Goal: Task Accomplishment & Management: Manage account settings

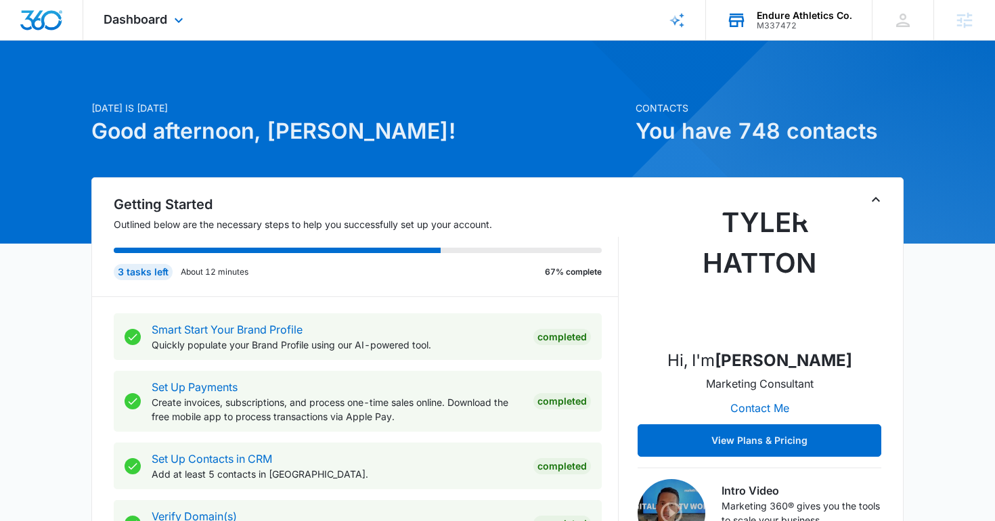
click at [819, 26] on div "M337472" at bounding box center [804, 25] width 95 height 9
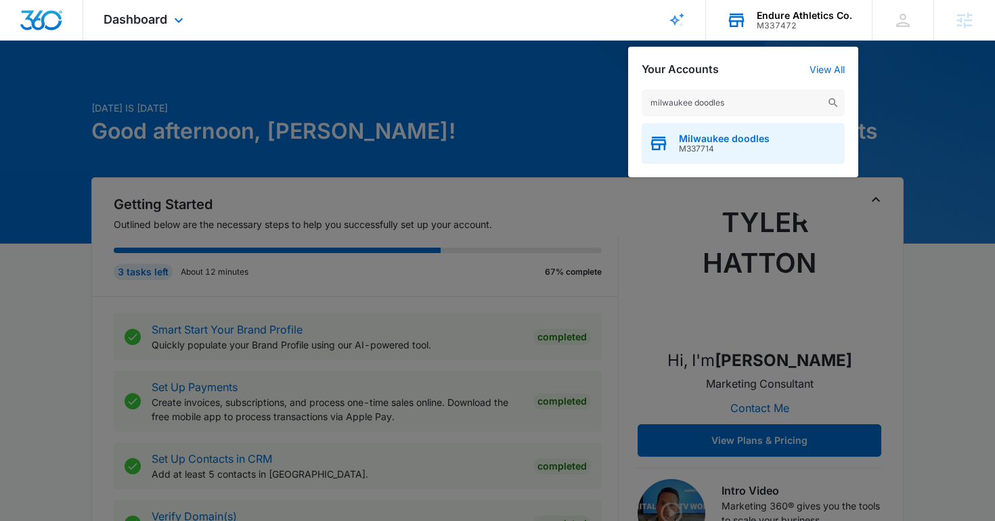
type input "milwaukee doodles"
click at [772, 150] on div "Milwaukee doodles M337714" at bounding box center [743, 143] width 203 height 41
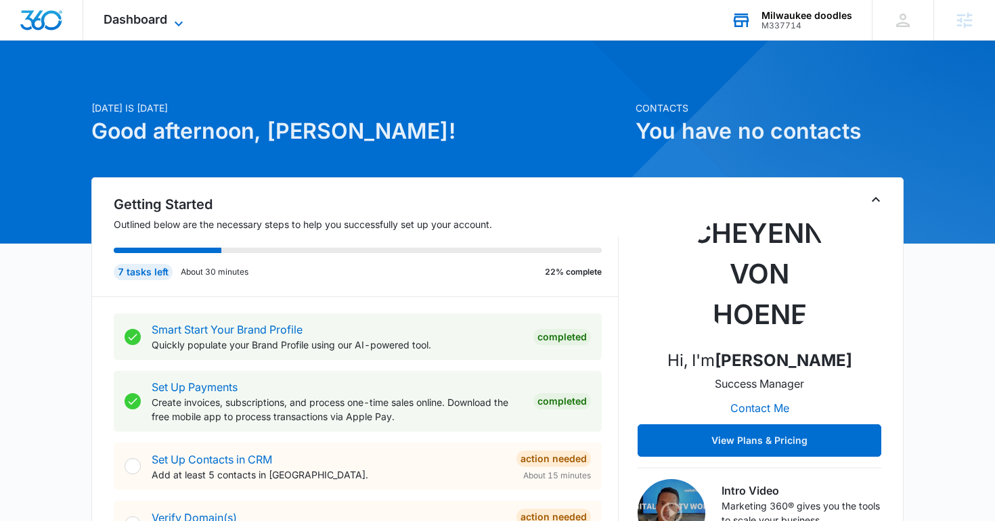
click at [122, 20] on span "Dashboard" at bounding box center [136, 19] width 64 height 14
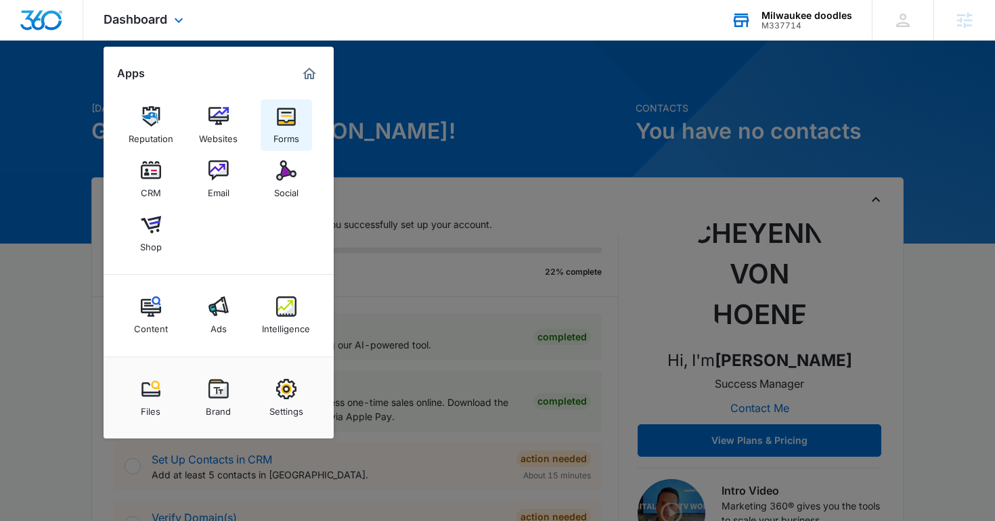
click at [278, 129] on div "Forms" at bounding box center [286, 136] width 26 height 18
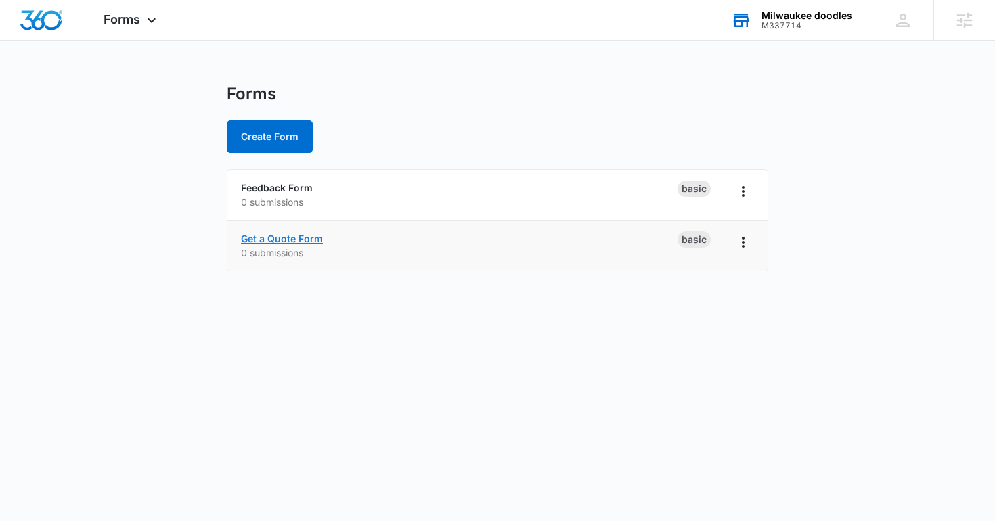
click at [299, 238] on link "Get a Quote Form" at bounding box center [282, 239] width 82 height 12
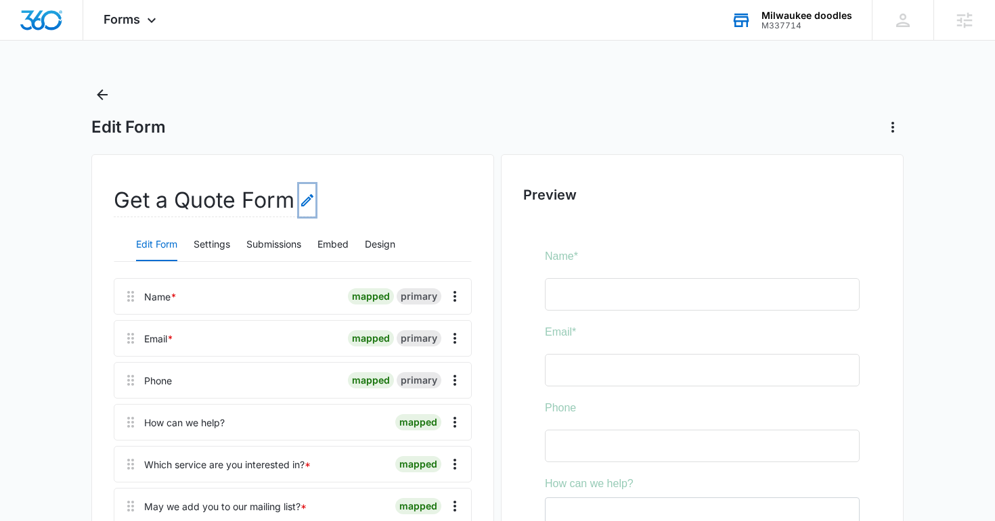
click at [299, 203] on icon "Edit Form Name" at bounding box center [307, 200] width 16 height 16
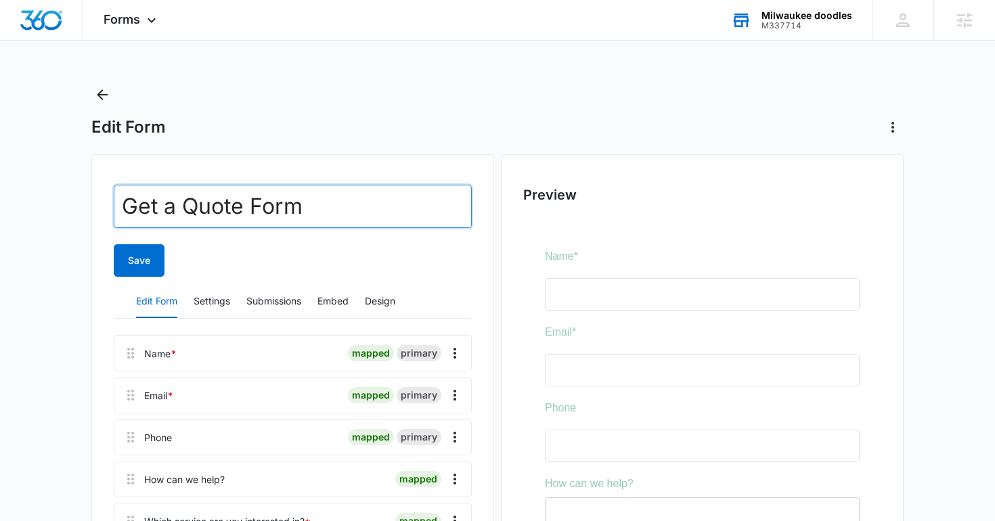
click at [300, 204] on input "Get a Quote Form" at bounding box center [293, 206] width 358 height 43
click at [120, 207] on input "Application" at bounding box center [293, 206] width 358 height 43
type input "Adoption Application"
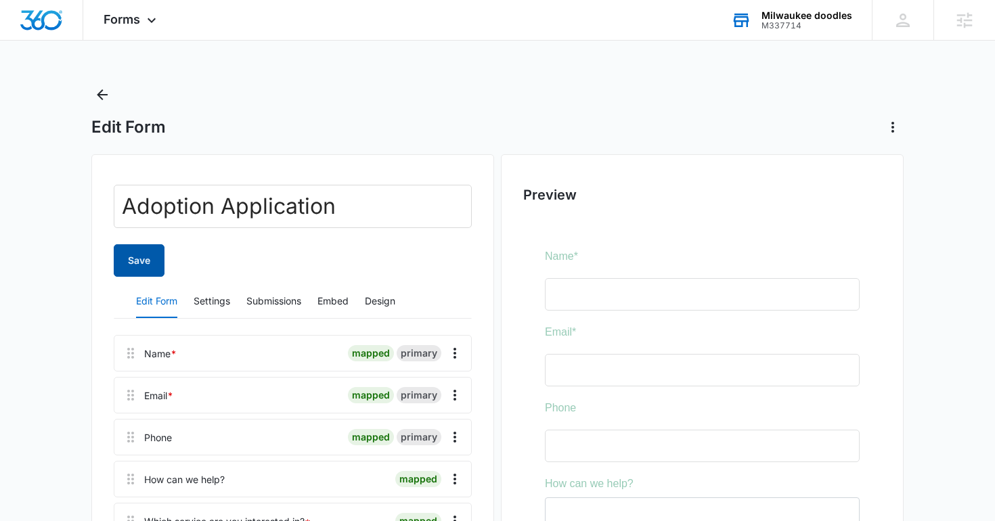
click at [134, 274] on button "Save" at bounding box center [139, 260] width 51 height 32
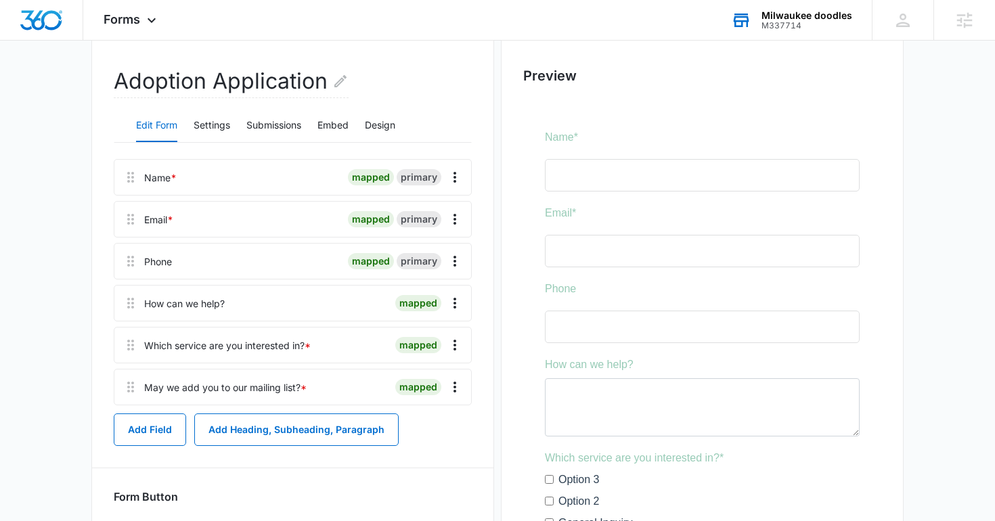
scroll to position [130, 0]
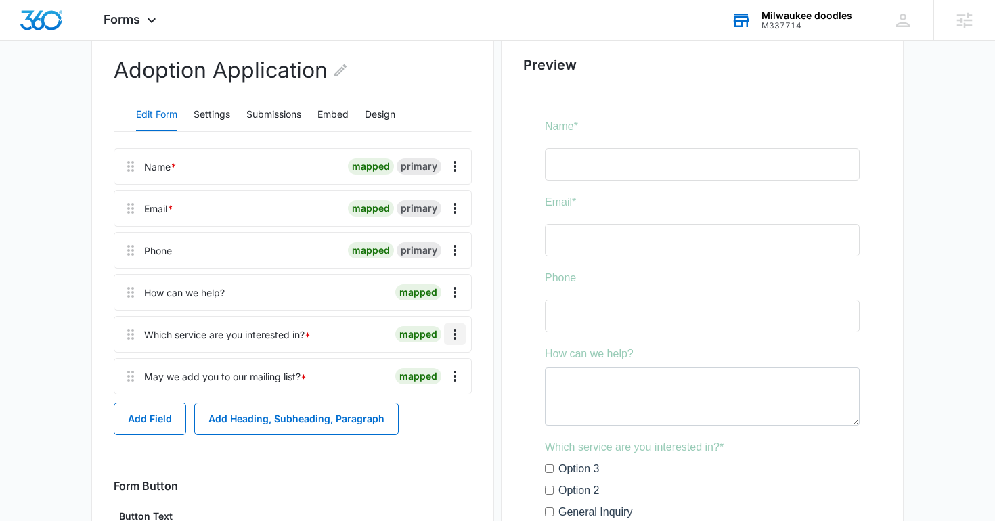
click at [449, 341] on icon "Overflow Menu" at bounding box center [455, 334] width 16 height 16
click at [447, 395] on button "Delete" at bounding box center [426, 392] width 77 height 20
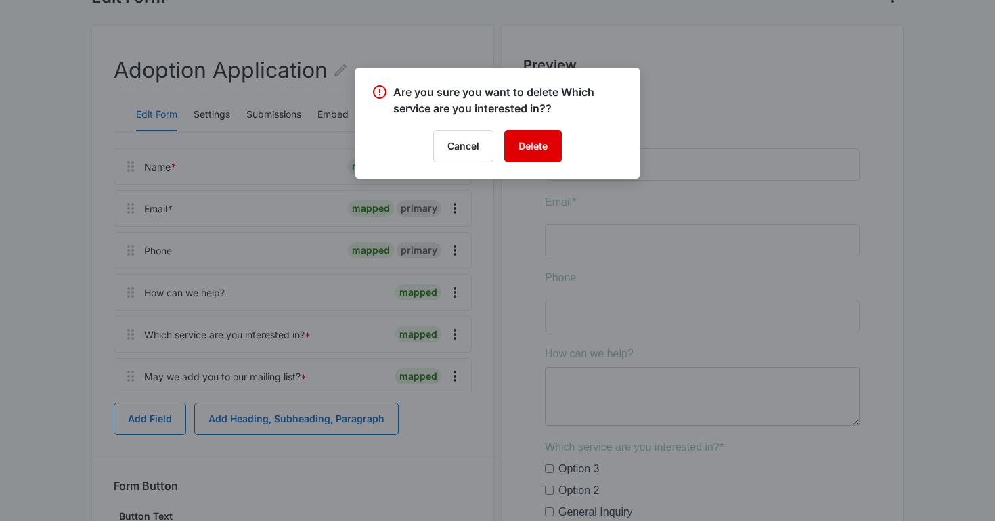
click at [530, 159] on button "Delete" at bounding box center [533, 146] width 58 height 32
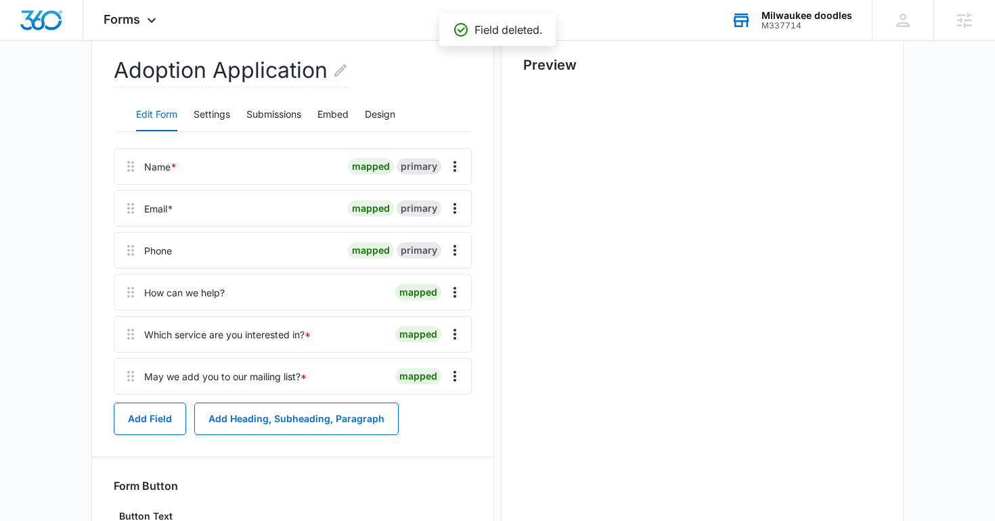
scroll to position [0, 0]
click at [28, 12] on img "Dashboard" at bounding box center [41, 20] width 43 height 20
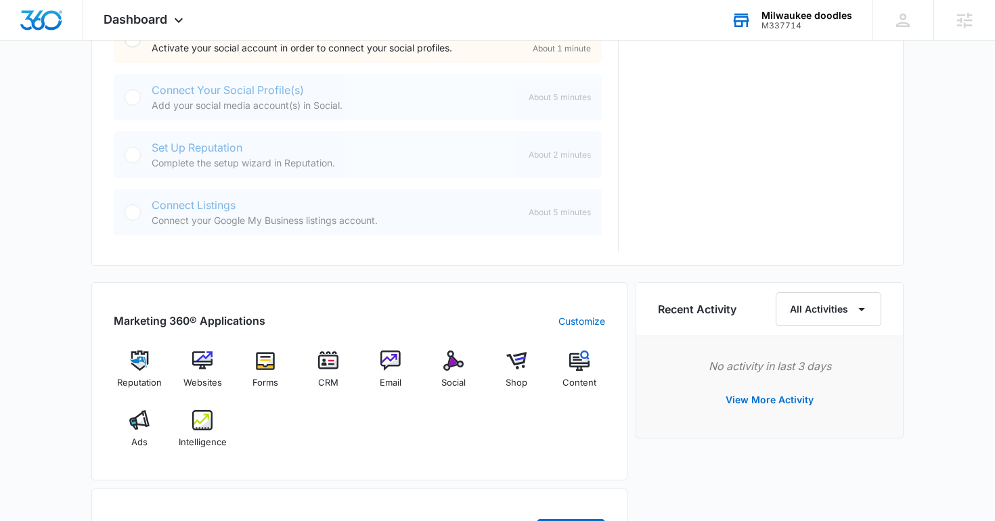
scroll to position [713, 0]
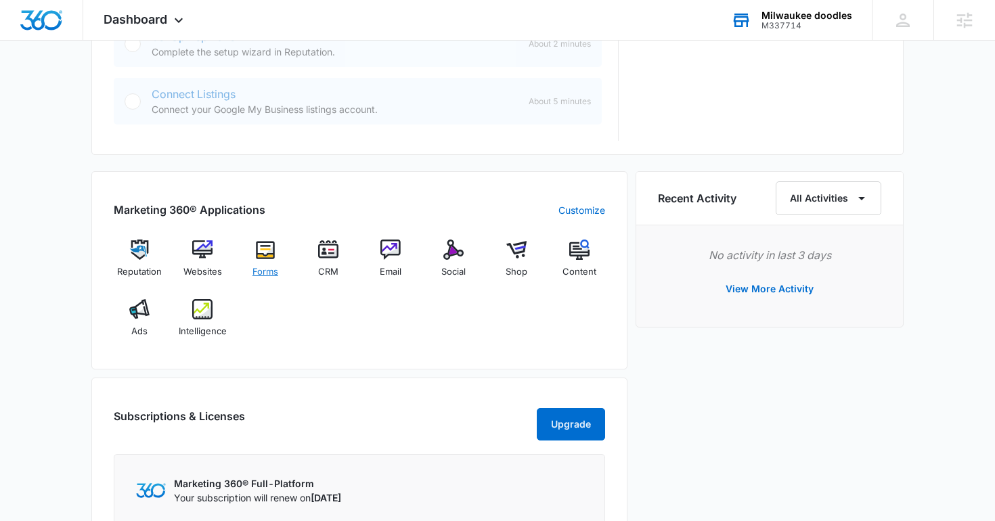
click at [262, 248] on img at bounding box center [265, 250] width 20 height 20
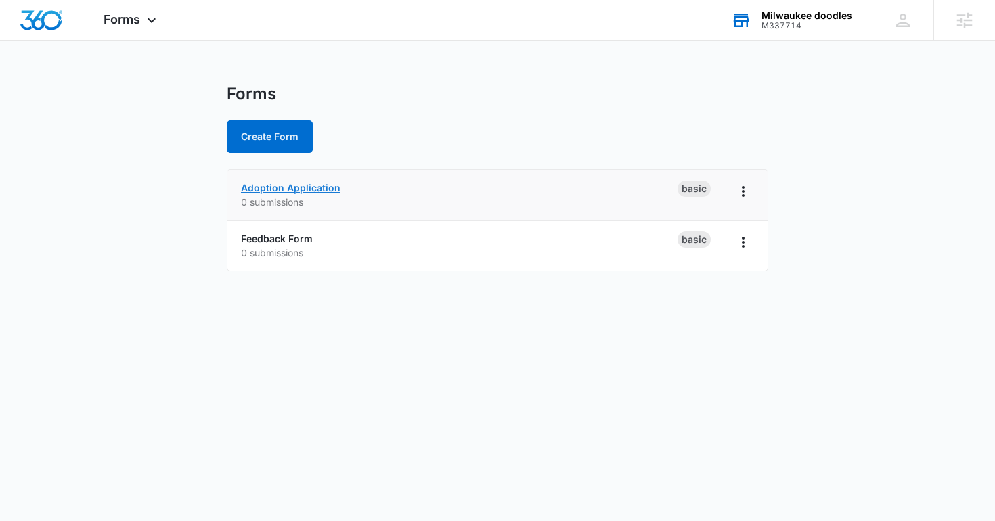
click at [307, 185] on link "Adoption Application" at bounding box center [291, 188] width 100 height 12
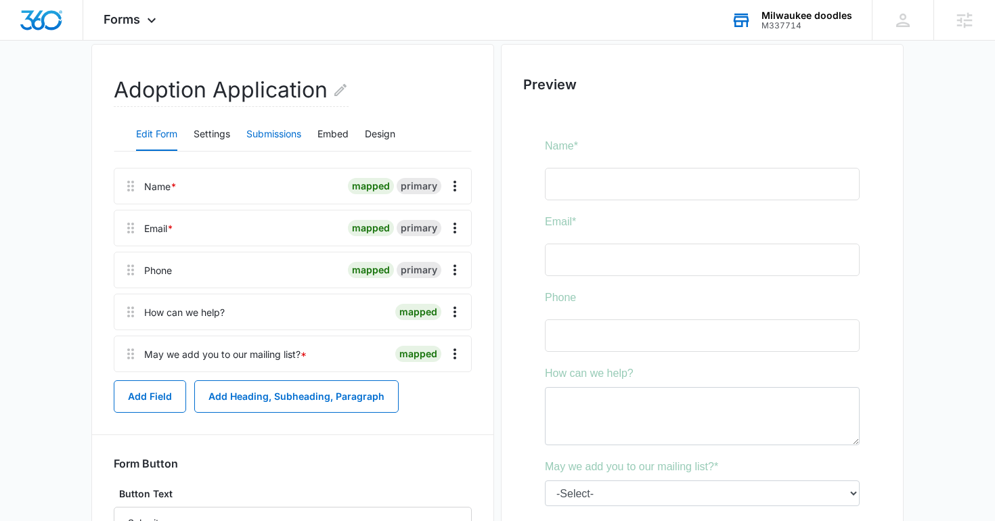
scroll to position [133, 0]
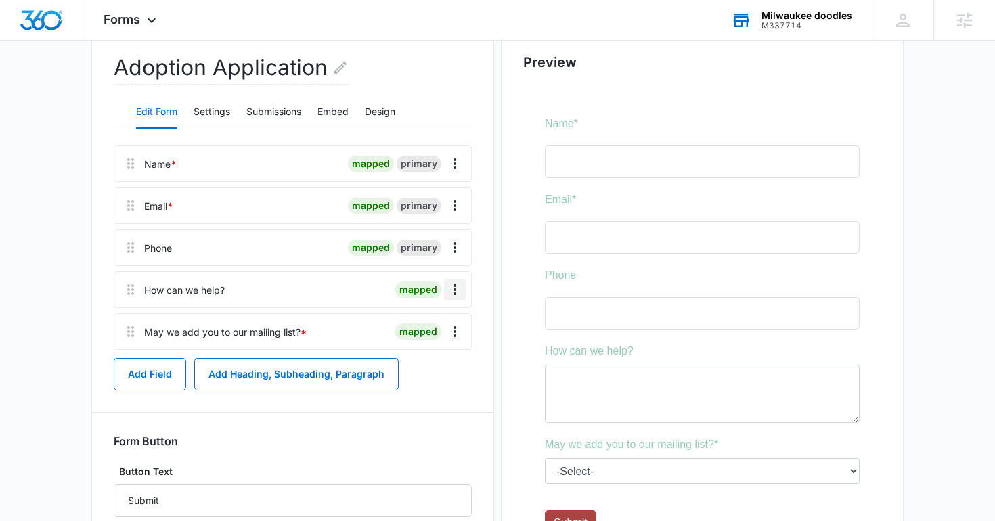
click at [457, 288] on icon "Overflow Menu" at bounding box center [455, 290] width 16 height 16
click at [428, 322] on button "Edit" at bounding box center [426, 327] width 77 height 20
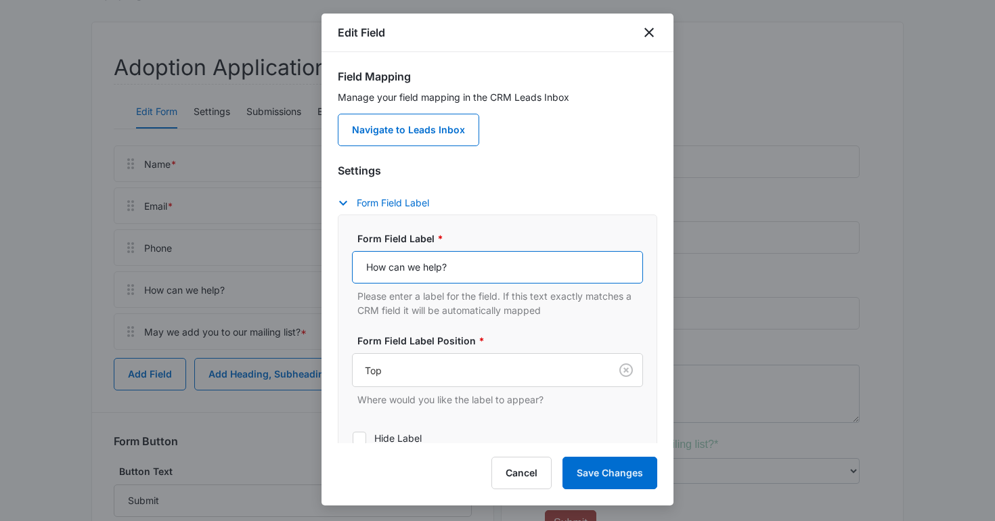
click at [426, 269] on input "How can we help?" at bounding box center [497, 267] width 291 height 32
type input "What Are You Looking for In a Puppy?"
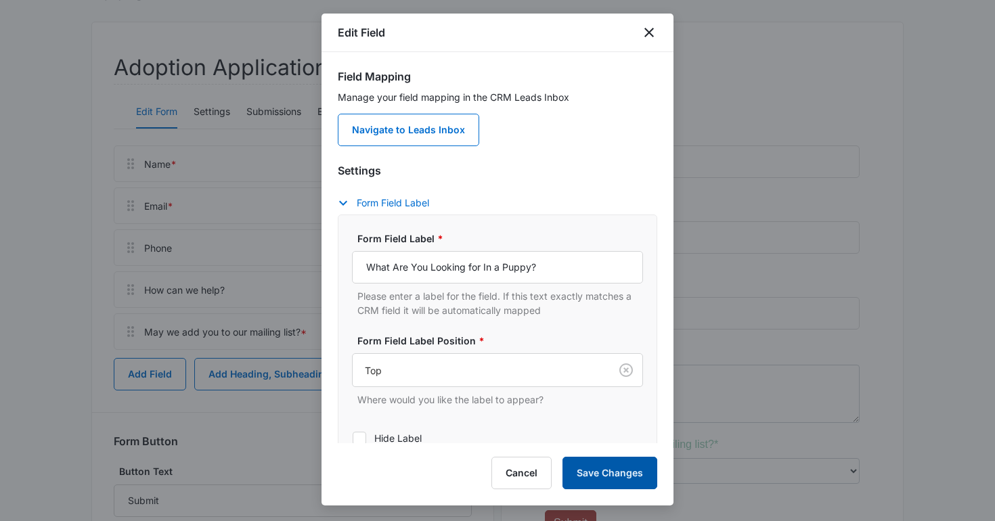
click at [592, 476] on button "Save Changes" at bounding box center [610, 473] width 95 height 32
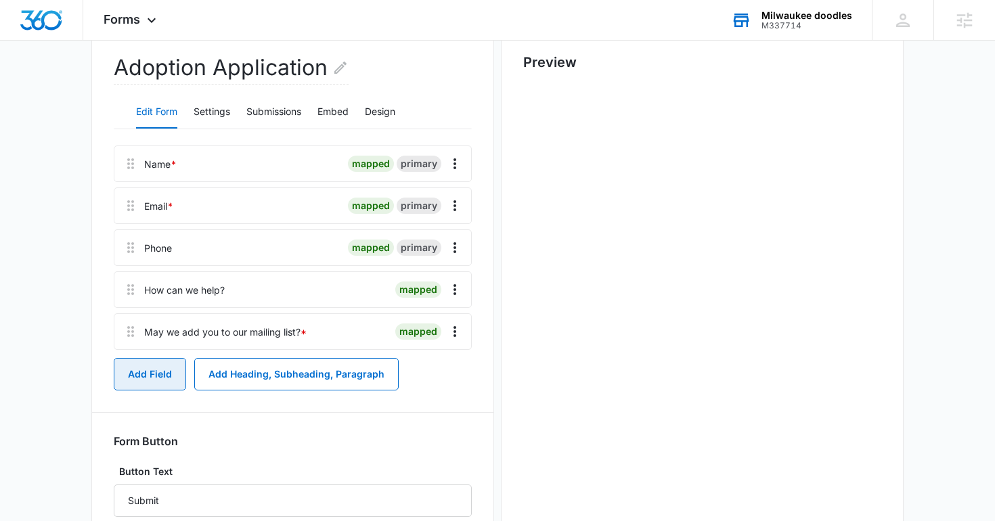
scroll to position [0, 0]
click at [166, 382] on button "Add Field" at bounding box center [150, 374] width 72 height 32
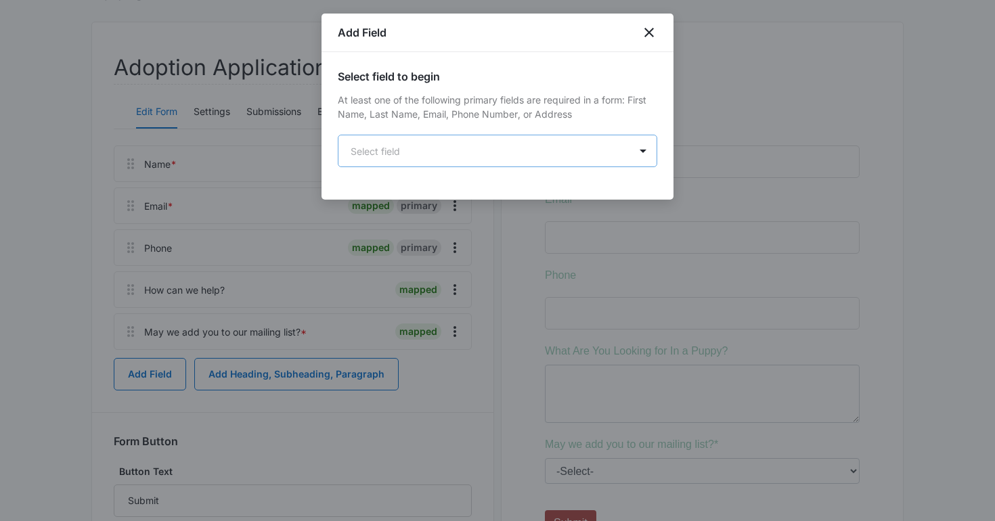
click at [410, 152] on body "Forms Apps Reputation Websites Forms CRM Email Social Shop Content Ads Intellig…" at bounding box center [497, 247] width 995 height 760
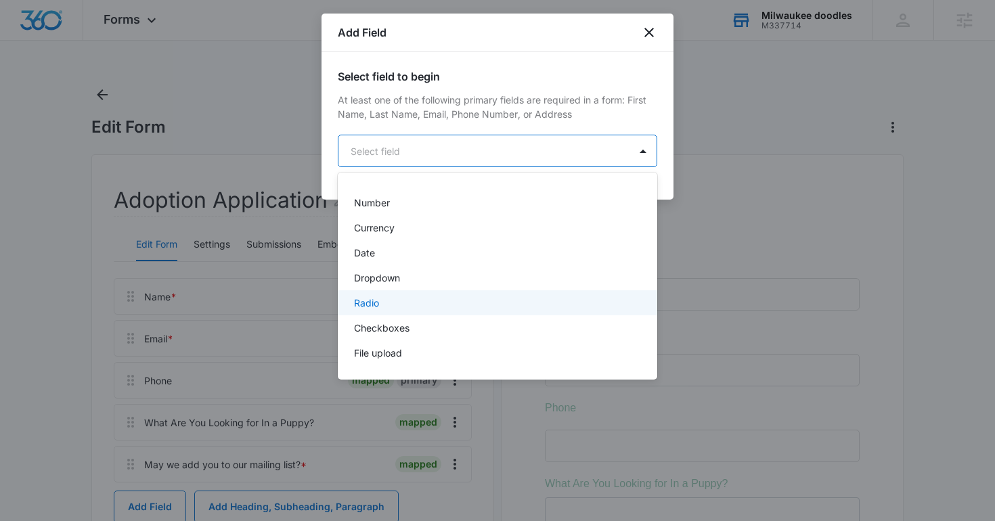
scroll to position [240, 0]
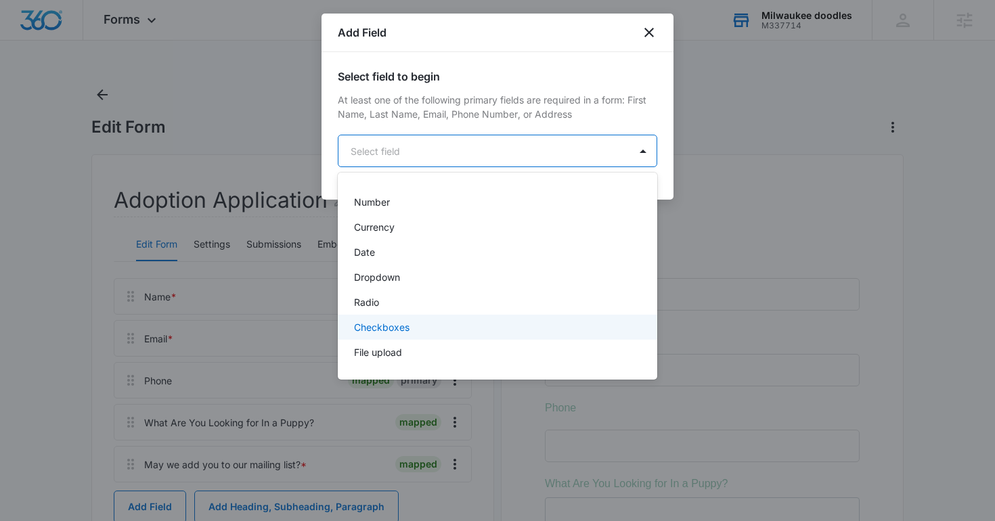
click at [386, 332] on p "Checkboxes" at bounding box center [382, 327] width 56 height 14
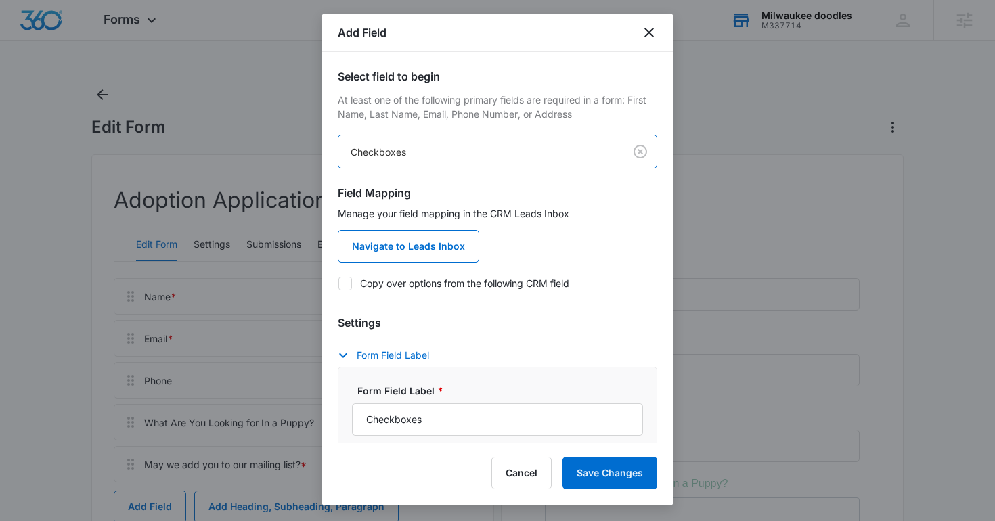
scroll to position [83, 0]
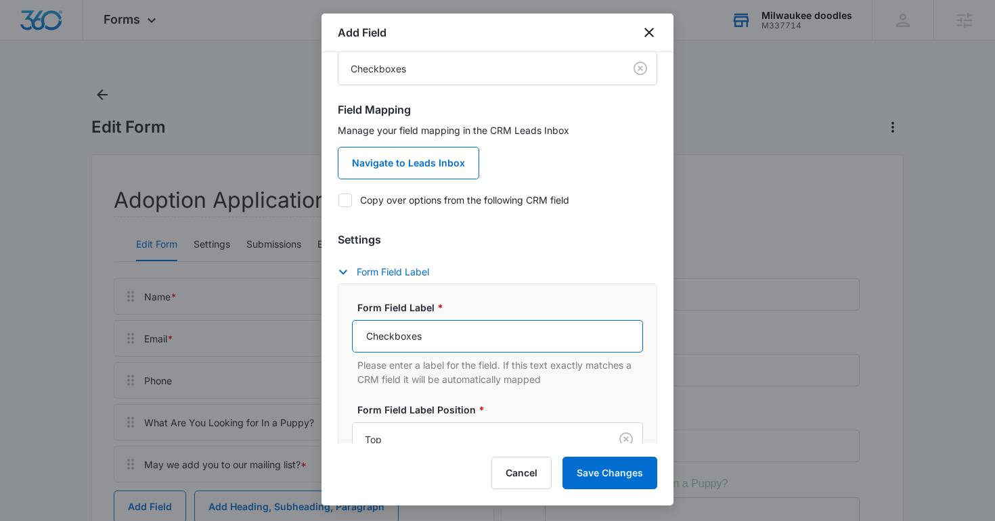
click at [407, 333] on input "Checkboxes" at bounding box center [497, 336] width 291 height 32
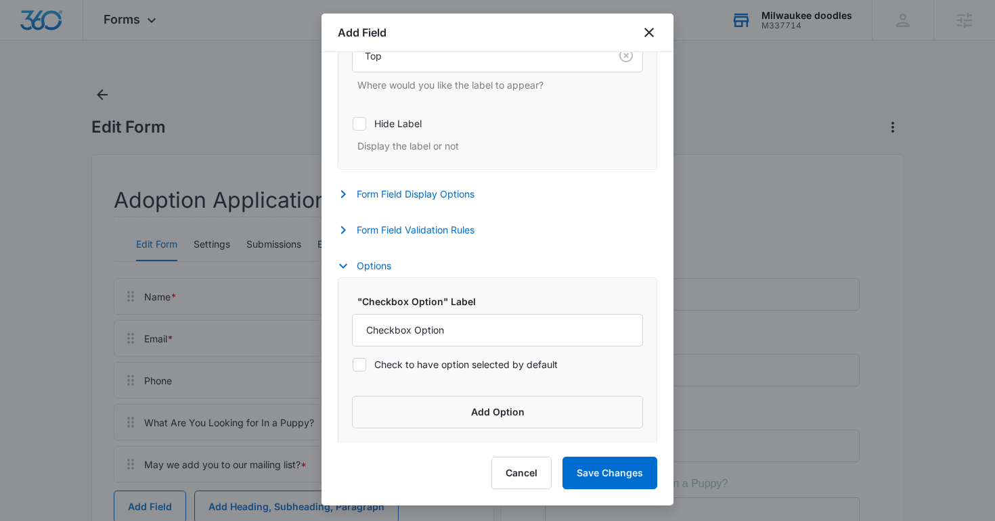
scroll to position [470, 0]
type input "What Gender Are You Interested In?"
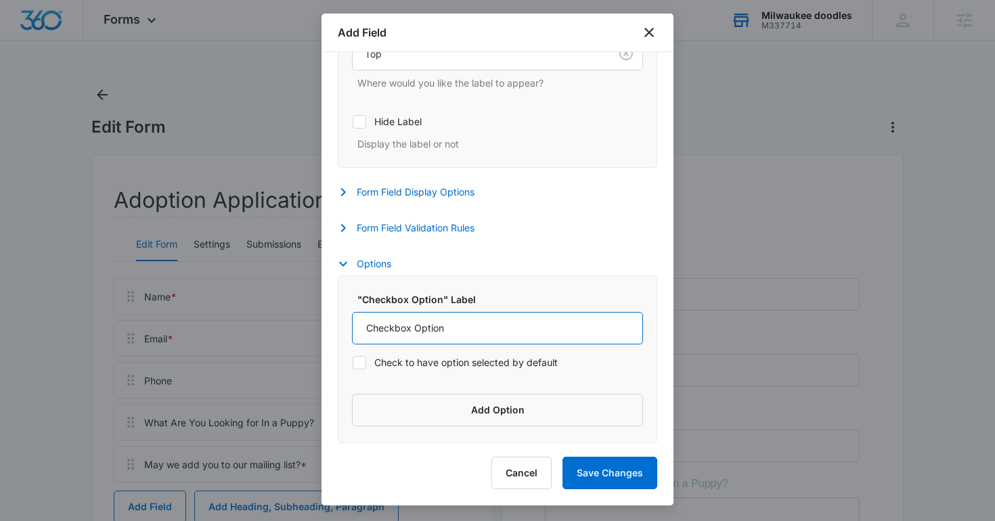
click at [418, 334] on input "Checkbox Option" at bounding box center [497, 328] width 291 height 32
type input "Male"
click at [426, 414] on button "Add Option" at bounding box center [497, 410] width 291 height 32
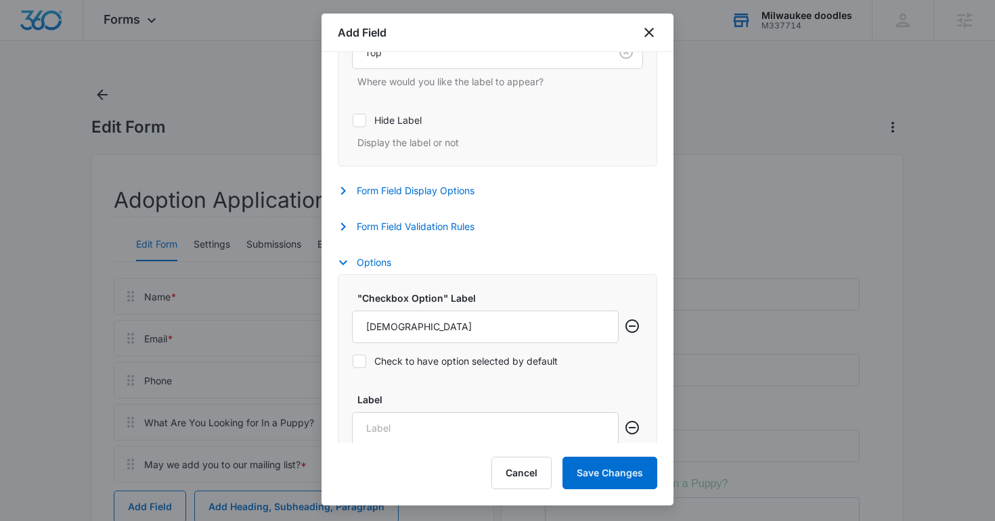
click at [426, 414] on input "Label" at bounding box center [485, 428] width 267 height 32
type input "f"
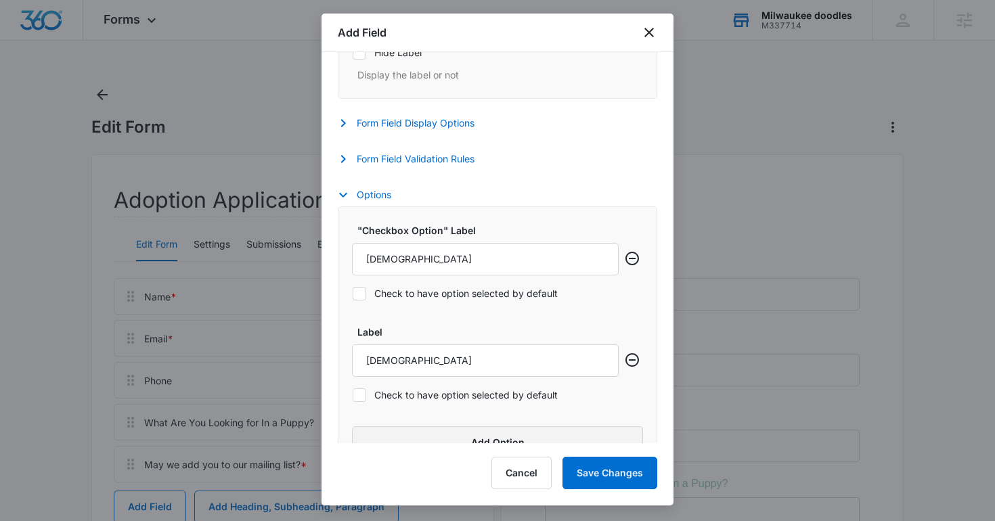
scroll to position [572, 0]
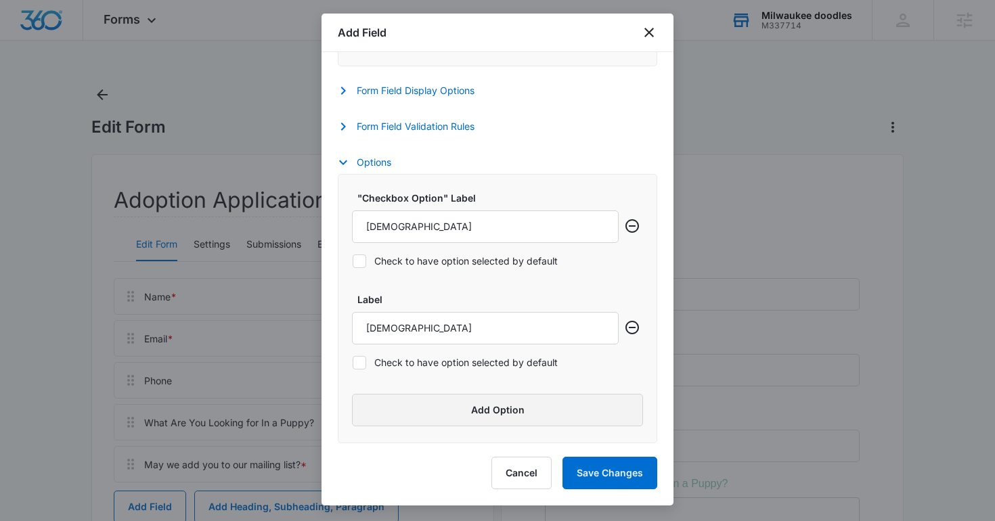
type input "Female"
click at [387, 399] on button "Add Option" at bounding box center [497, 410] width 291 height 32
click at [387, 418] on input "Label" at bounding box center [485, 428] width 267 height 32
type input "z"
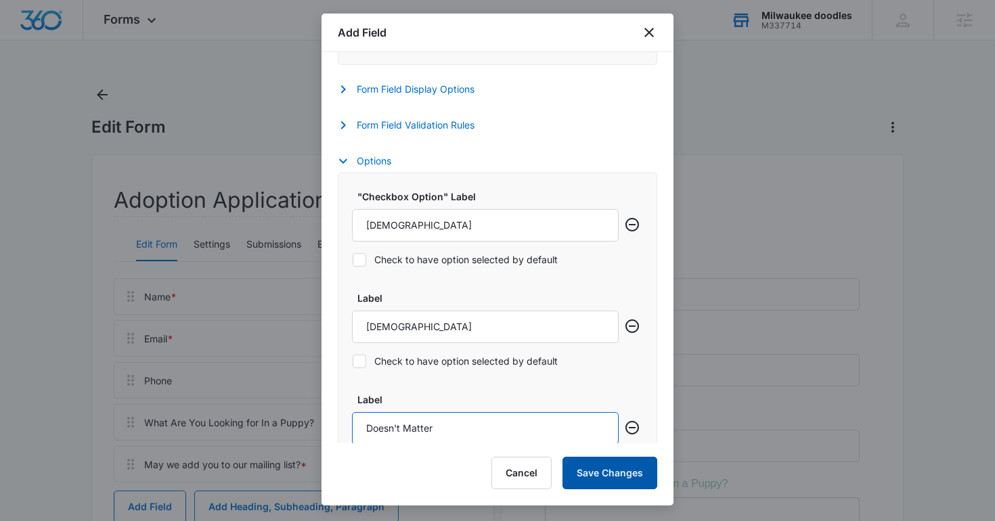
type input "Doesn't Matter"
click at [600, 463] on button "Save Changes" at bounding box center [610, 473] width 95 height 32
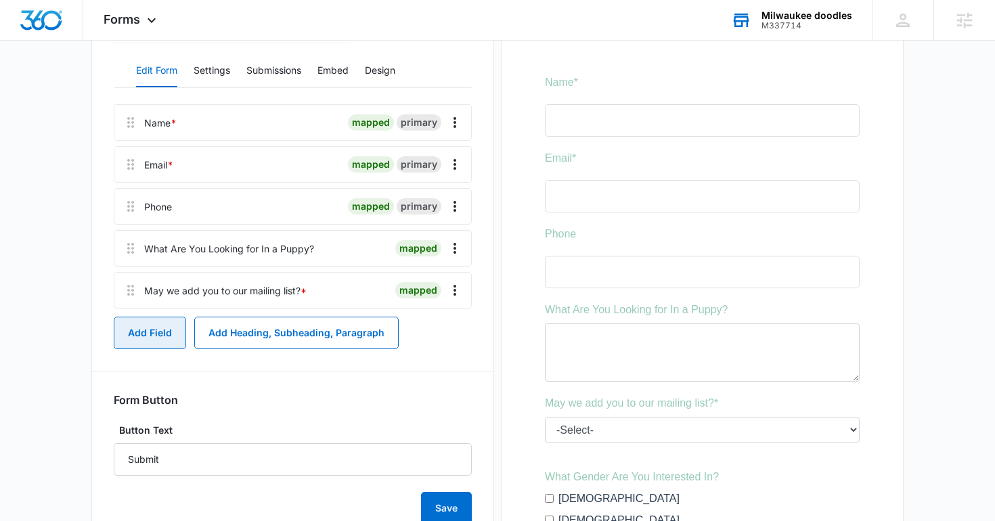
scroll to position [177, 0]
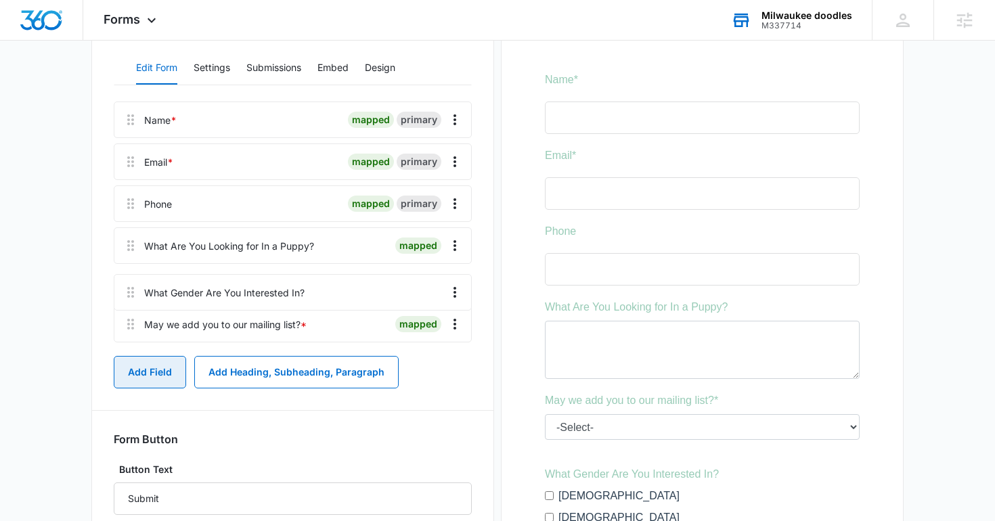
drag, startPoint x: 129, startPoint y: 326, endPoint x: 131, endPoint y: 275, distance: 51.5
click at [131, 275] on div "Name * mapped primary Email * mapped primary Phone mapped primary What Are You …" at bounding box center [293, 225] width 358 height 246
click at [150, 361] on button "Add Field" at bounding box center [150, 372] width 72 height 32
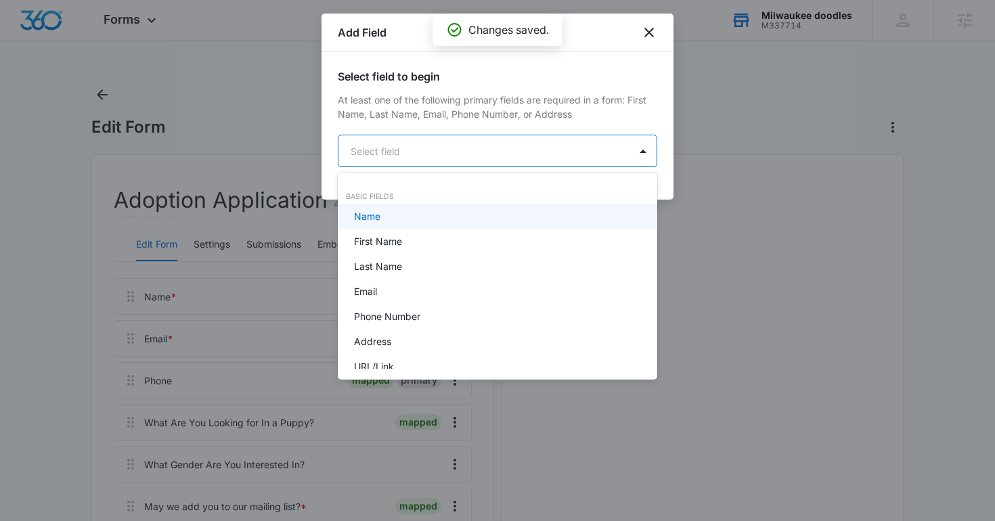
scroll to position [0, 0]
click at [422, 151] on body "Forms Apps Reputation Websites Forms CRM Email Social Shop Content Ads Intellig…" at bounding box center [497, 260] width 995 height 521
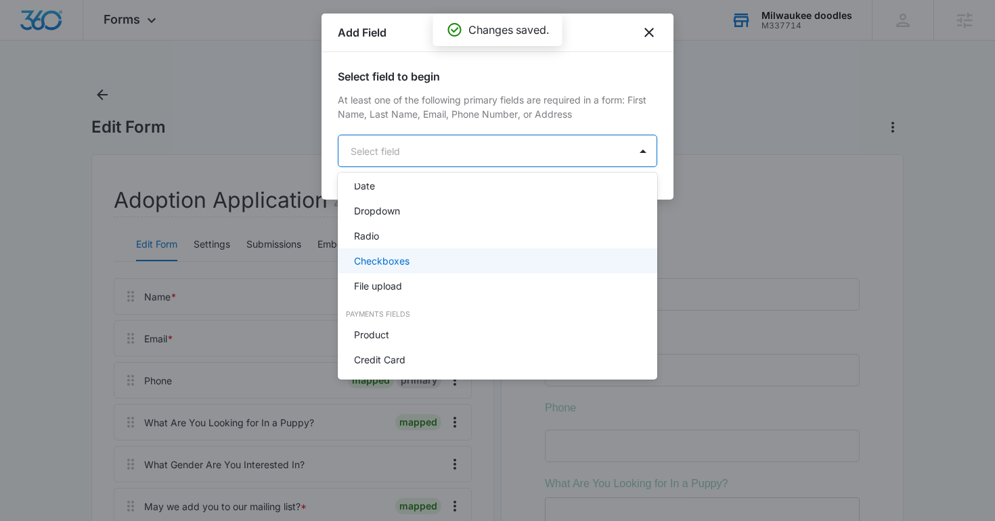
scroll to position [315, 0]
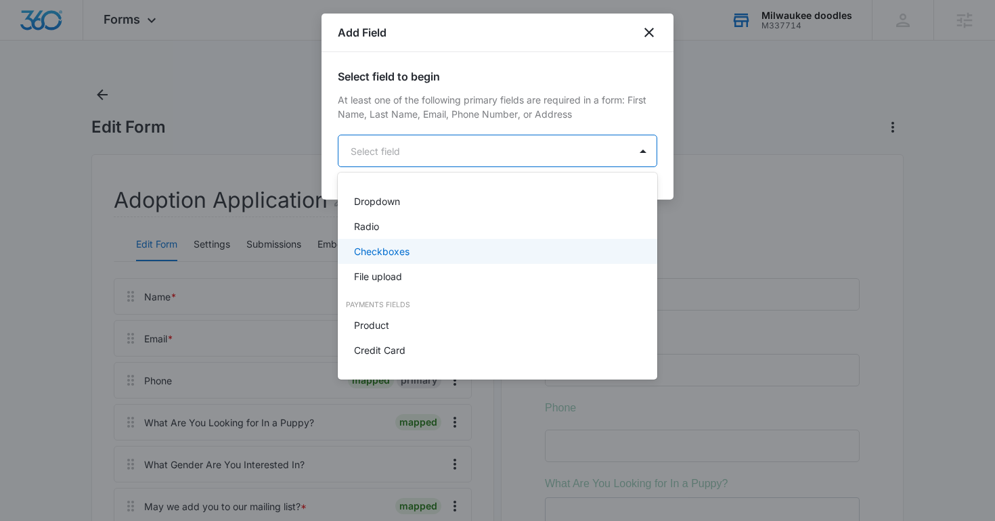
click at [422, 261] on div "Checkboxes" at bounding box center [498, 251] width 320 height 25
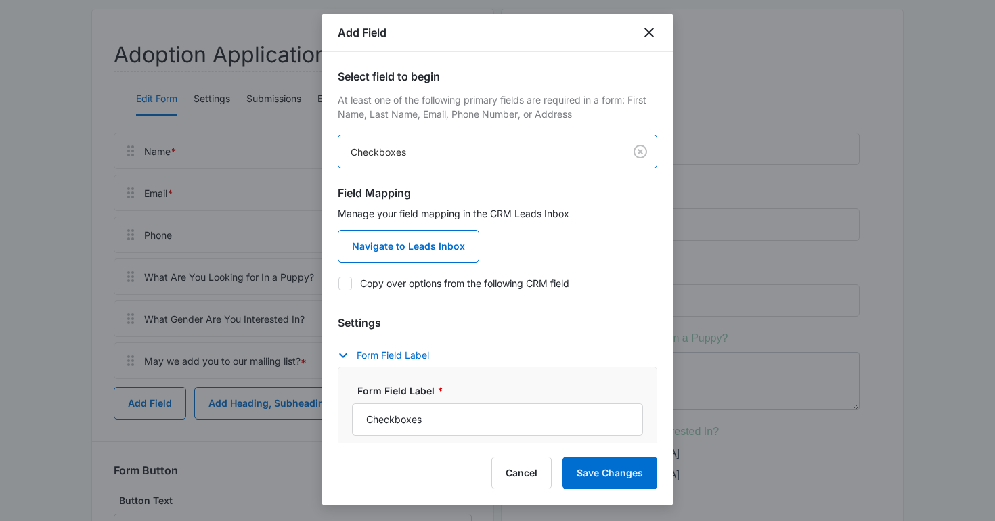
scroll to position [186, 0]
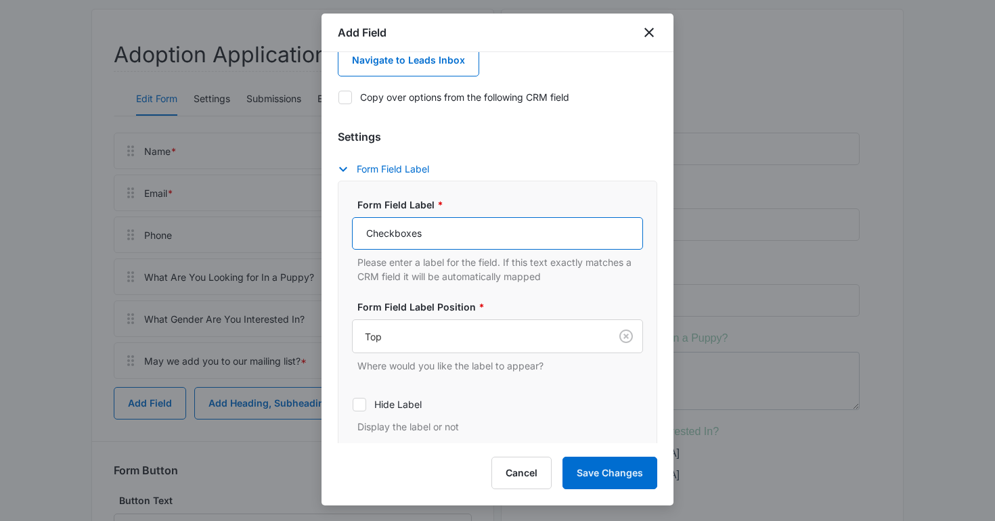
click at [428, 246] on input "Checkboxes" at bounding box center [497, 233] width 291 height 32
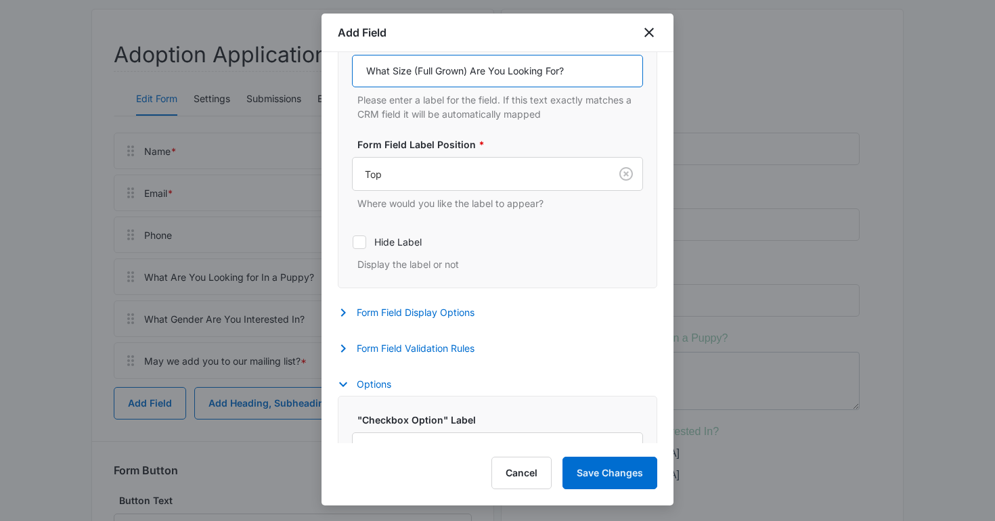
scroll to position [470, 0]
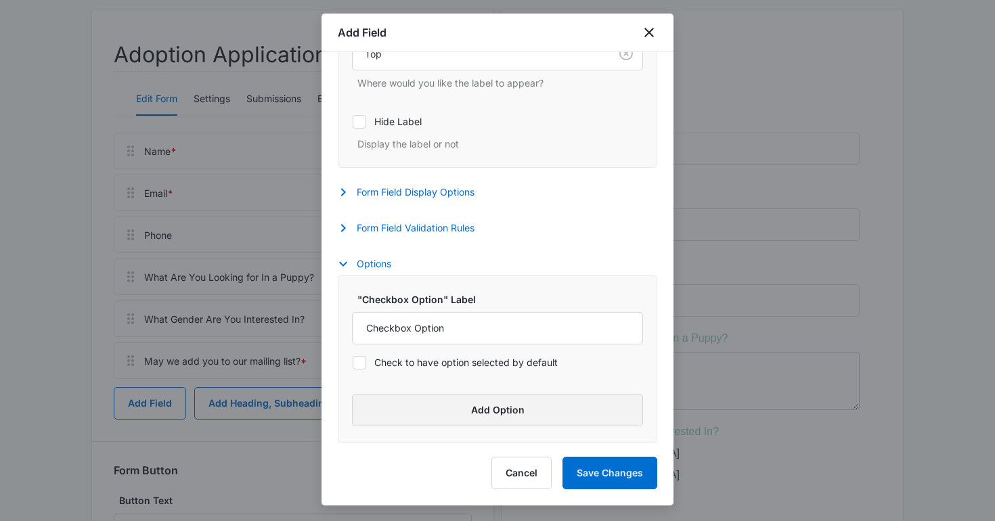
type input "What Size (Full Grown) Are You Looking For?"
click at [431, 417] on button "Add Option" at bounding box center [497, 410] width 291 height 32
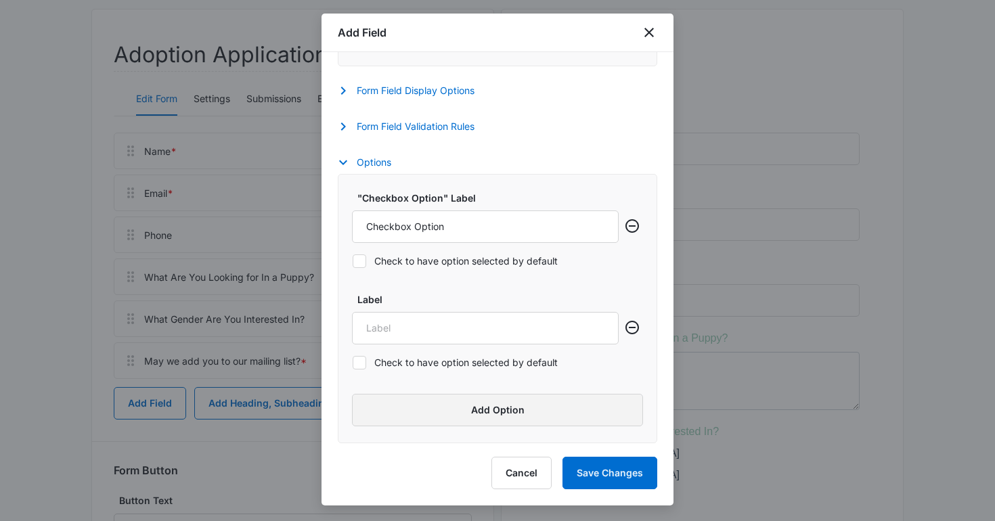
click at [431, 417] on button "Add Option" at bounding box center [497, 410] width 291 height 32
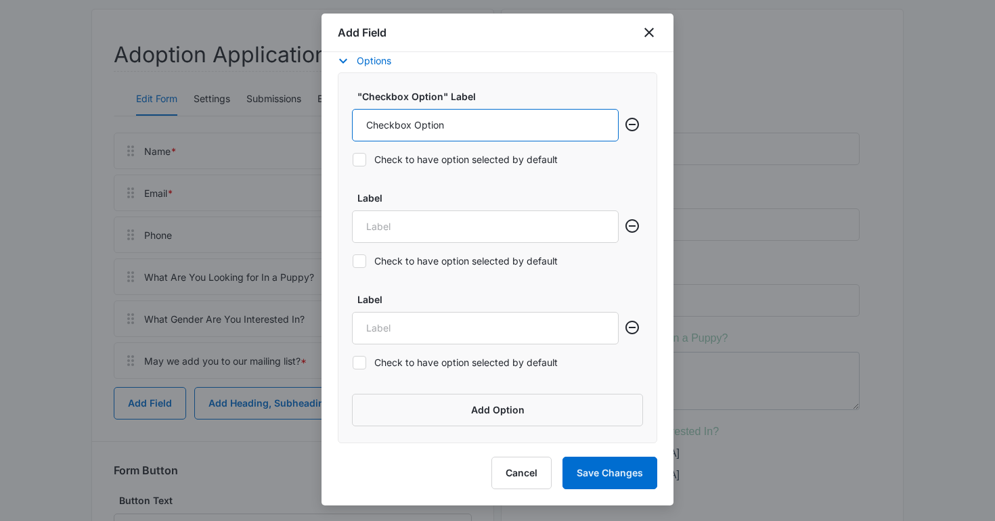
click at [411, 118] on input "Checkbox Option" at bounding box center [485, 125] width 267 height 32
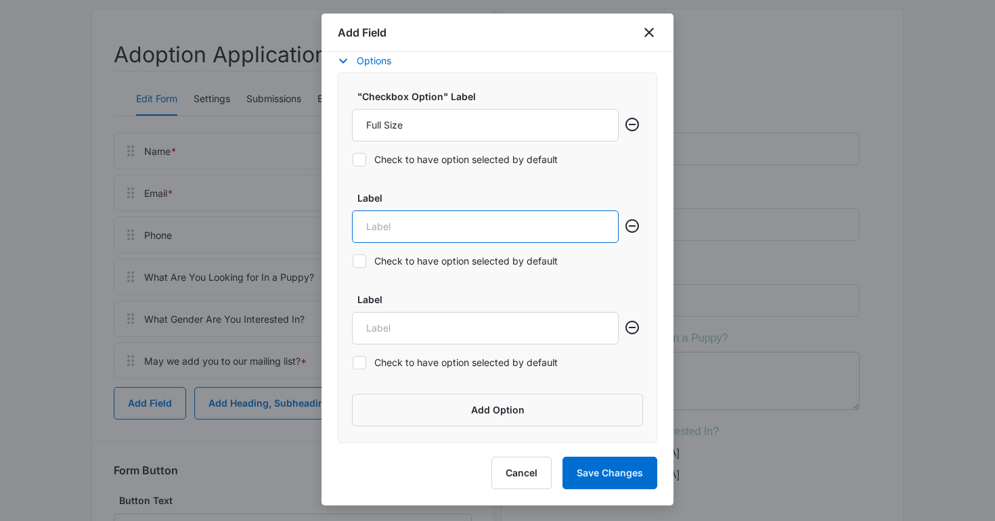
click at [423, 225] on input "Label" at bounding box center [485, 227] width 267 height 32
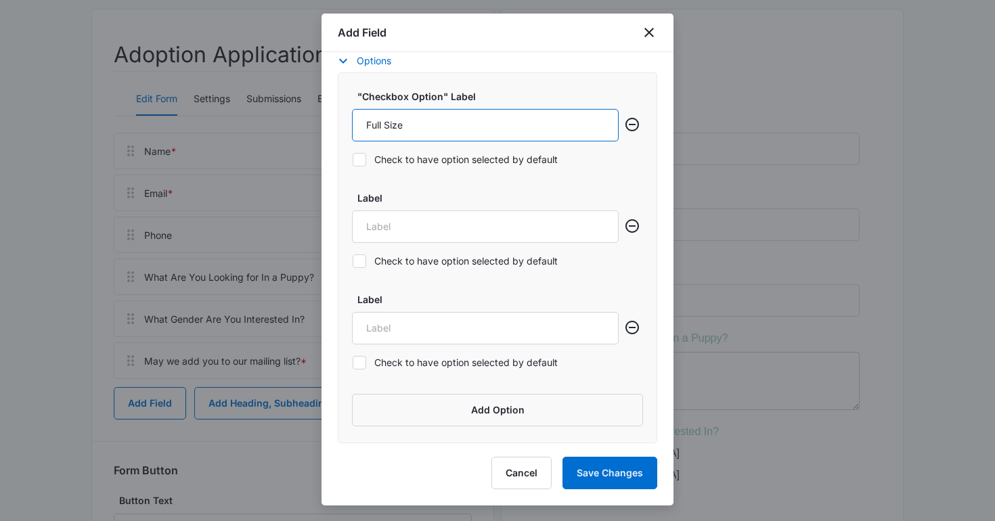
click at [454, 133] on input "Full Size" at bounding box center [485, 125] width 267 height 32
type input "Full Size (18-30 lbs.)"
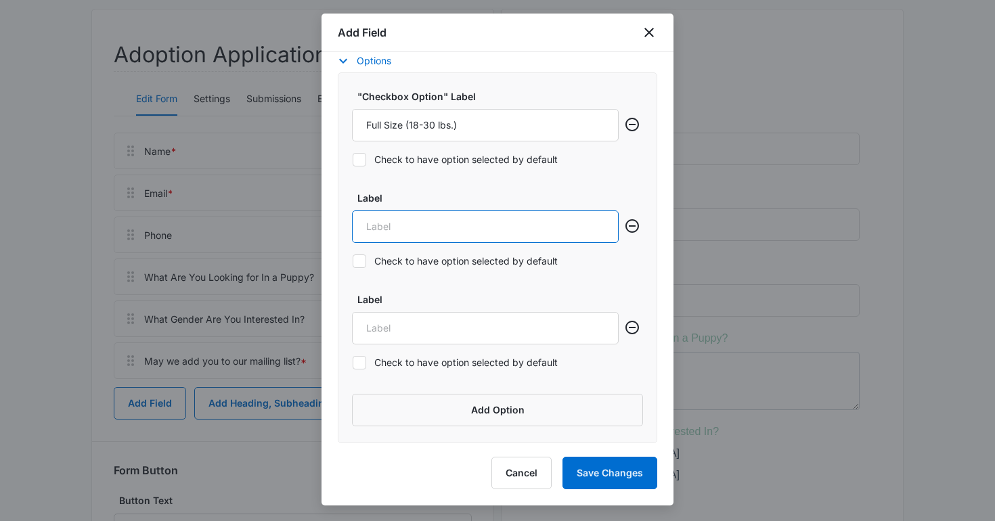
click at [419, 228] on input "Label" at bounding box center [485, 227] width 267 height 32
click at [365, 228] on input "(40-60 lbs.)" at bounding box center [485, 227] width 267 height 32
click at [637, 330] on icon "Remove row" at bounding box center [632, 328] width 14 height 14
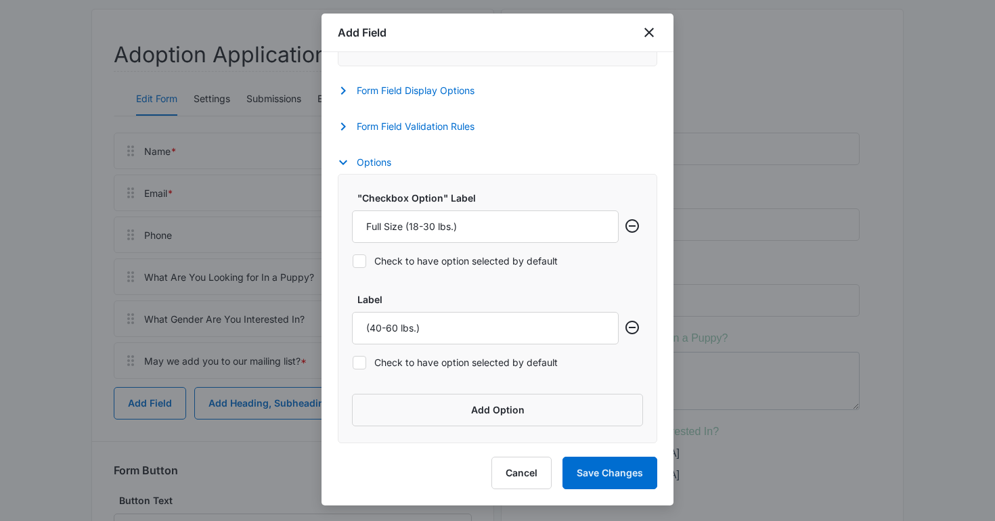
scroll to position [572, 0]
click at [368, 326] on input "(40-60 lbs.)" at bounding box center [485, 328] width 267 height 32
type input "Standard Size(40-60 lbs.)"
click at [397, 405] on button "Add Option" at bounding box center [497, 410] width 291 height 32
click at [393, 426] on input "Label" at bounding box center [485, 428] width 267 height 32
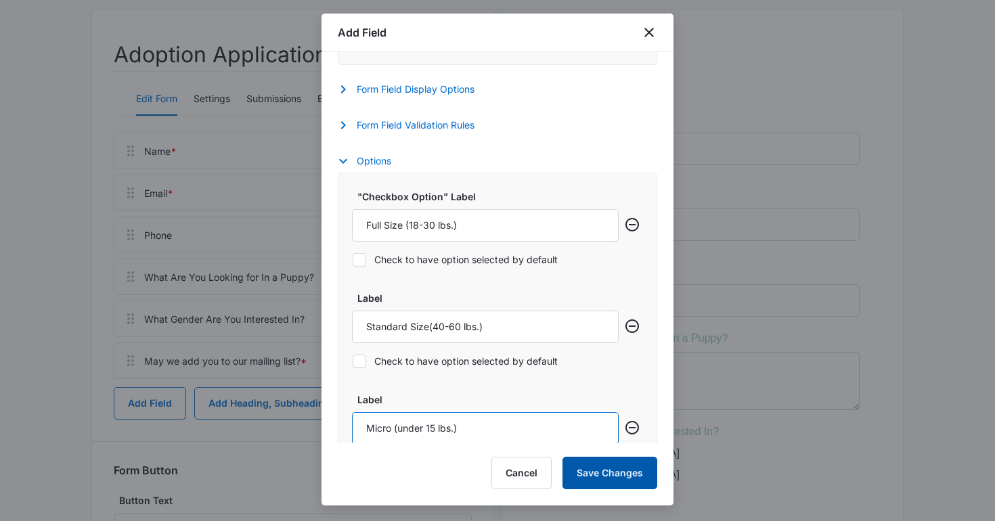
type input "Micro (under 15 lbs.)"
click at [590, 468] on button "Save Changes" at bounding box center [610, 473] width 95 height 32
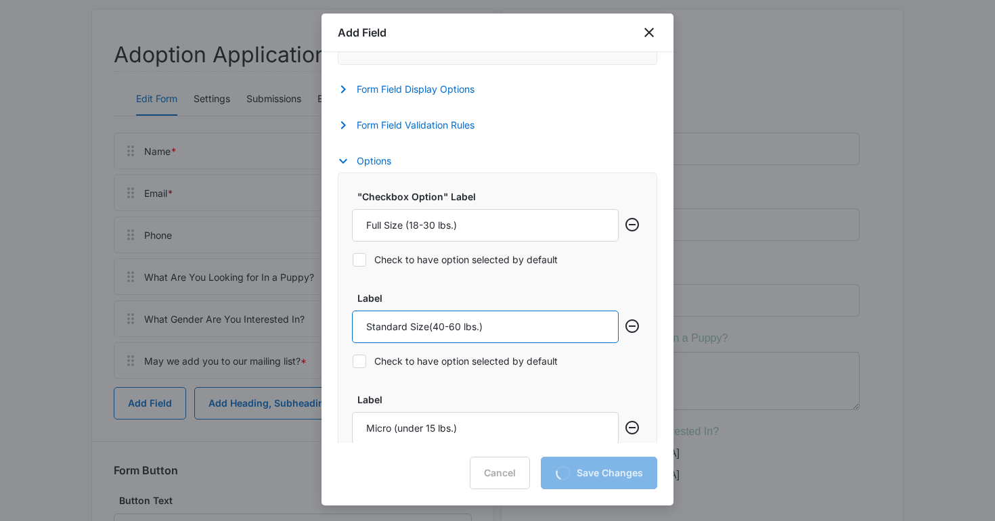
click at [428, 328] on input "Standard Size(40-60 lbs.)" at bounding box center [485, 327] width 267 height 32
type input "Standard Size (40-60 lbs.)"
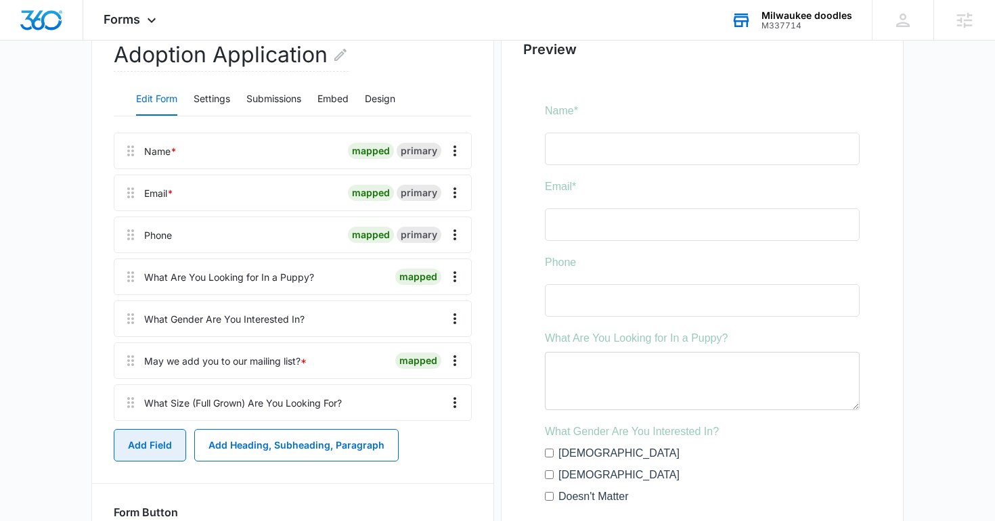
scroll to position [147, 0]
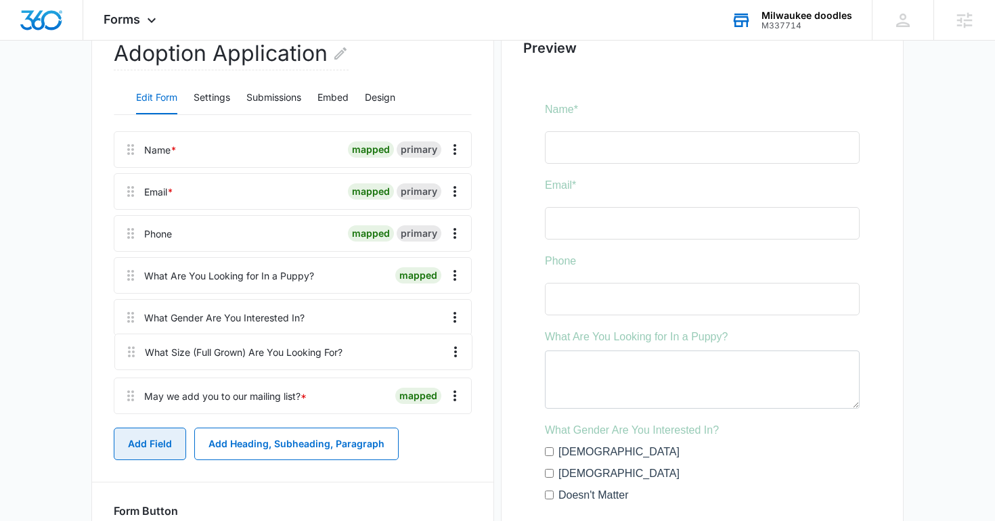
drag, startPoint x: 129, startPoint y: 404, endPoint x: 130, endPoint y: 345, distance: 59.6
click at [130, 345] on div "Name * mapped primary Email * mapped primary Phone mapped primary What Are You …" at bounding box center [293, 275] width 358 height 288
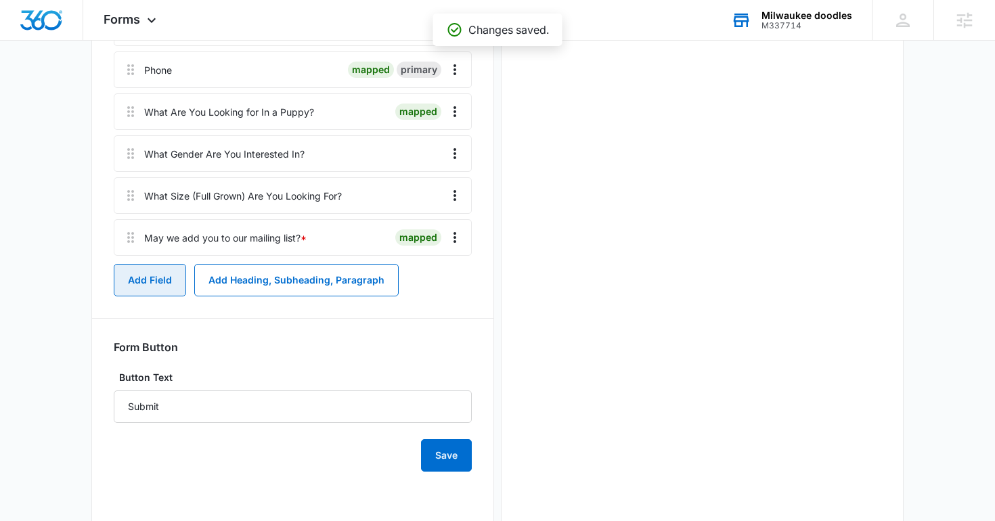
scroll to position [439, 0]
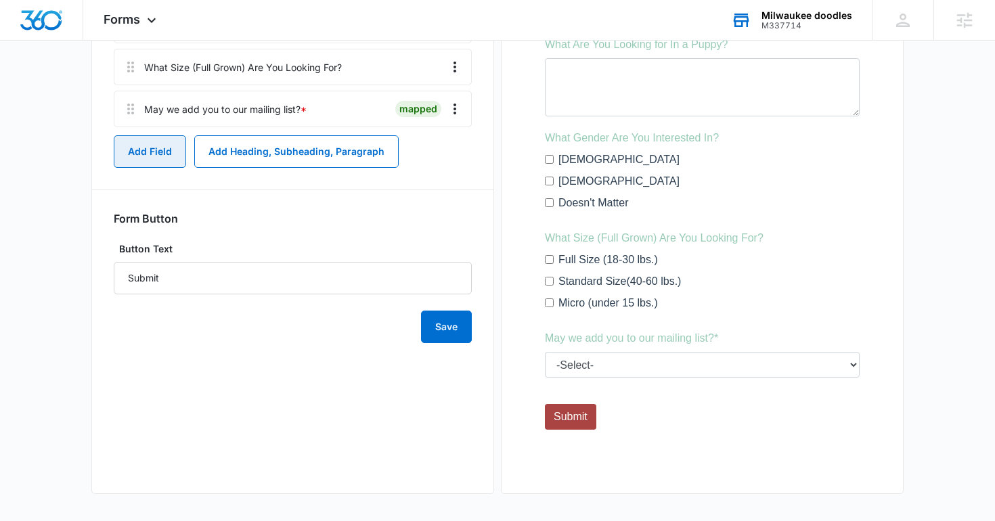
click at [167, 145] on button "Add Field" at bounding box center [150, 151] width 72 height 32
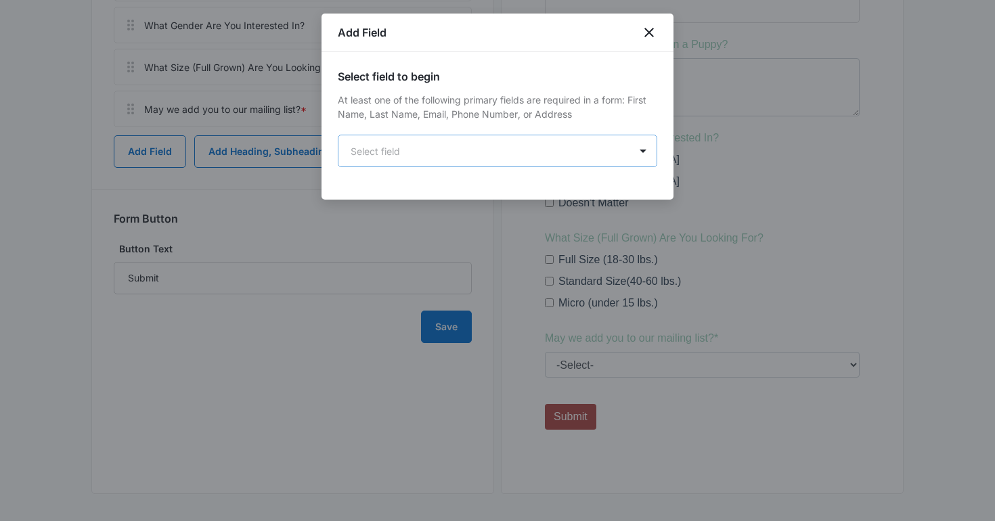
scroll to position [0, 0]
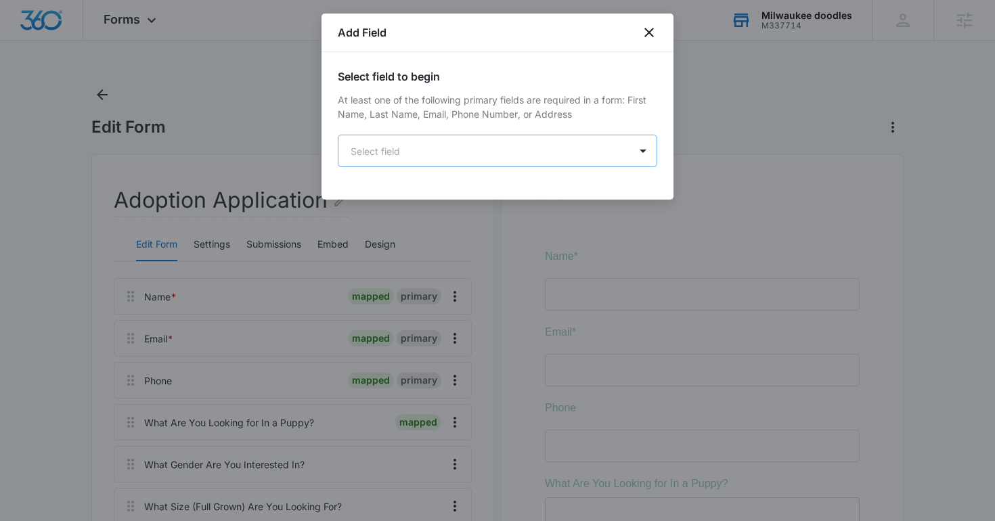
click at [346, 143] on body "Forms Apps Reputation Websites Forms CRM Email Social Shop Content Ads Intellig…" at bounding box center [497, 480] width 995 height 961
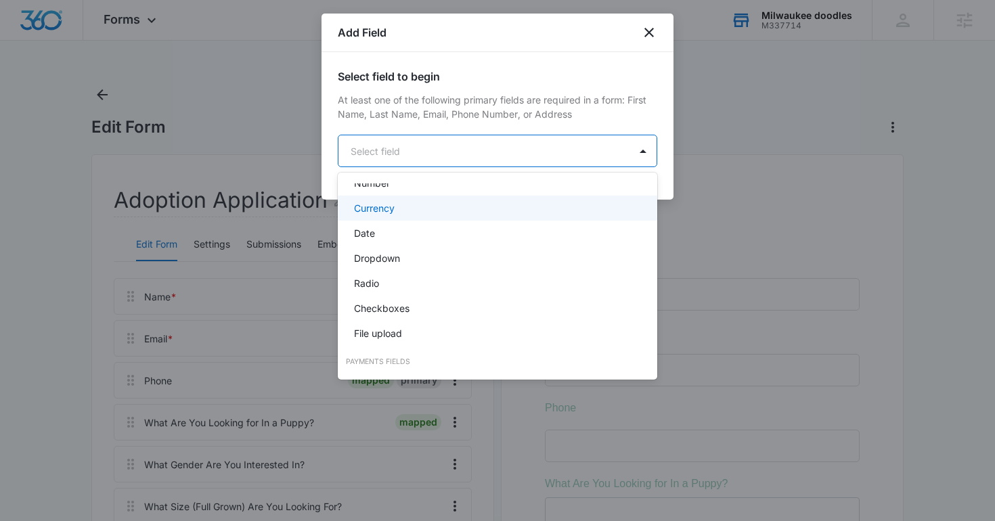
scroll to position [280, 0]
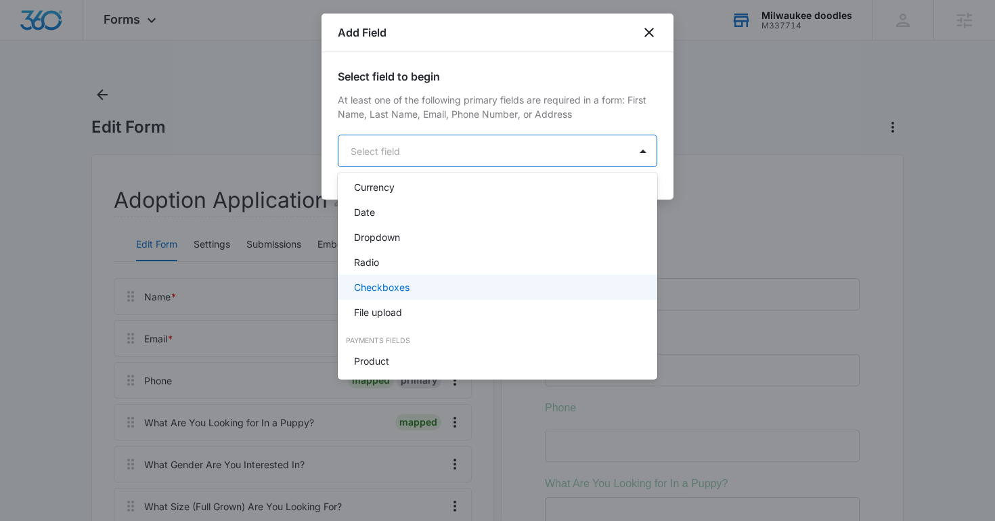
click at [405, 283] on p "Checkboxes" at bounding box center [382, 287] width 56 height 14
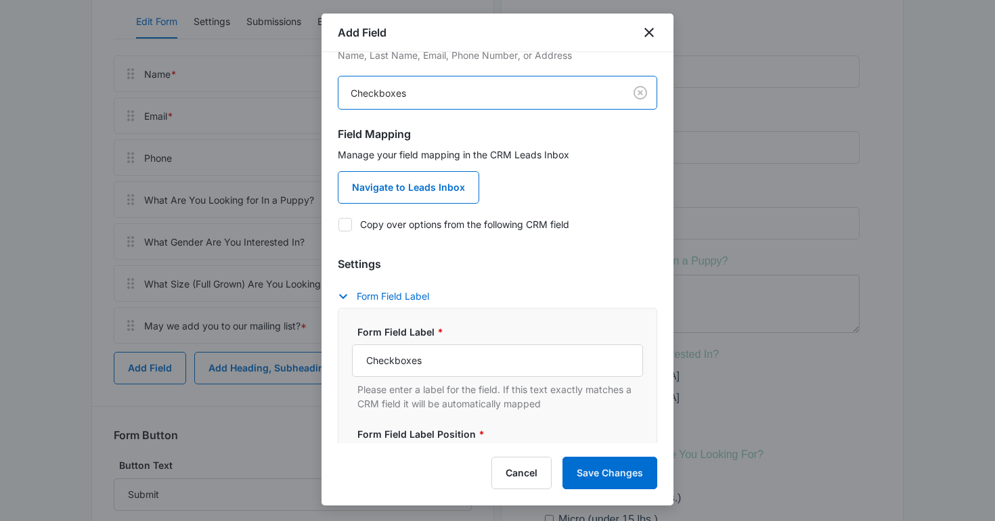
scroll to position [138, 0]
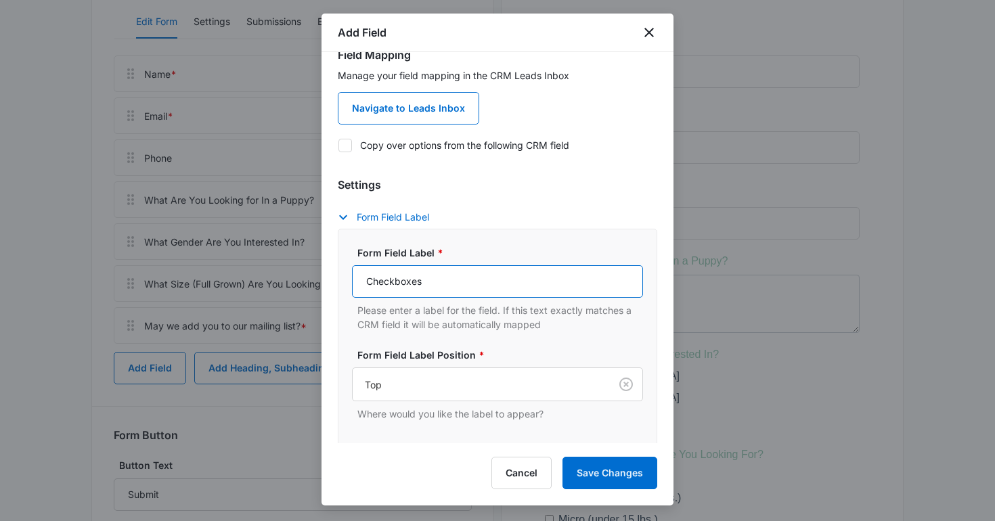
click at [386, 285] on input "Checkboxes" at bounding box center [497, 281] width 291 height 32
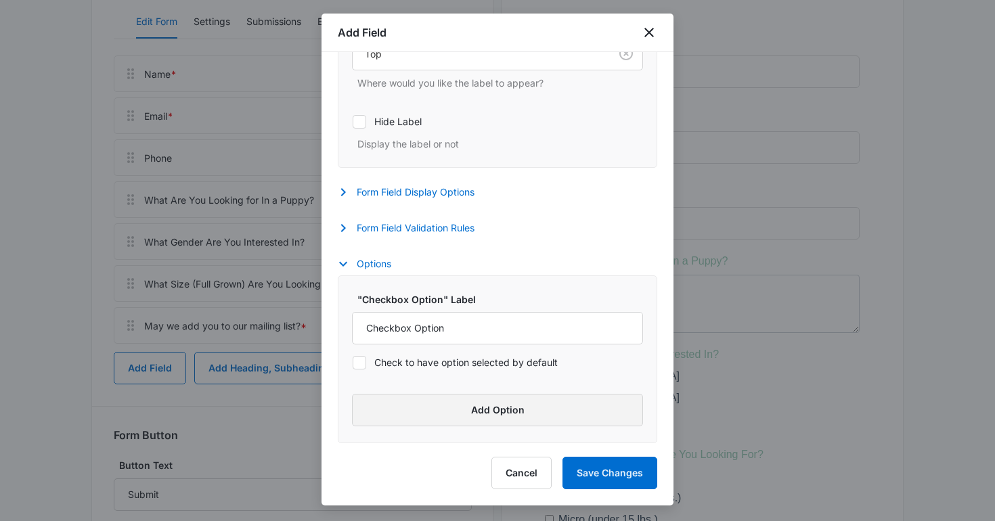
type input "Which Breed Are You Interested In?"
click at [399, 403] on button "Add Option" at bounding box center [497, 410] width 291 height 32
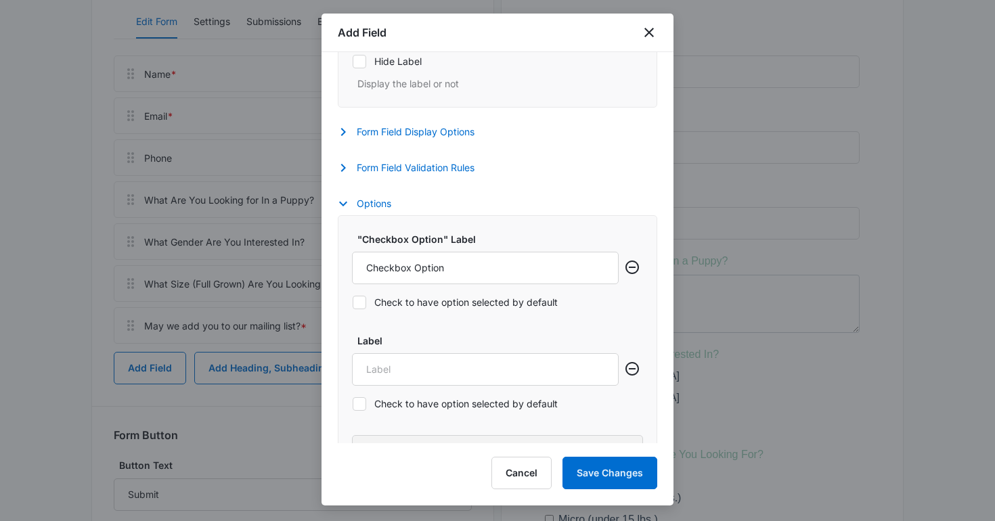
scroll to position [572, 0]
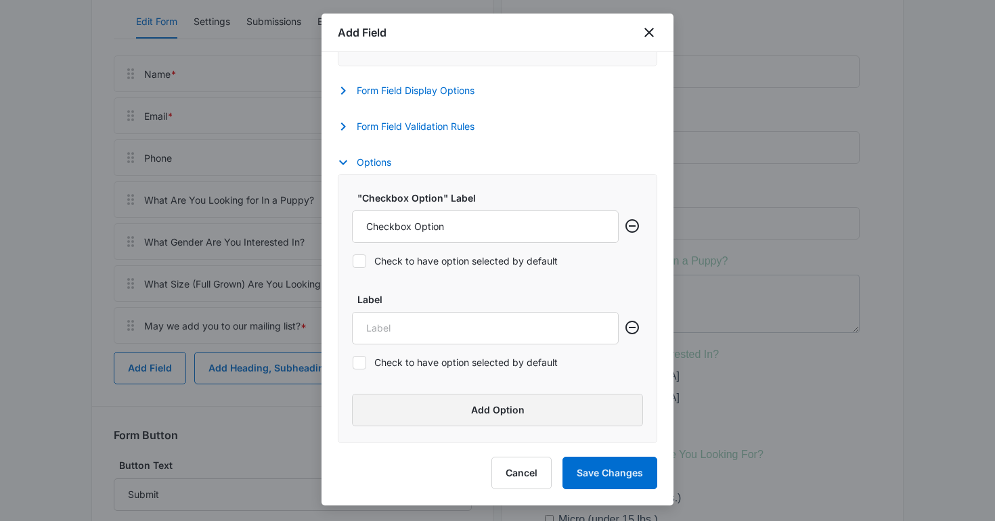
click at [399, 403] on button "Add Option" at bounding box center [497, 410] width 291 height 32
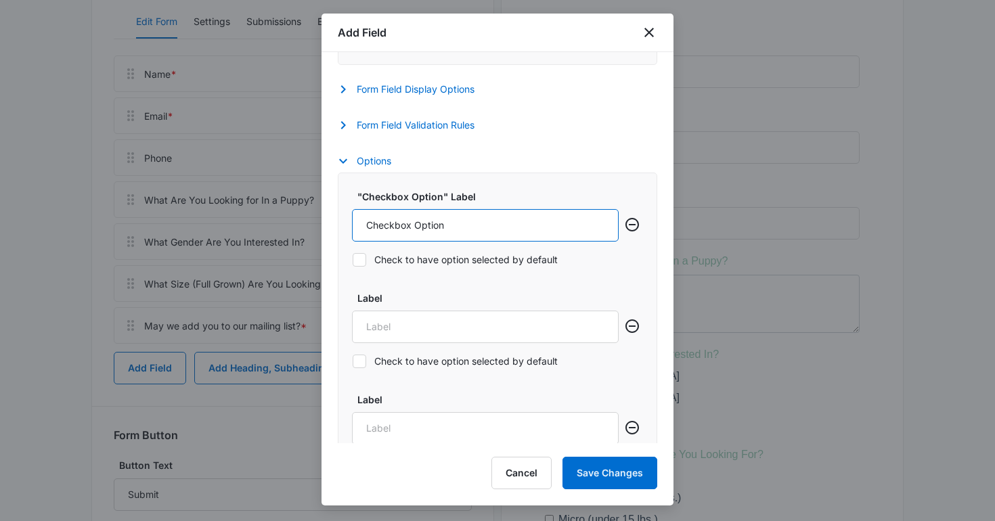
click at [388, 219] on input "Checkbox Option" at bounding box center [485, 225] width 267 height 32
type input "Golden Retriever"
click at [387, 328] on input "Label" at bounding box center [485, 327] width 267 height 32
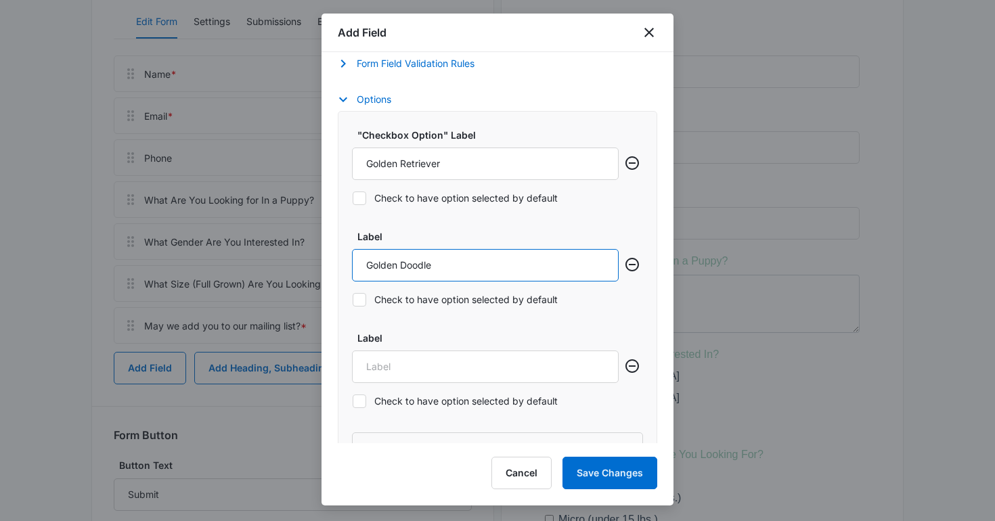
scroll to position [674, 0]
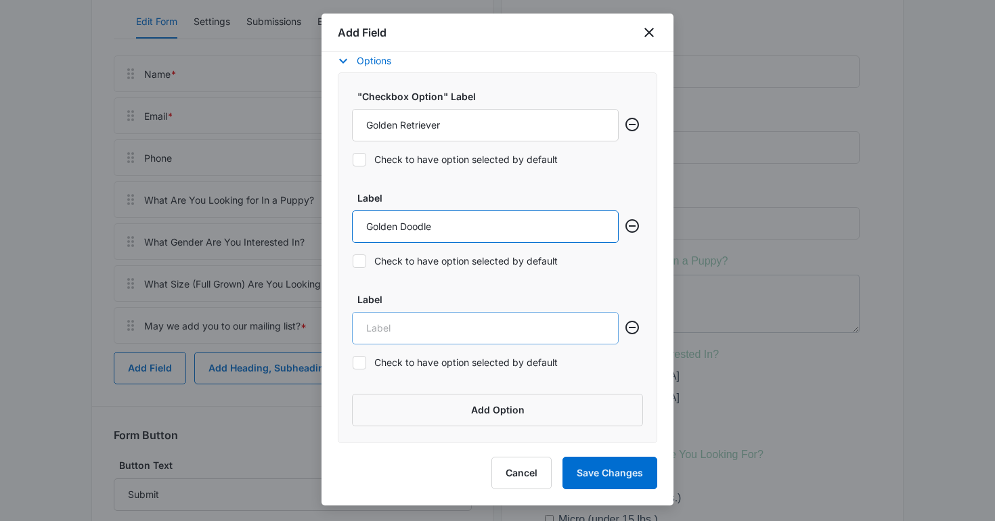
type input "Golden Doodle"
click at [398, 328] on input "Label" at bounding box center [485, 328] width 267 height 32
type input "Bernedoodle"
click at [405, 228] on input "Golden Doodle" at bounding box center [485, 227] width 267 height 32
type input "Goldendoodle"
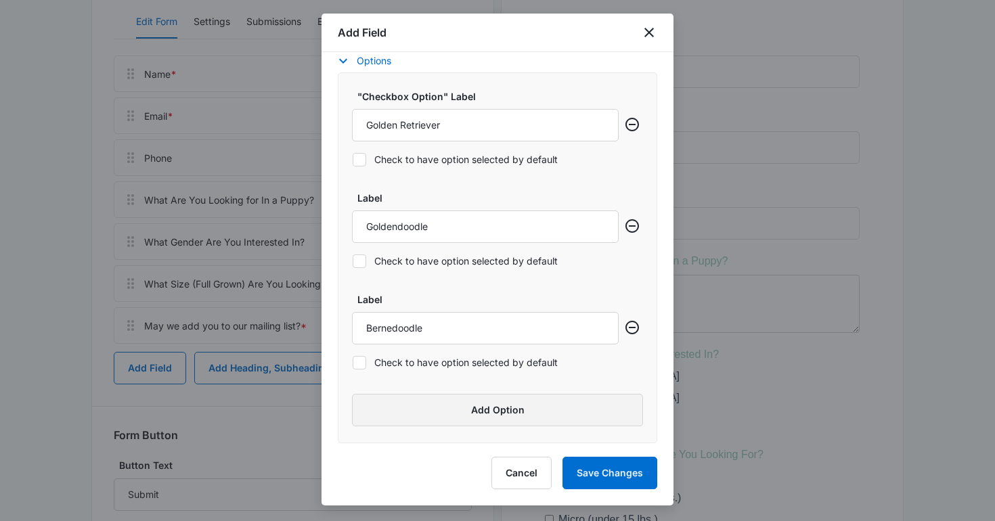
click at [528, 416] on button "Add Option" at bounding box center [497, 410] width 291 height 32
click at [631, 431] on icon "Remove row" at bounding box center [632, 428] width 16 height 16
click at [621, 460] on button "Save Changes" at bounding box center [610, 473] width 95 height 32
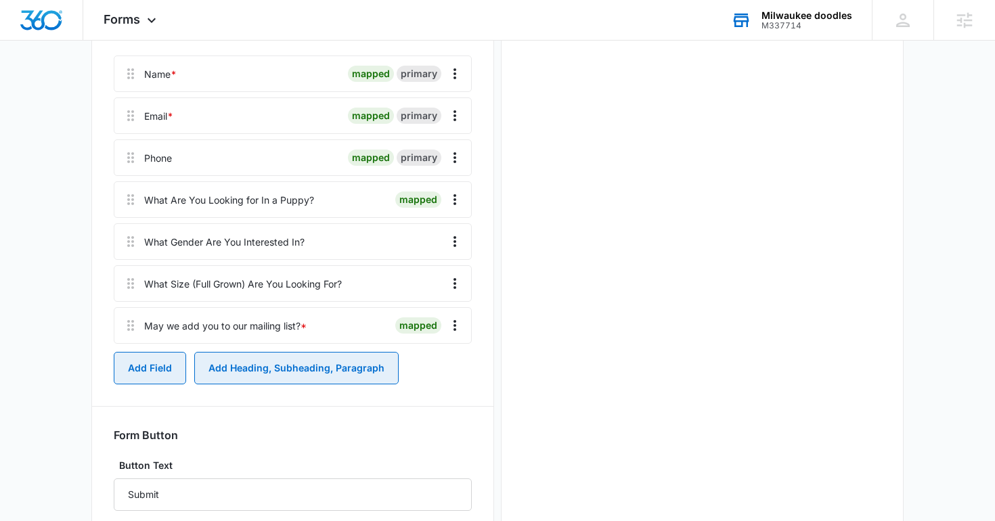
scroll to position [0, 0]
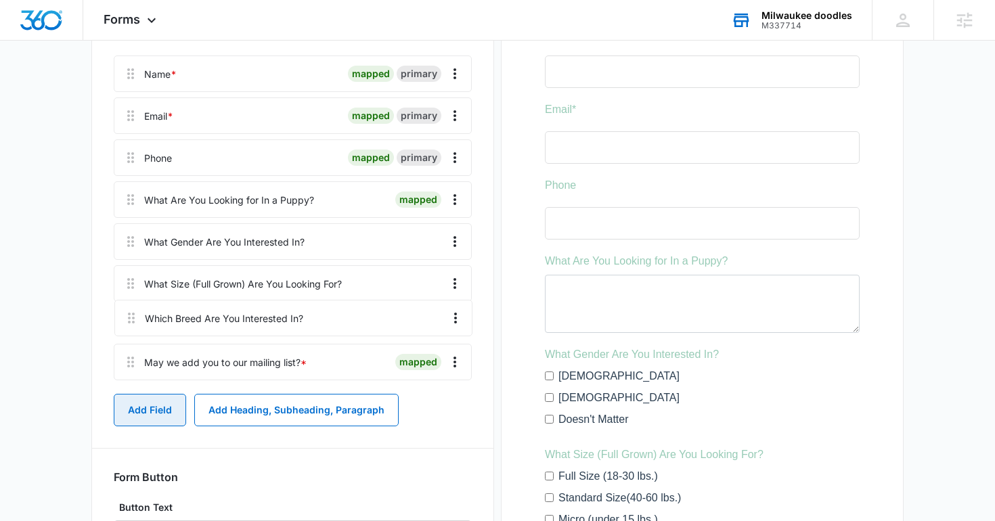
drag, startPoint x: 133, startPoint y: 370, endPoint x: 133, endPoint y: 312, distance: 58.2
click at [133, 312] on div "Name * mapped primary Email * mapped primary Phone mapped primary What Are You …" at bounding box center [293, 221] width 358 height 330
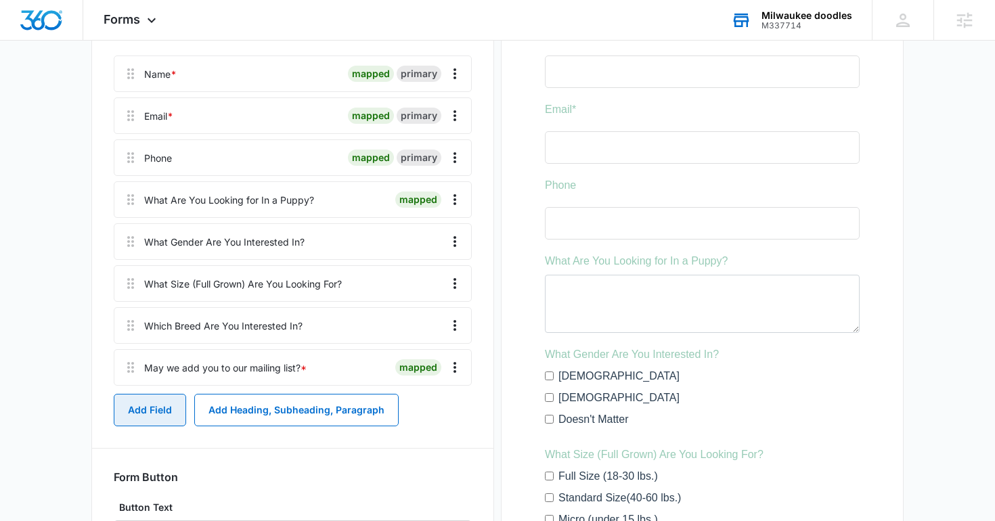
click at [158, 408] on button "Add Field" at bounding box center [150, 410] width 72 height 32
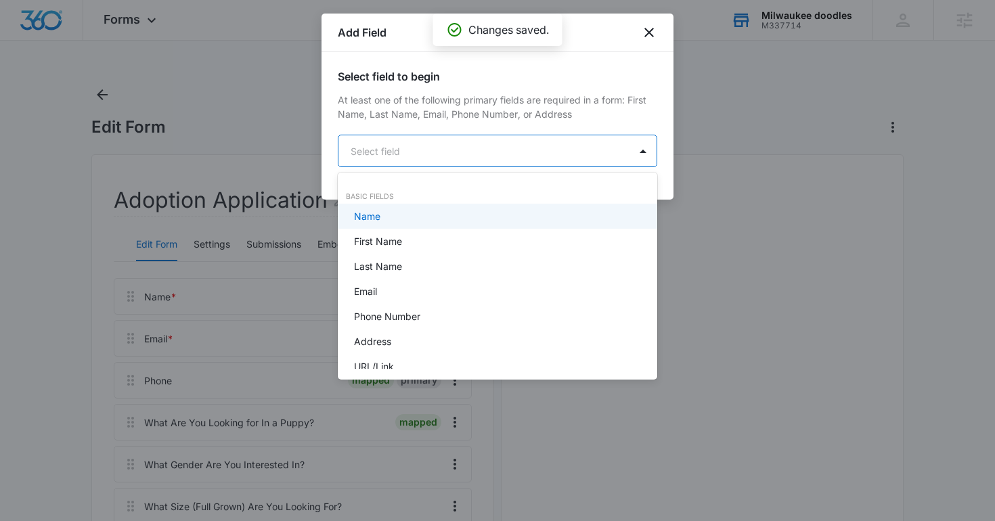
click at [409, 148] on body "Forms Apps Reputation Websites Forms CRM Email Social Shop Content Ads Intellig…" at bounding box center [497, 260] width 995 height 521
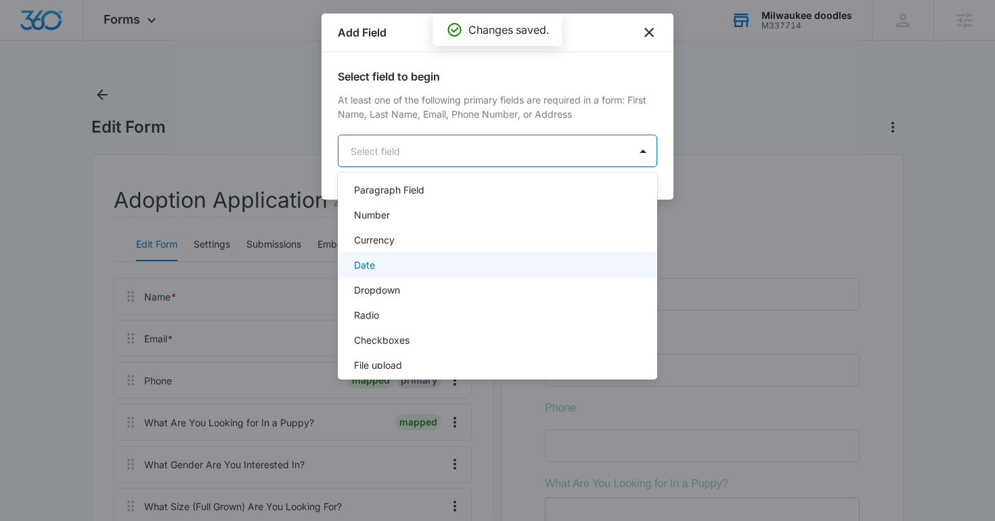
scroll to position [154, 0]
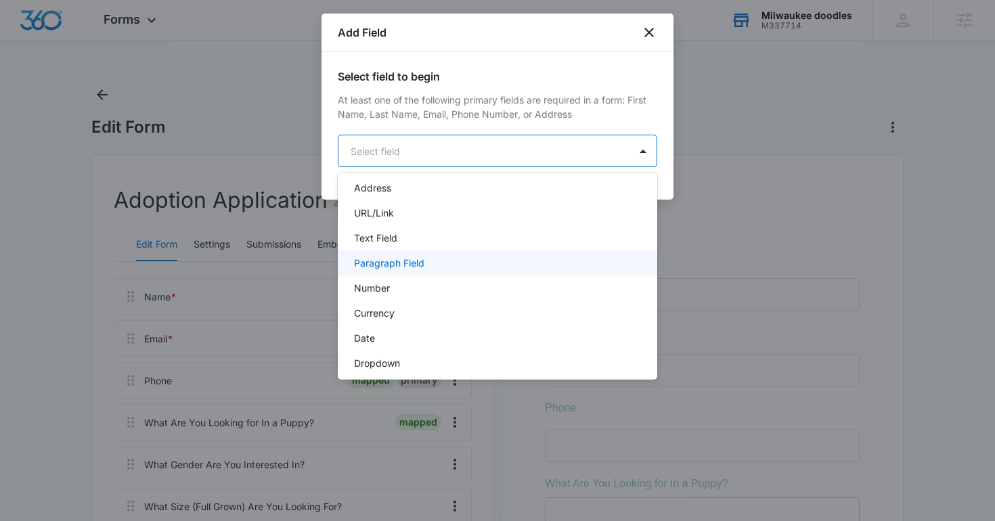
click at [409, 267] on p "Paragraph Field" at bounding box center [389, 263] width 70 height 14
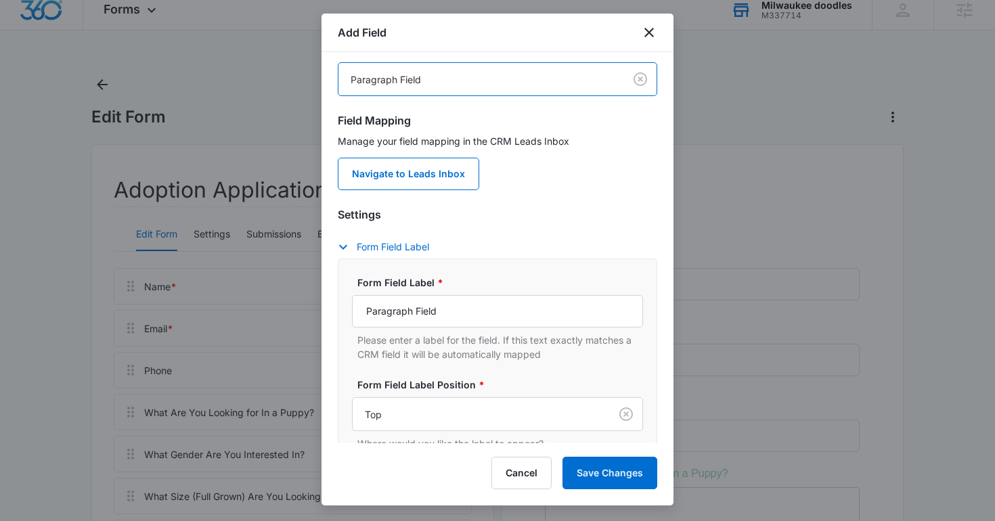
scroll to position [92, 0]
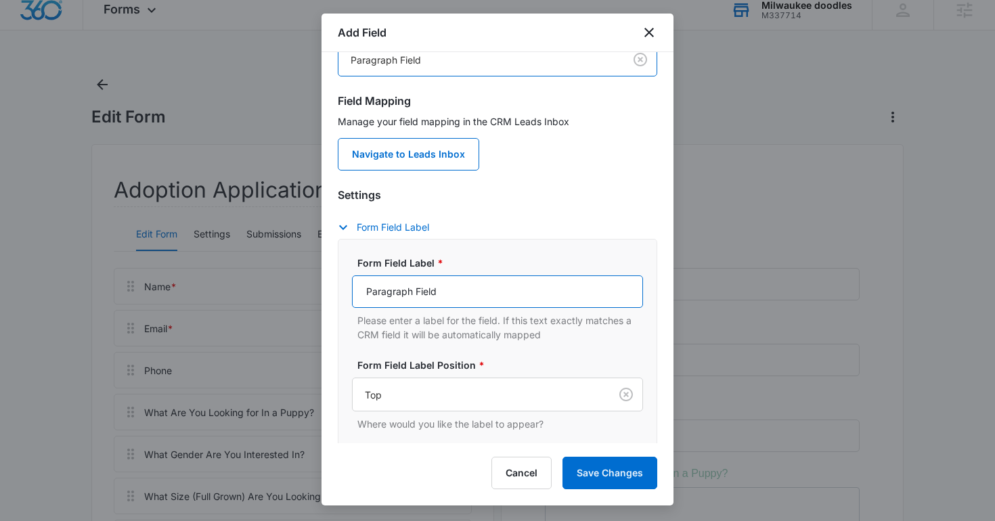
click at [411, 282] on input "Paragraph Field" at bounding box center [497, 292] width 291 height 32
click at [470, 289] on input "Do You have children? What Age(s)?" at bounding box center [497, 292] width 291 height 32
type input "Do You have children? If So, What Age(s)?"
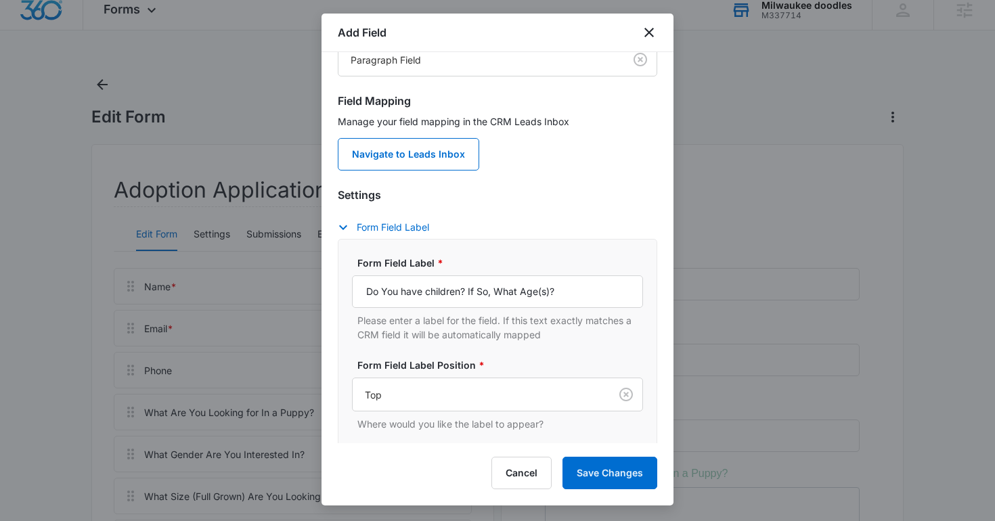
click at [613, 492] on div "Add Field Select field to begin At least one of the following primary fields ar…" at bounding box center [498, 260] width 352 height 492
click at [595, 474] on button "Save Changes" at bounding box center [610, 473] width 95 height 32
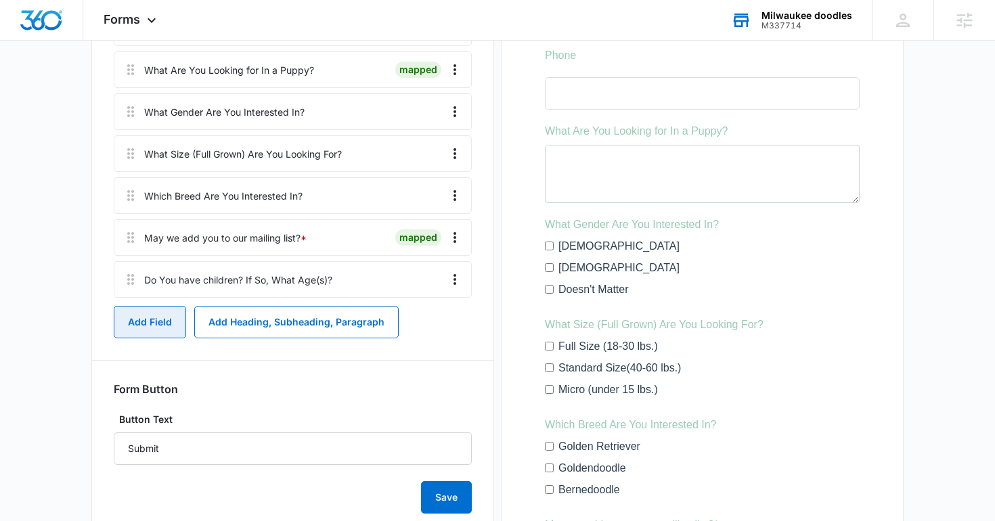
scroll to position [395, 0]
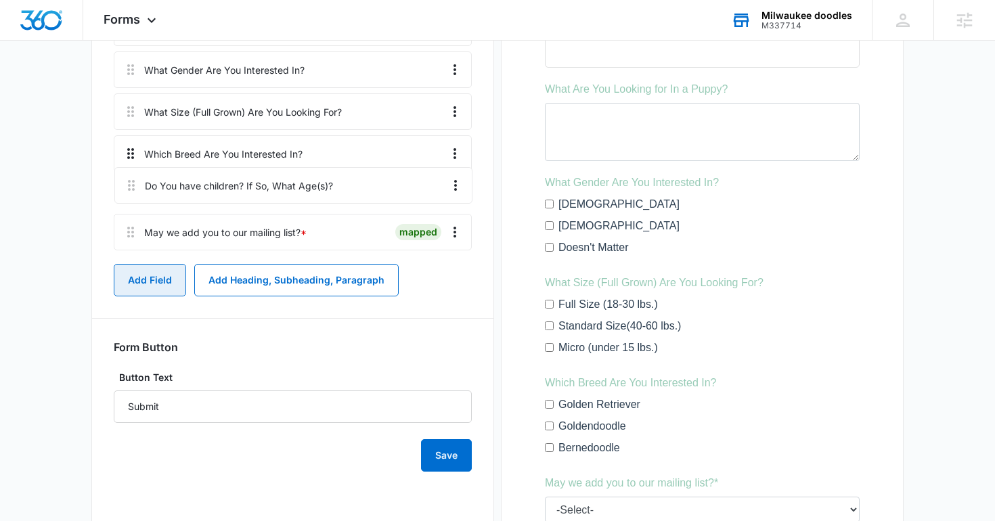
drag, startPoint x: 129, startPoint y: 231, endPoint x: 129, endPoint y: 168, distance: 63.0
click at [129, 169] on div "Name * mapped primary Email * mapped primary Phone mapped primary What Are You …" at bounding box center [293, 70] width 358 height 372
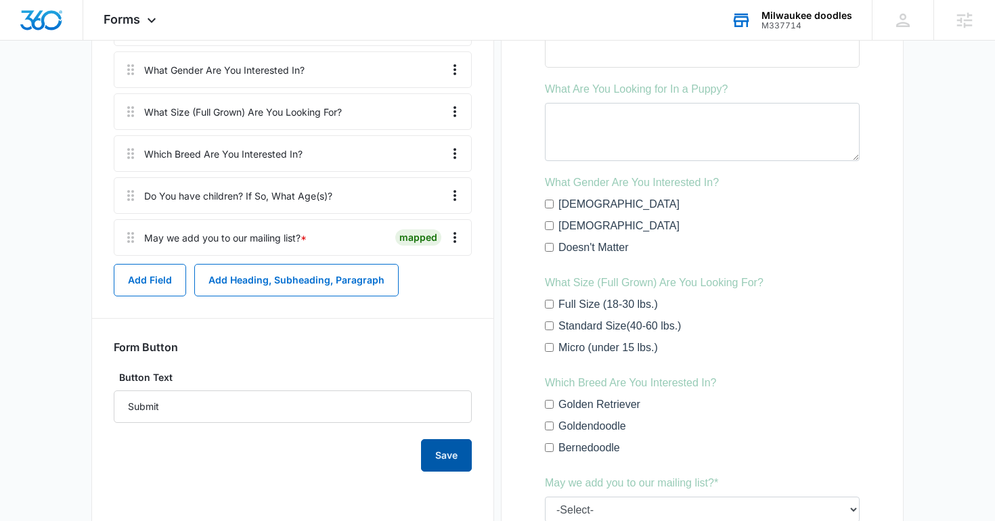
click at [437, 455] on button "Save" at bounding box center [446, 455] width 51 height 32
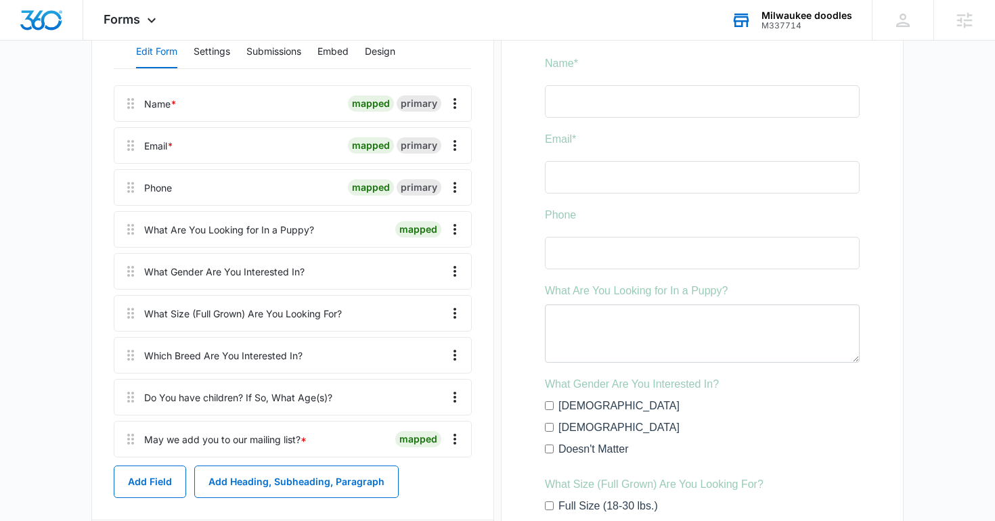
scroll to position [353, 0]
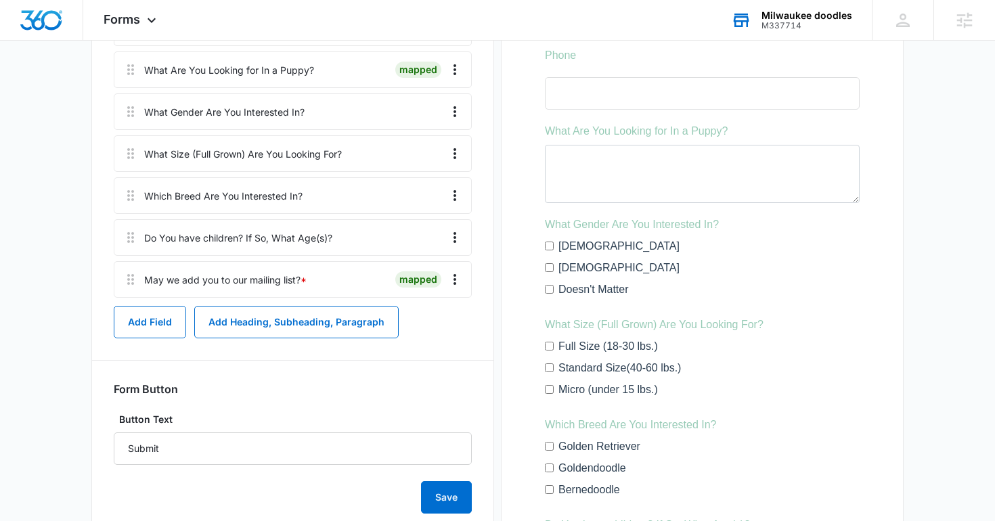
click at [449, 475] on div "Save" at bounding box center [293, 489] width 358 height 49
click at [444, 487] on button "Save" at bounding box center [446, 497] width 51 height 32
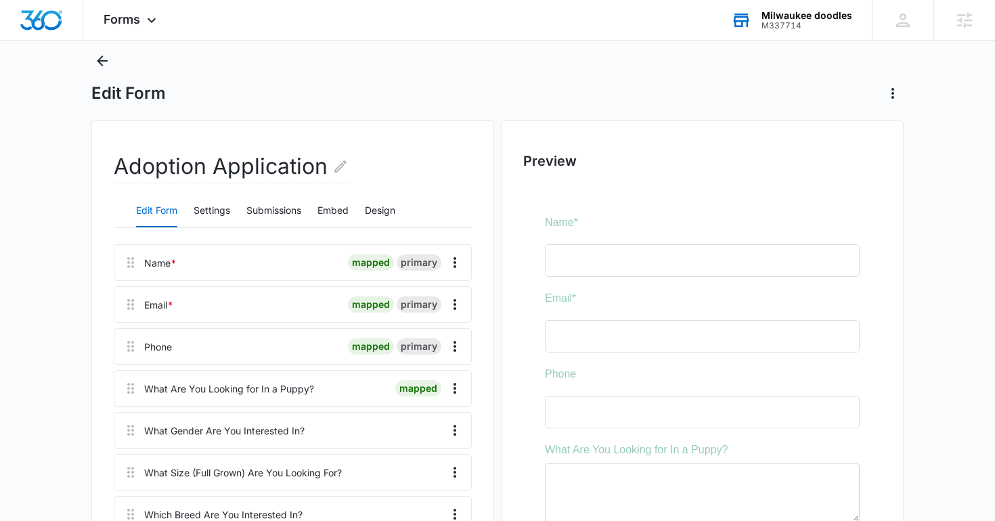
scroll to position [0, 0]
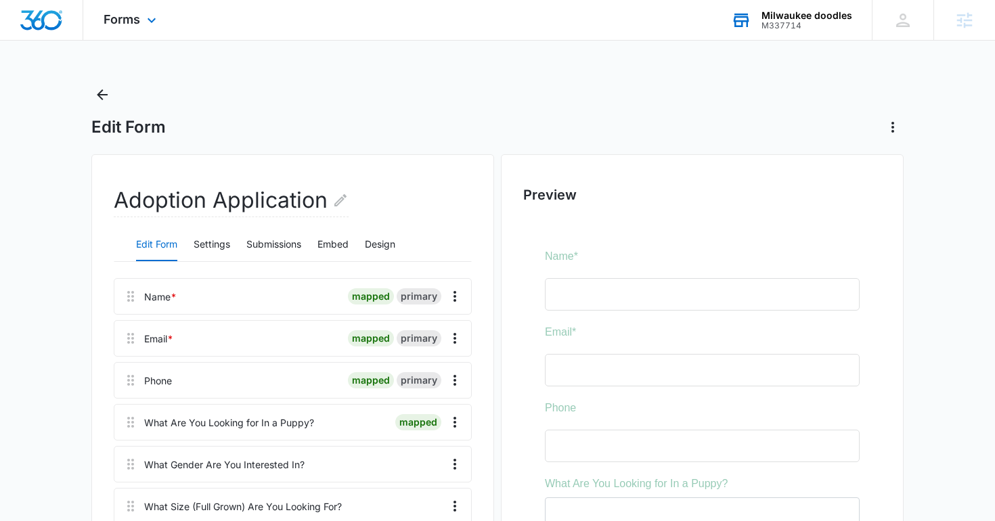
click at [40, 26] on img "Dashboard" at bounding box center [41, 20] width 43 height 20
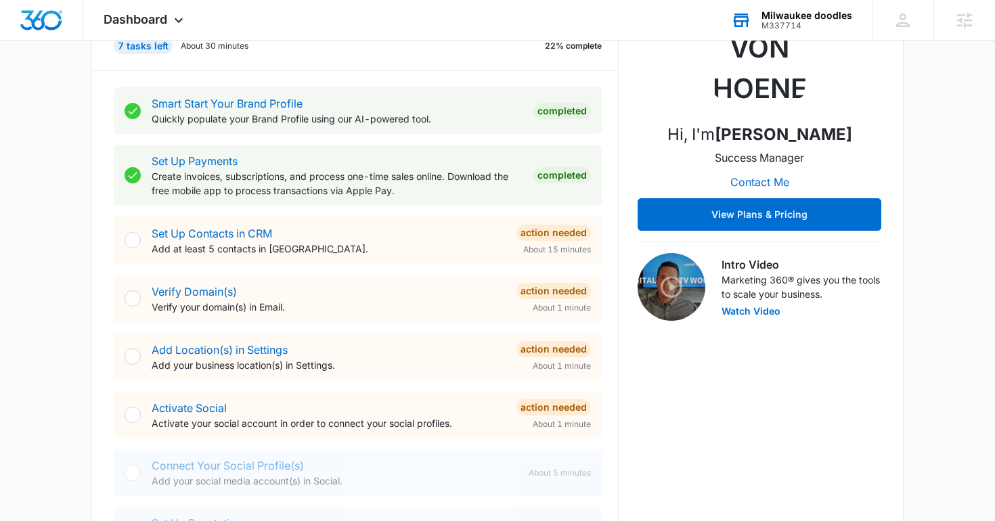
scroll to position [223, 0]
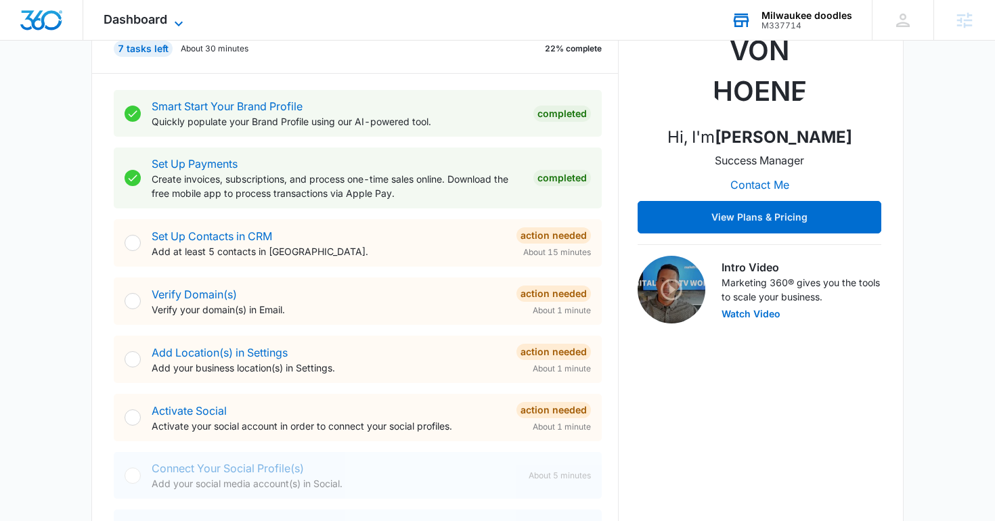
click at [180, 22] on icon at bounding box center [179, 24] width 16 height 16
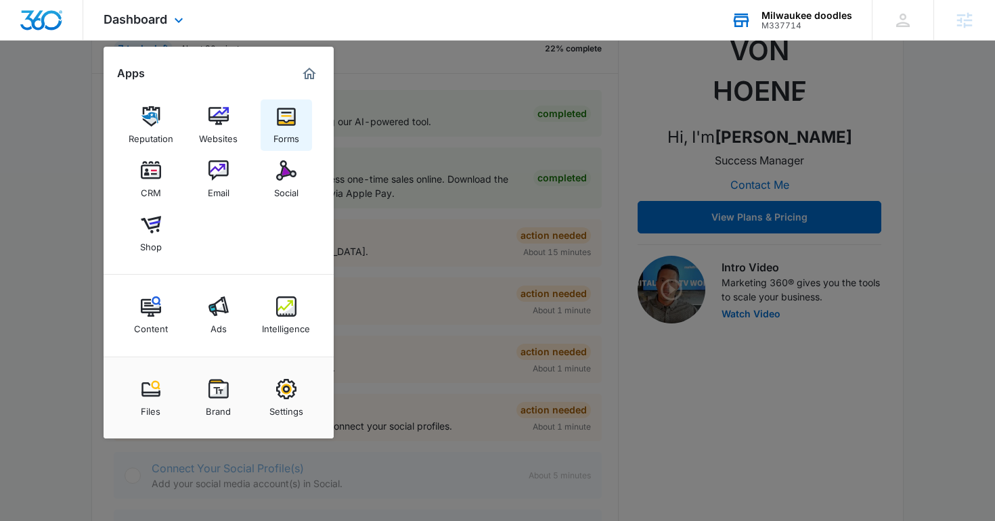
click at [279, 109] on img at bounding box center [286, 116] width 20 height 20
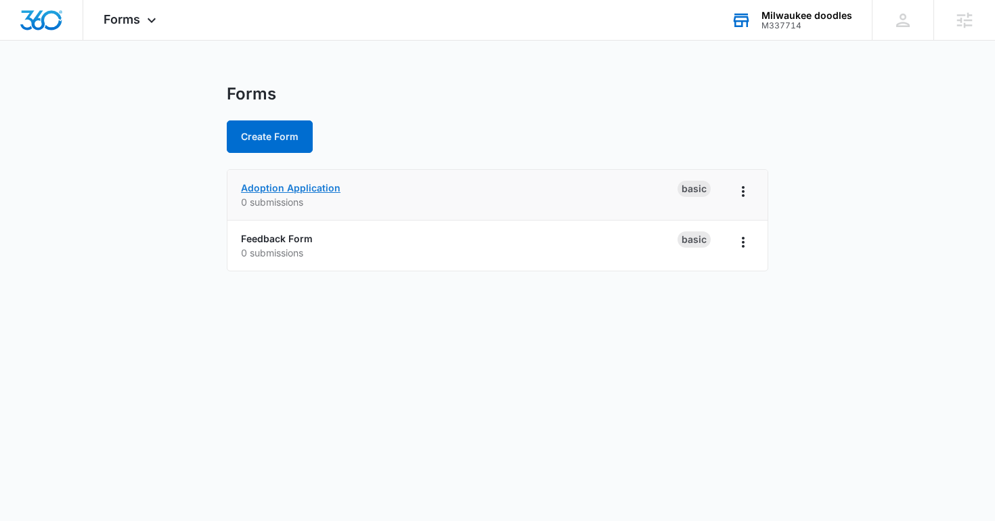
click at [278, 186] on link "Adoption Application" at bounding box center [291, 188] width 100 height 12
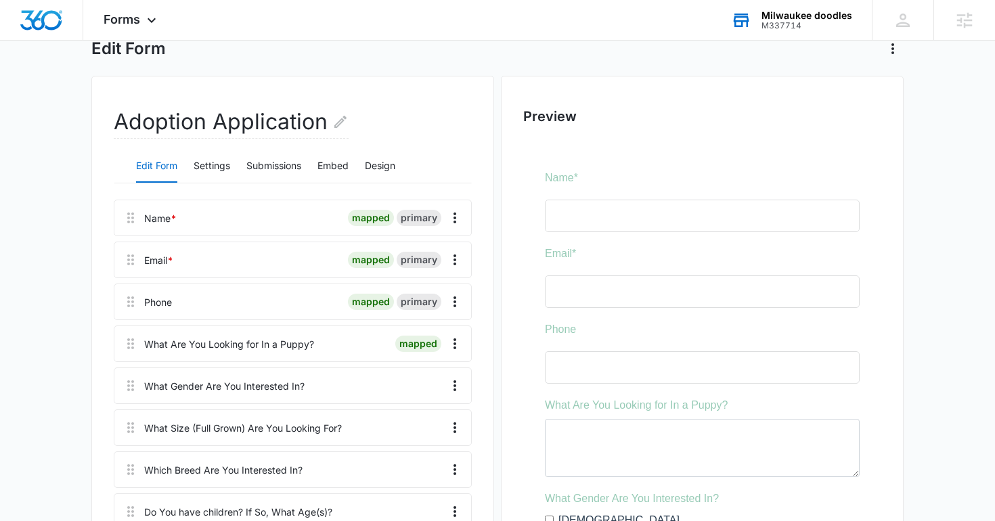
scroll to position [76, 0]
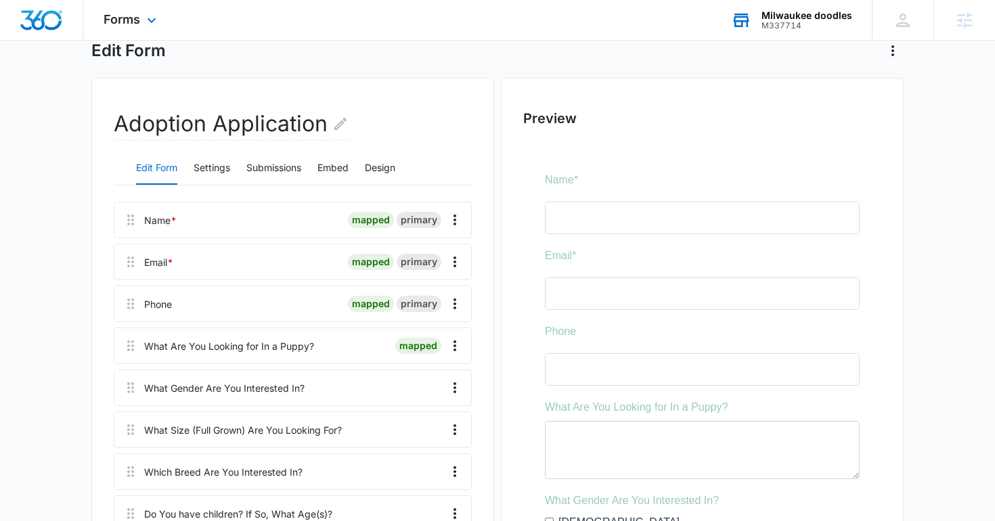
click at [53, 28] on img "Dashboard" at bounding box center [41, 20] width 43 height 20
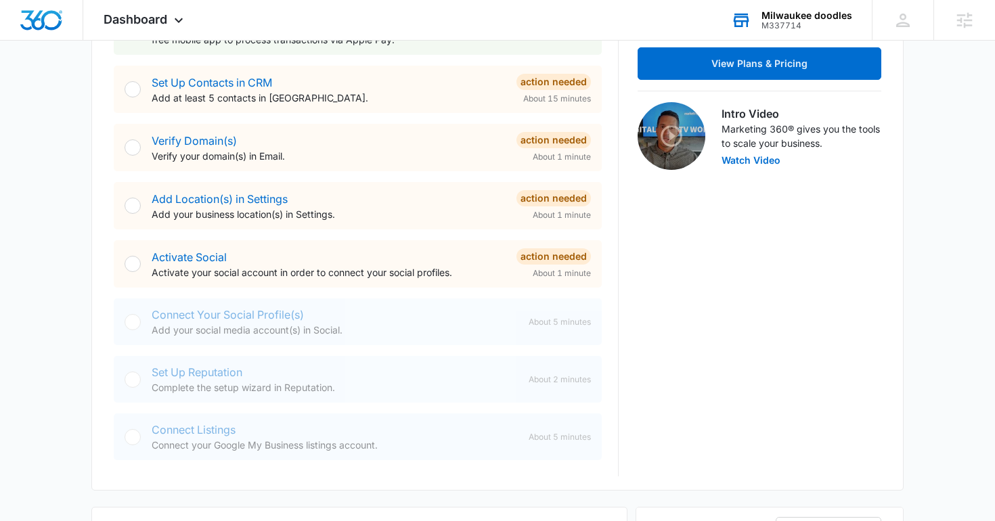
scroll to position [788, 0]
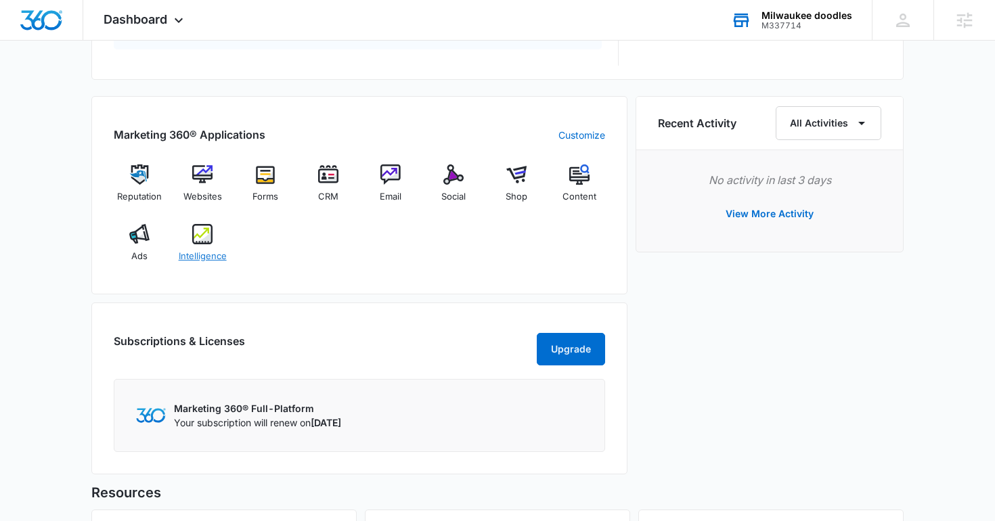
click at [208, 238] on img at bounding box center [202, 234] width 20 height 20
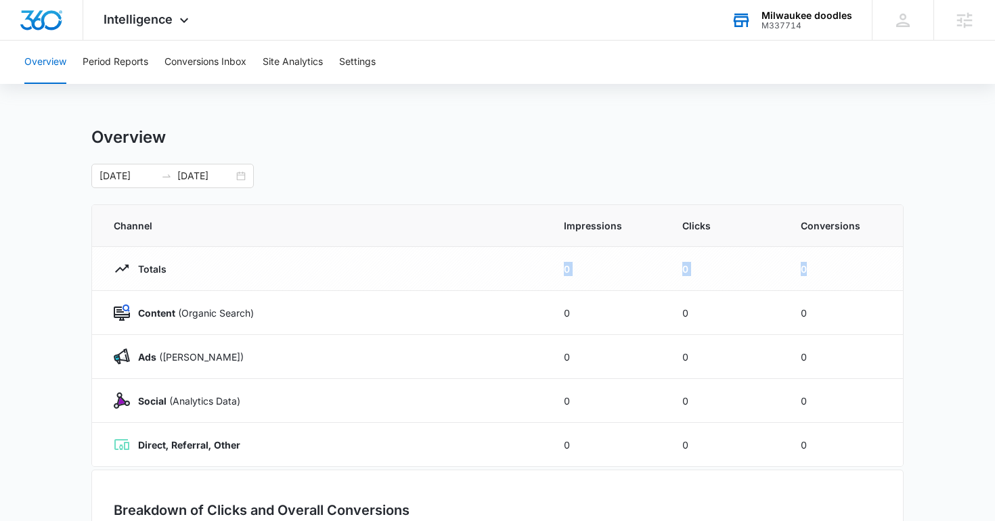
drag, startPoint x: 811, startPoint y: 265, endPoint x: 491, endPoint y: 277, distance: 319.7
click at [491, 277] on tr "Totals 0 0 0" at bounding box center [497, 269] width 811 height 44
click at [146, 313] on strong "Content" at bounding box center [156, 313] width 37 height 12
drag, startPoint x: 135, startPoint y: 313, endPoint x: 273, endPoint y: 314, distance: 137.4
click at [273, 314] on div "Content (Organic Search)" at bounding box center [323, 313] width 418 height 16
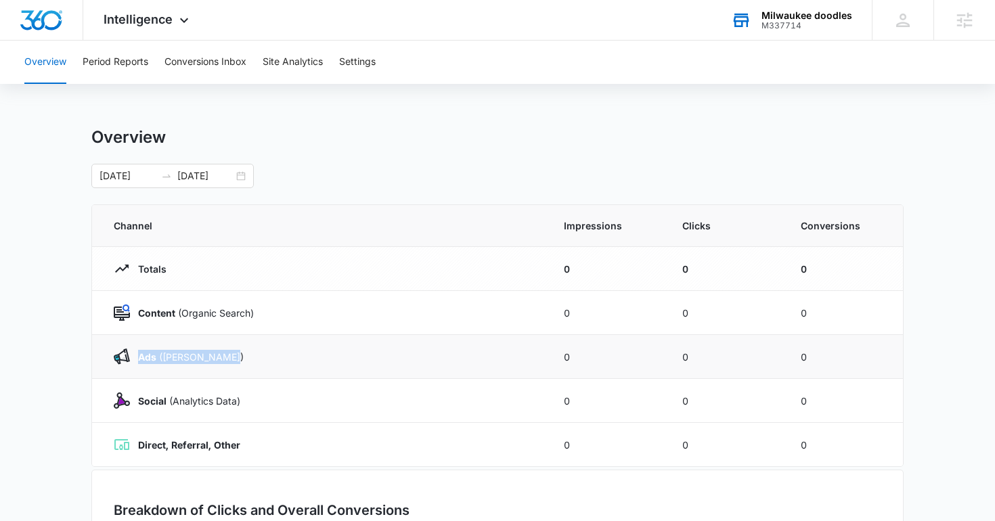
drag, startPoint x: 139, startPoint y: 359, endPoint x: 242, endPoint y: 359, distance: 102.9
click at [243, 359] on div "Ads (Ad Campaigns)" at bounding box center [323, 357] width 418 height 16
drag, startPoint x: 141, startPoint y: 399, endPoint x: 246, endPoint y: 399, distance: 104.9
click at [246, 399] on div "Social (Analytics Data)" at bounding box center [323, 401] width 418 height 16
drag, startPoint x: 139, startPoint y: 445, endPoint x: 250, endPoint y: 445, distance: 111.0
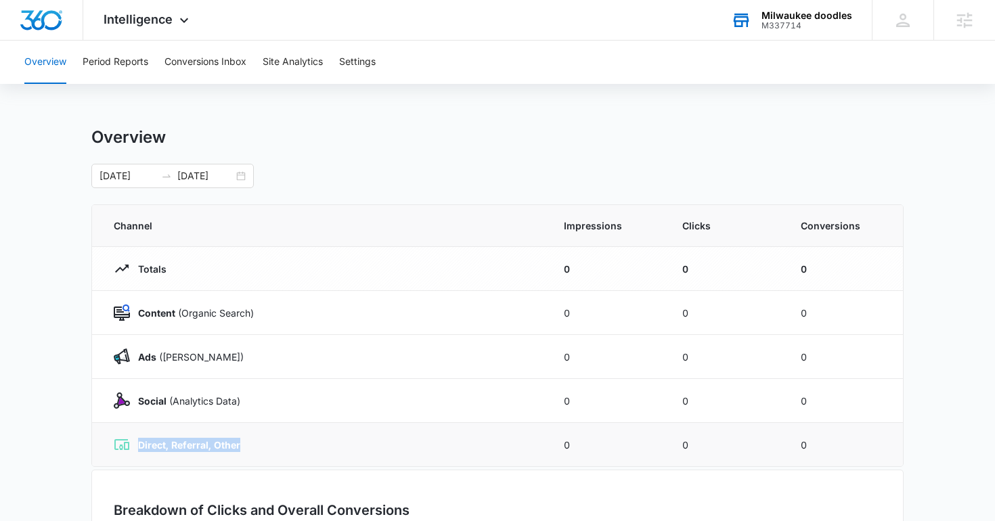
click at [250, 445] on div "Direct, Referral, Other" at bounding box center [323, 445] width 418 height 16
click at [290, 58] on button "Site Analytics" at bounding box center [293, 62] width 60 height 43
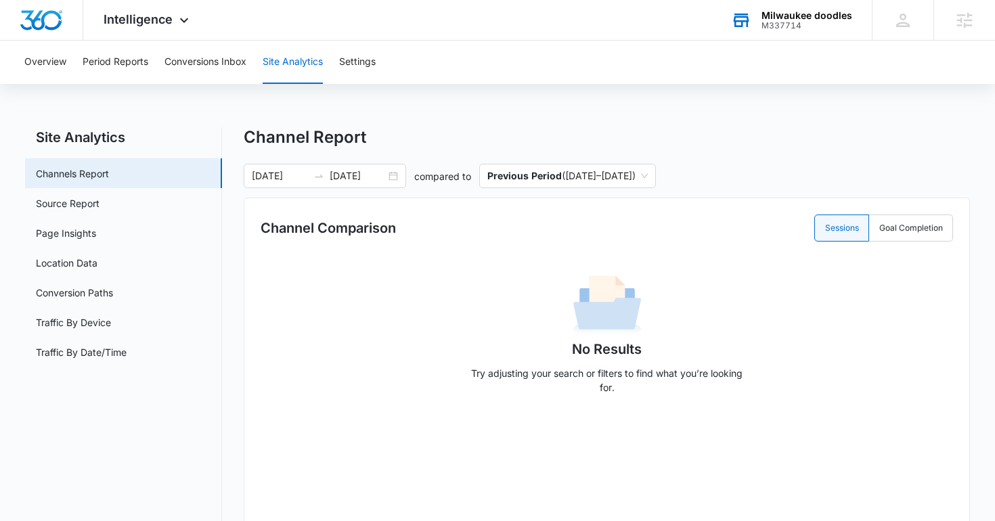
click at [779, 34] on div "Milwaukee doodles M337714 Your Accounts View All" at bounding box center [791, 20] width 161 height 40
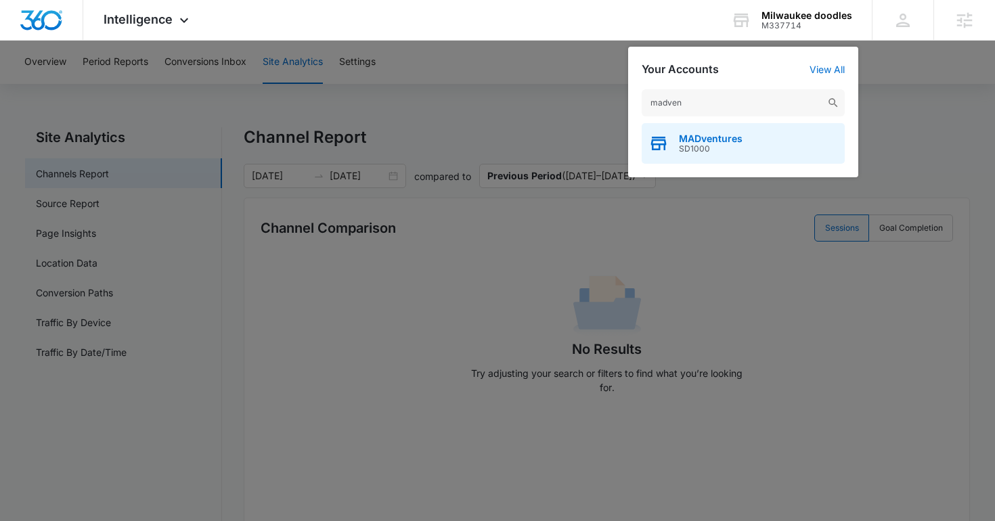
type input "madven"
click at [704, 146] on span "SD1000" at bounding box center [711, 148] width 64 height 9
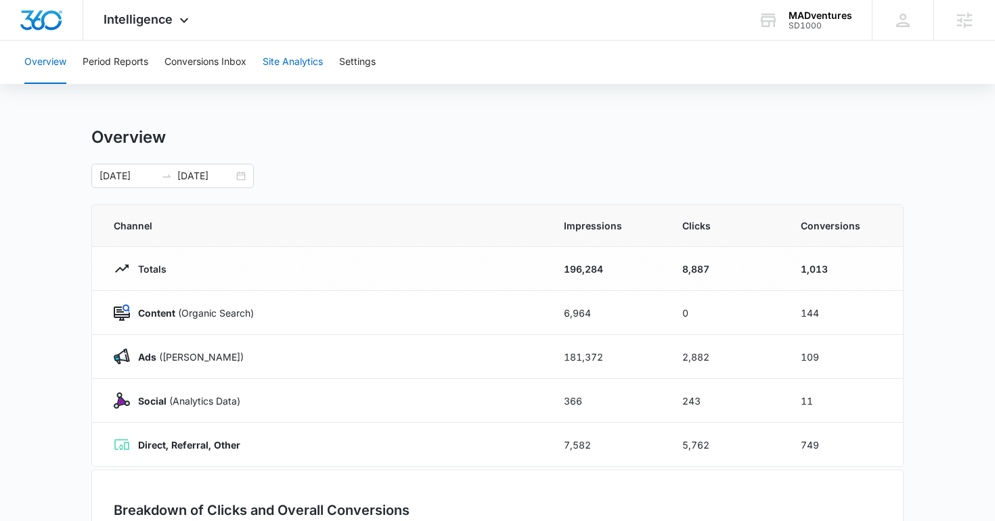
drag, startPoint x: 301, startPoint y: 60, endPoint x: 301, endPoint y: 50, distance: 10.2
click at [301, 55] on button "Site Analytics" at bounding box center [293, 62] width 60 height 43
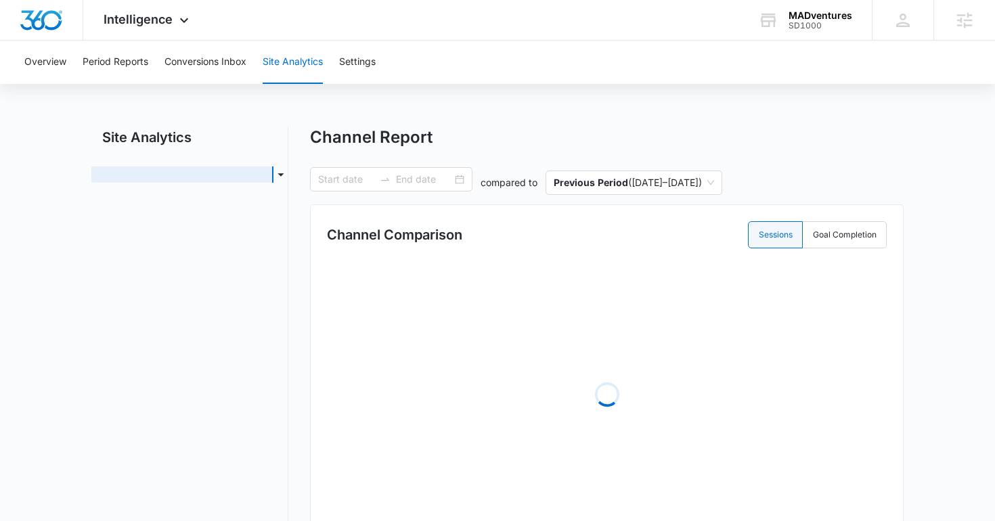
type input "01/01/2025"
type input "08/04/2025"
radio input "true"
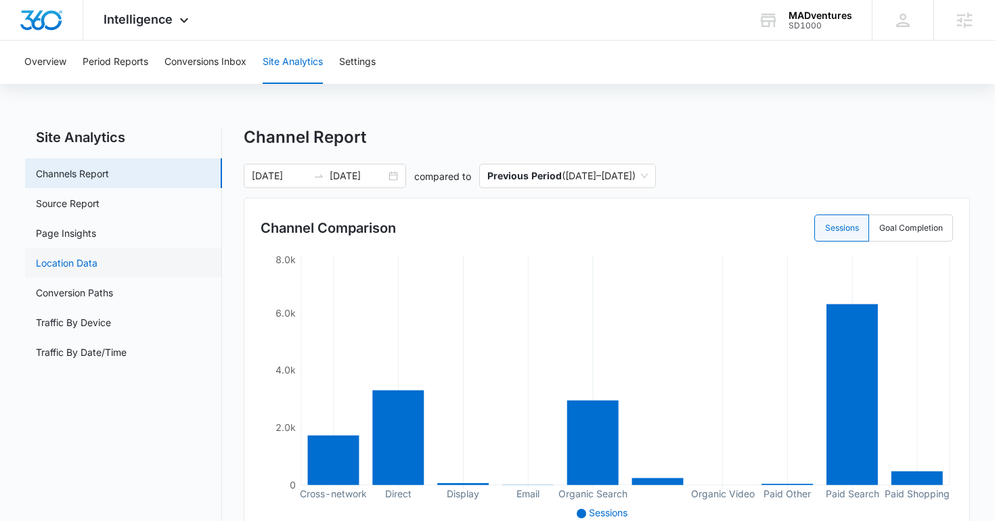
click at [73, 267] on link "Location Data" at bounding box center [67, 263] width 62 height 14
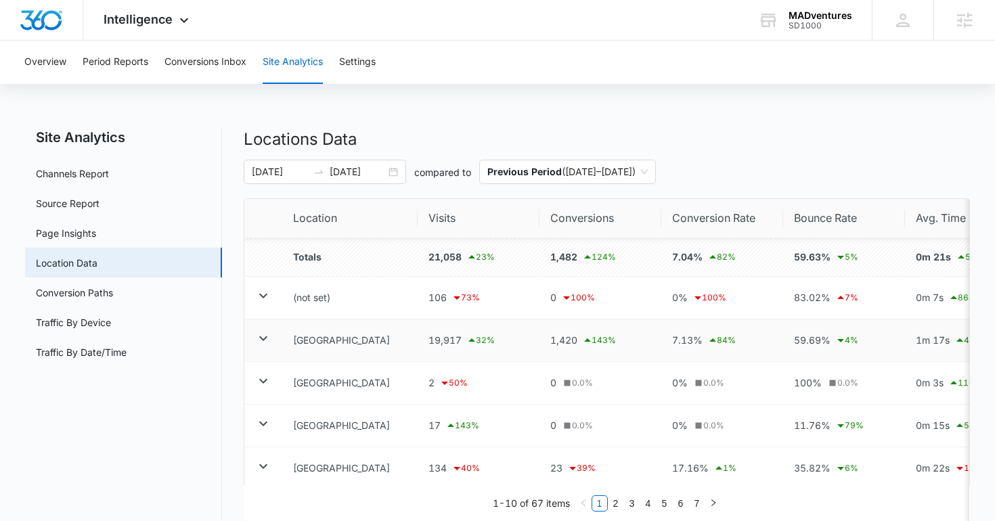
click at [268, 337] on icon at bounding box center [263, 338] width 16 height 16
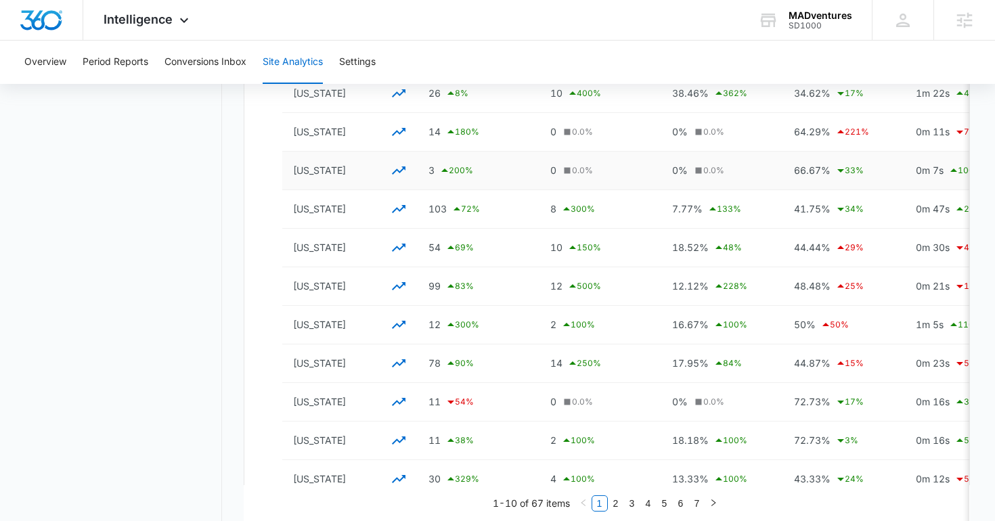
scroll to position [1542, 0]
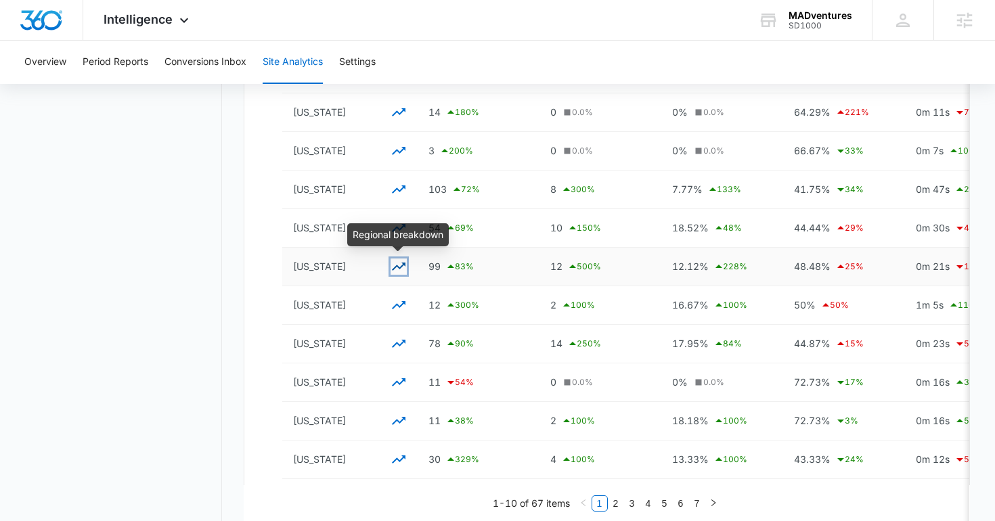
click at [395, 267] on icon "button" at bounding box center [399, 267] width 14 height 8
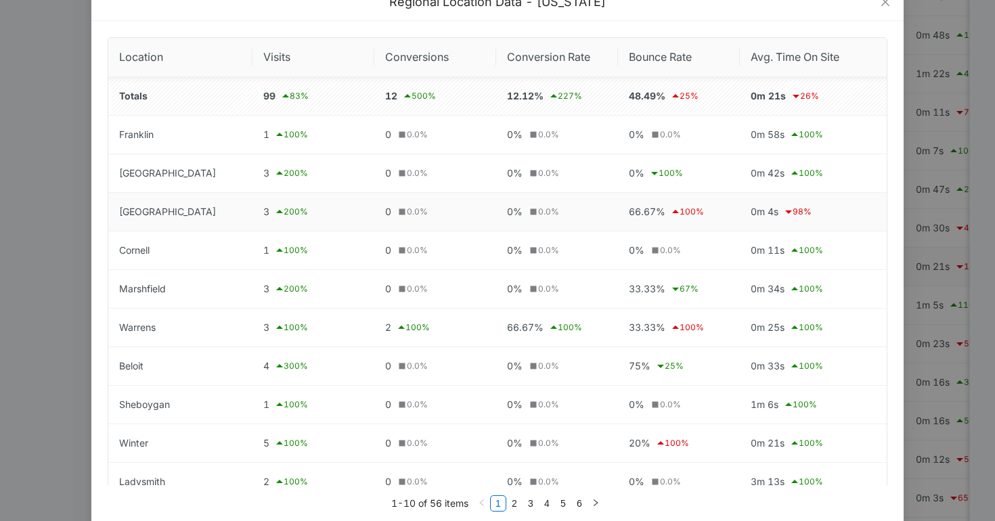
scroll to position [34, 0]
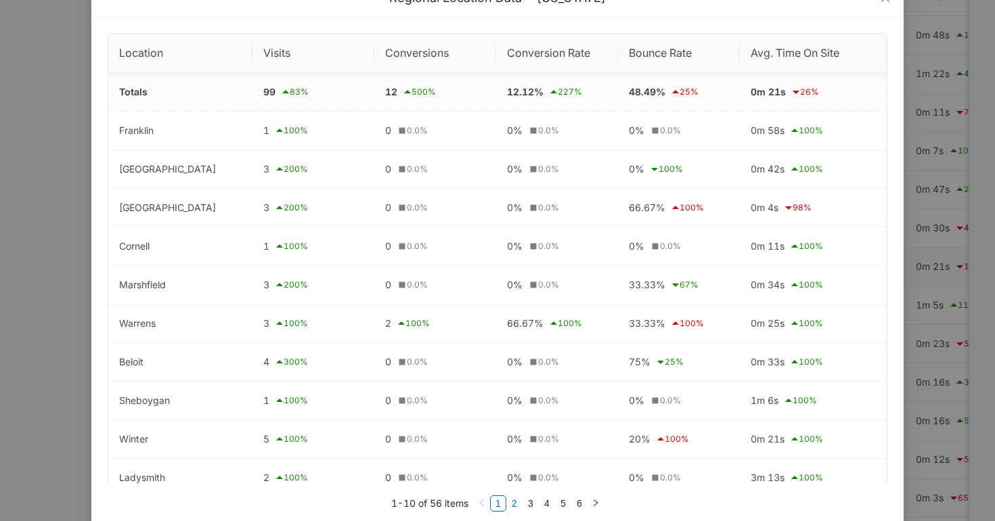
click at [515, 500] on link "2" at bounding box center [514, 503] width 15 height 15
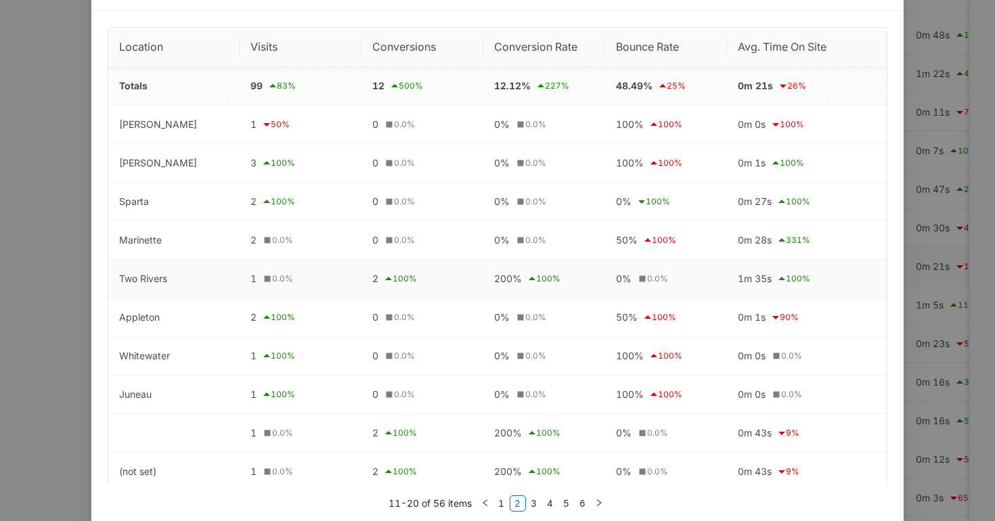
scroll to position [41, 0]
click at [536, 504] on link "3" at bounding box center [534, 503] width 15 height 15
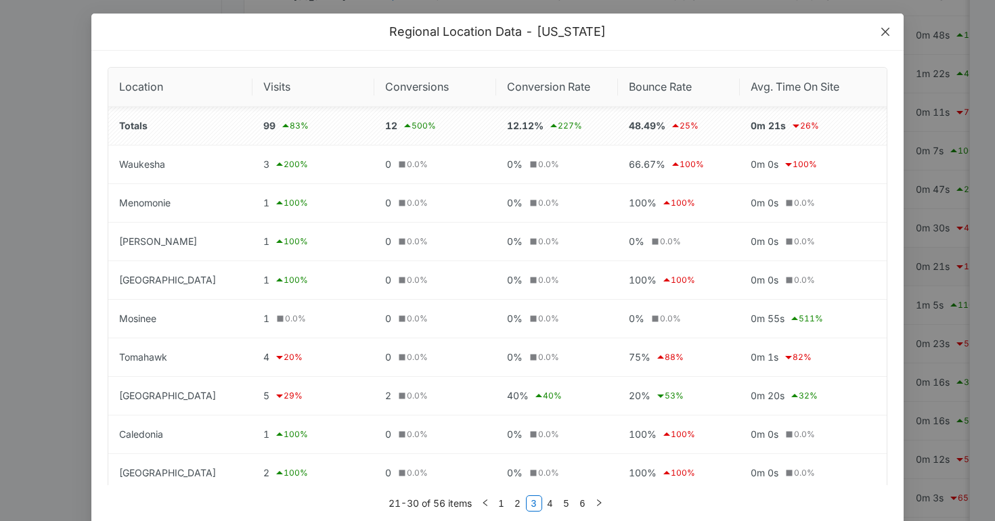
click at [887, 32] on icon "close" at bounding box center [885, 32] width 8 height 8
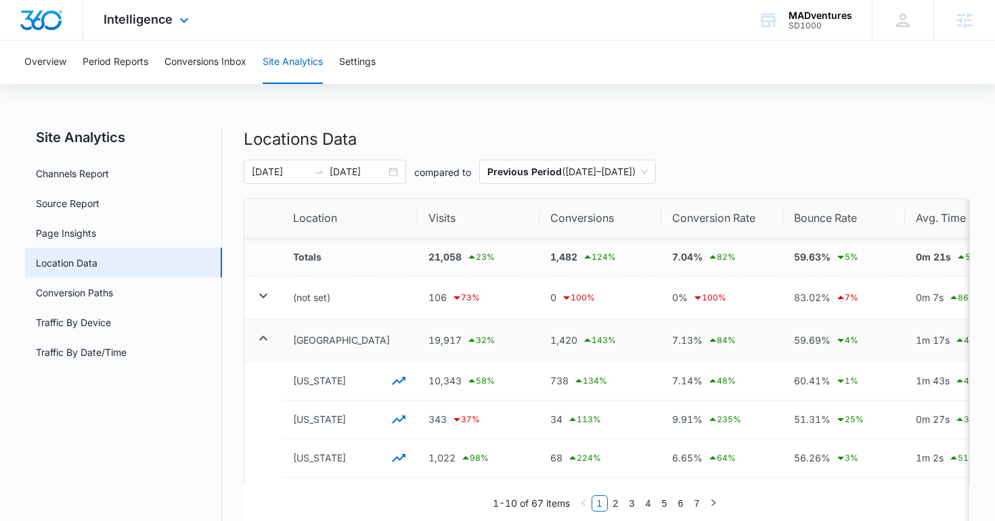
click at [52, 19] on img "Dashboard" at bounding box center [41, 20] width 43 height 20
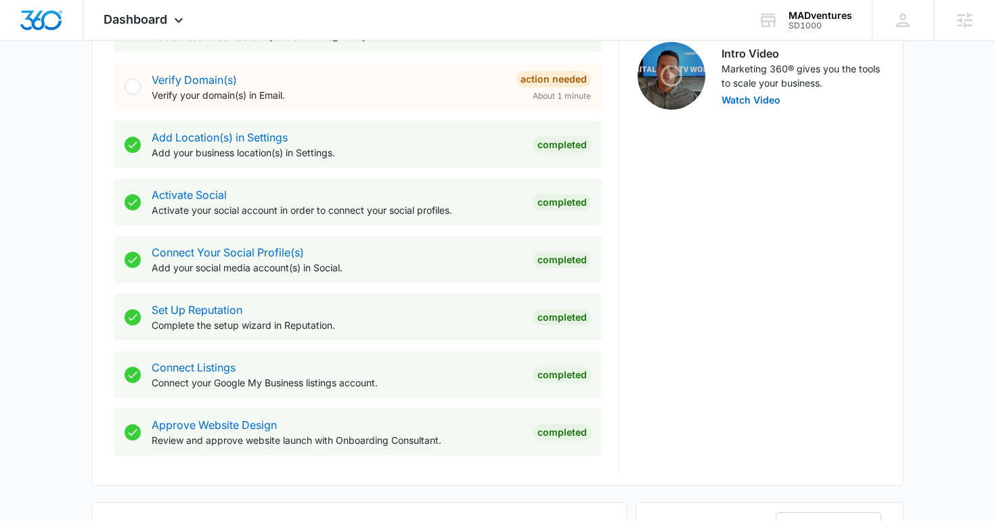
scroll to position [640, 0]
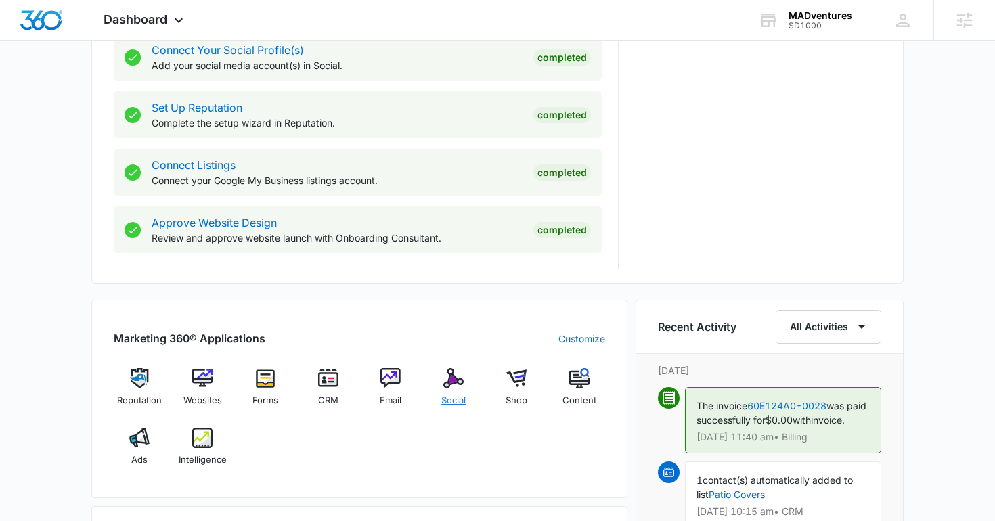
click at [460, 378] on img at bounding box center [453, 378] width 20 height 20
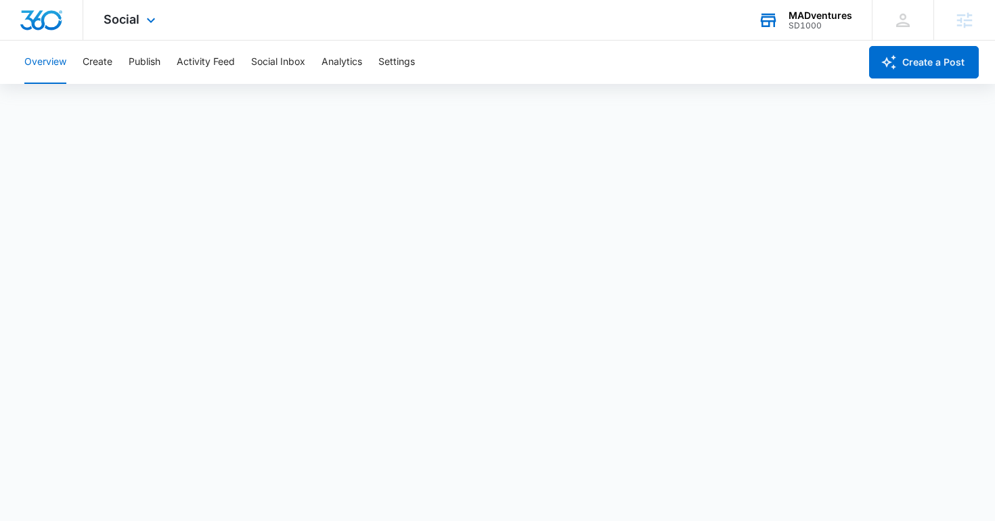
click at [757, 26] on div "MADventures SD1000 Your Accounts View All" at bounding box center [805, 20] width 134 height 40
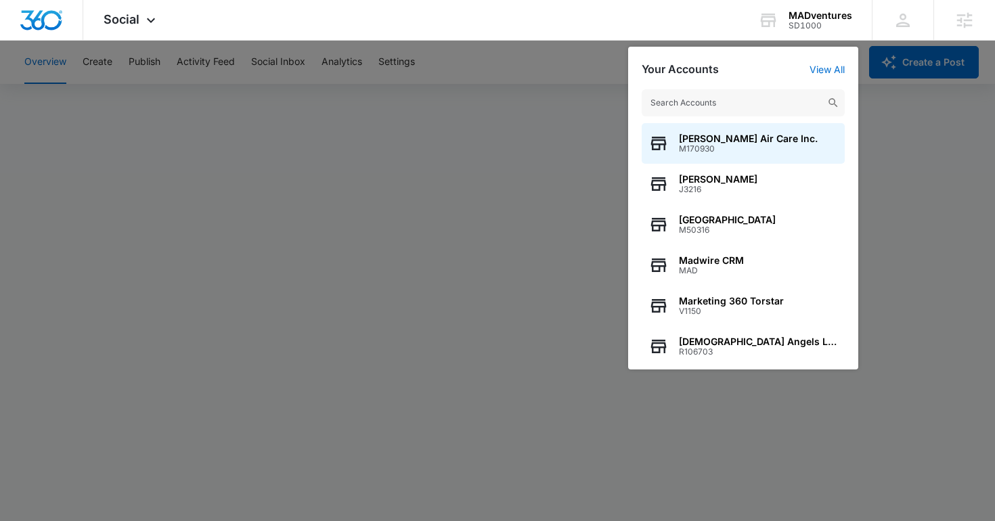
click at [714, 96] on input "text" at bounding box center [743, 102] width 203 height 27
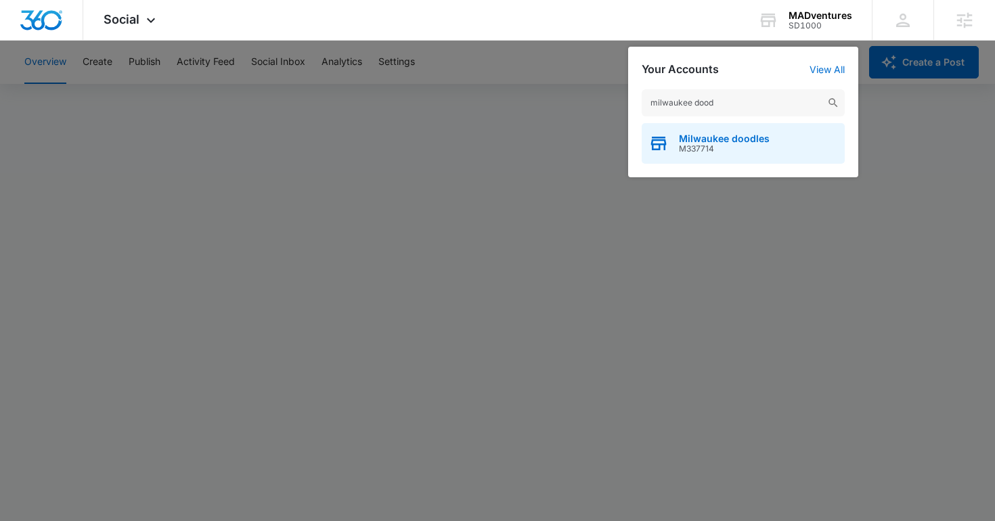
type input "milwaukee dood"
click at [718, 140] on span "Milwaukee doodles" at bounding box center [724, 138] width 91 height 11
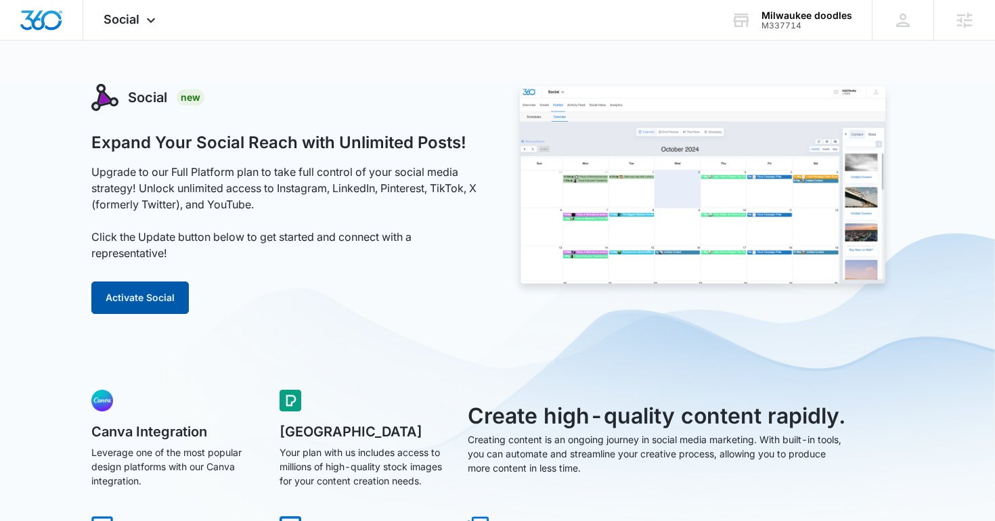
click at [120, 306] on button "Activate Social" at bounding box center [139, 298] width 97 height 32
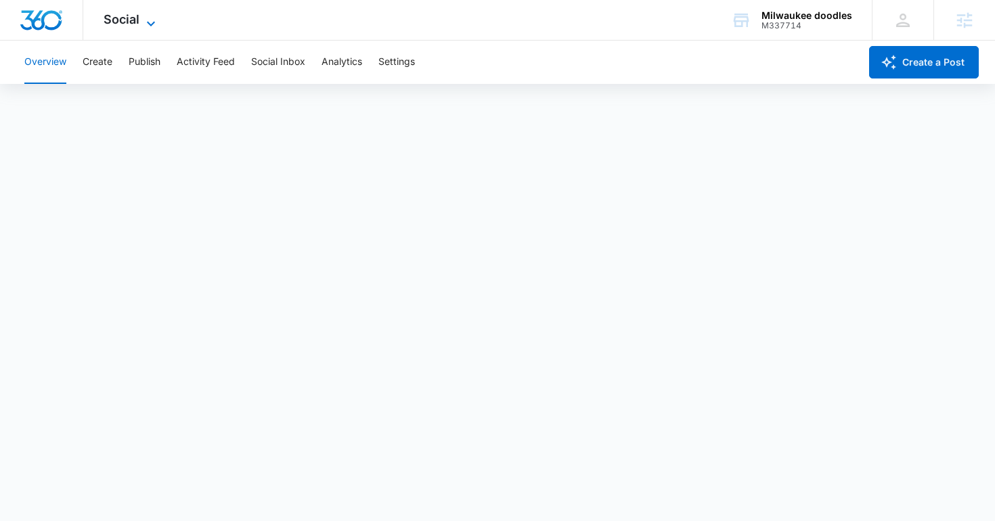
click at [130, 18] on span "Social" at bounding box center [122, 19] width 36 height 14
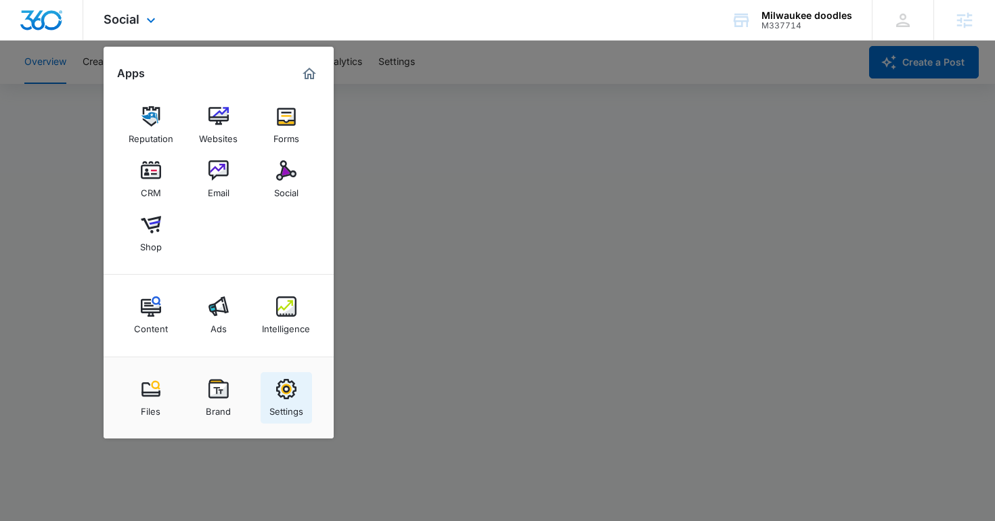
click at [280, 381] on img at bounding box center [286, 389] width 20 height 20
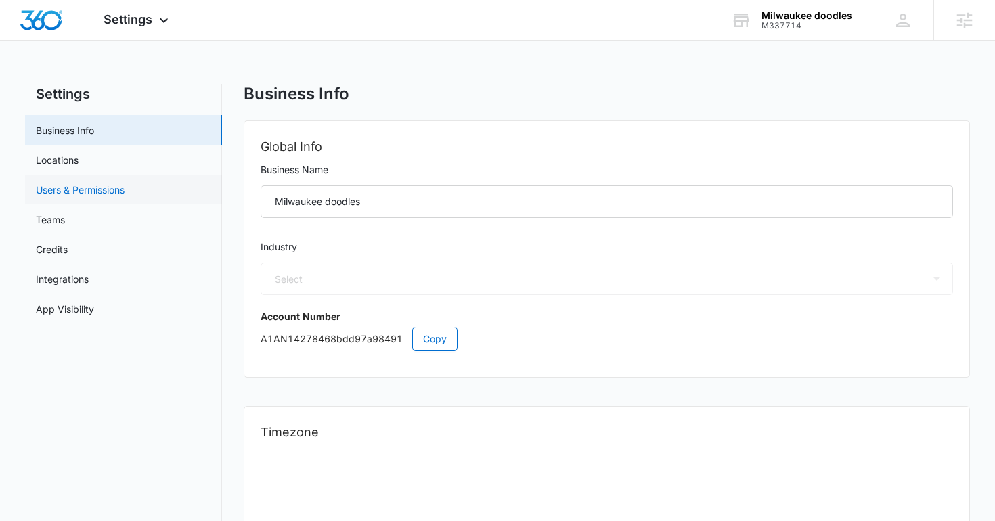
select select "52"
select select "US"
select select "America/Chicago"
click at [118, 190] on link "Users & Permissions" at bounding box center [80, 190] width 89 height 14
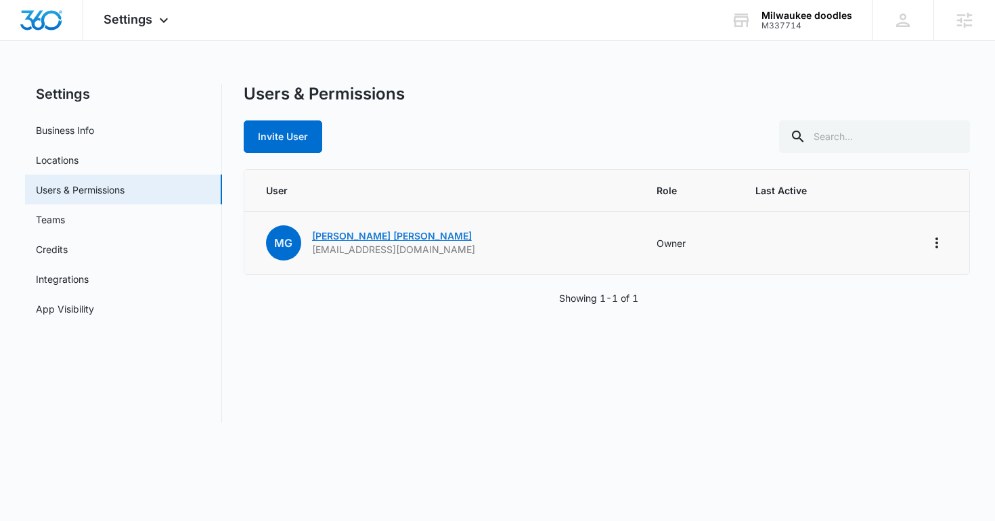
click at [330, 240] on link "Maria Gardner" at bounding box center [392, 236] width 160 height 12
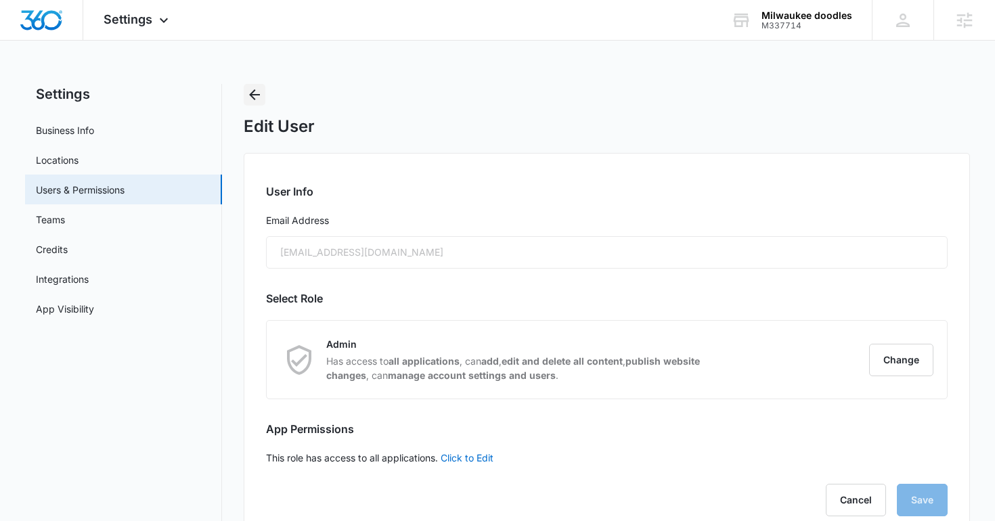
click at [250, 92] on icon "Back" at bounding box center [254, 95] width 16 height 16
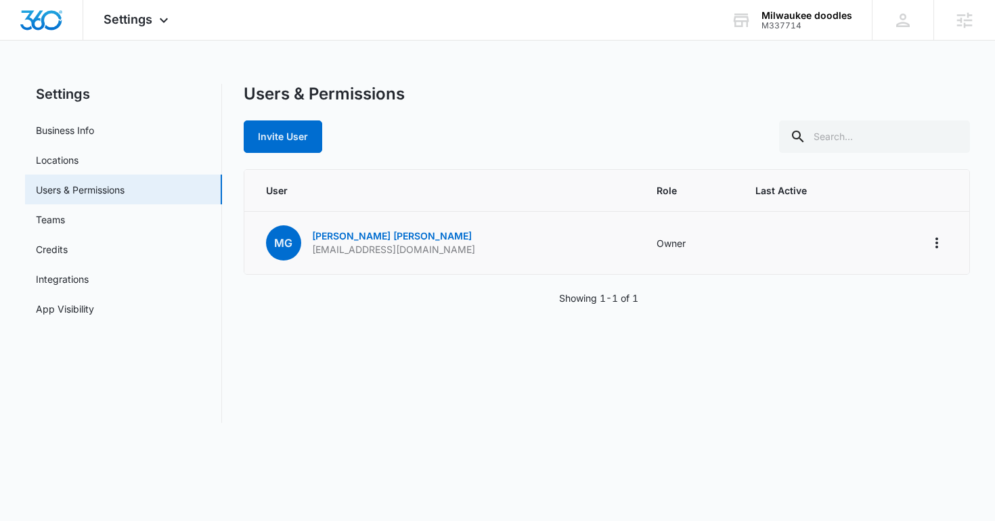
click at [393, 244] on p "Milwaukeedoodles@gmail.com" at bounding box center [393, 250] width 163 height 14
click at [28, 17] on img "Dashboard" at bounding box center [41, 20] width 43 height 20
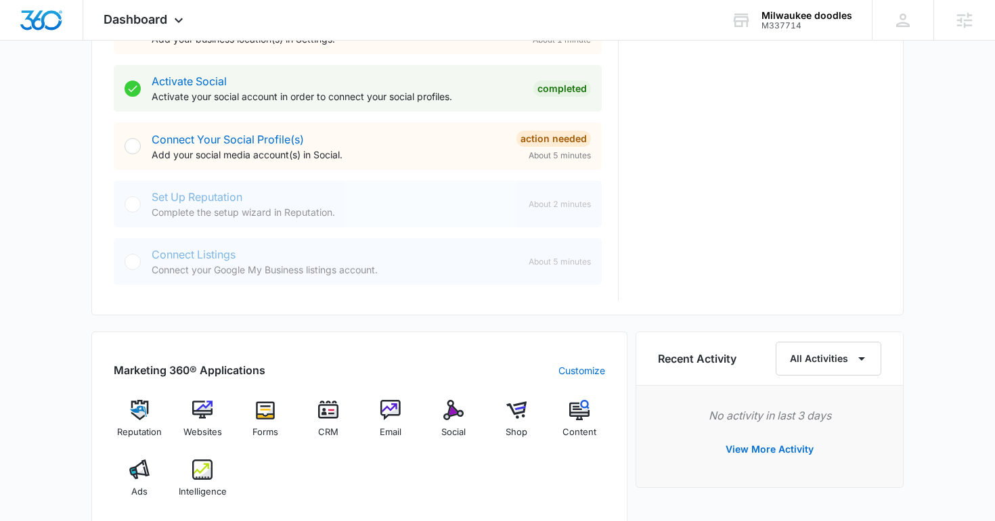
scroll to position [590, 0]
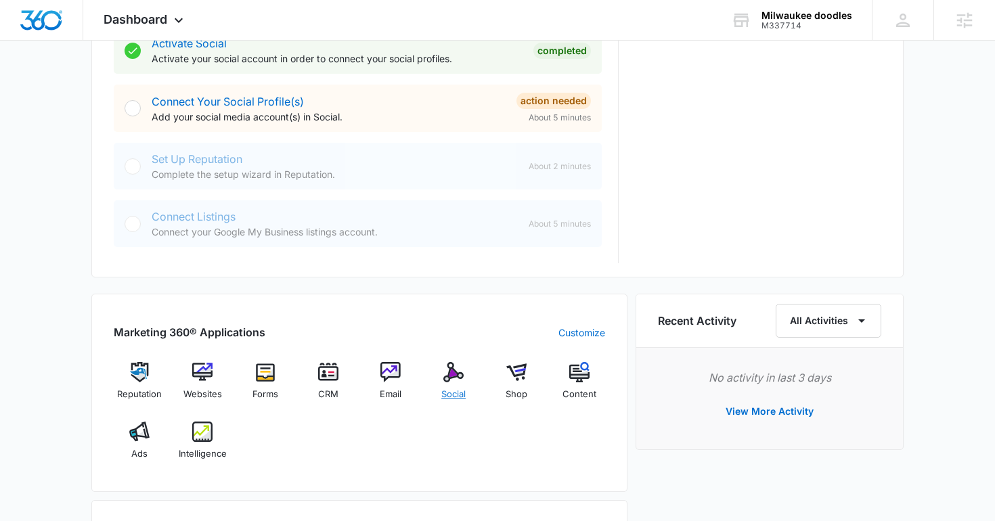
click at [468, 386] on div "Social" at bounding box center [454, 386] width 52 height 49
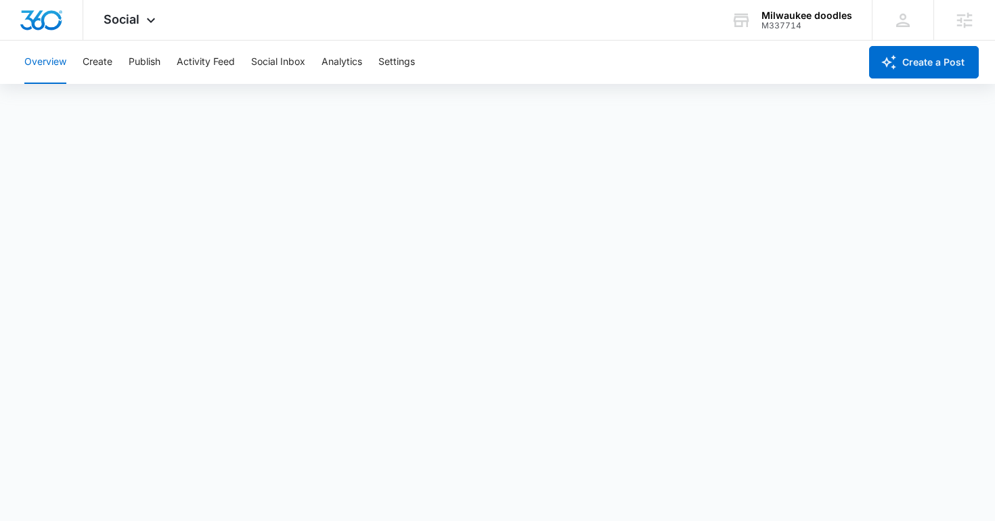
scroll to position [3, 0]
click at [285, 50] on button "Social Inbox" at bounding box center [278, 62] width 54 height 43
click at [41, 15] on img "Dashboard" at bounding box center [41, 20] width 43 height 20
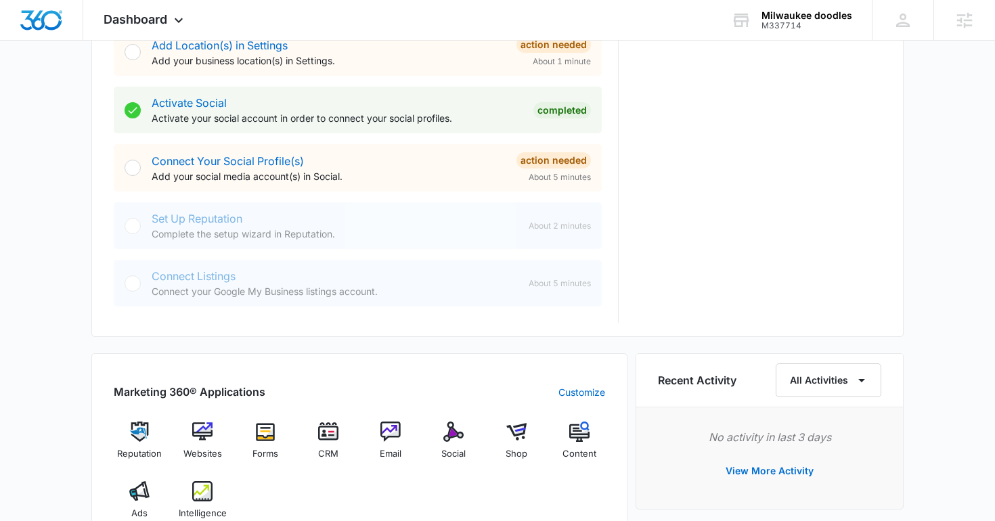
scroll to position [460, 0]
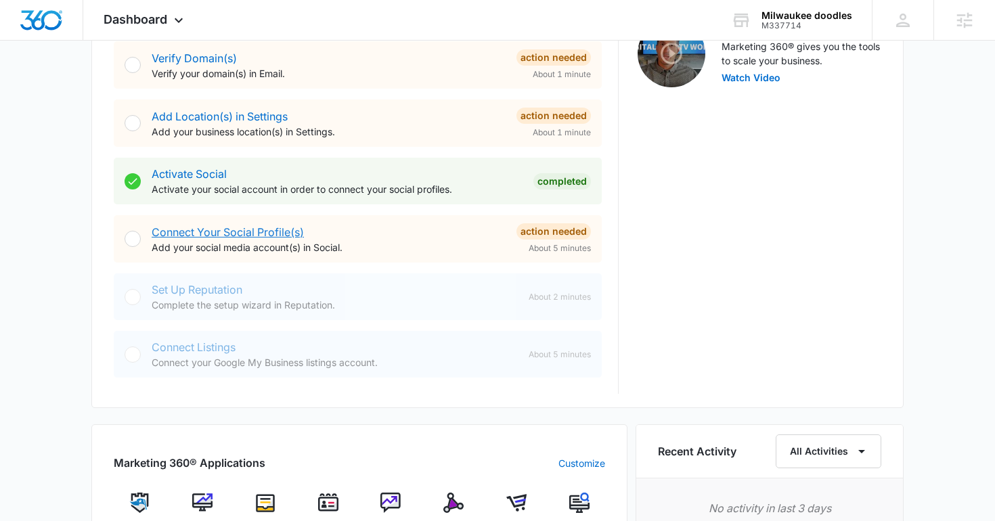
click at [261, 229] on link "Connect Your Social Profile(s)" at bounding box center [228, 232] width 152 height 14
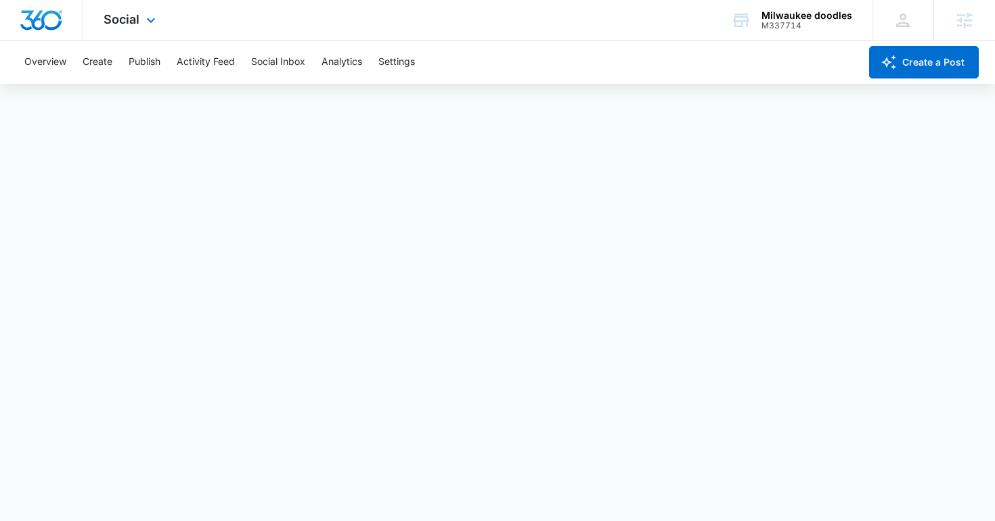
click at [64, 24] on div at bounding box center [41, 20] width 83 height 40
click at [47, 22] on img "Dashboard" at bounding box center [41, 20] width 43 height 20
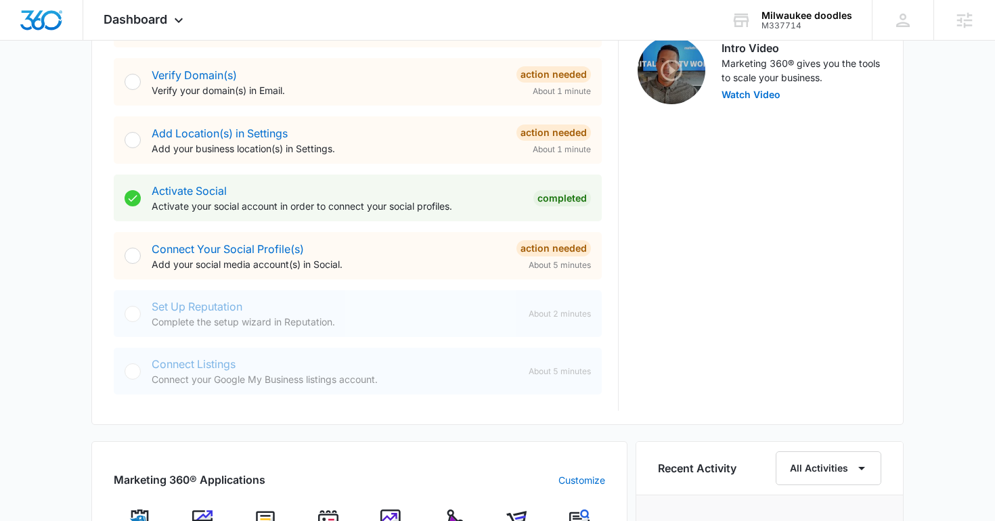
scroll to position [776, 0]
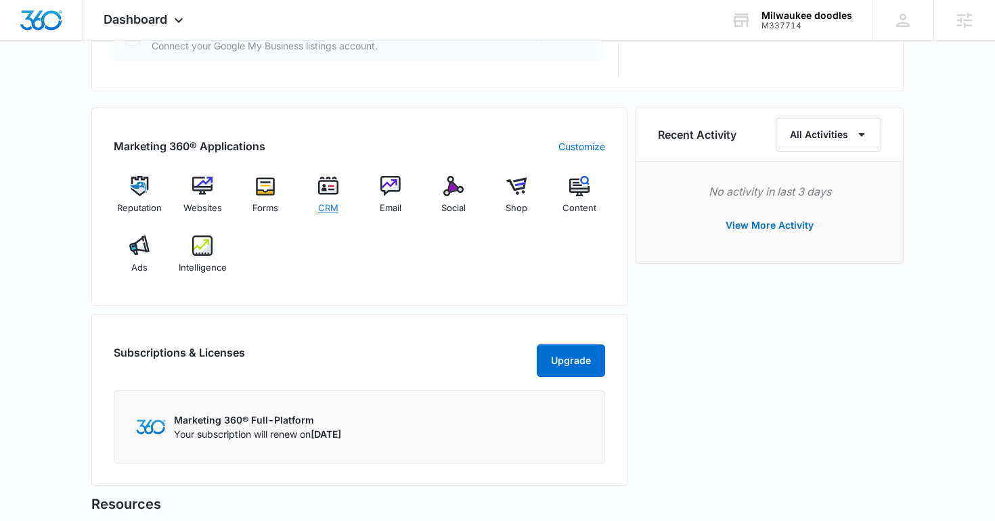
click at [333, 195] on img at bounding box center [328, 186] width 20 height 20
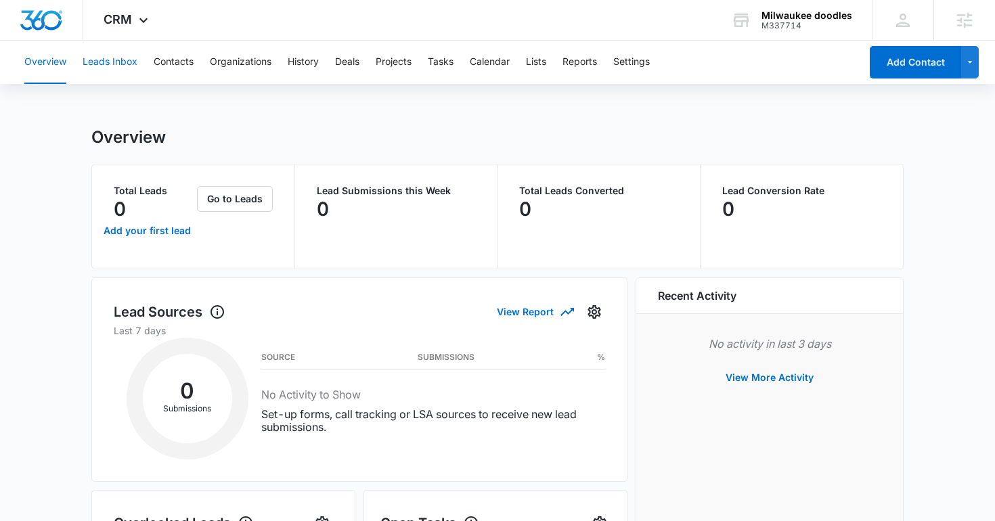
click at [108, 58] on button "Leads Inbox" at bounding box center [110, 62] width 55 height 43
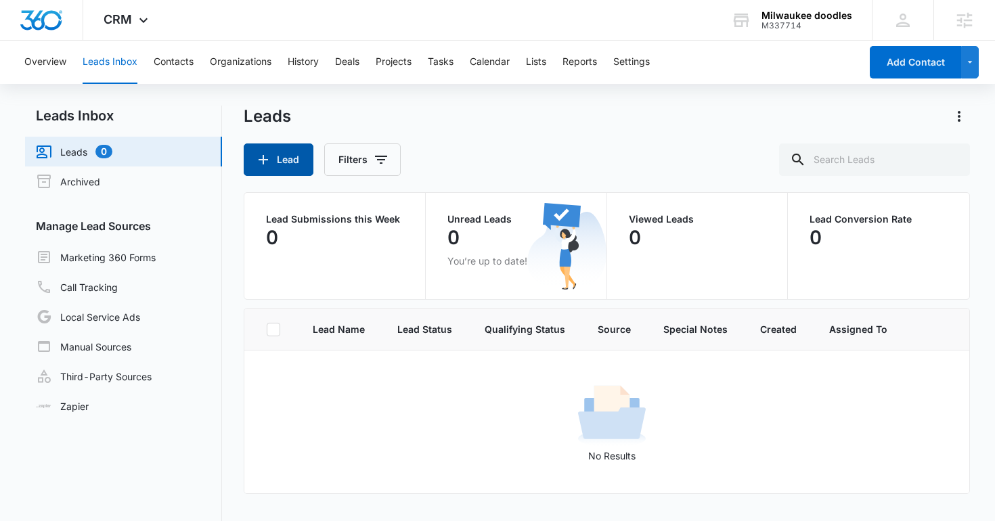
click at [285, 164] on button "Lead" at bounding box center [279, 160] width 70 height 32
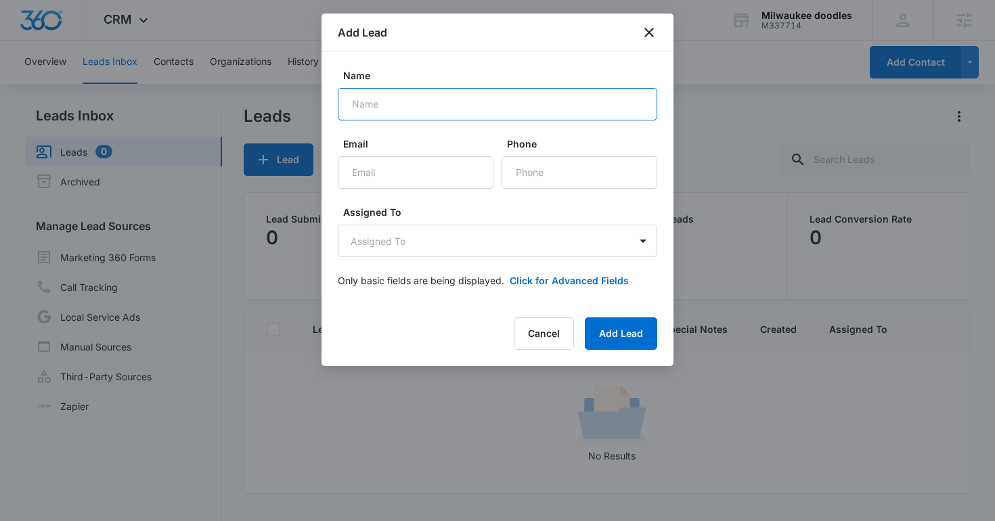
click at [370, 113] on input "Name" at bounding box center [498, 104] width 320 height 32
type input "test"
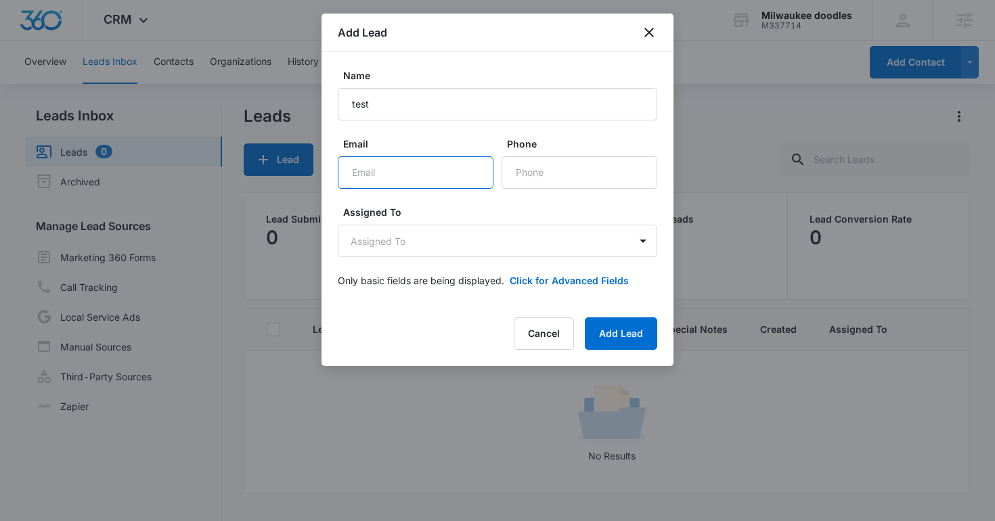
click at [399, 179] on input "Email" at bounding box center [416, 172] width 156 height 32
type input "test@test.com"
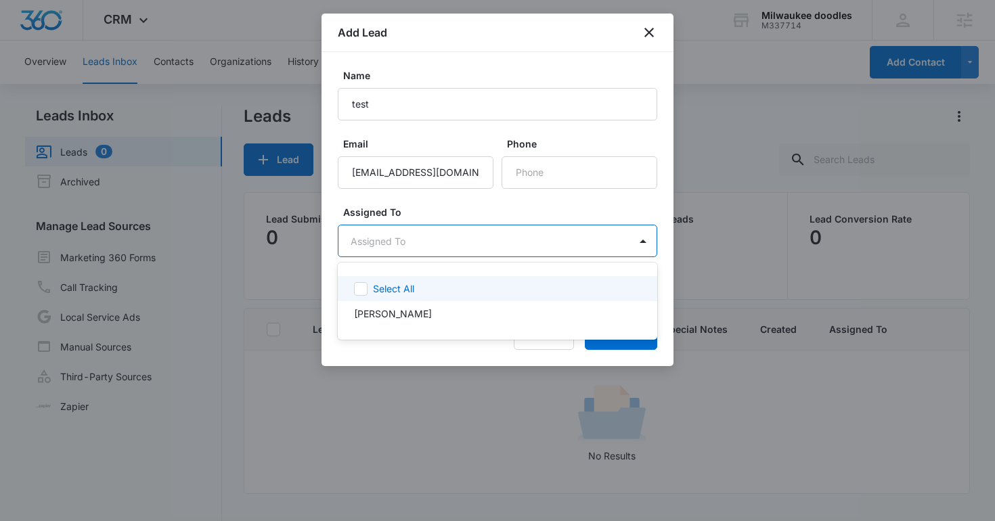
click at [446, 232] on body "CRM Apps Reputation Websites Forms CRM Email Social Shop Content Ads Intelligen…" at bounding box center [497, 260] width 995 height 521
click at [446, 232] on div at bounding box center [497, 260] width 995 height 521
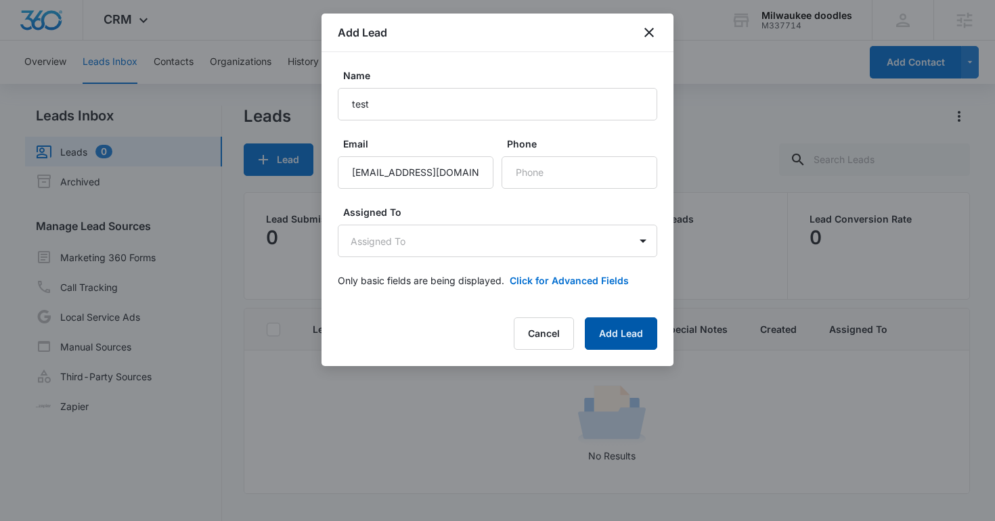
click at [619, 343] on button "Add Lead" at bounding box center [621, 333] width 72 height 32
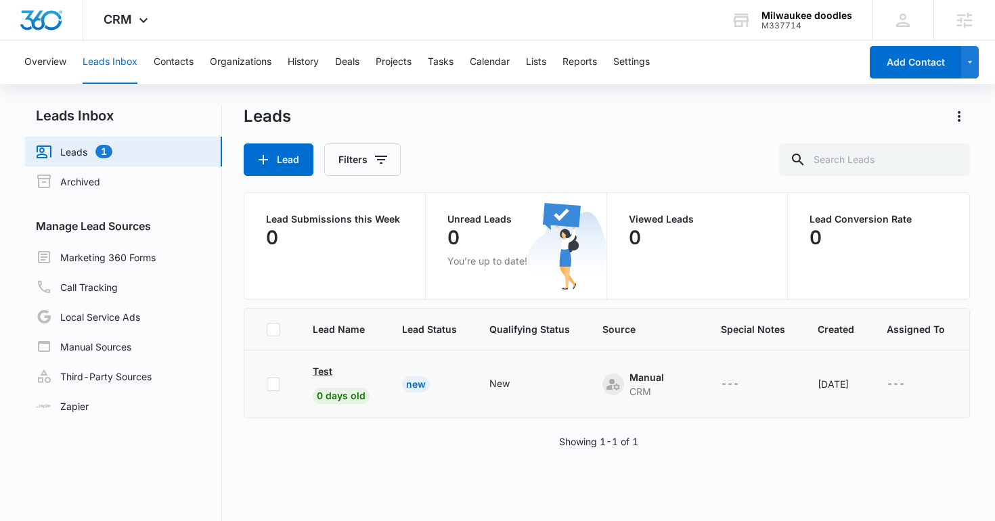
click at [324, 374] on p "Test" at bounding box center [323, 371] width 20 height 14
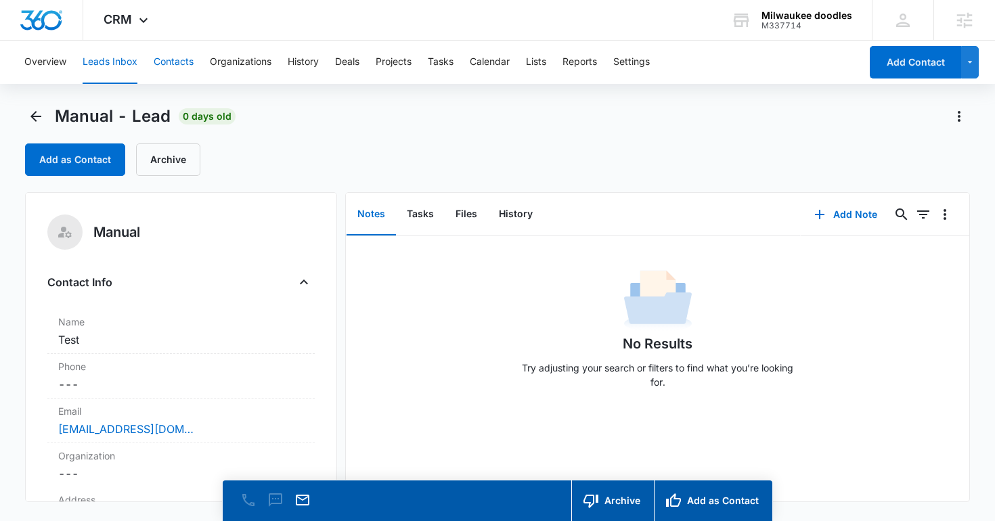
click at [175, 71] on button "Contacts" at bounding box center [174, 62] width 40 height 43
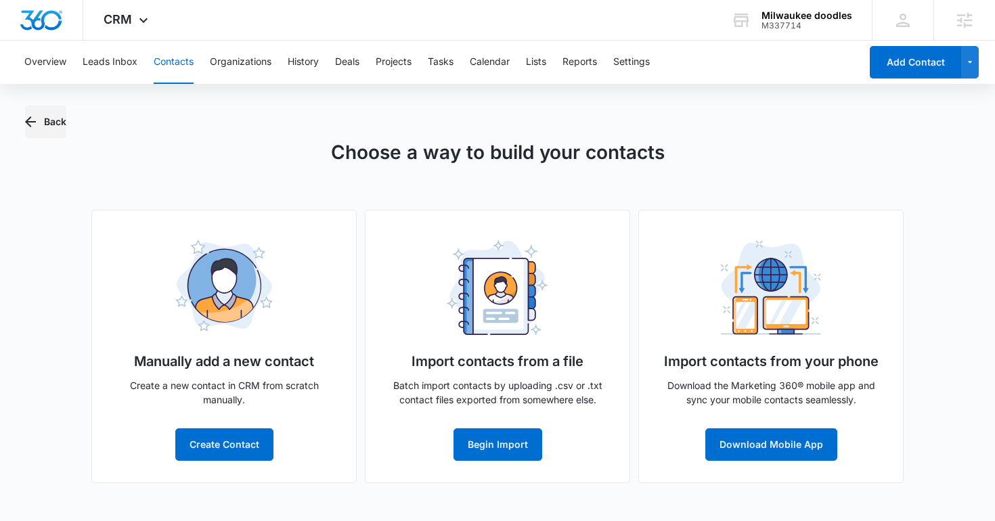
click at [62, 125] on button "Back" at bounding box center [45, 122] width 41 height 32
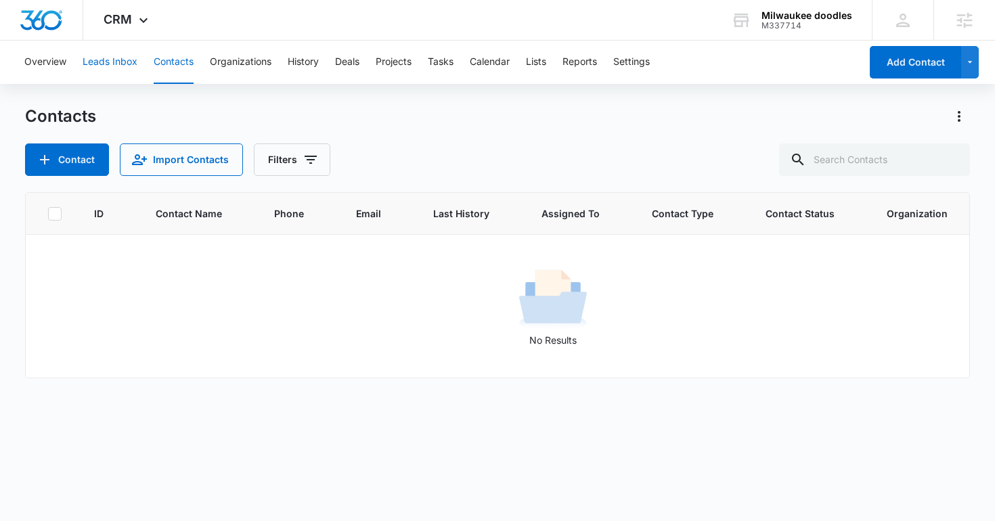
click at [108, 62] on button "Leads Inbox" at bounding box center [110, 62] width 55 height 43
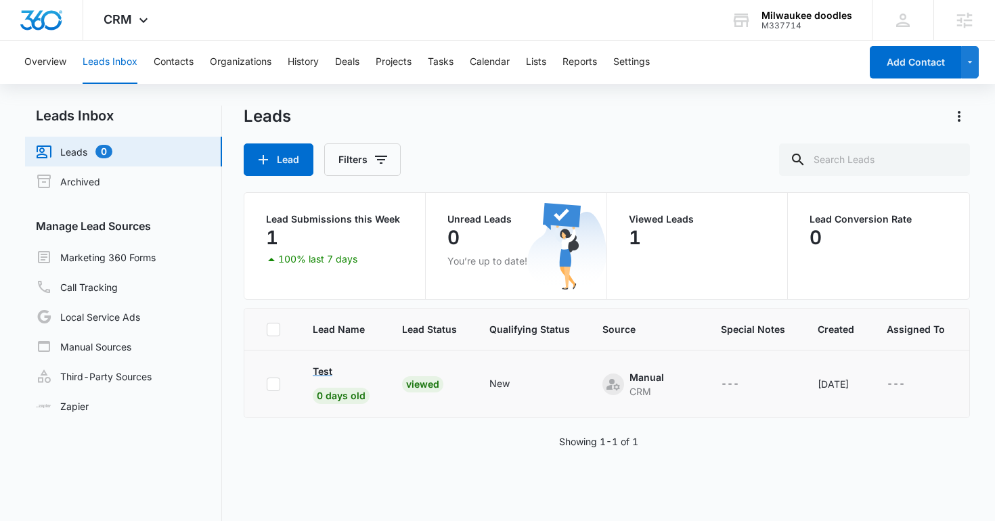
click at [320, 372] on p "Test" at bounding box center [323, 371] width 20 height 14
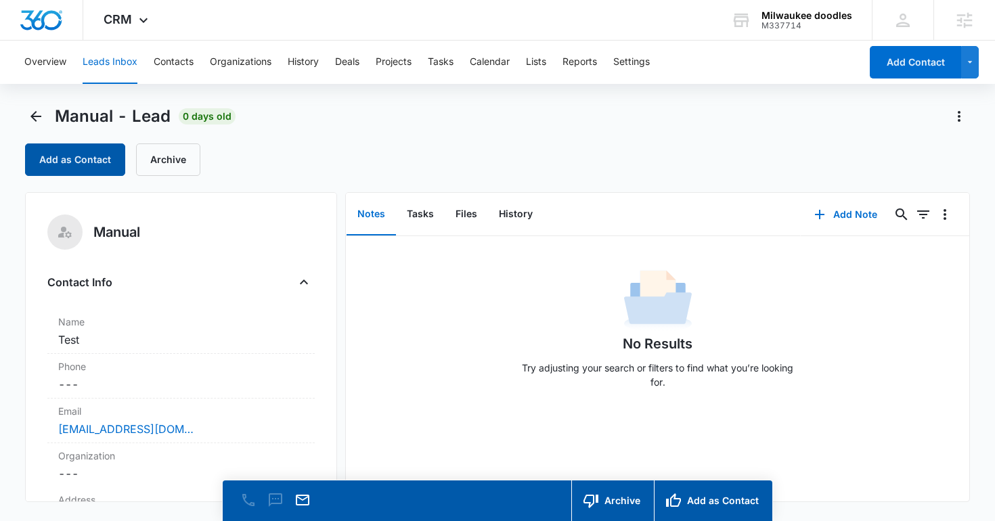
click at [81, 148] on button "Add as Contact" at bounding box center [75, 160] width 100 height 32
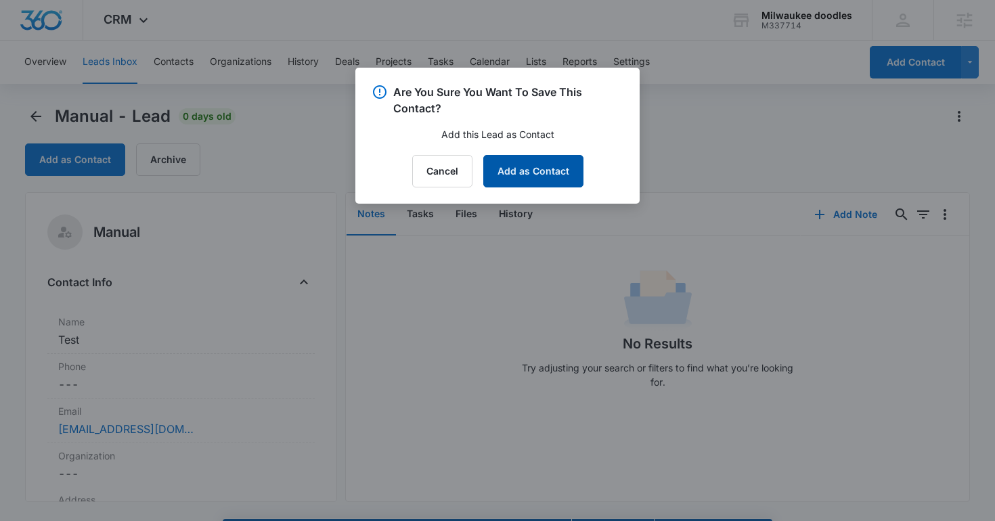
click at [521, 169] on button "Add as Contact" at bounding box center [533, 171] width 100 height 32
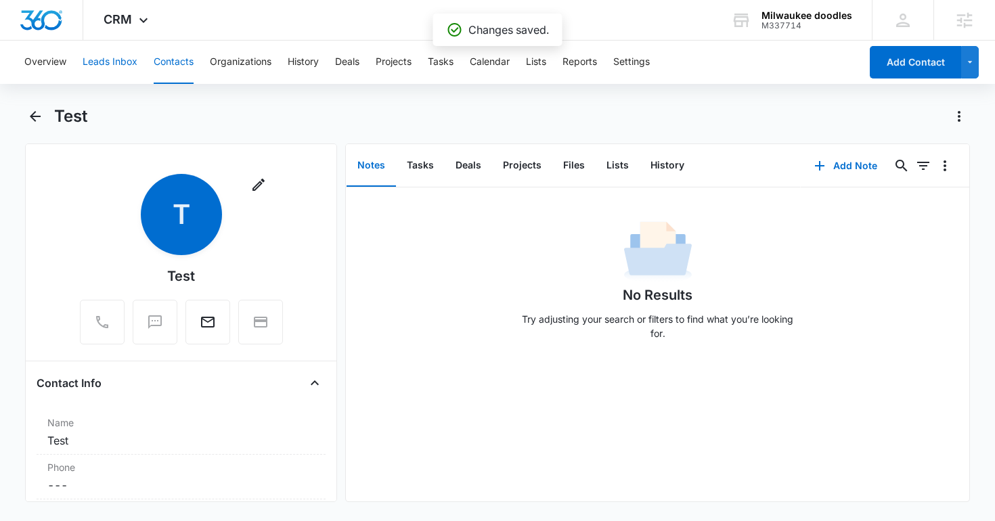
click at [107, 73] on button "Leads Inbox" at bounding box center [110, 62] width 55 height 43
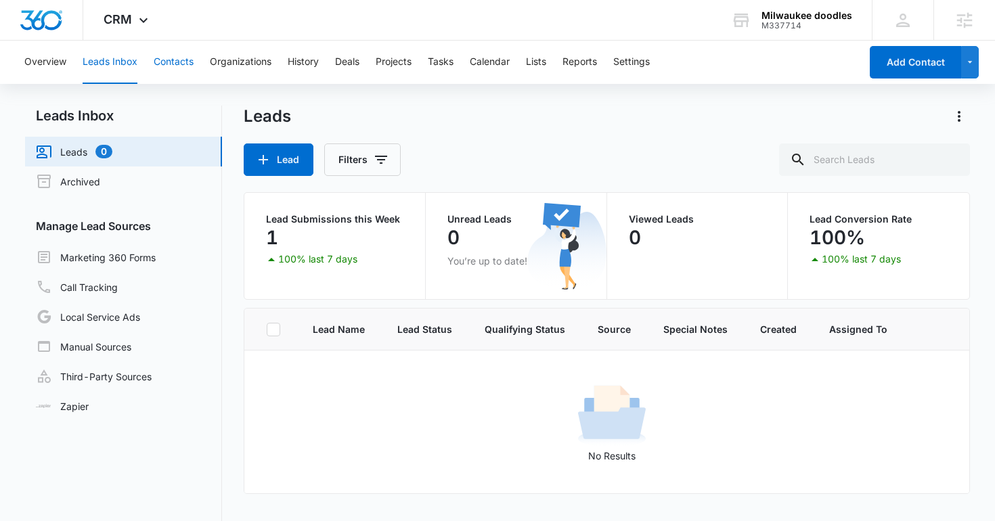
click at [169, 70] on button "Contacts" at bounding box center [174, 62] width 40 height 43
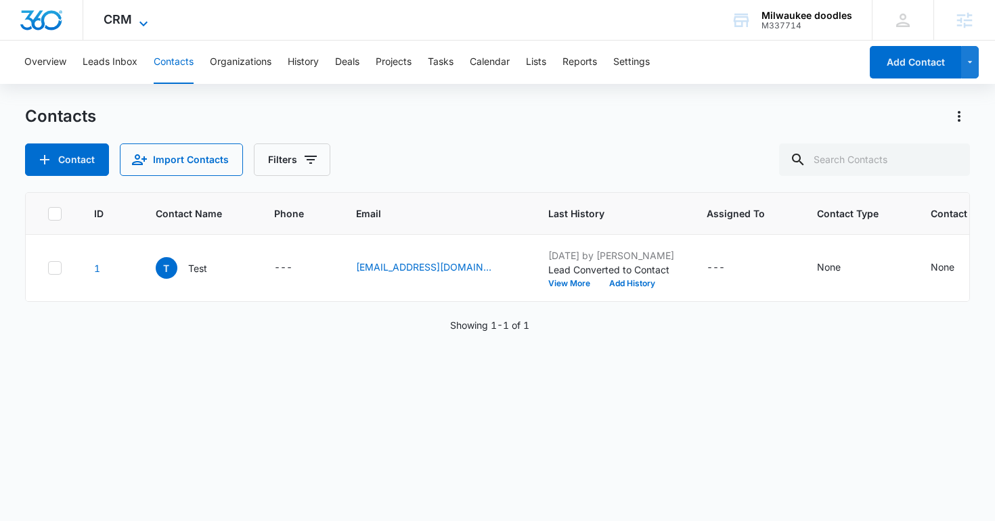
click at [131, 25] on span "CRM" at bounding box center [118, 19] width 28 height 14
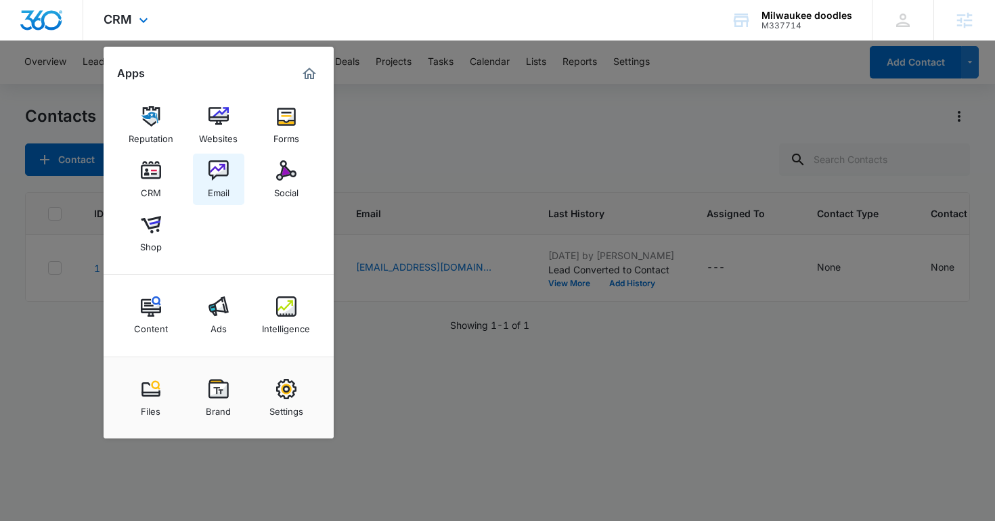
click at [219, 181] on div "Email" at bounding box center [219, 190] width 22 height 18
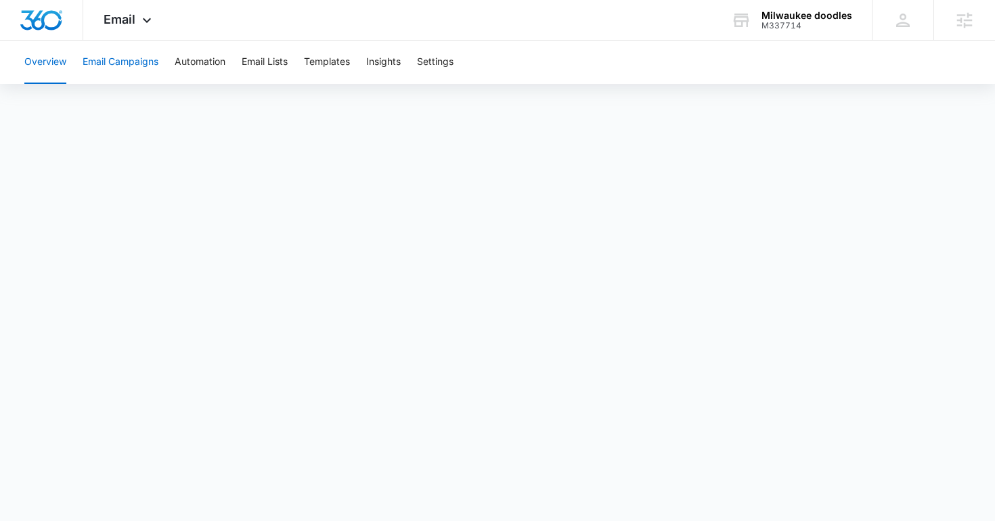
click at [139, 78] on button "Email Campaigns" at bounding box center [121, 62] width 76 height 43
click at [182, 62] on button "Automation" at bounding box center [200, 62] width 51 height 43
click at [47, 22] on img "Dashboard" at bounding box center [41, 20] width 43 height 20
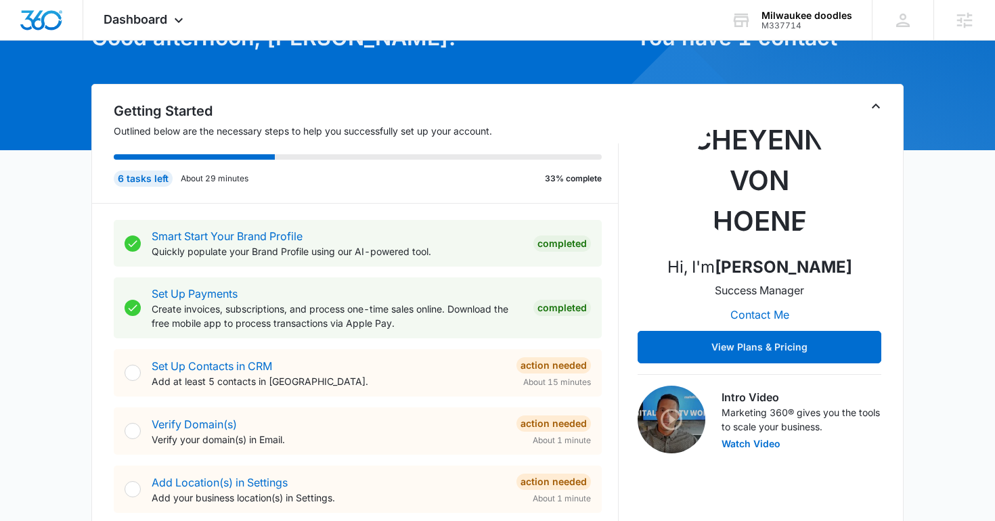
scroll to position [336, 0]
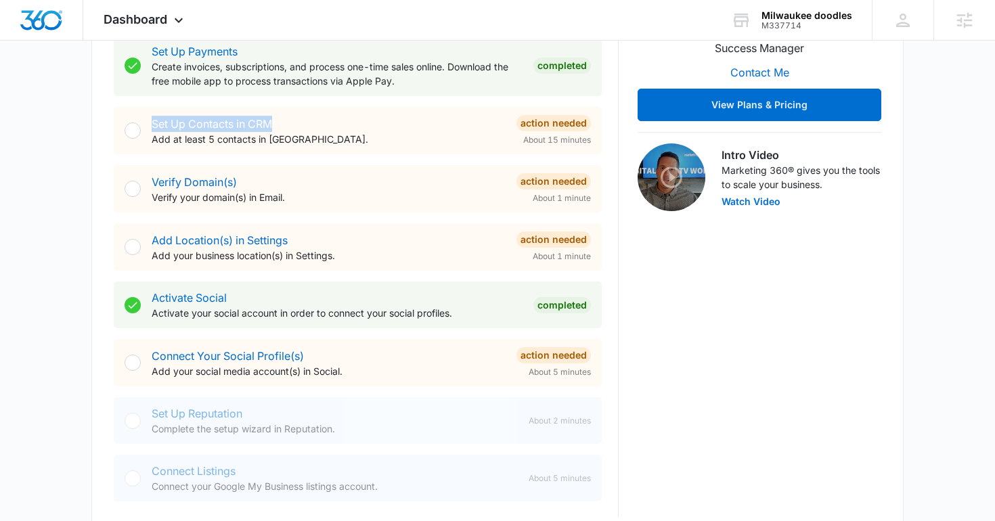
drag, startPoint x: 141, startPoint y: 124, endPoint x: 374, endPoint y: 129, distance: 232.2
click at [374, 129] on div "Set Up Contacts in CRM Add at least 5 contacts in CRM. Action Needed About 15 m…" at bounding box center [358, 130] width 488 height 47
drag, startPoint x: 139, startPoint y: 177, endPoint x: 284, endPoint y: 173, distance: 144.9
click at [284, 174] on div "Verify Domain(s) Verify your domain(s) in Email. Action Needed About 1 minute" at bounding box center [358, 188] width 488 height 47
drag, startPoint x: 148, startPoint y: 242, endPoint x: 304, endPoint y: 241, distance: 155.7
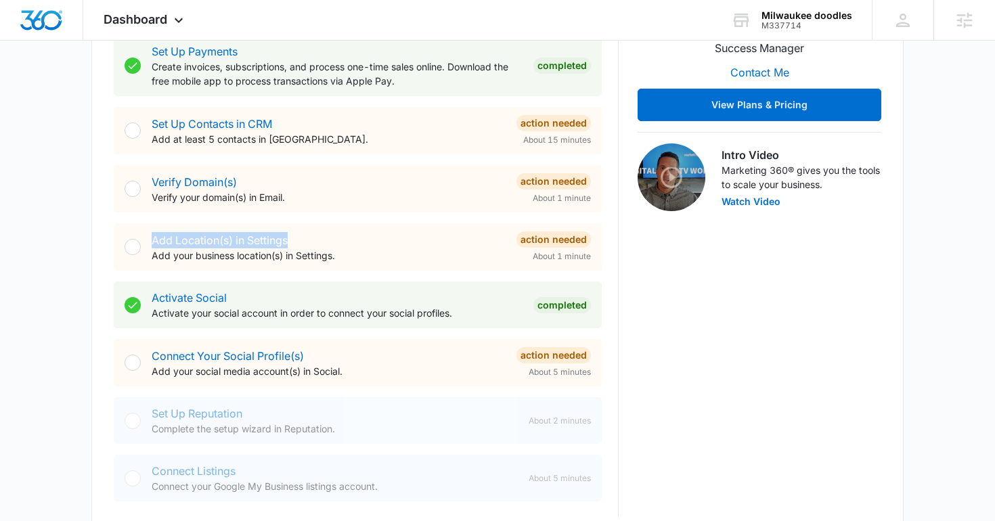
click at [304, 241] on div "Add Location(s) in Settings Add your business location(s) in Settings. Action N…" at bounding box center [358, 246] width 488 height 47
drag, startPoint x: 143, startPoint y: 357, endPoint x: 336, endPoint y: 347, distance: 193.8
click at [336, 348] on div "Connect Your Social Profile(s) Add your social media account(s) in Social. Acti…" at bounding box center [358, 362] width 488 height 47
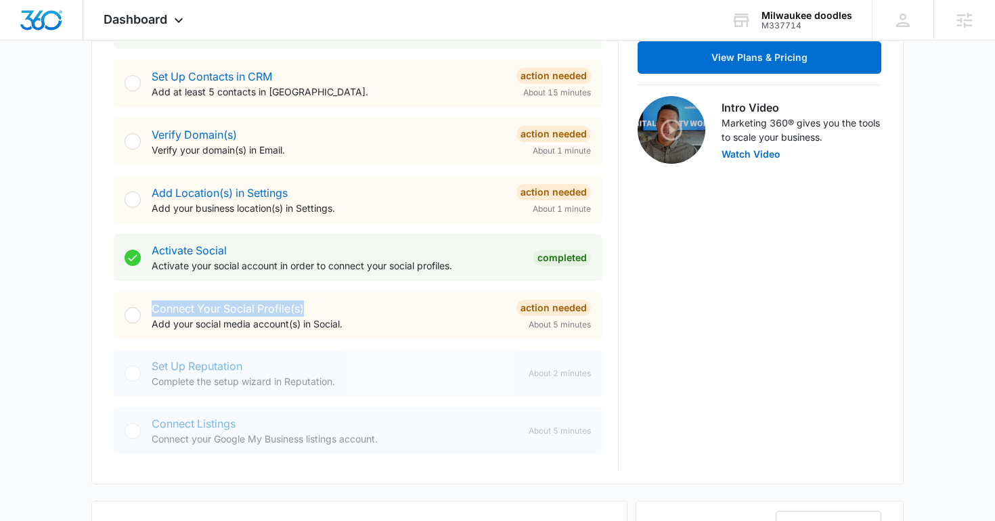
scroll to position [386, 0]
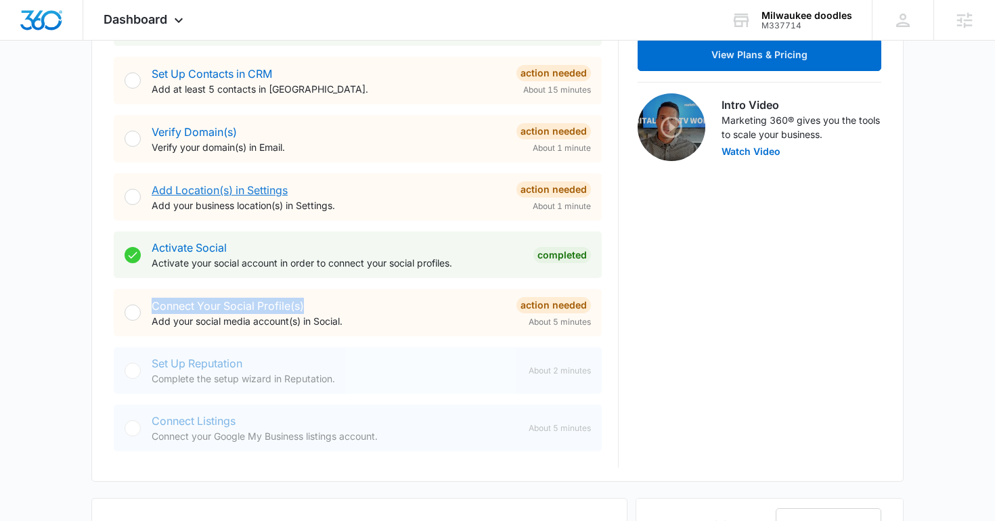
click at [234, 194] on link "Add Location(s) in Settings" at bounding box center [220, 190] width 136 height 14
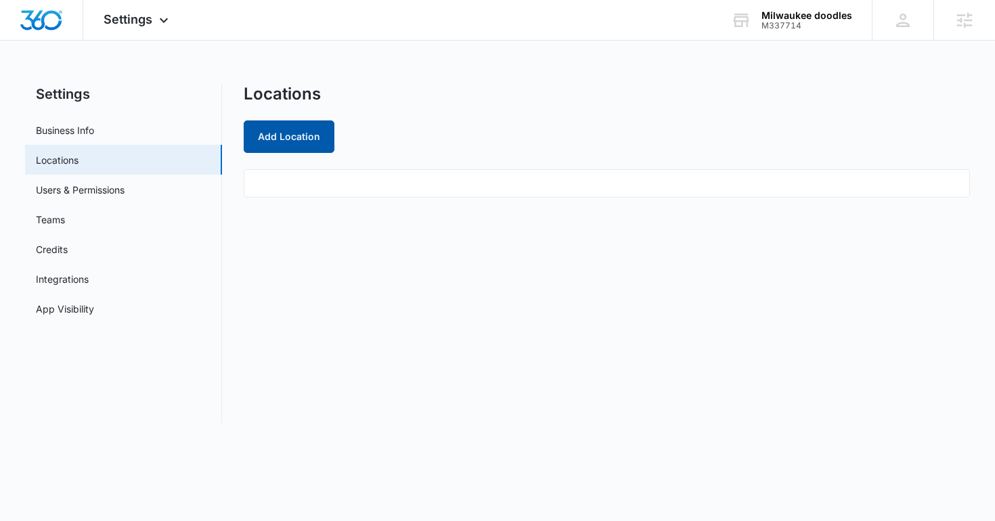
click at [285, 139] on button "Add Location" at bounding box center [289, 136] width 91 height 32
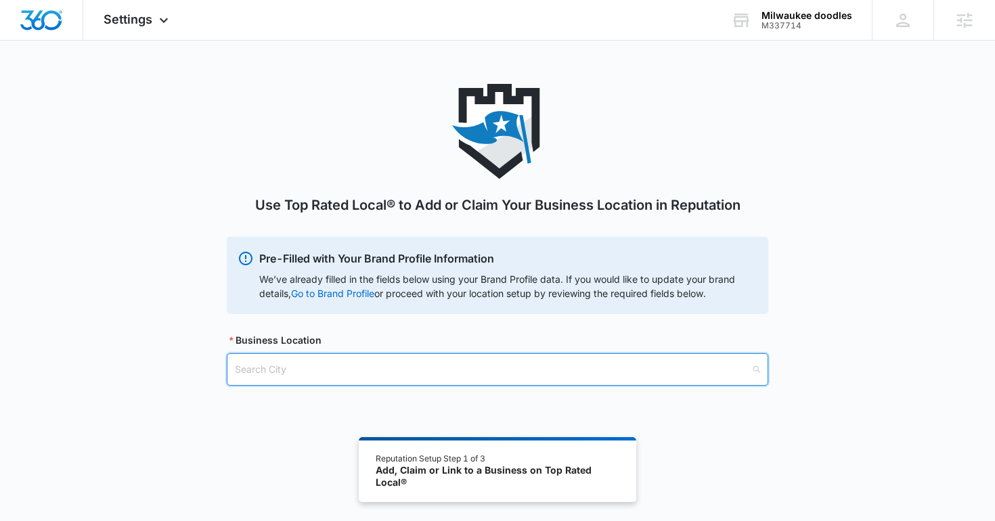
click at [319, 381] on input "search" at bounding box center [493, 369] width 516 height 31
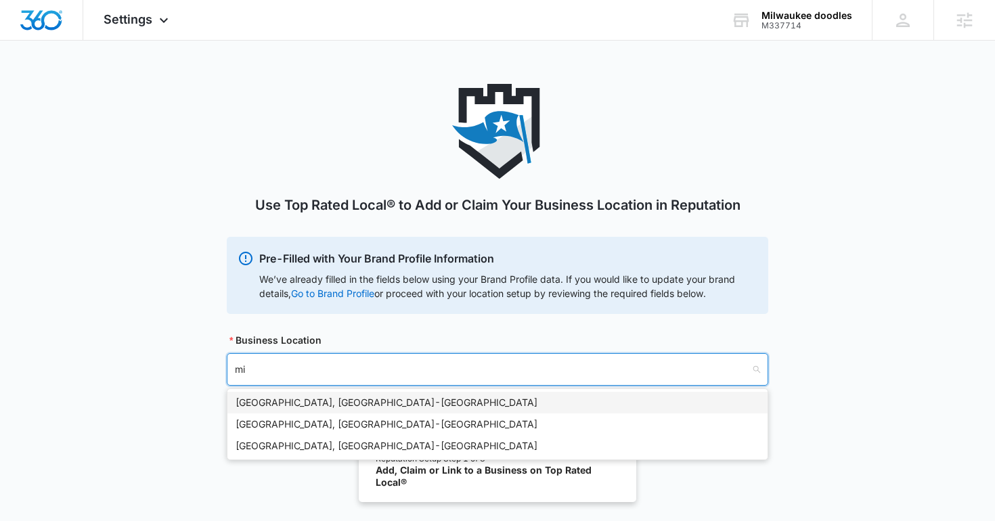
type input "m"
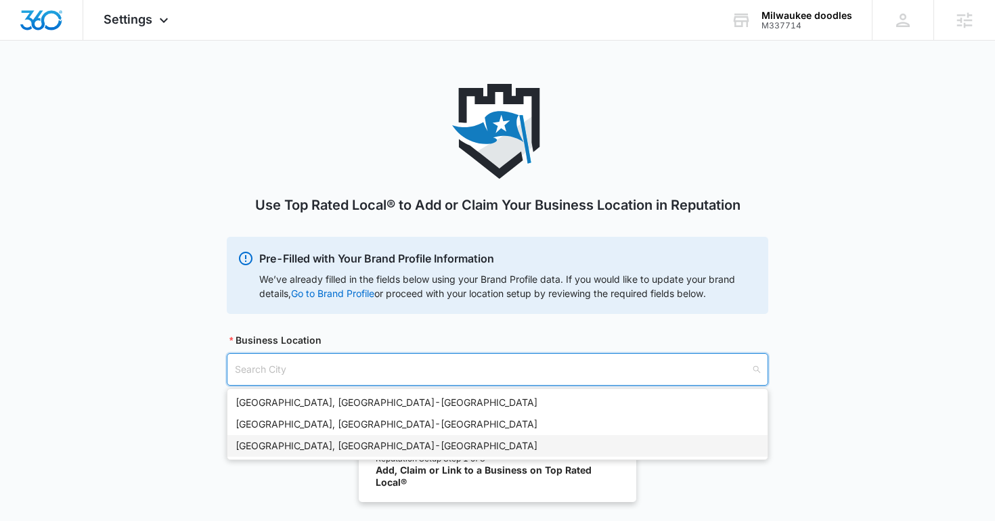
click at [313, 492] on div "Use Top Rated Local® to Add or Claim Your Business Location in Reputation Pre-F…" at bounding box center [497, 305] width 995 height 442
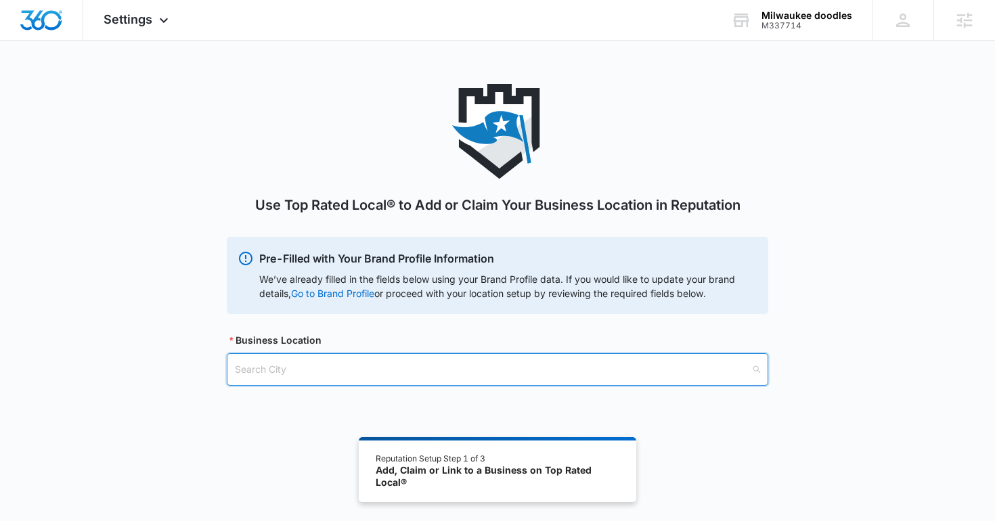
click at [526, 376] on input "search" at bounding box center [493, 369] width 516 height 31
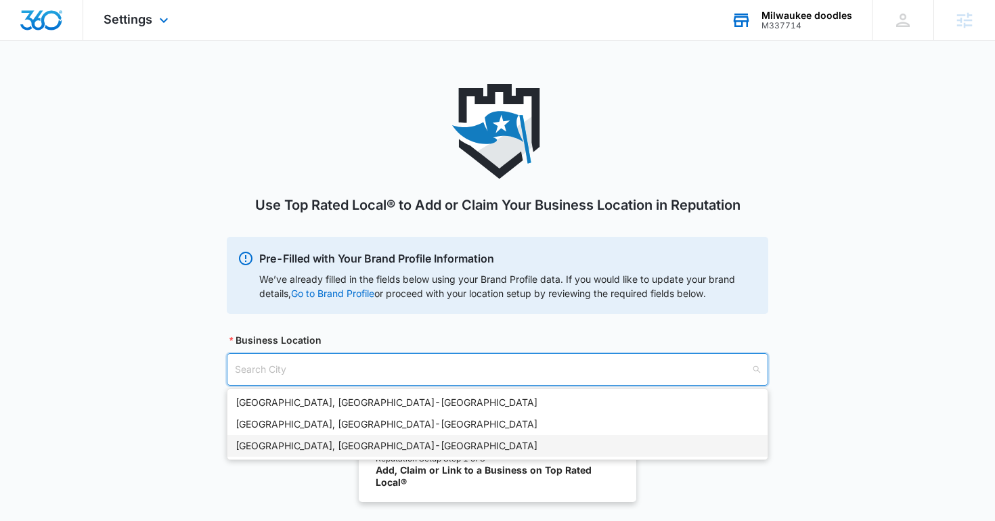
click at [788, 20] on div "Milwaukee doodles" at bounding box center [807, 15] width 91 height 11
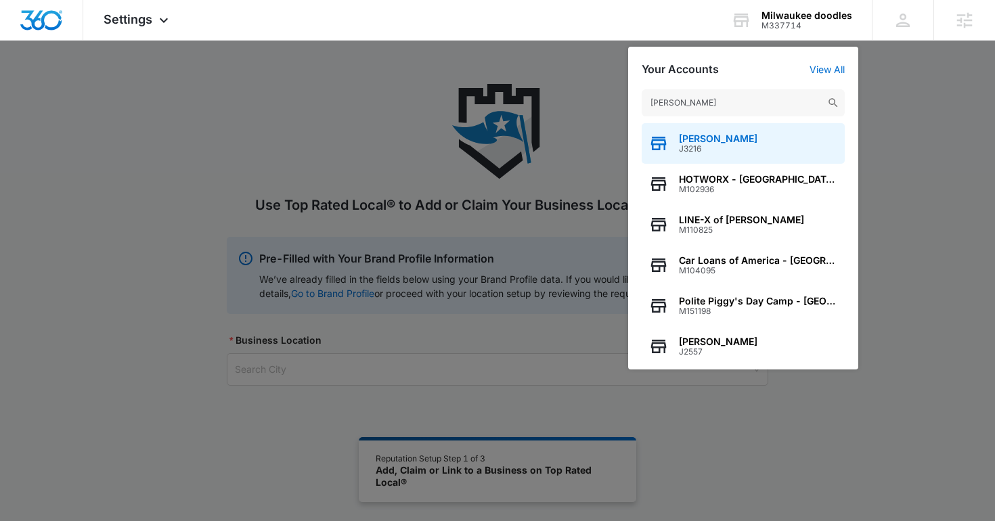
type input "tyler"
click at [721, 146] on span "J3216" at bounding box center [718, 148] width 79 height 9
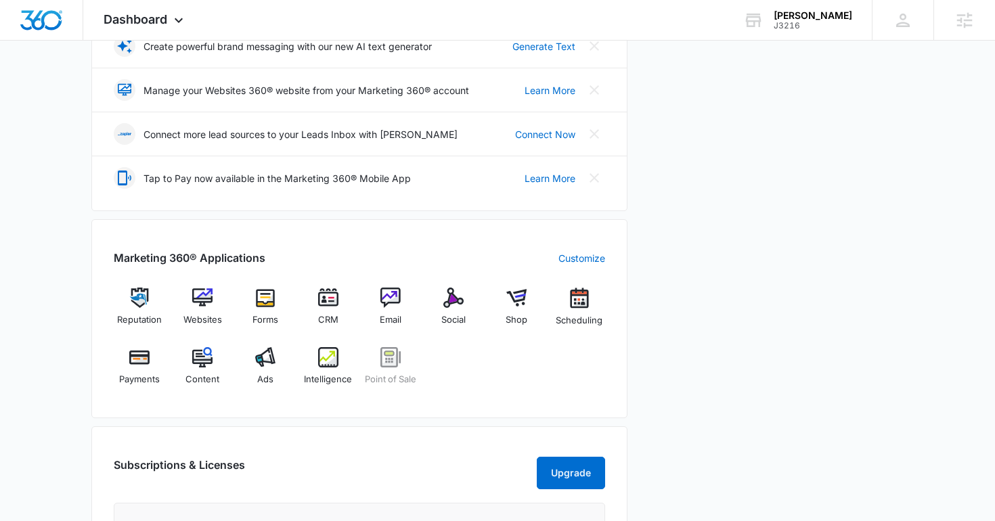
scroll to position [367, 0]
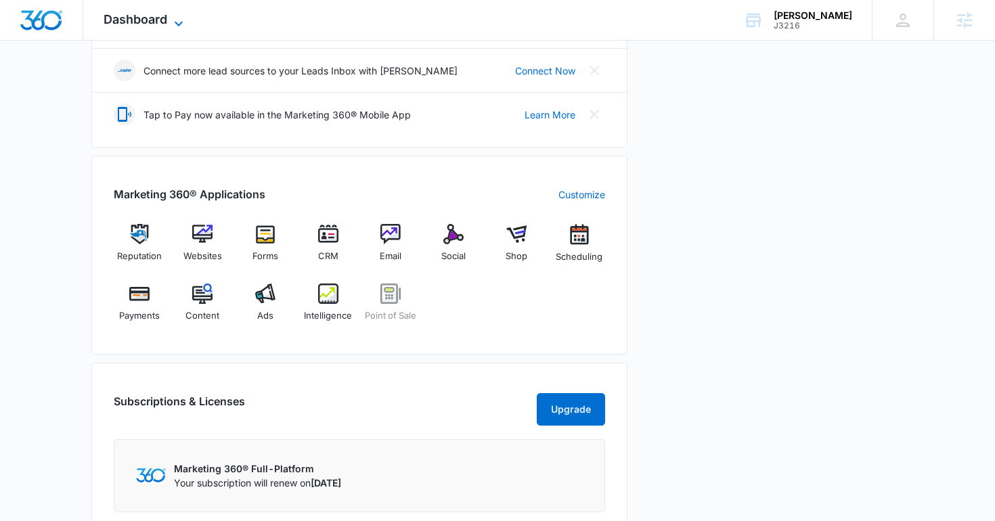
click at [110, 23] on span "Dashboard" at bounding box center [136, 19] width 64 height 14
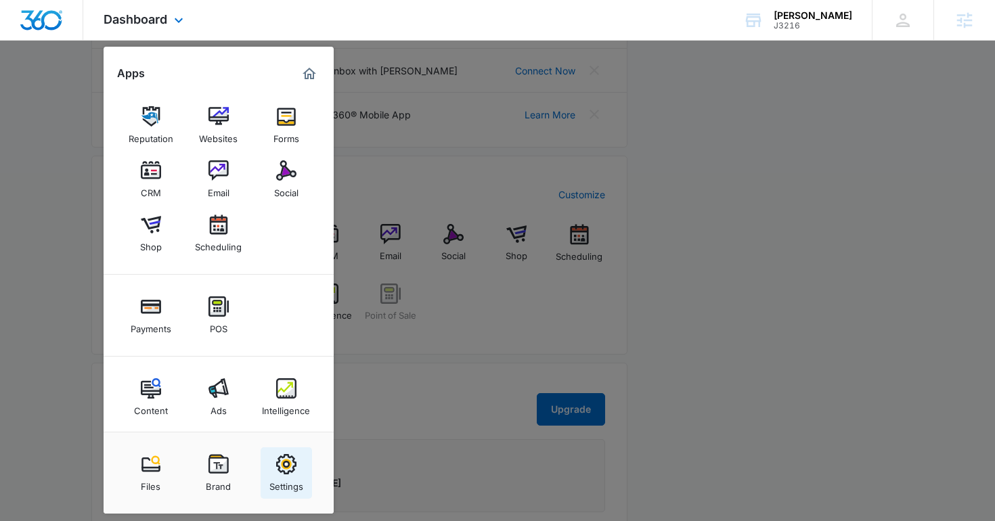
click at [281, 466] on img at bounding box center [286, 464] width 20 height 20
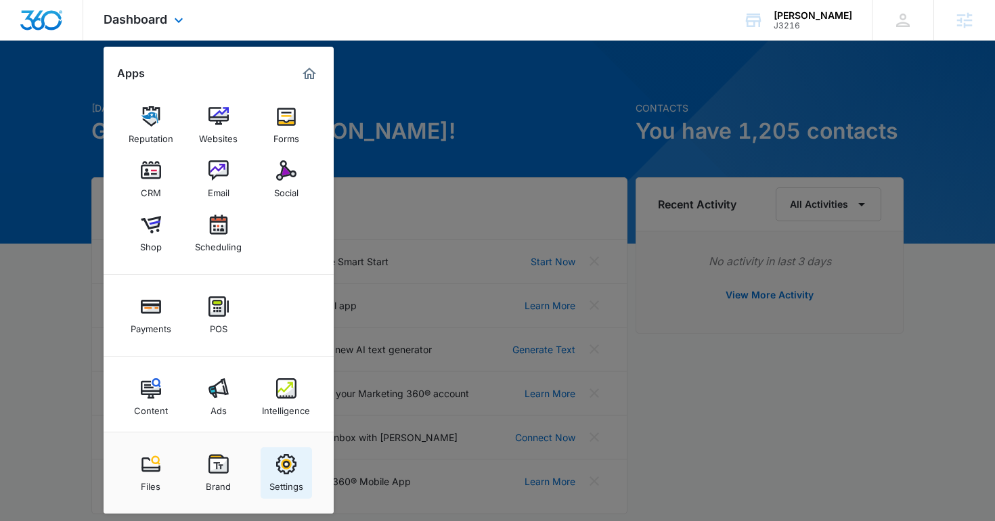
select select "52"
select select "US"
select select "America/Denver"
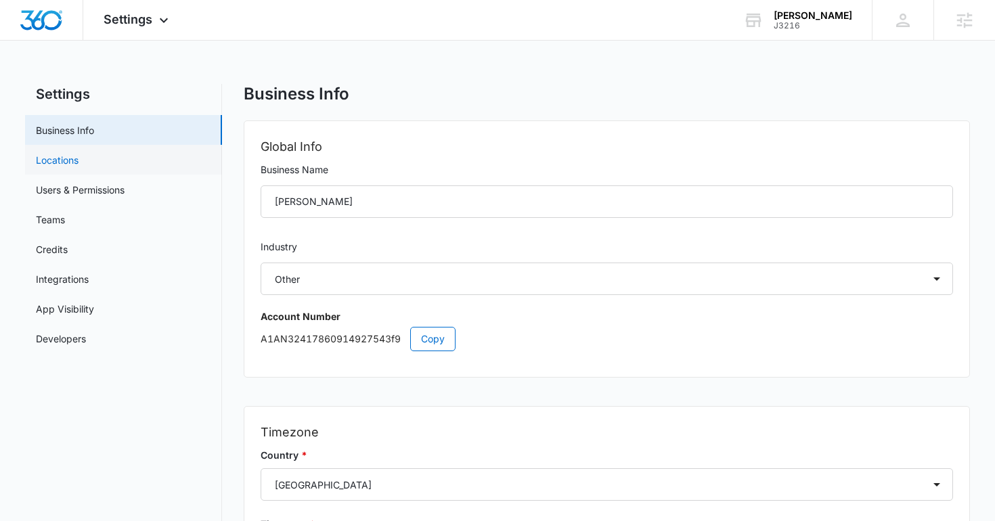
click at [74, 162] on link "Locations" at bounding box center [57, 160] width 43 height 14
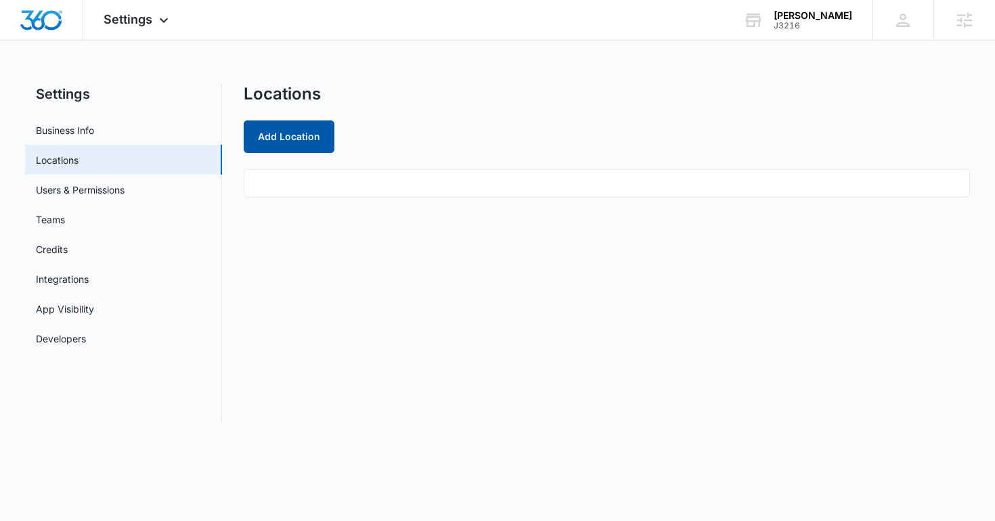
click at [284, 143] on button "Add Location" at bounding box center [289, 136] width 91 height 32
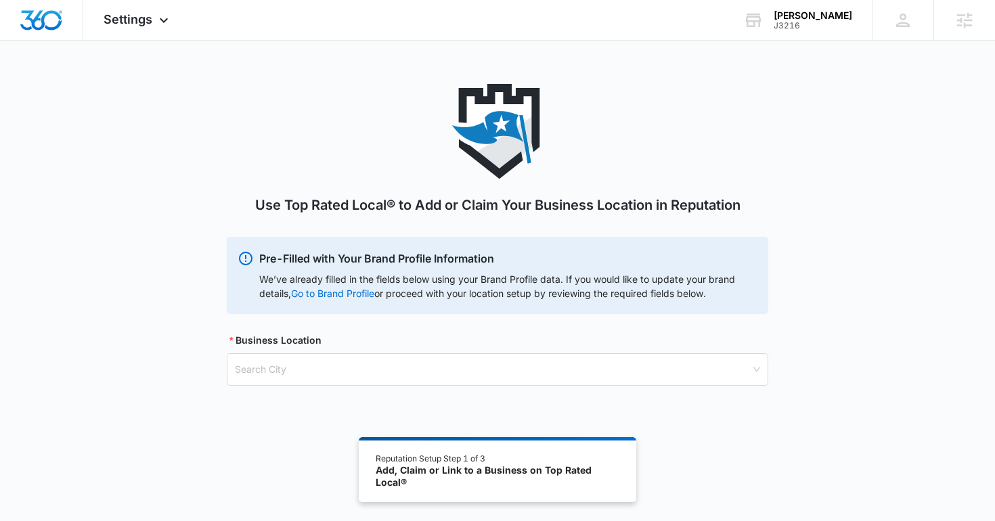
click at [397, 338] on div "Business Location" at bounding box center [498, 343] width 542 height 20
click at [394, 382] on input "search" at bounding box center [493, 369] width 516 height 31
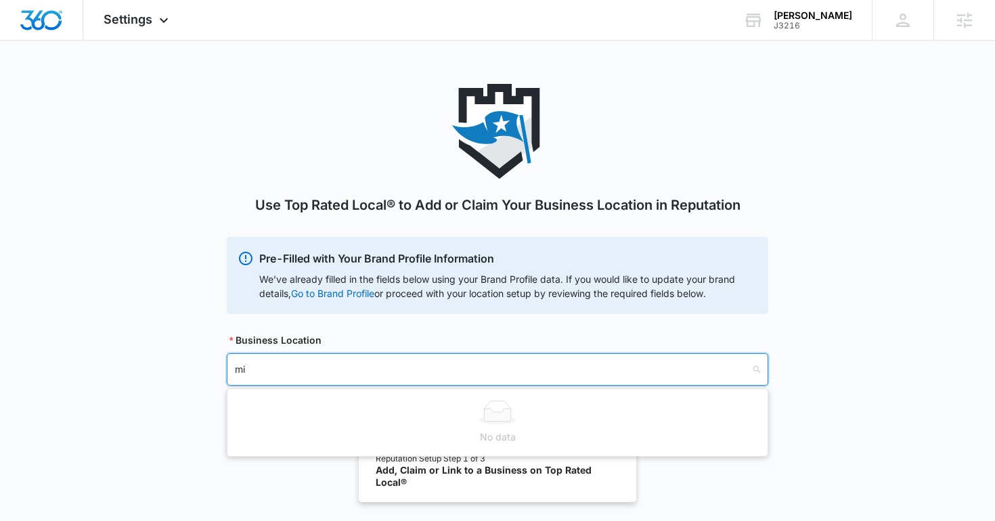
type input "m"
type input "fort collins"
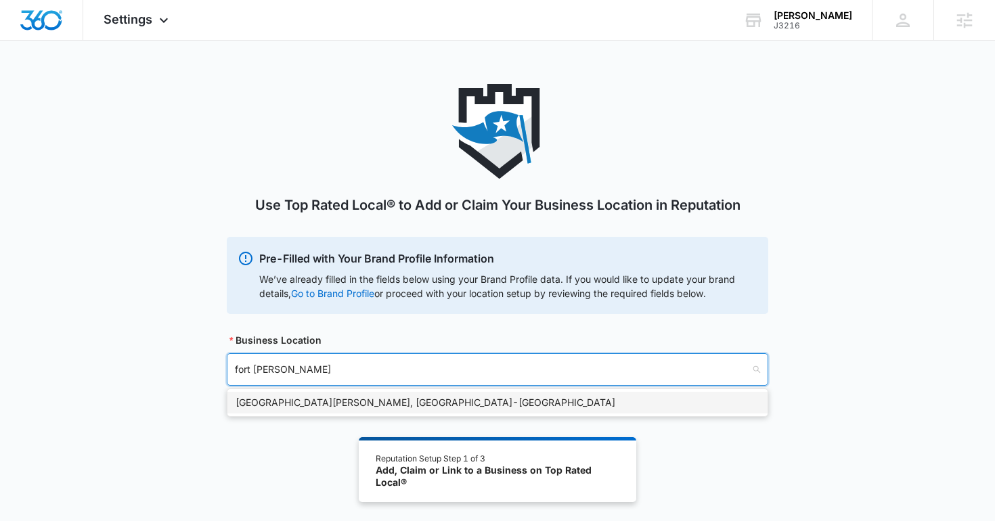
click at [378, 409] on div "Fort Collins, CO - USA" at bounding box center [498, 402] width 524 height 15
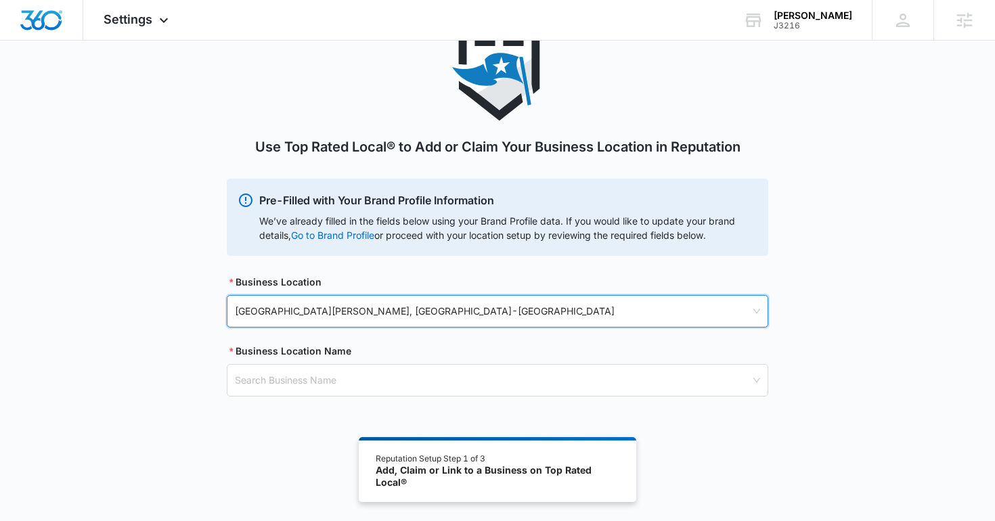
scroll to position [74, 0]
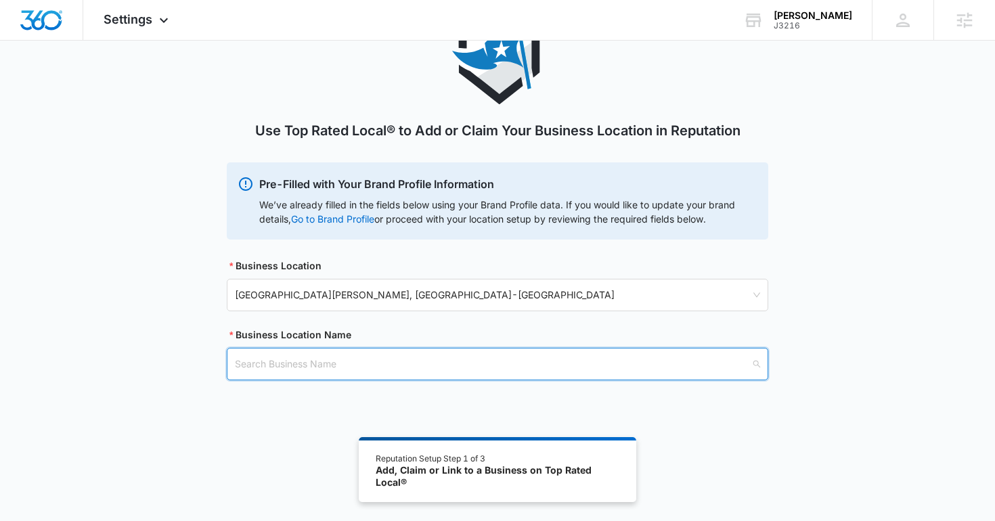
click at [284, 347] on div "Business Location Name Search Business Name" at bounding box center [498, 354] width 542 height 53
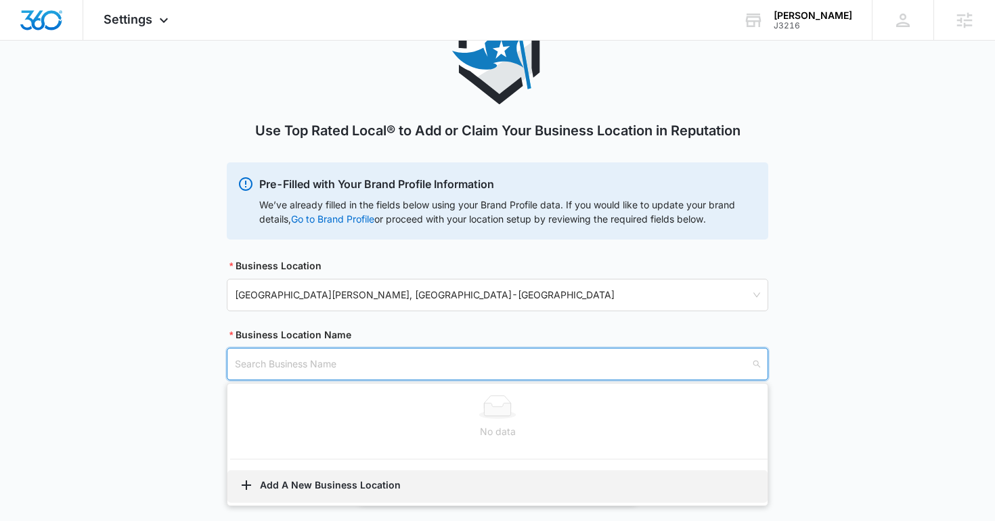
click at [297, 477] on button "Add A New Business Location" at bounding box center [497, 486] width 540 height 32
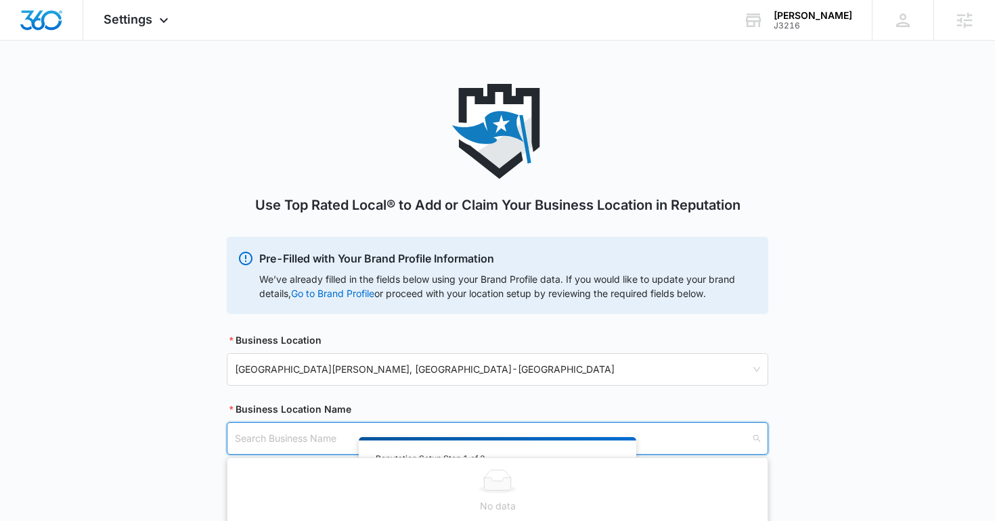
select select "Colorado"
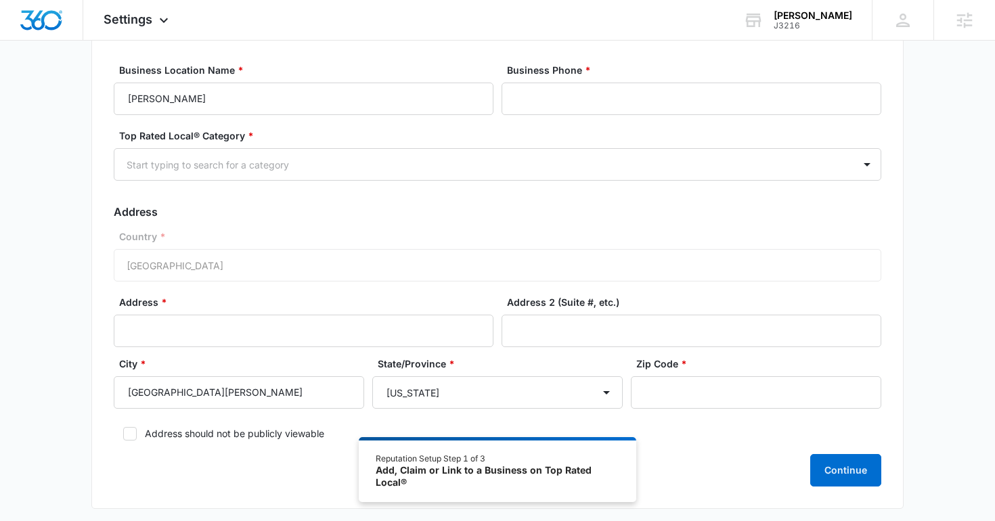
scroll to position [162, 0]
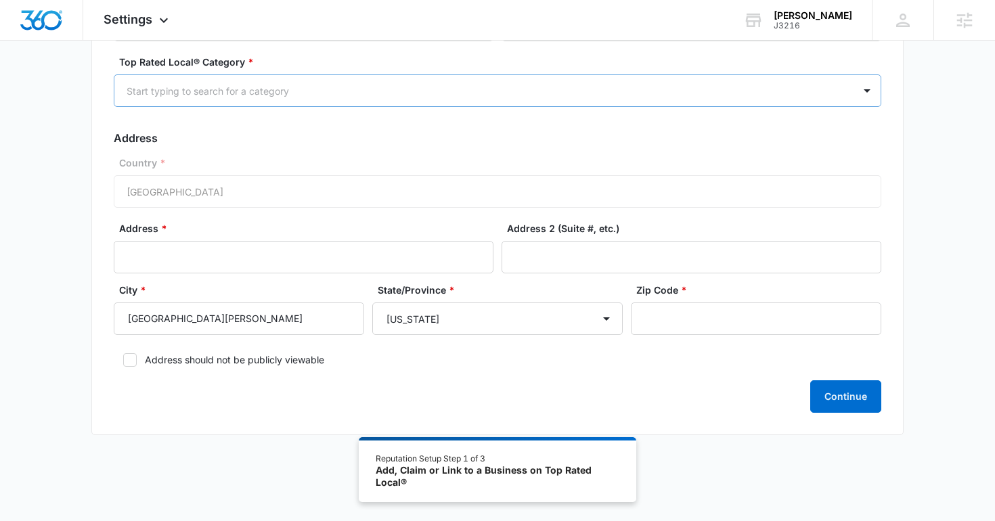
click at [340, 97] on div at bounding box center [481, 91] width 709 height 17
type input "d"
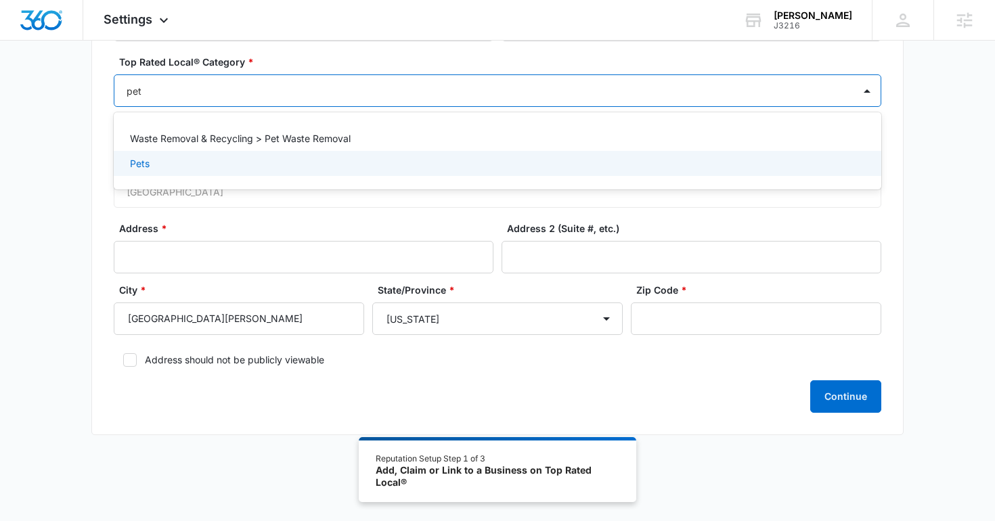
type input "pets"
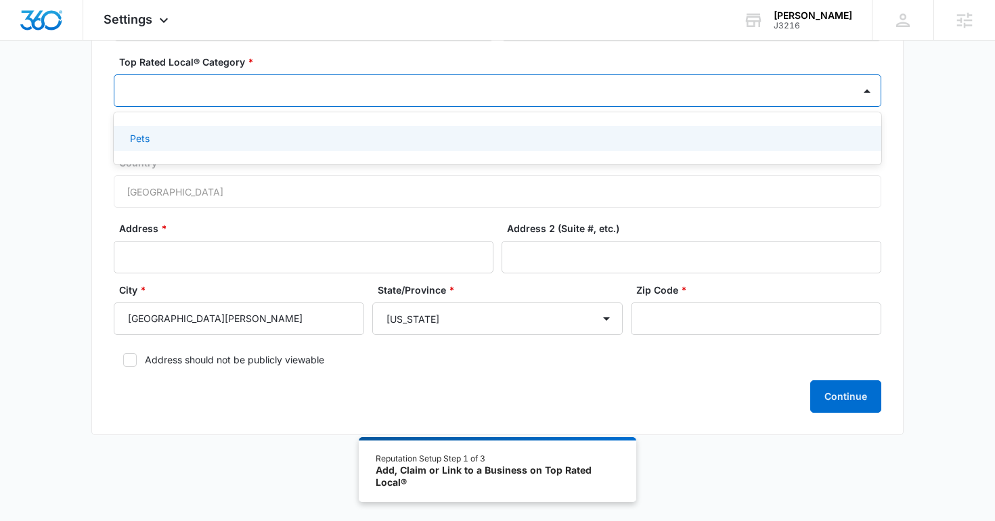
click at [206, 79] on div at bounding box center [483, 91] width 739 height 30
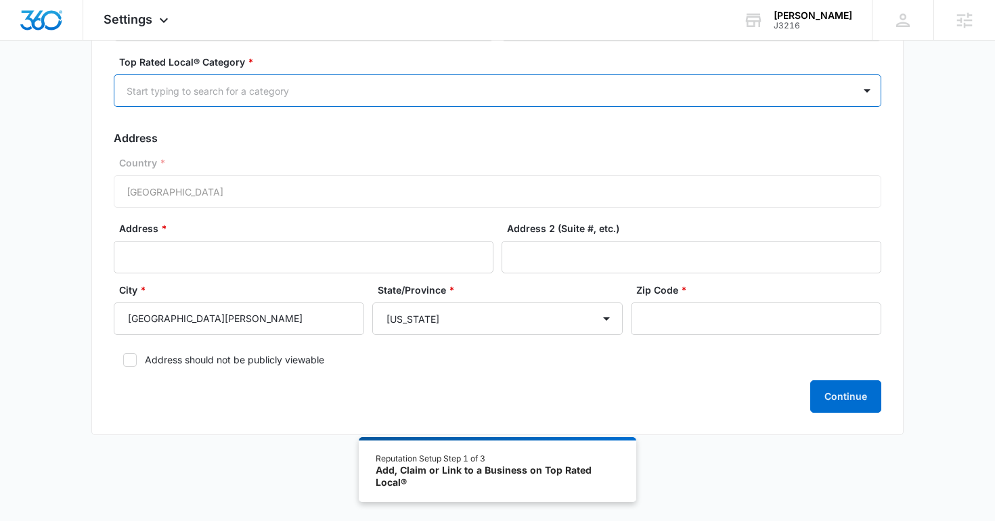
click at [206, 79] on div "Start typing to search for a category" at bounding box center [483, 91] width 739 height 30
click at [201, 94] on div at bounding box center [481, 91] width 709 height 17
type input "b"
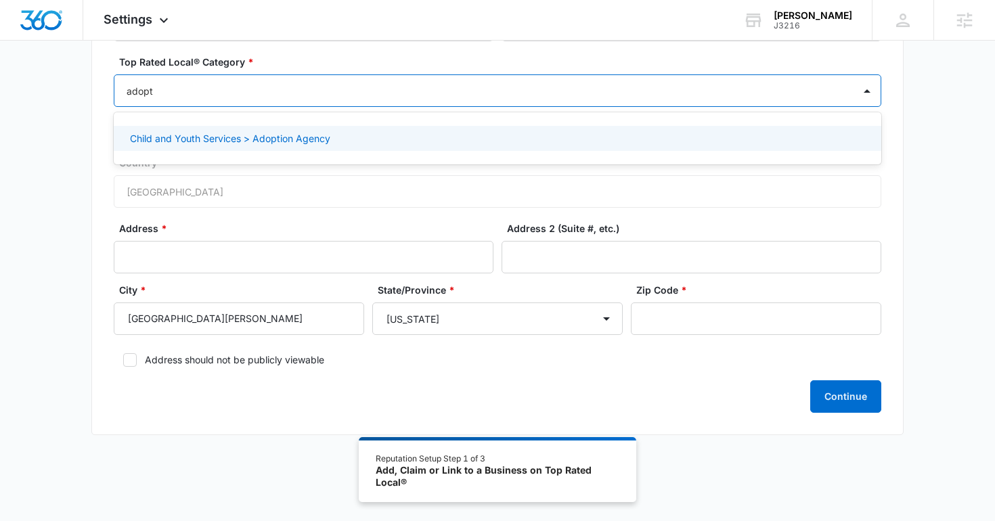
type input "adopt"
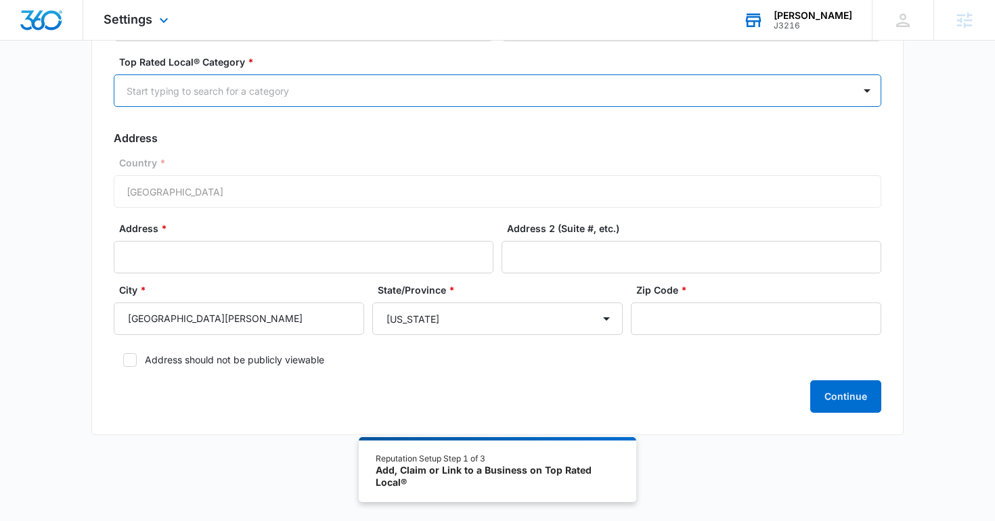
click at [795, 16] on div "Tyler Pajak J3216 Your Accounts View All" at bounding box center [797, 20] width 149 height 40
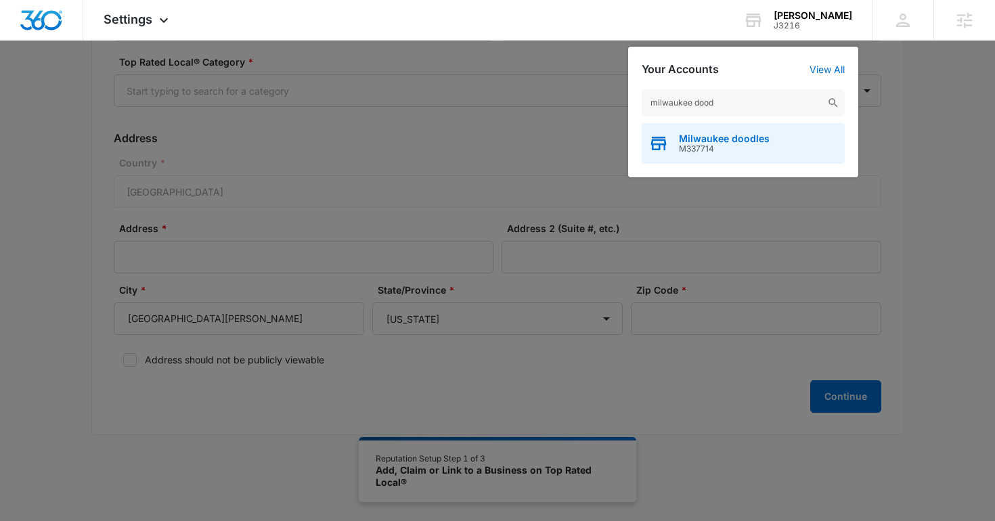
type input "milwaukee dood"
click at [689, 134] on span "Milwaukee doodles" at bounding box center [724, 138] width 91 height 11
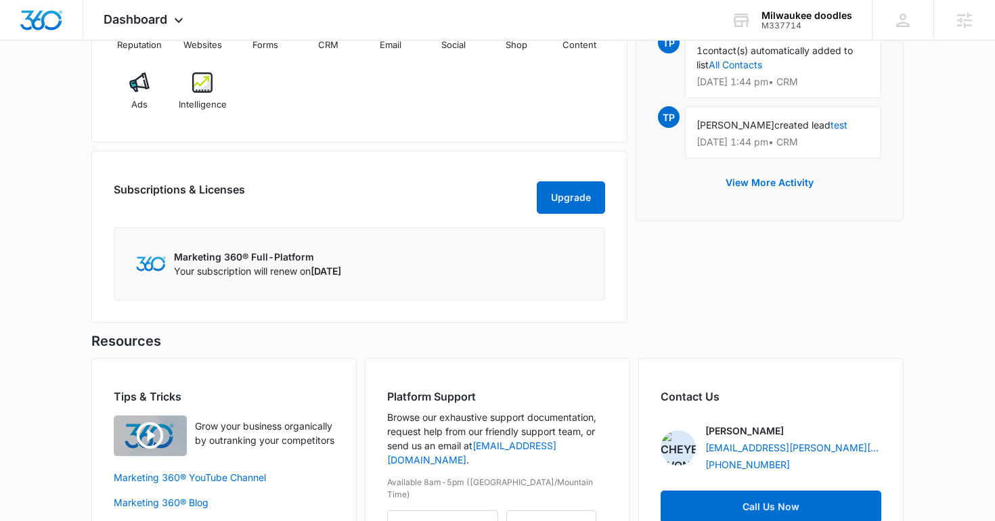
scroll to position [944, 0]
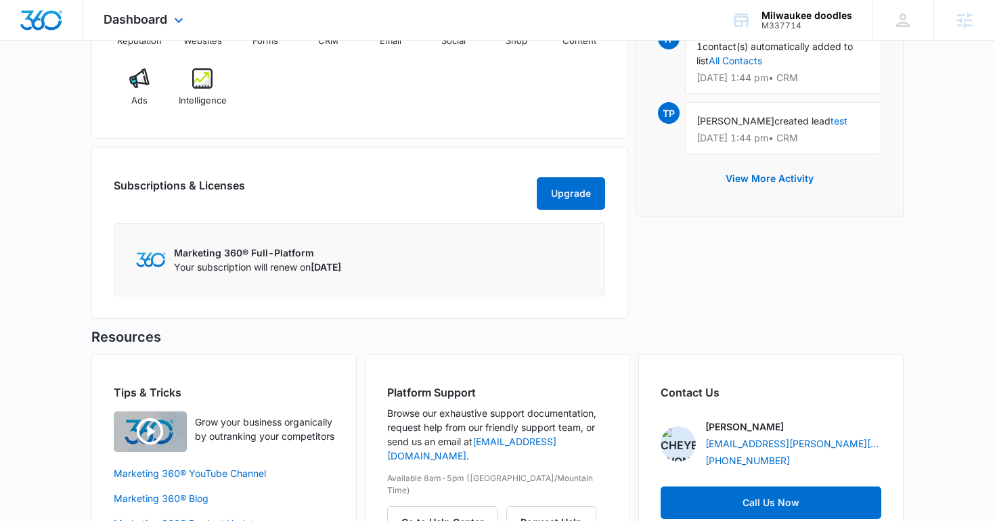
click at [130, 9] on div "Dashboard Apps Reputation Websites Forms CRM Email Social Shop Content Ads Inte…" at bounding box center [145, 20] width 124 height 40
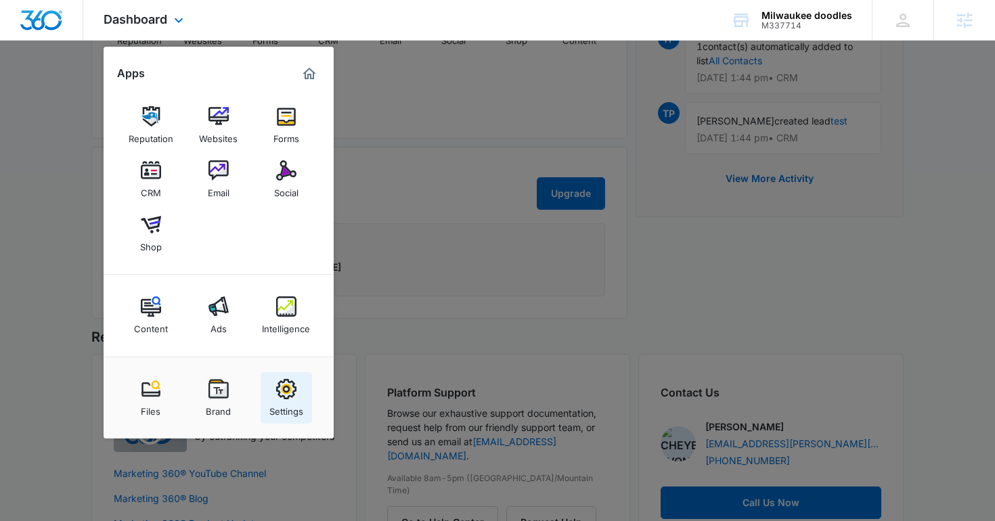
click at [287, 416] on div "Settings" at bounding box center [286, 408] width 34 height 18
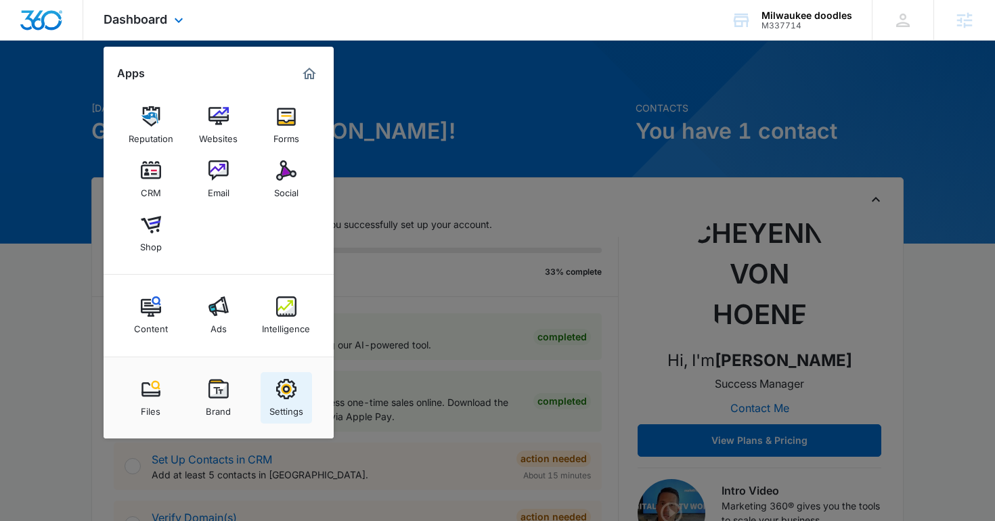
select select "52"
select select "US"
select select "America/Chicago"
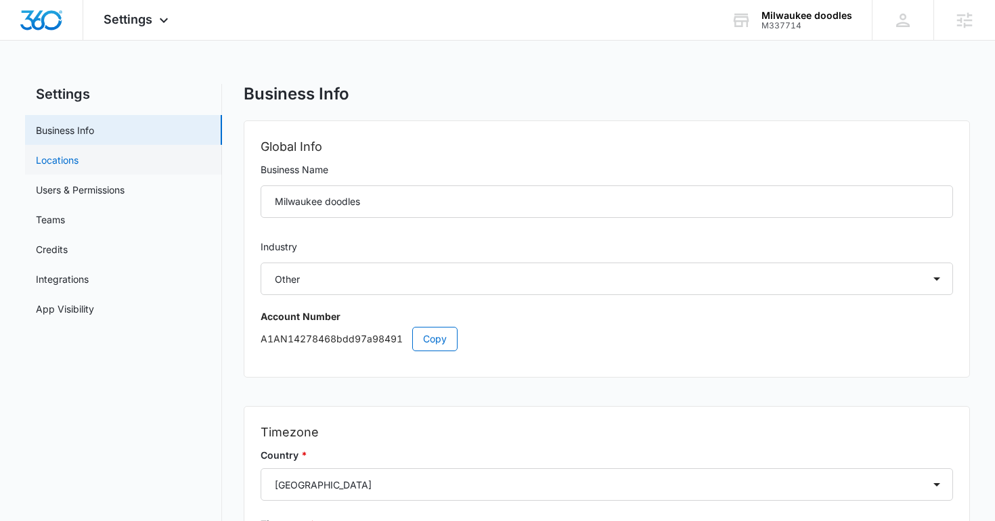
click at [79, 161] on link "Locations" at bounding box center [57, 160] width 43 height 14
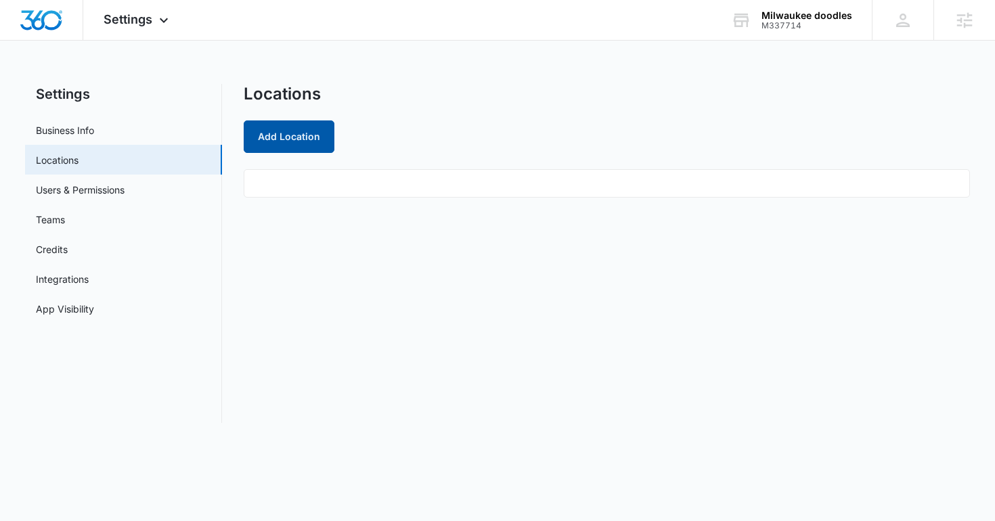
click at [289, 137] on button "Add Location" at bounding box center [289, 136] width 91 height 32
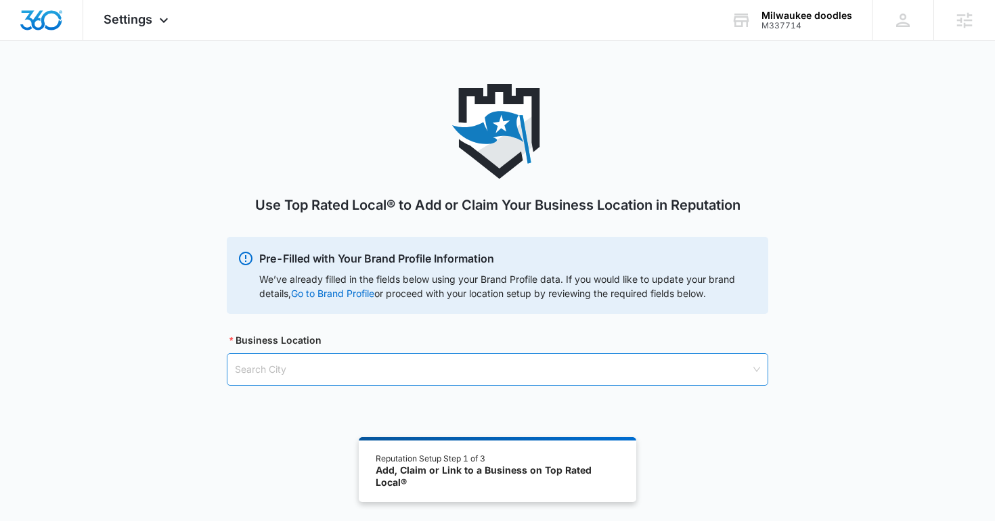
click at [408, 370] on input "search" at bounding box center [493, 369] width 516 height 31
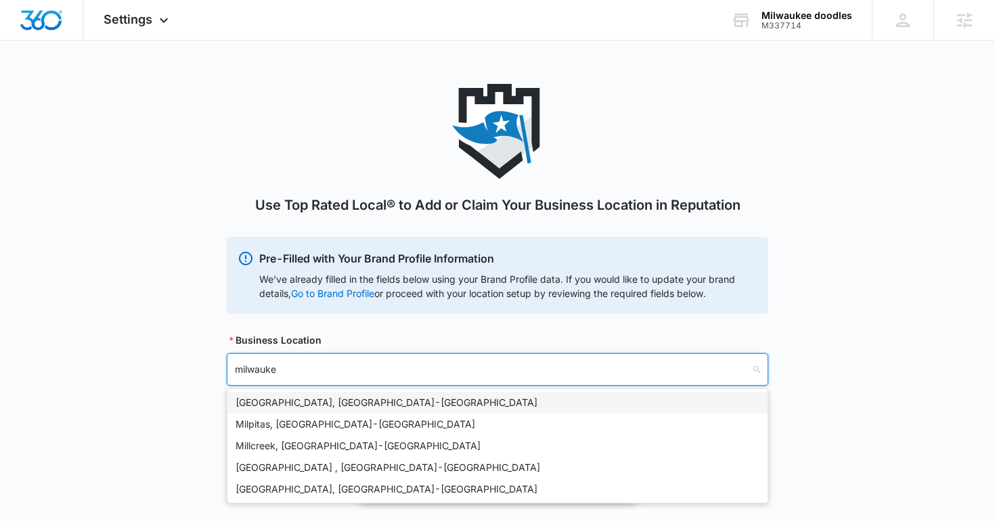
type input "milwaukee"
click at [320, 402] on div "Milwaukee, WI - USA" at bounding box center [498, 402] width 524 height 15
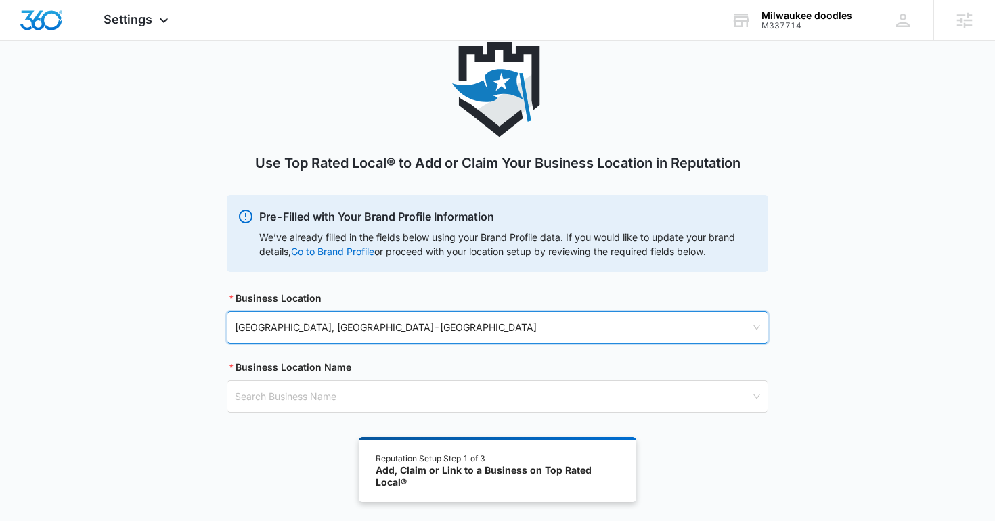
scroll to position [74, 0]
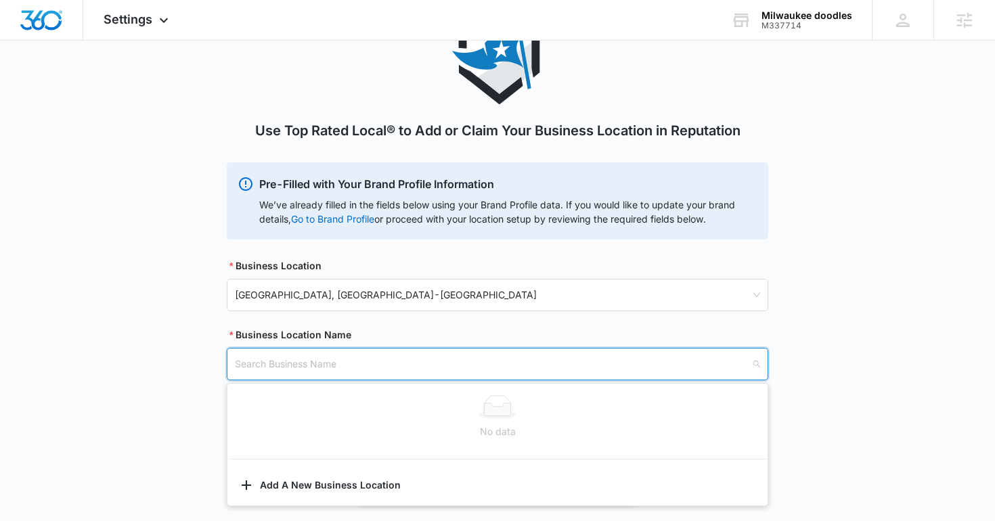
click at [293, 348] on div "Search Business Name" at bounding box center [498, 364] width 542 height 32
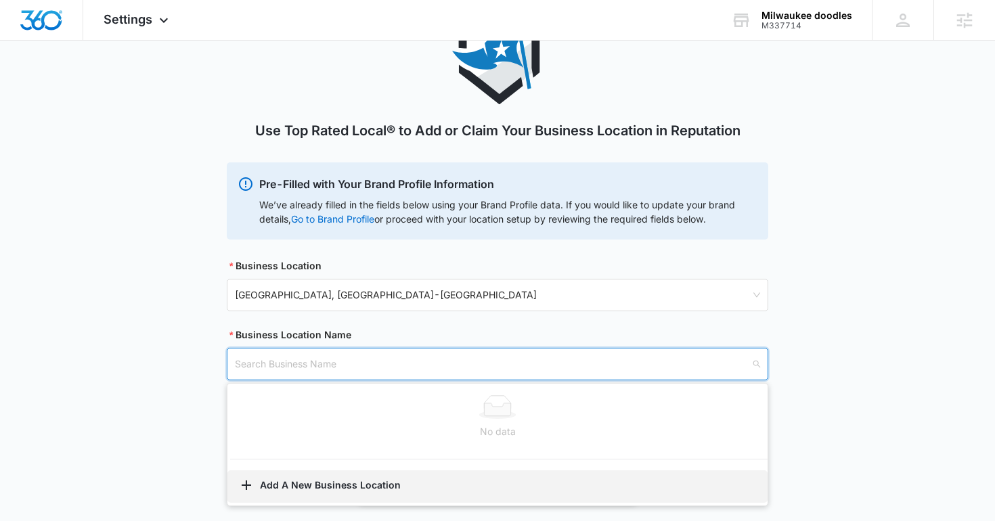
click at [292, 481] on button "Add A New Business Location" at bounding box center [497, 486] width 540 height 32
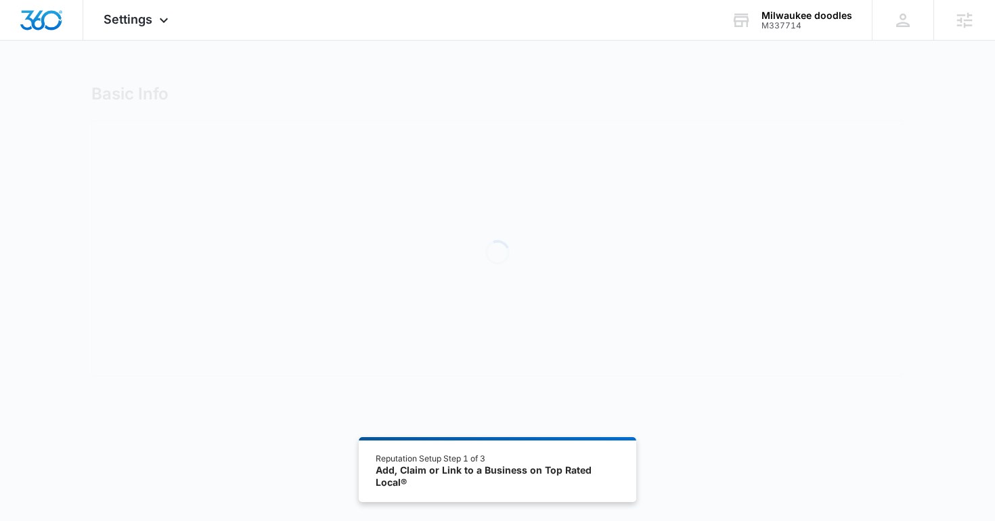
select select "Wisconsin"
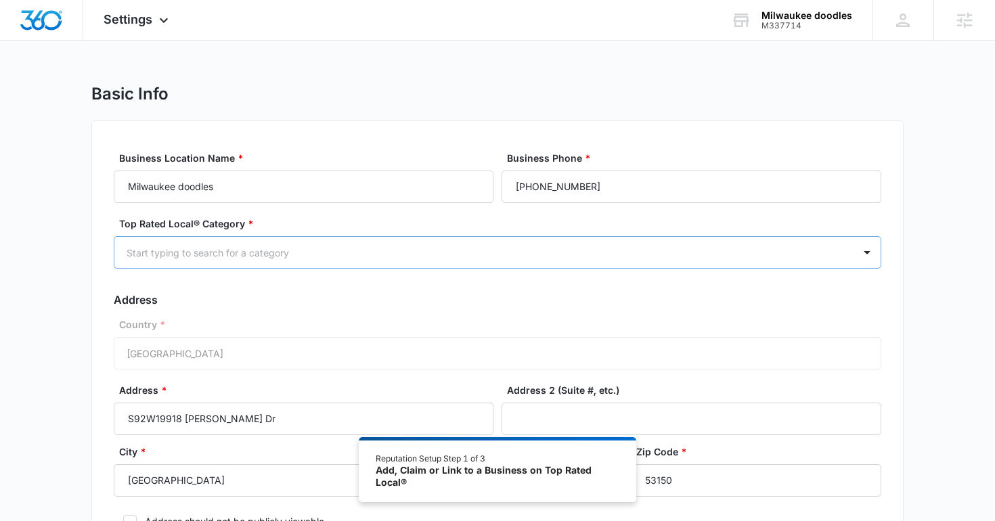
click at [418, 253] on div at bounding box center [481, 252] width 709 height 17
type input "pets"
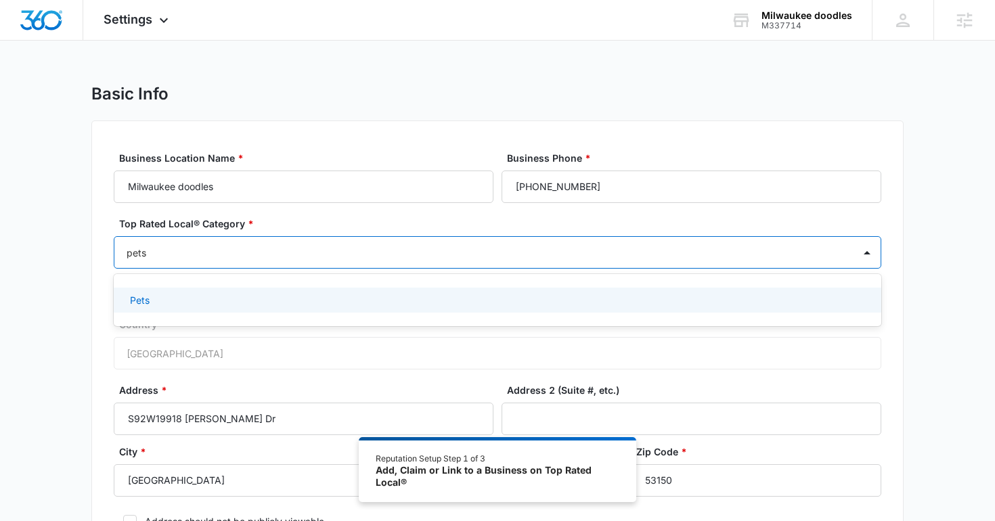
click at [365, 303] on div "Pets" at bounding box center [496, 300] width 732 height 14
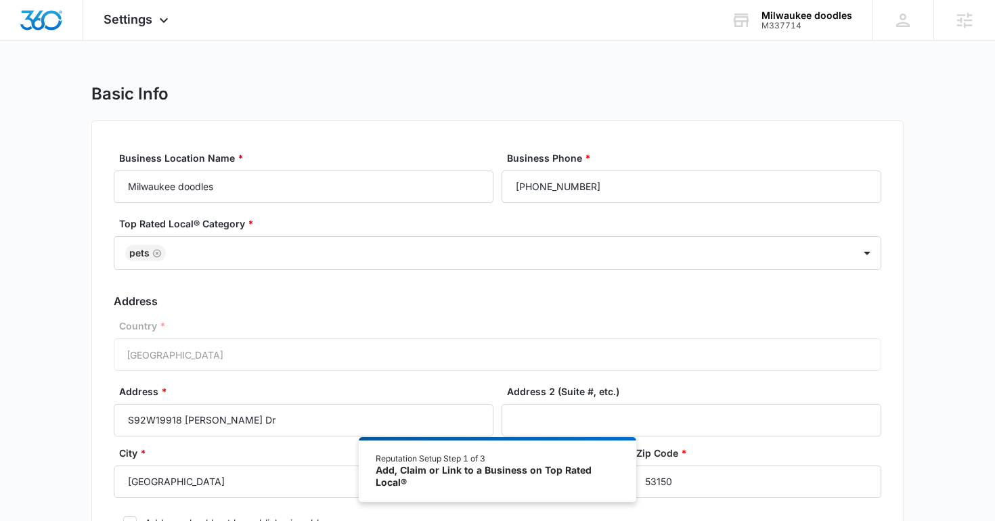
click at [652, 399] on div "Address 2 (Suite #, etc.)" at bounding box center [692, 410] width 380 height 52
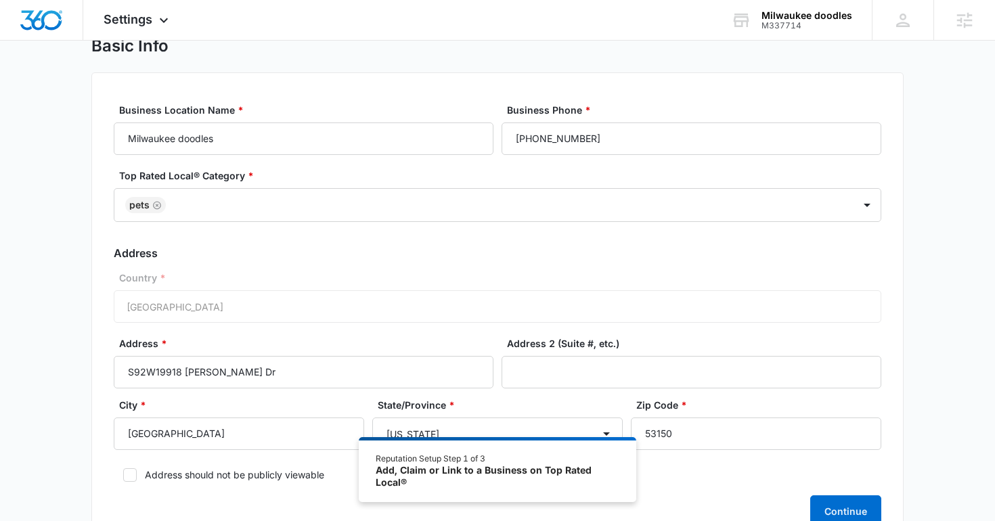
scroll to position [116, 0]
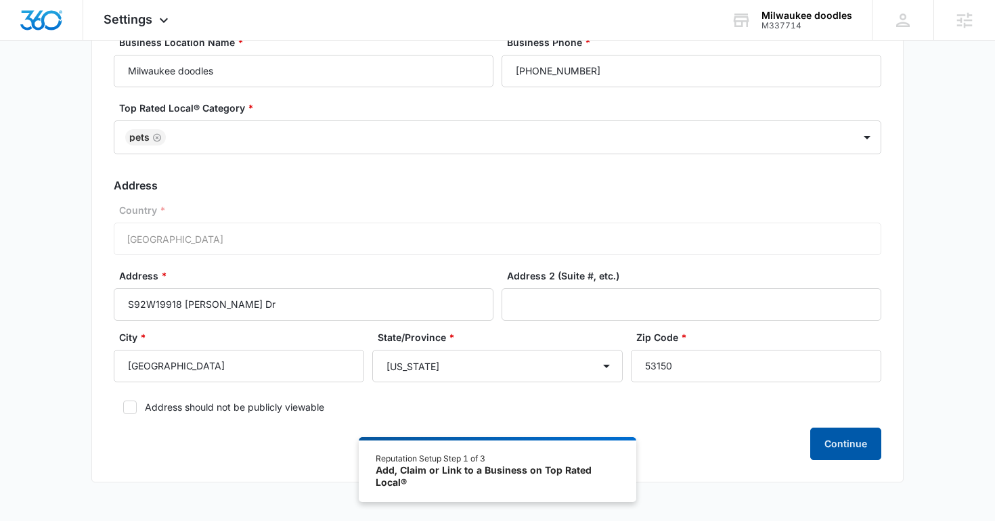
click at [853, 440] on button "Continue" at bounding box center [845, 444] width 71 height 32
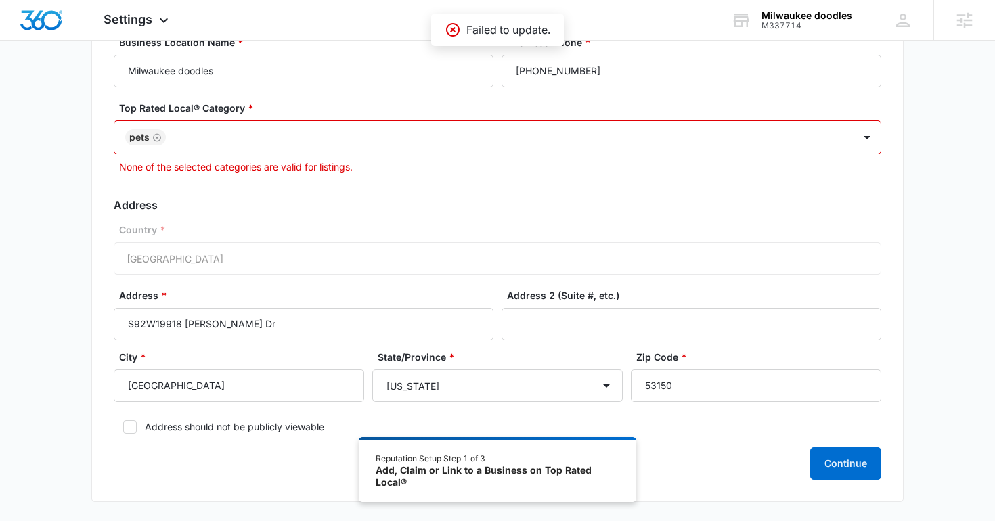
click at [311, 138] on div at bounding box center [503, 137] width 666 height 17
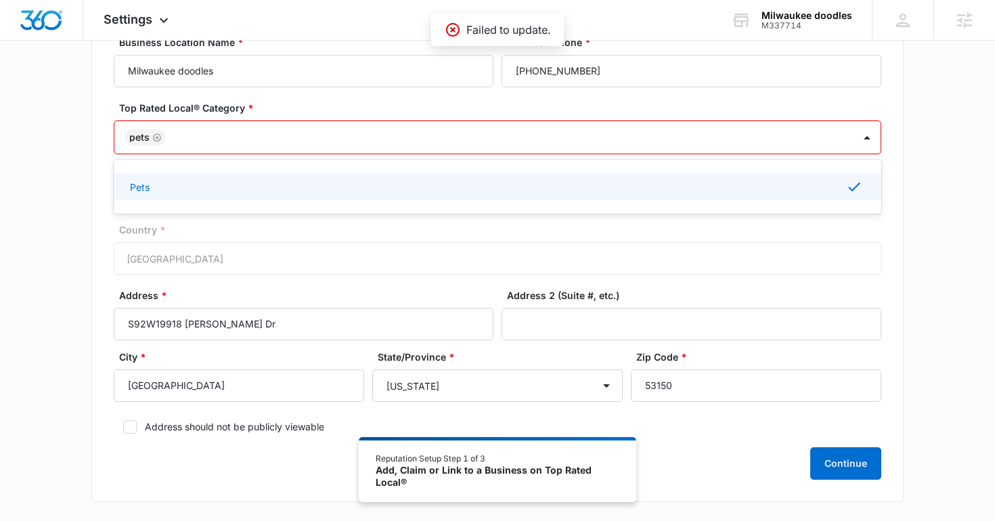
click at [308, 139] on div at bounding box center [503, 137] width 666 height 17
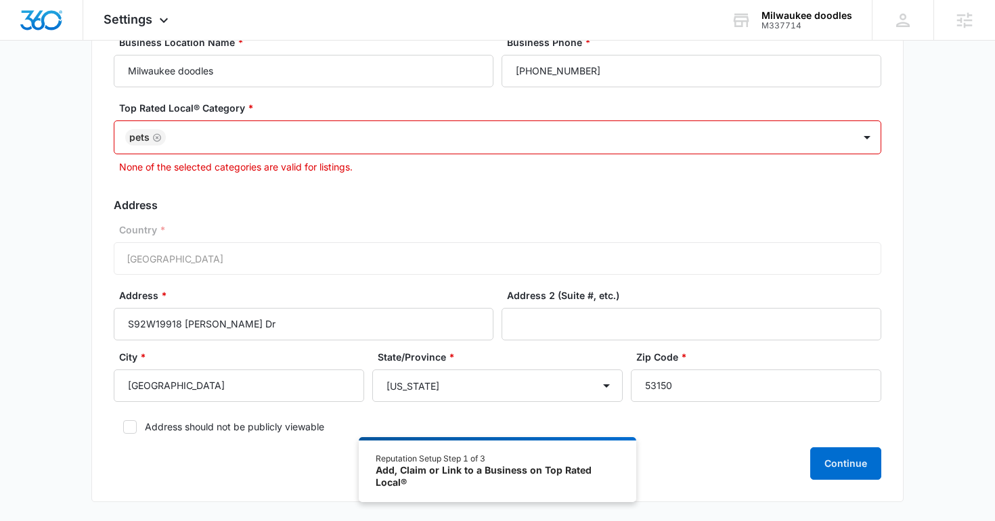
click at [155, 135] on icon "Remove Pets" at bounding box center [156, 138] width 9 height 10
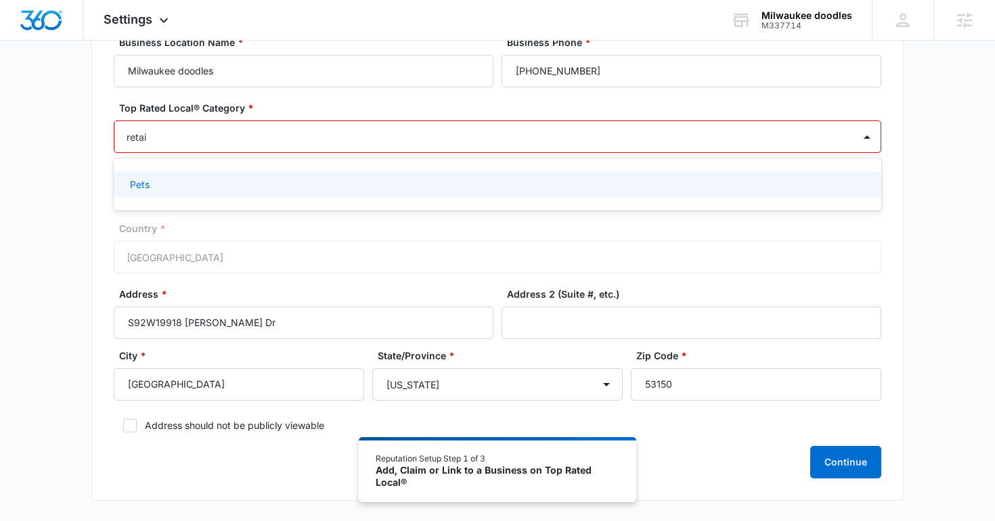
type input "retail"
click at [160, 184] on div "Retail" at bounding box center [496, 184] width 732 height 14
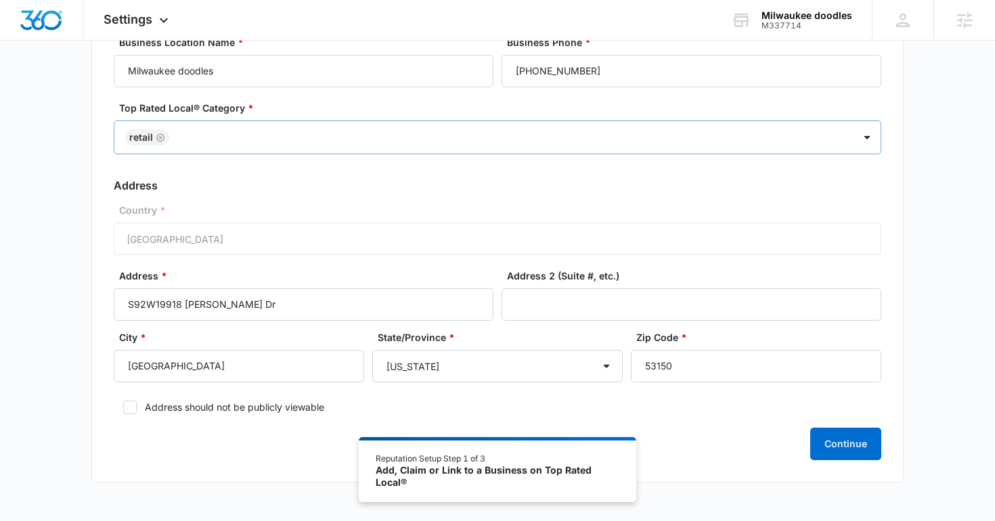
click at [510, 229] on div "Country * United States of America" at bounding box center [498, 229] width 768 height 52
click at [852, 446] on button "Continue" at bounding box center [845, 444] width 71 height 32
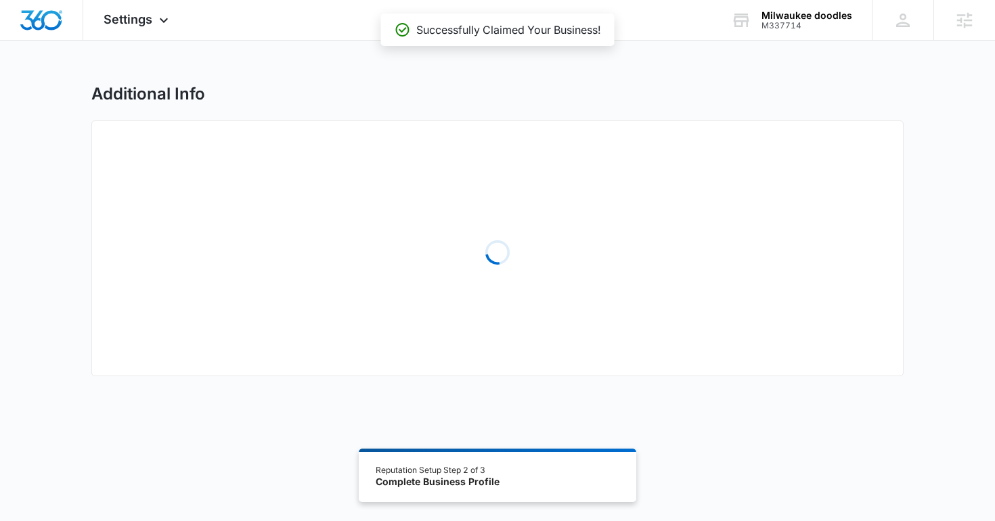
select select "2006"
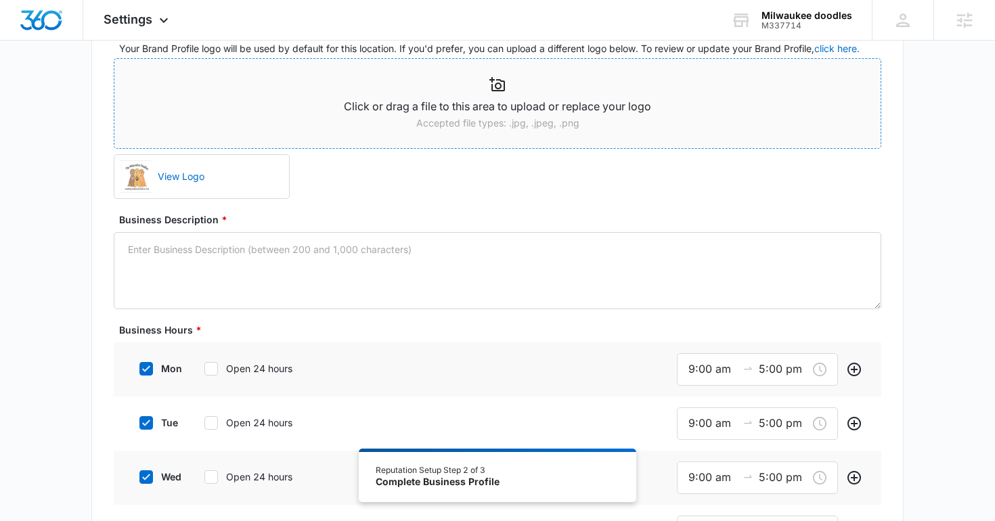
scroll to position [220, 0]
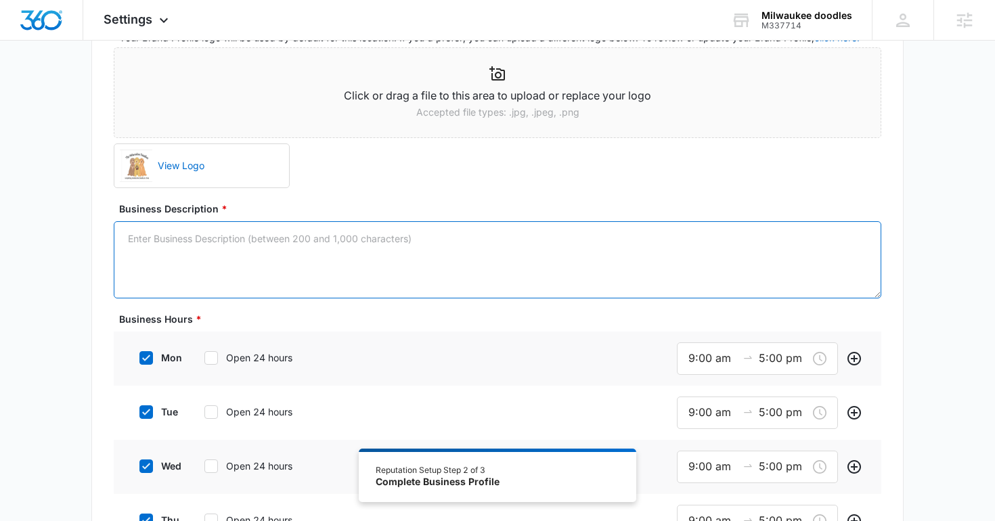
click at [347, 283] on textarea "Business Description *" at bounding box center [498, 259] width 768 height 77
paste textarea "When you buy a new puppy, you want to make sure that you are getting one from a…"
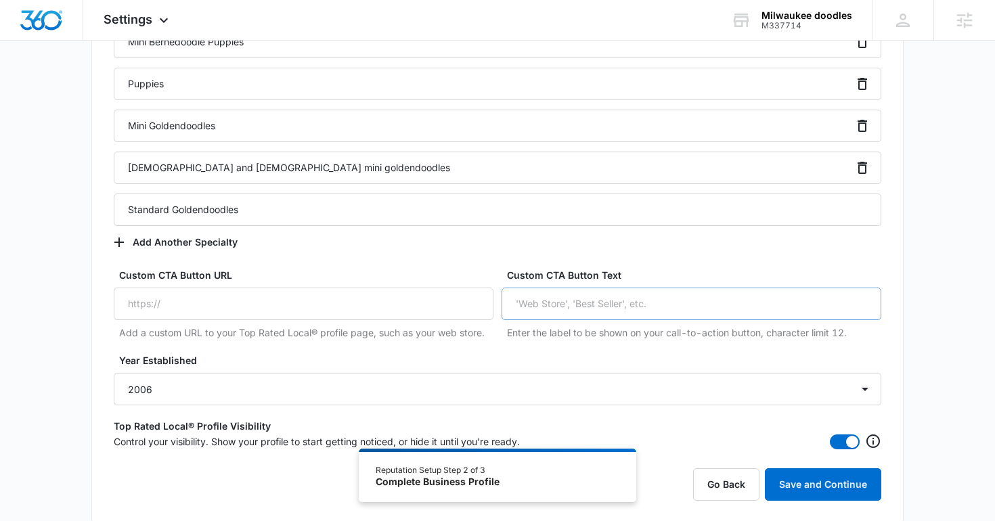
scroll to position [1323, 0]
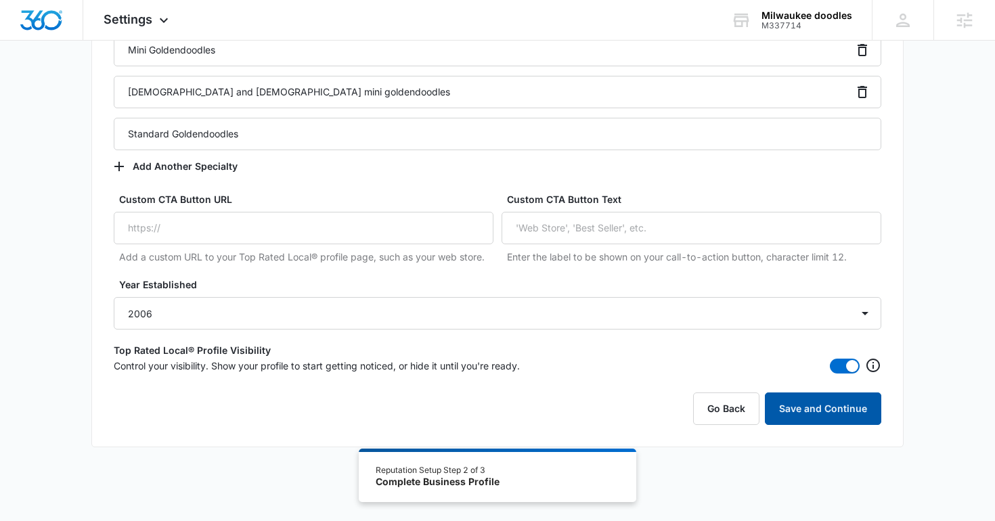
type textarea "When you buy a new puppy, you want to make sure that you are getting one from a…"
click at [793, 408] on button "Save and Continue" at bounding box center [823, 409] width 116 height 32
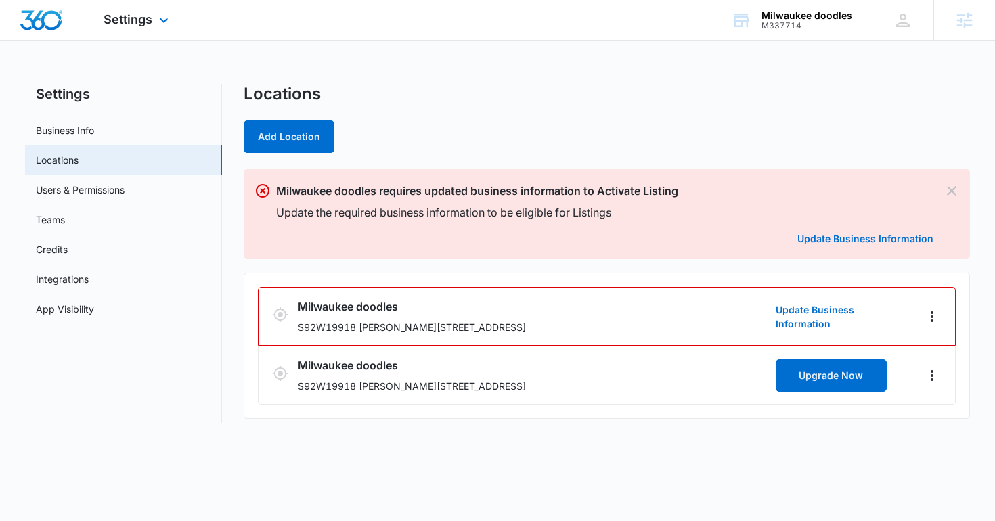
click at [140, 5] on div "Settings Apps Reputation Websites Forms CRM Email Social Shop Content Ads Intel…" at bounding box center [137, 20] width 109 height 40
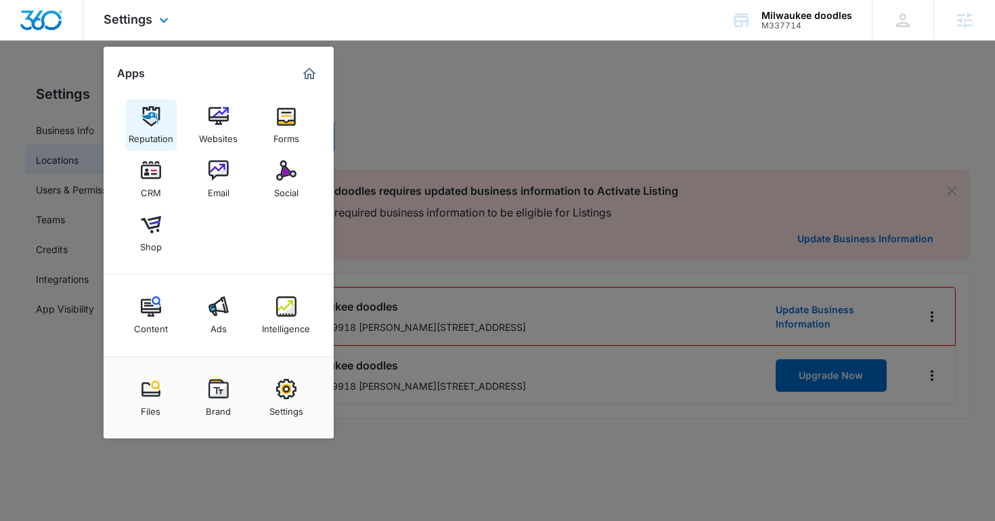
click at [150, 134] on div "Reputation" at bounding box center [151, 136] width 45 height 18
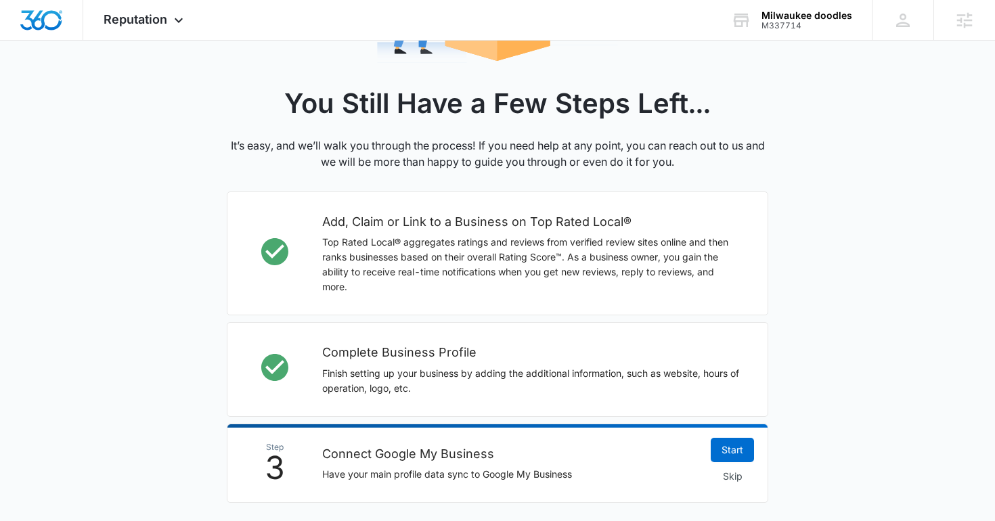
scroll to position [444, 0]
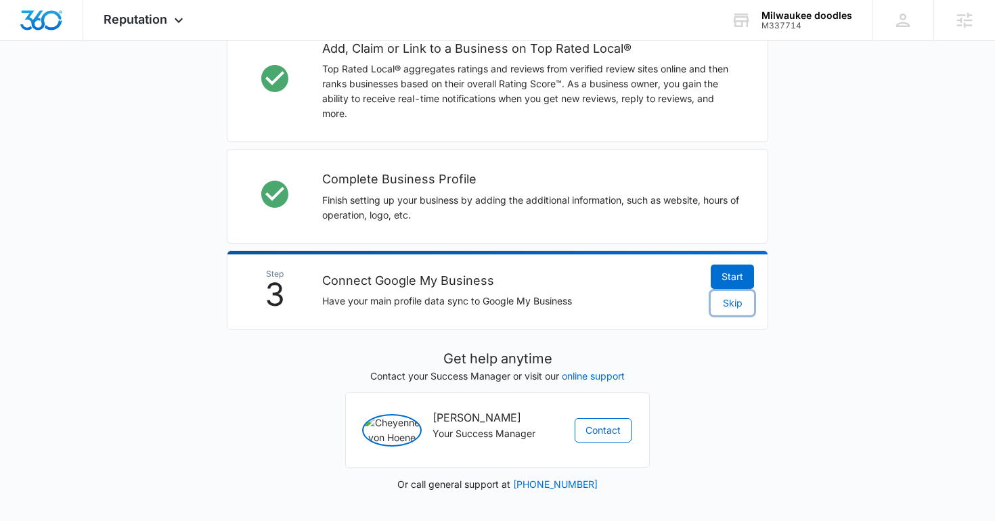
click at [726, 296] on span "Skip" at bounding box center [733, 303] width 20 height 15
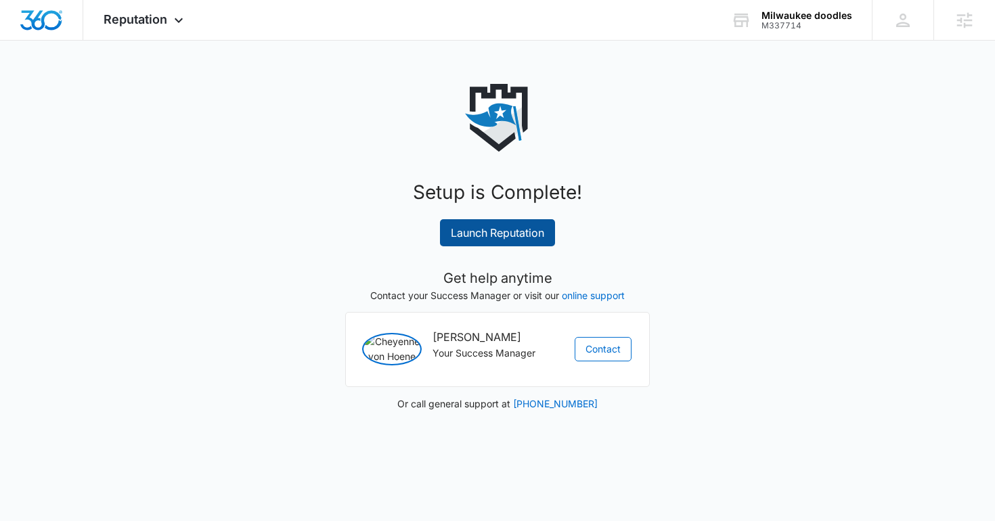
click at [498, 235] on link "Launch Reputation" at bounding box center [497, 232] width 115 height 27
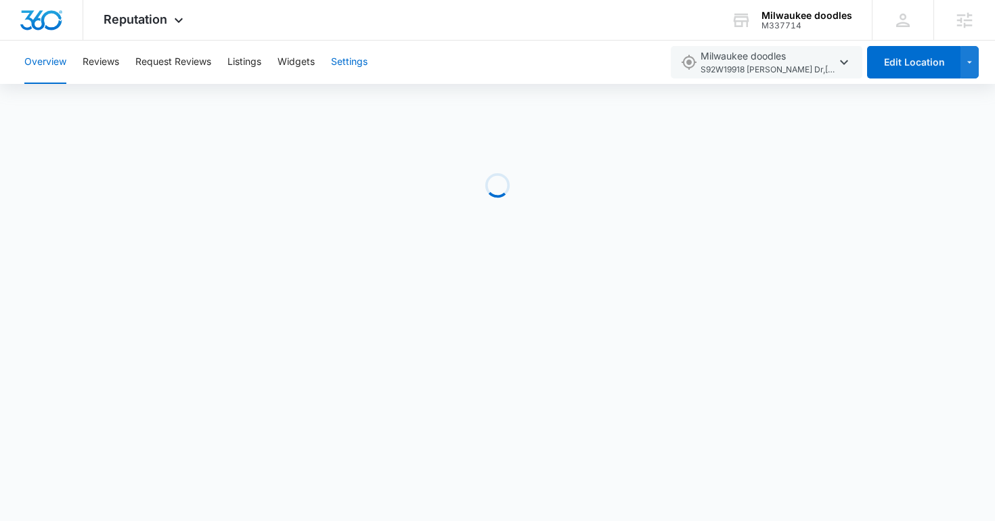
click at [338, 62] on button "Settings" at bounding box center [349, 62] width 37 height 43
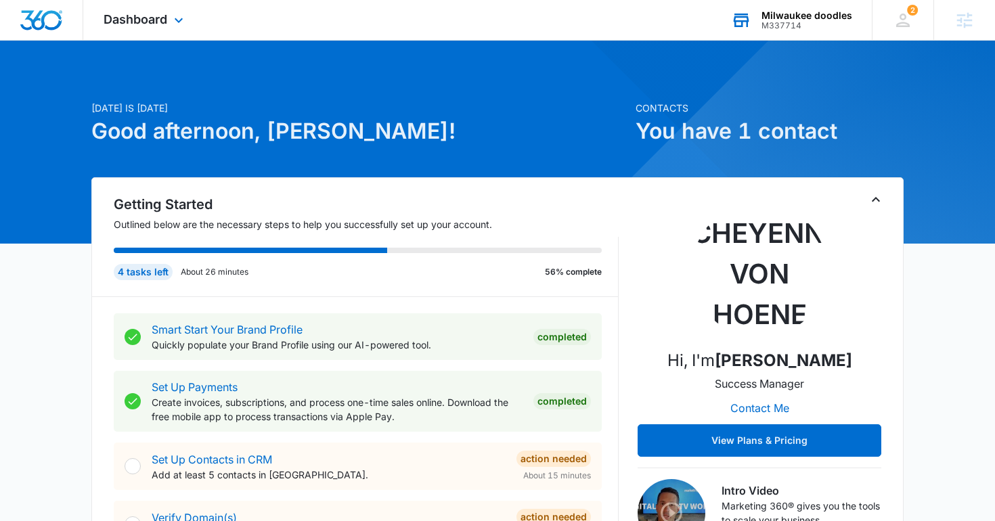
click at [780, 24] on div "M337714" at bounding box center [807, 25] width 91 height 9
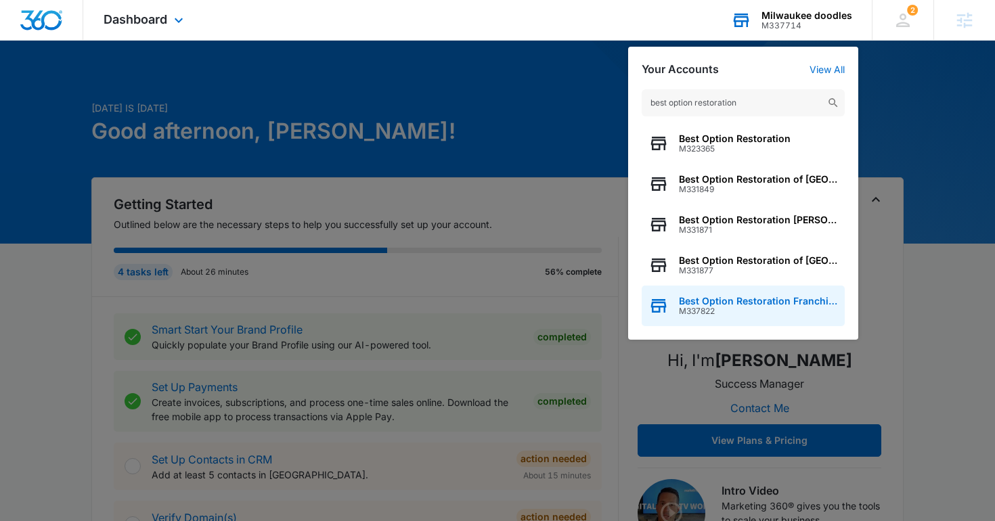
type input "best option restoration"
click at [726, 298] on span "Best Option Restoration Franchise Marketing" at bounding box center [758, 301] width 159 height 11
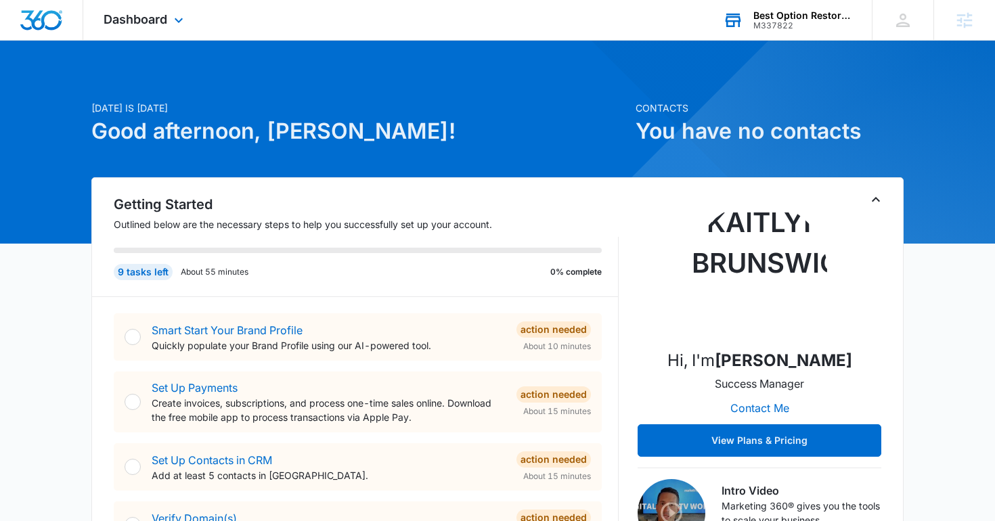
click at [729, 6] on div "Best Option Restoration Franchise Marketing M337822 Your Accounts View All" at bounding box center [787, 20] width 169 height 40
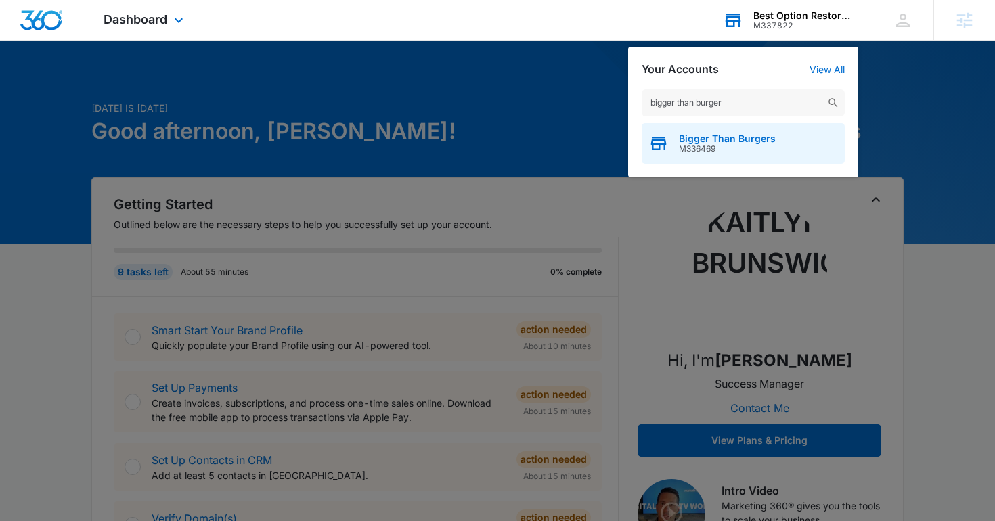
type input "bigger than burger"
click at [683, 130] on div "Bigger Than Burgers M336469" at bounding box center [743, 143] width 203 height 41
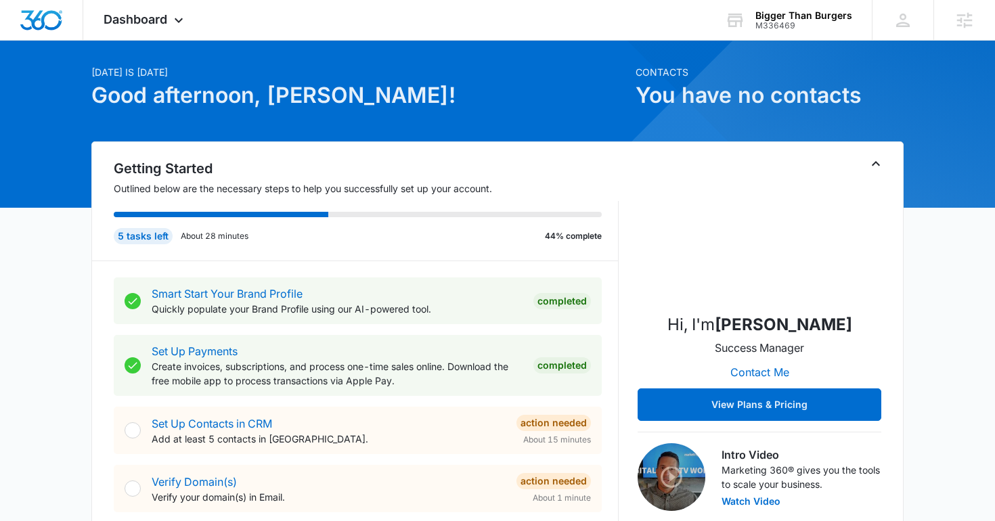
scroll to position [39, 0]
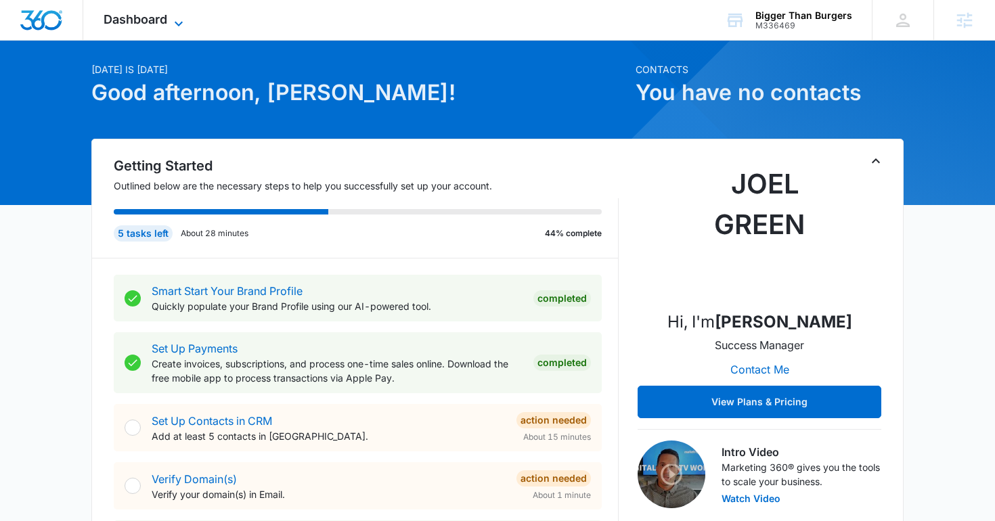
click at [146, 24] on span "Dashboard" at bounding box center [136, 19] width 64 height 14
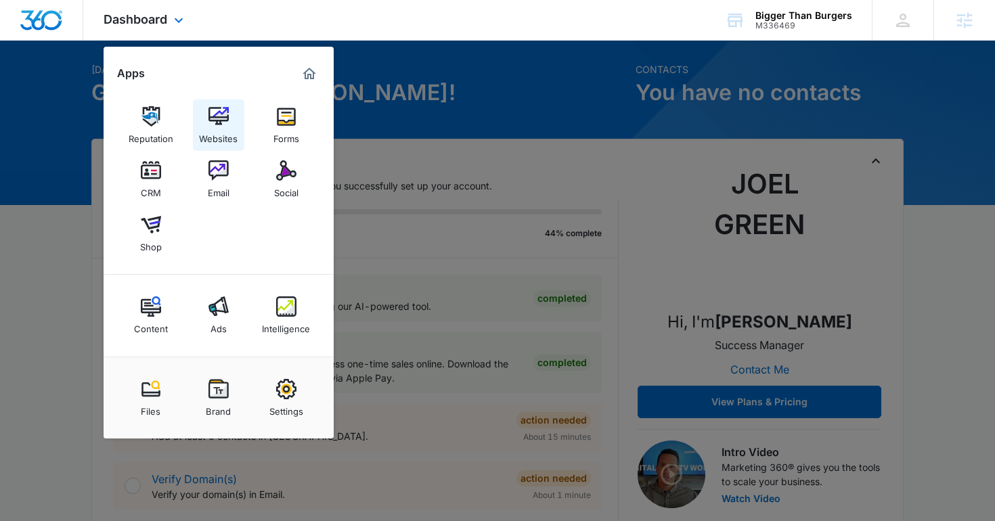
click at [214, 125] on img at bounding box center [218, 116] width 20 height 20
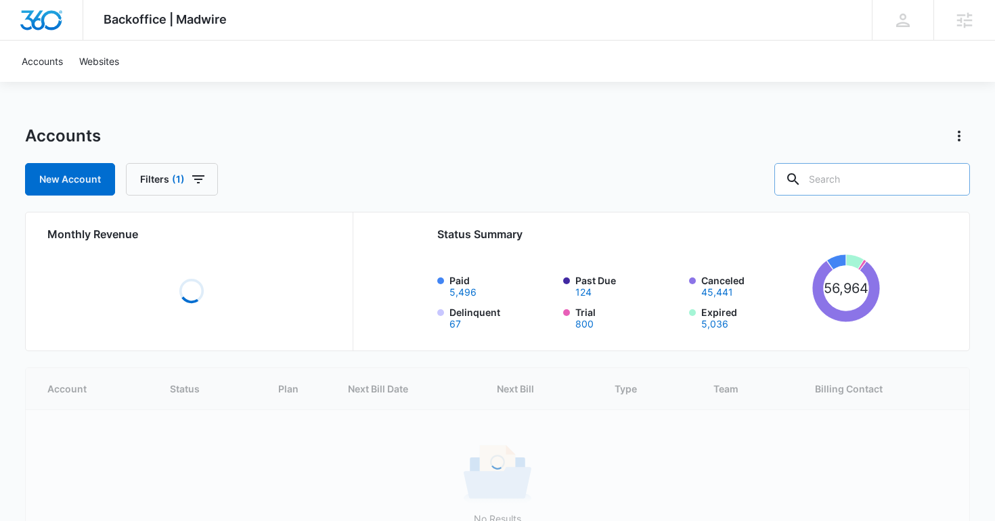
click at [864, 179] on input "text" at bounding box center [872, 179] width 196 height 32
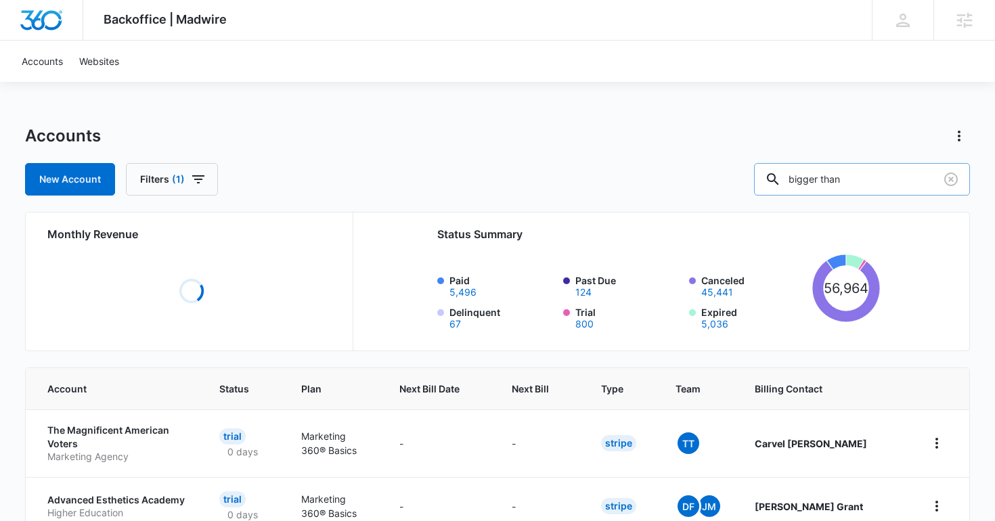
type input "bigger than"
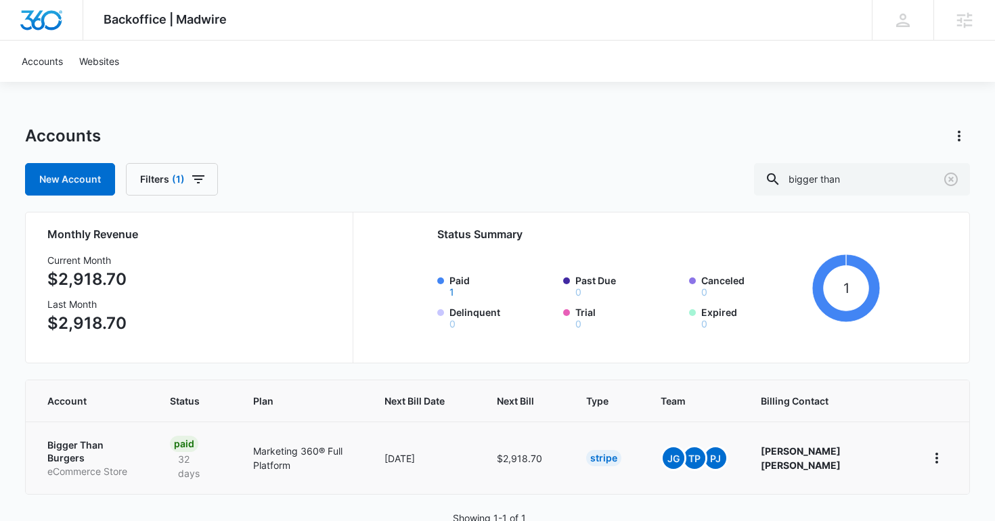
click at [107, 446] on p "Bigger Than Burgers" at bounding box center [92, 452] width 90 height 26
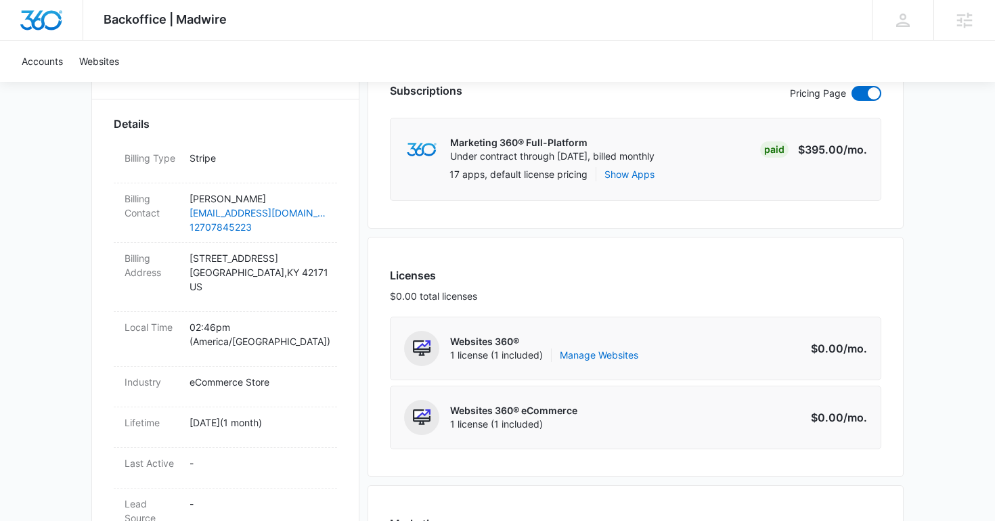
scroll to position [356, 0]
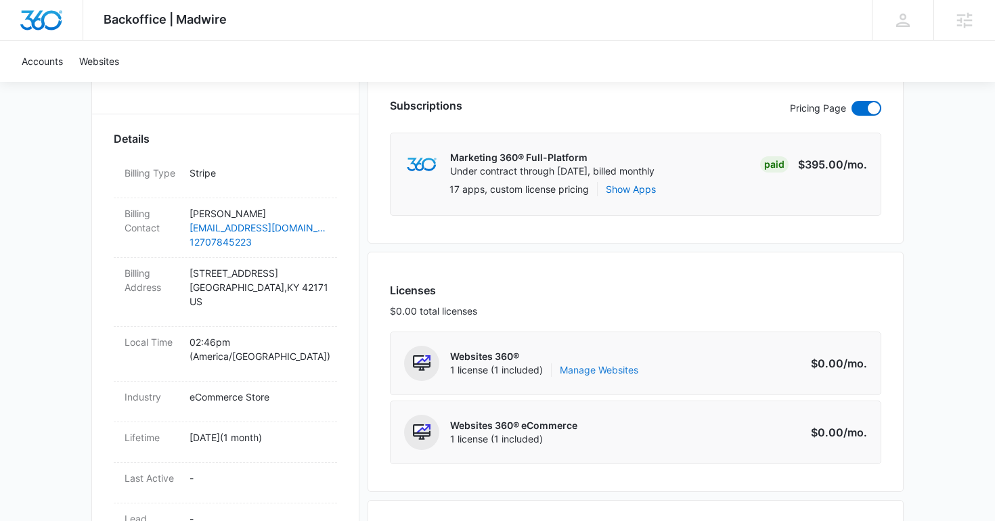
click at [607, 370] on link "Manage Websites" at bounding box center [599, 371] width 79 height 14
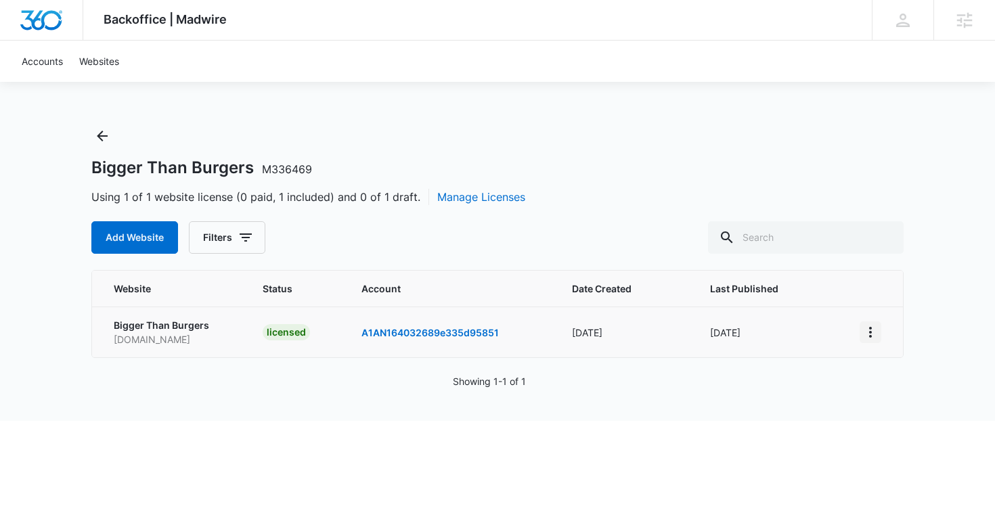
click at [871, 336] on icon "View More" at bounding box center [870, 332] width 16 height 16
click at [873, 327] on icon "View More" at bounding box center [870, 332] width 16 height 16
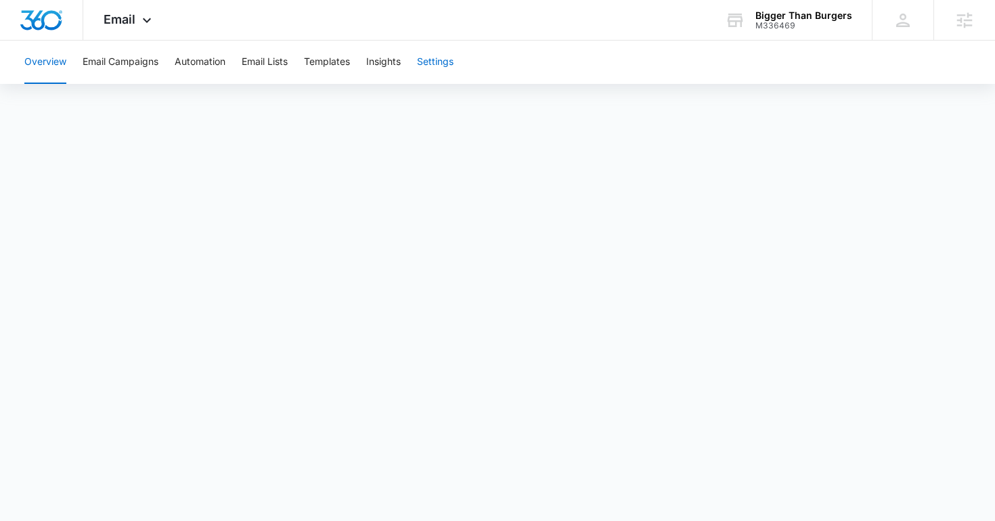
click at [439, 70] on button "Settings" at bounding box center [435, 62] width 37 height 43
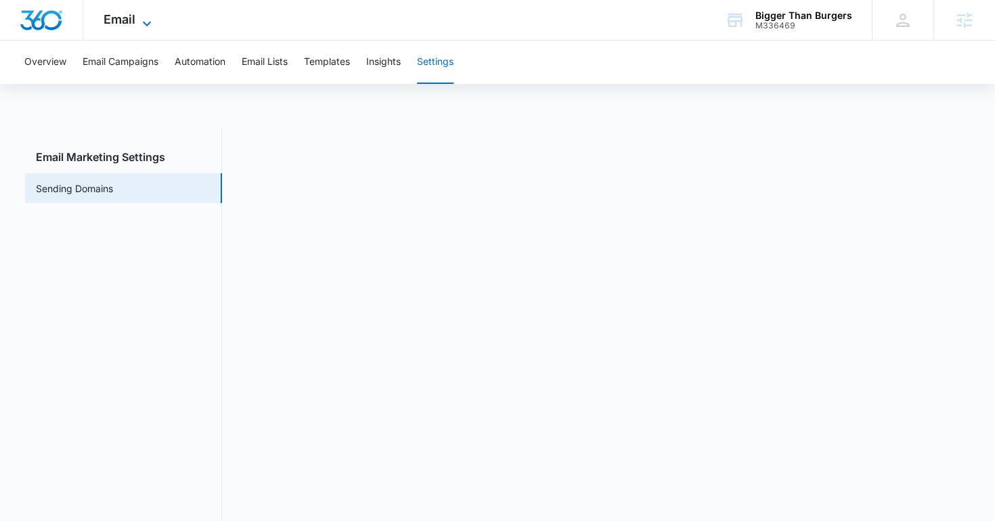
click at [116, 24] on span "Email" at bounding box center [120, 19] width 32 height 14
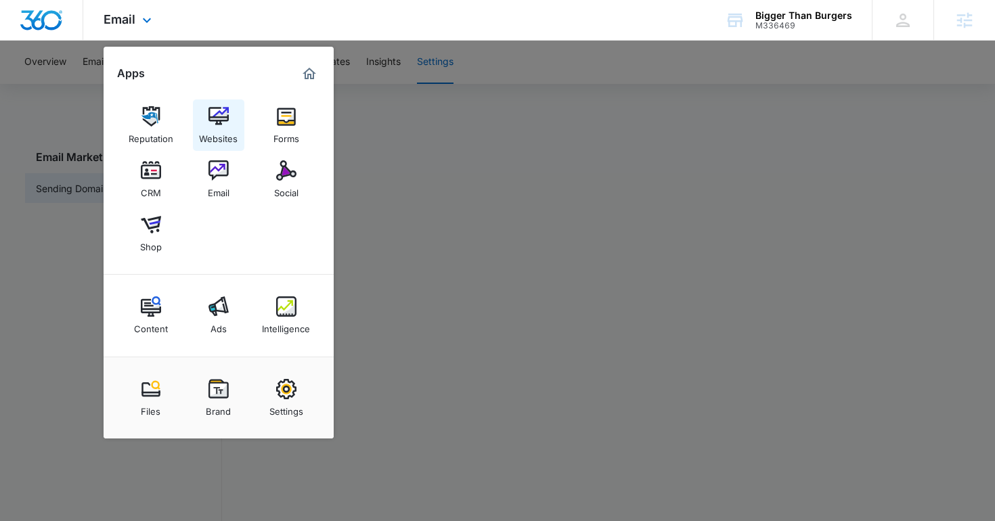
click at [209, 125] on img at bounding box center [218, 116] width 20 height 20
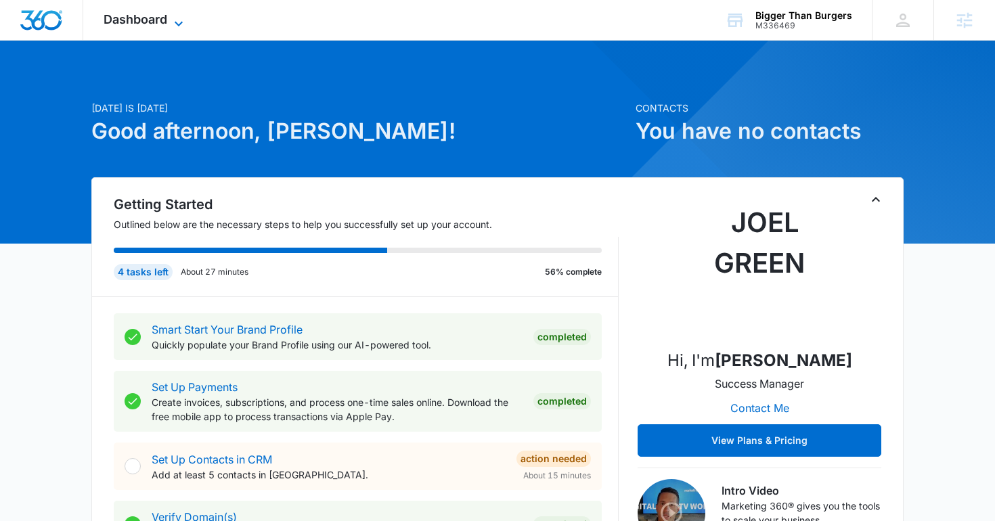
click at [171, 17] on icon at bounding box center [179, 24] width 16 height 16
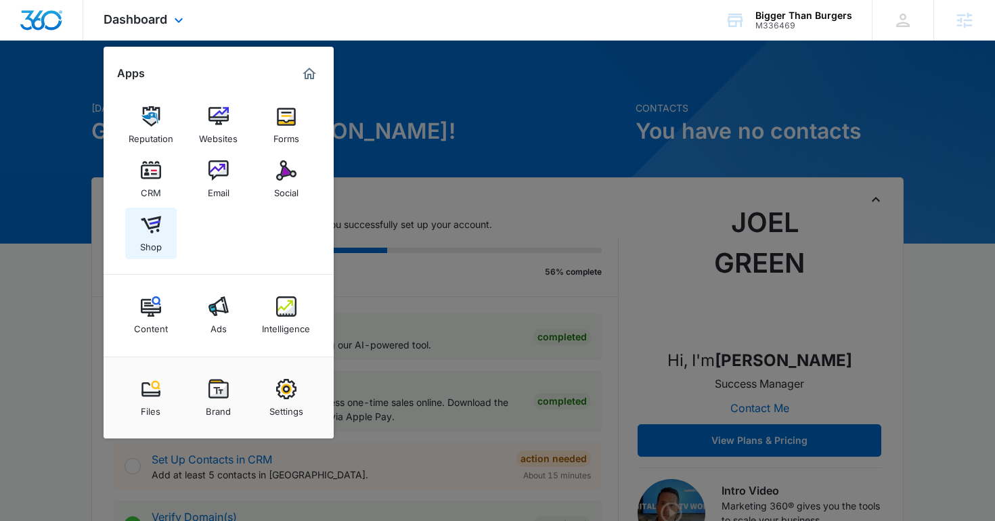
click at [168, 239] on link "Shop" at bounding box center [150, 233] width 51 height 51
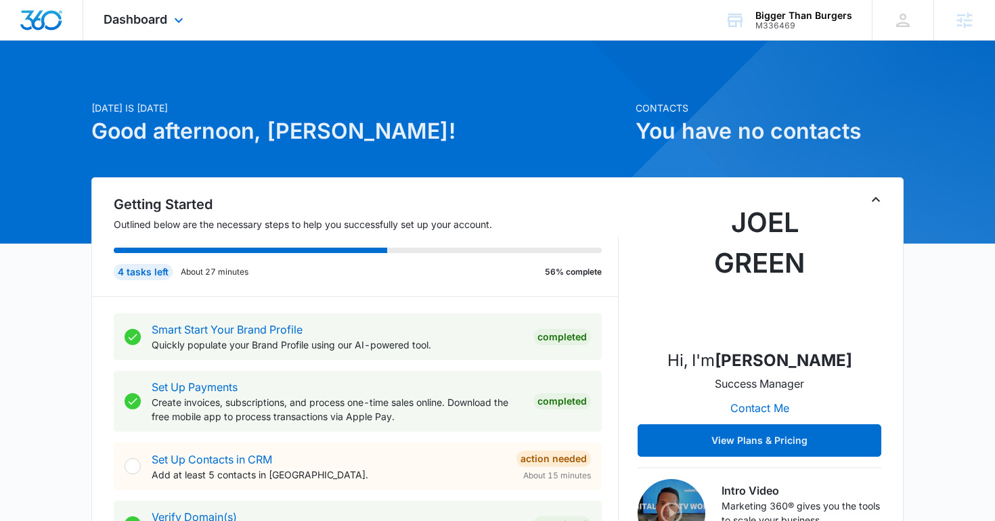
click at [152, 12] on div "Dashboard Apps Reputation Websites Forms CRM Email Social Shop Content Ads Inte…" at bounding box center [145, 20] width 124 height 40
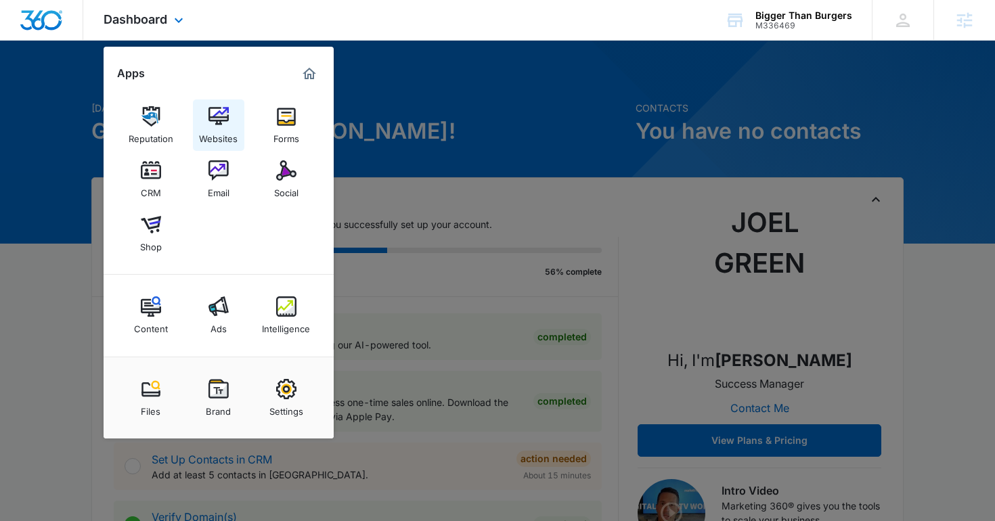
click at [211, 113] on img at bounding box center [218, 116] width 20 height 20
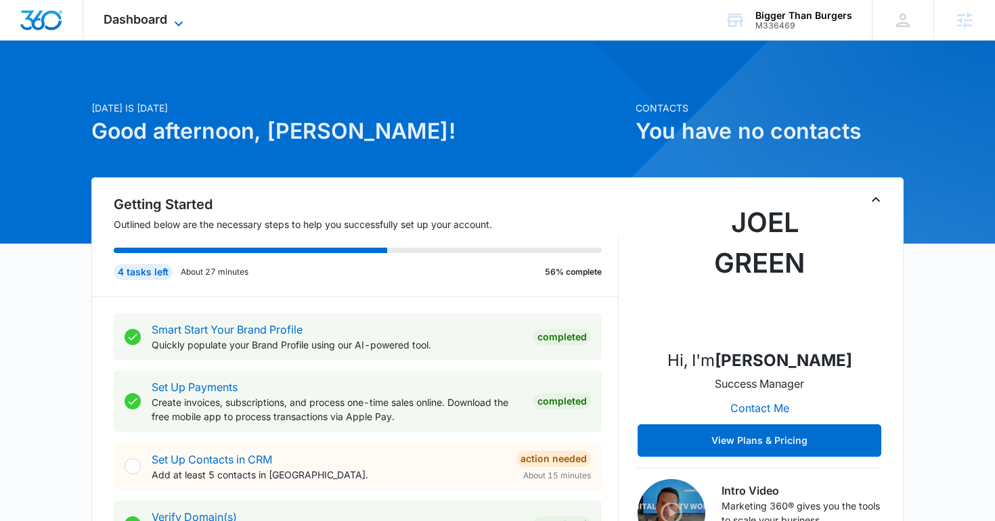
click at [123, 22] on span "Dashboard" at bounding box center [136, 19] width 64 height 14
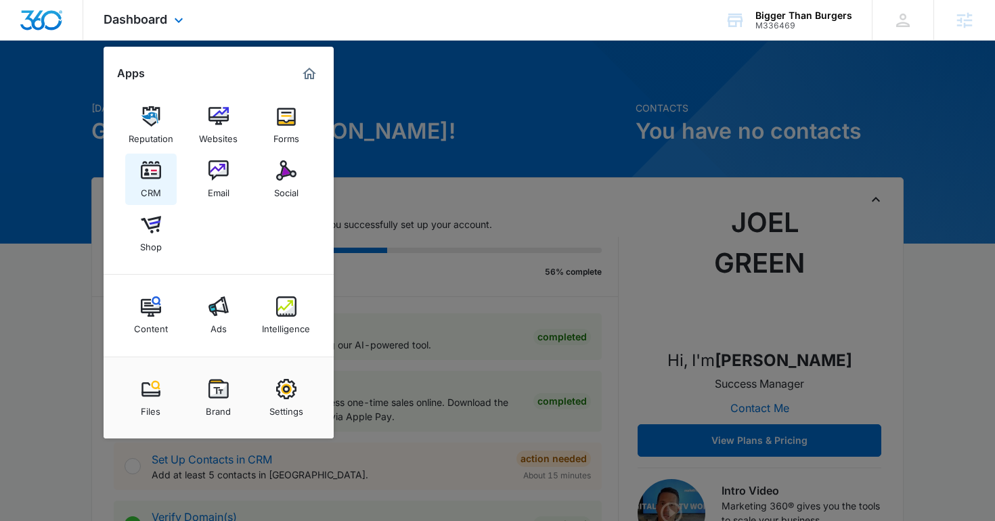
click at [171, 179] on link "CRM" at bounding box center [150, 179] width 51 height 51
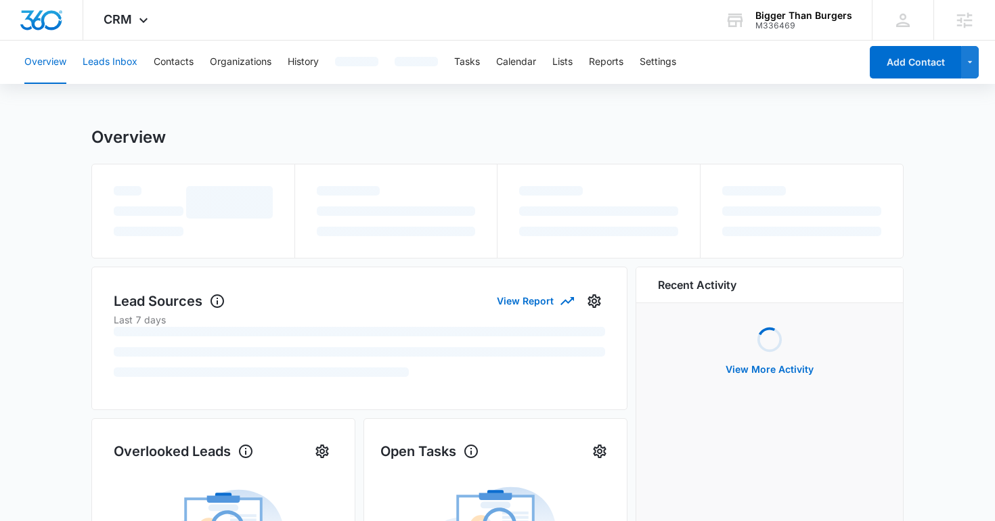
click at [105, 51] on button "Leads Inbox" at bounding box center [110, 62] width 55 height 43
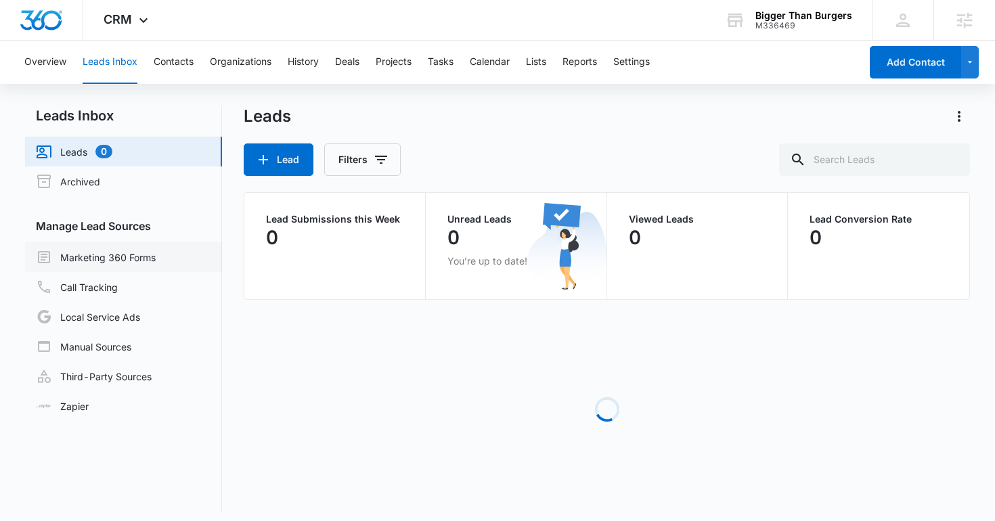
click at [106, 254] on link "Marketing 360 Forms" at bounding box center [96, 257] width 120 height 16
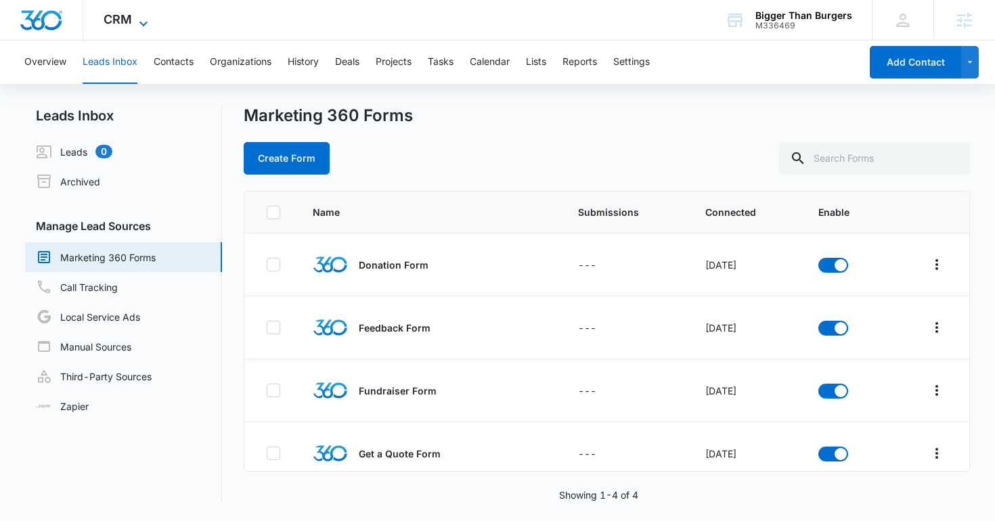
click at [135, 20] on icon at bounding box center [143, 24] width 16 height 16
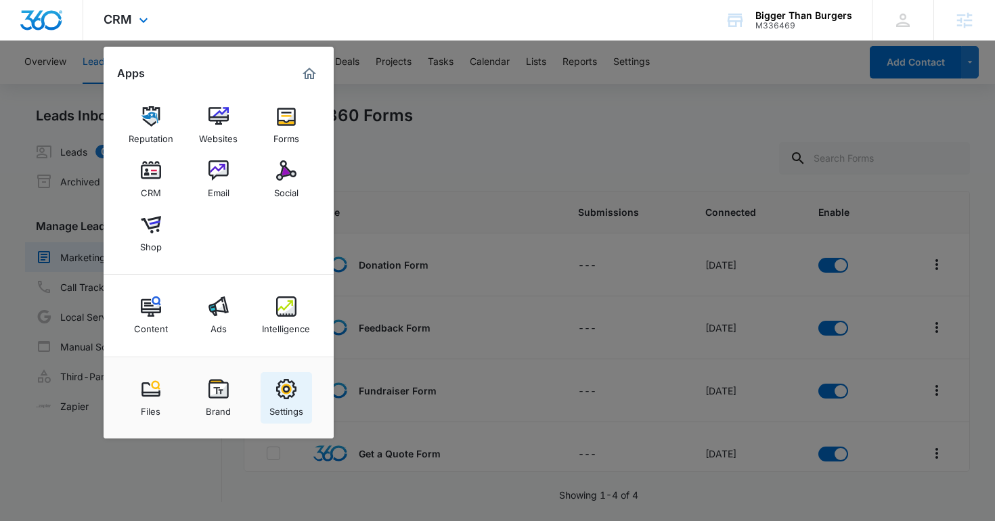
click at [271, 407] on div "Settings" at bounding box center [286, 408] width 34 height 18
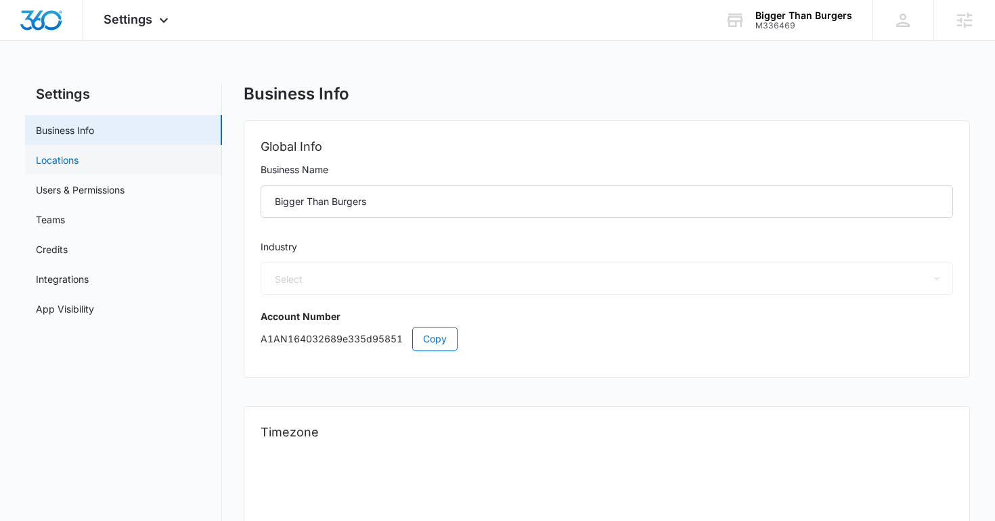
select select "45"
select select "US"
select select "America/Denver"
click at [110, 183] on link "Users & Permissions" at bounding box center [80, 190] width 89 height 14
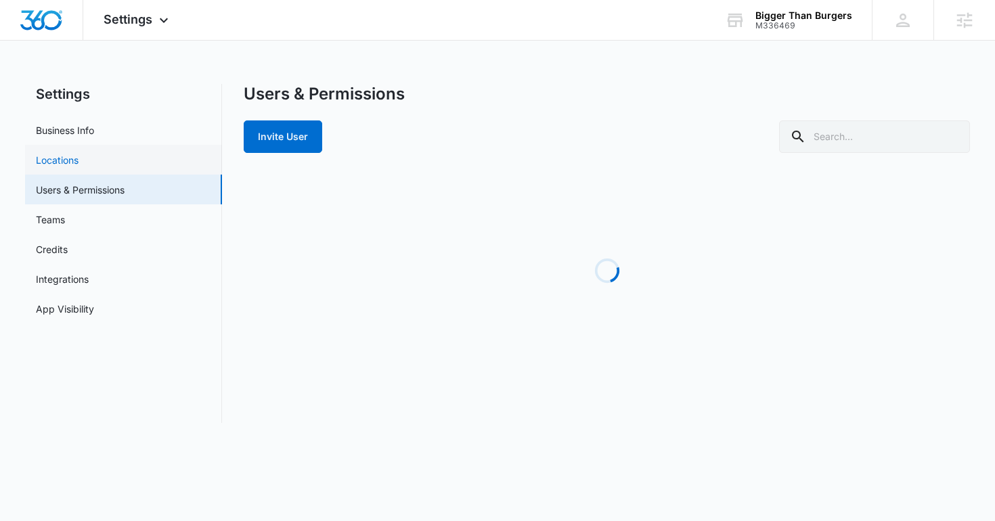
click at [79, 167] on link "Locations" at bounding box center [57, 160] width 43 height 14
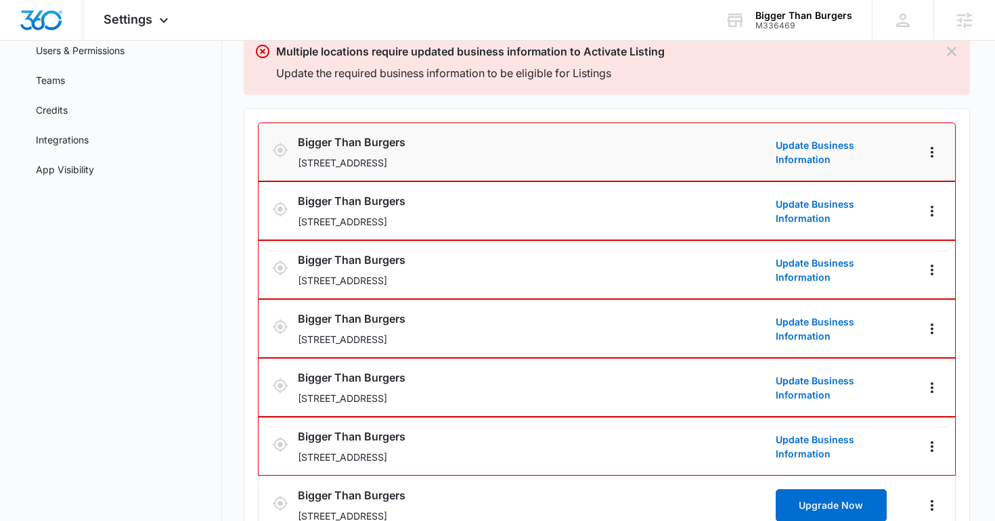
scroll to position [183, 0]
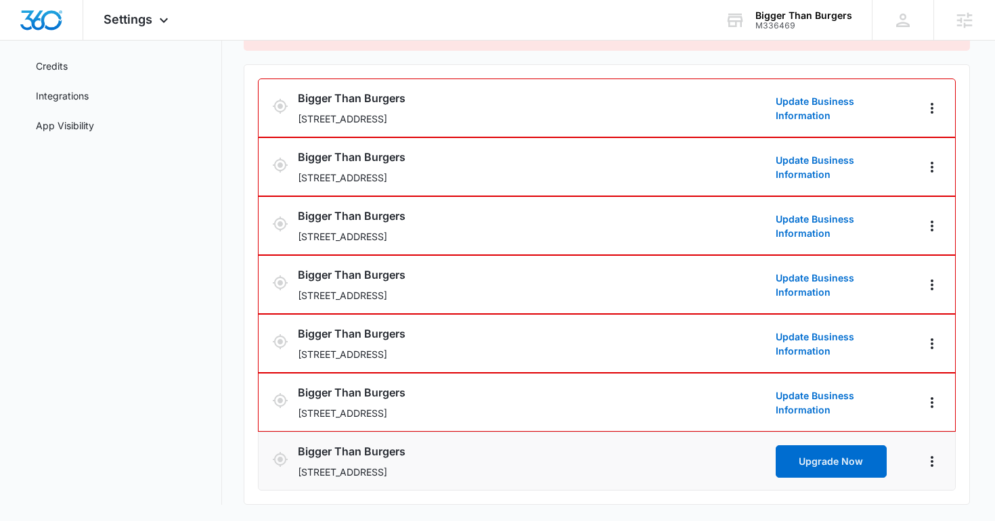
click at [506, 469] on p "814 Happy Hollow Road, Rockfield, KY 42274" at bounding box center [534, 472] width 472 height 14
drag, startPoint x: 510, startPoint y: 472, endPoint x: 293, endPoint y: 472, distance: 216.6
click at [293, 472] on div "Bigger Than Burgers 814 Happy Hollow Road, Rockfield, KY 42274 Upgrade Now" at bounding box center [607, 461] width 670 height 36
copy p "814 Happy Hollow Road, Rockfield, KY 42274"
click at [146, 23] on span "Settings" at bounding box center [128, 19] width 49 height 14
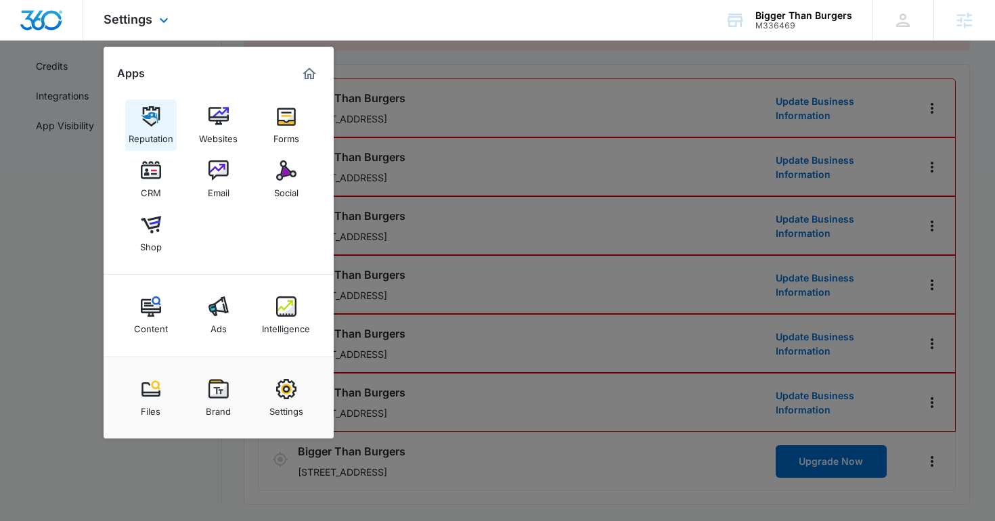
click at [166, 107] on link "Reputation" at bounding box center [150, 125] width 51 height 51
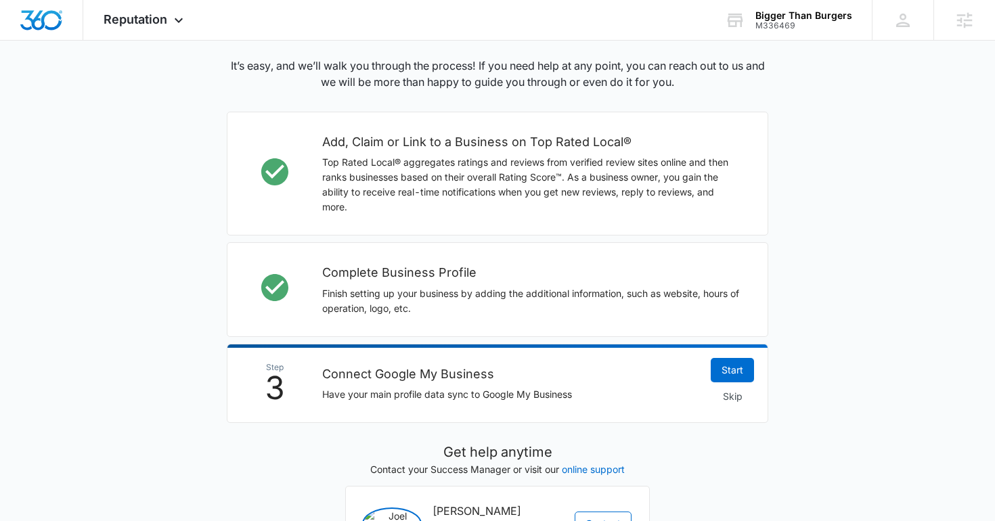
scroll to position [422, 0]
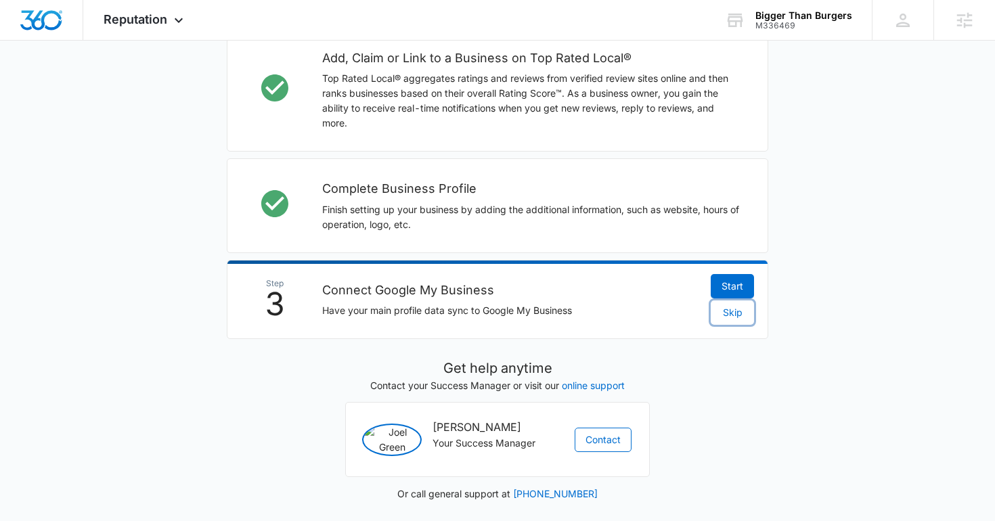
click at [728, 310] on span "Skip" at bounding box center [733, 312] width 20 height 15
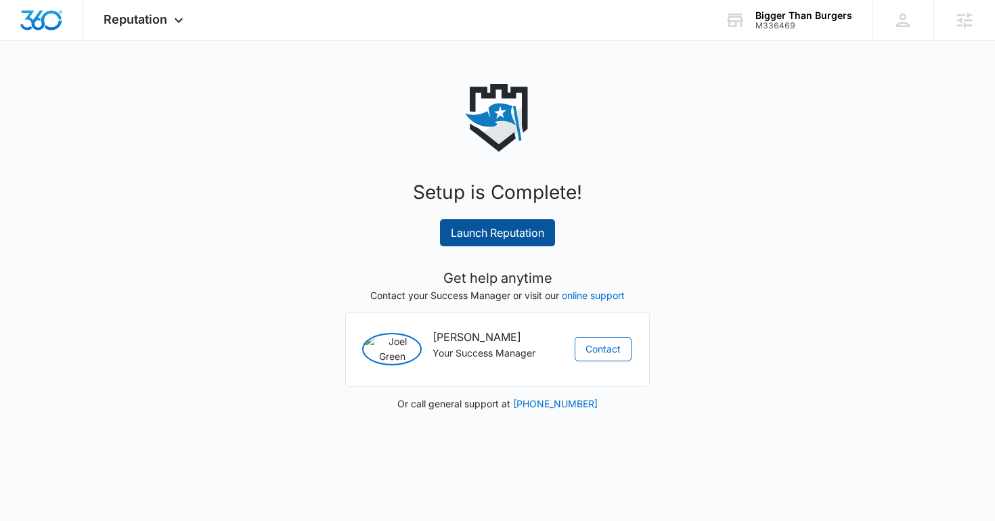
click at [510, 238] on link "Launch Reputation" at bounding box center [497, 232] width 115 height 27
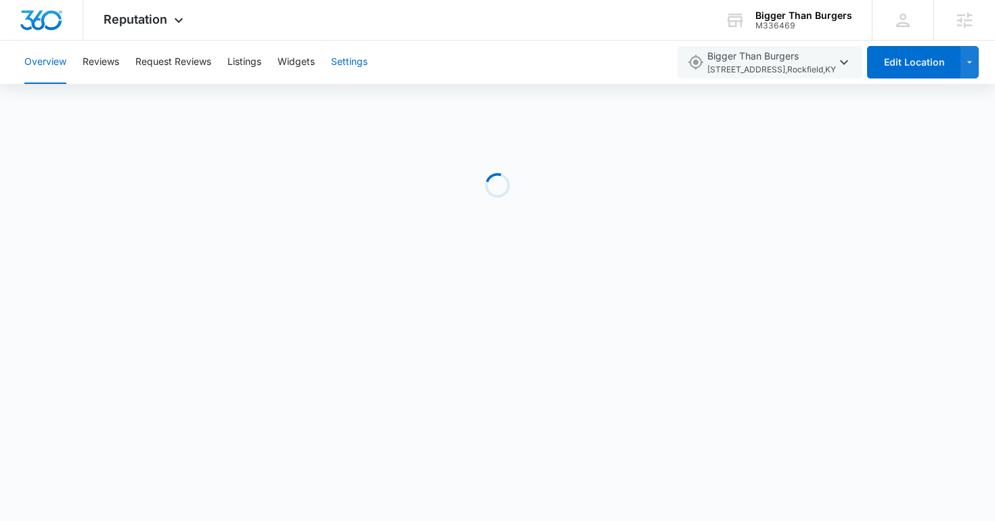
click at [343, 66] on button "Settings" at bounding box center [349, 62] width 37 height 43
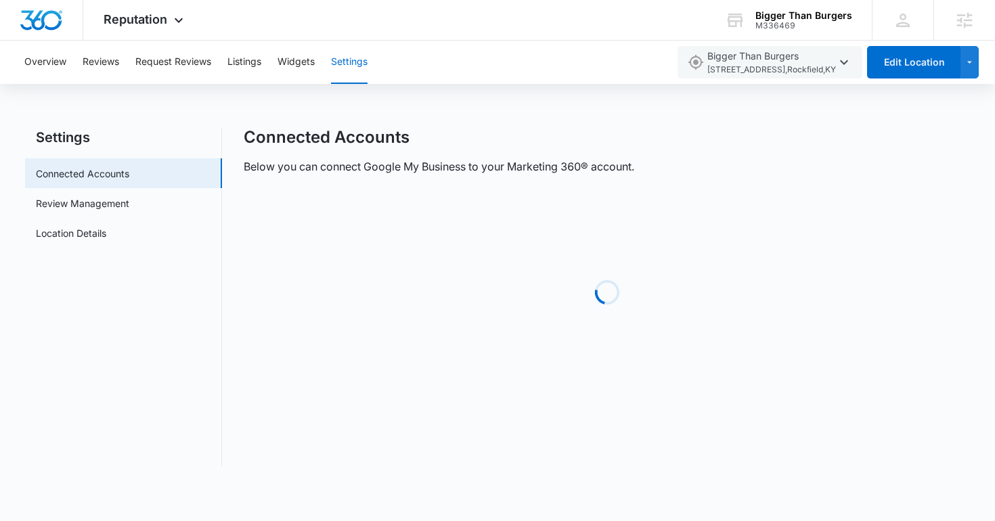
click at [124, 71] on div "Overview Reviews Request Reviews Listings Widgets Settings" at bounding box center [342, 62] width 652 height 43
click at [152, 71] on button "Request Reviews" at bounding box center [173, 62] width 76 height 43
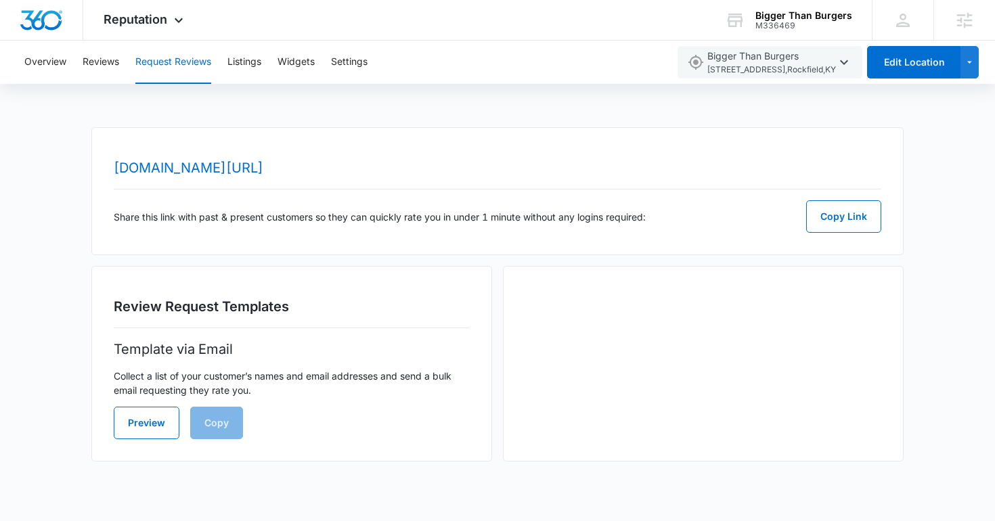
click at [106, 169] on div "www.topratedlocal.com/review/bigger-than-burgers-reviews Share this link with p…" at bounding box center [497, 191] width 812 height 128
copy link "www"
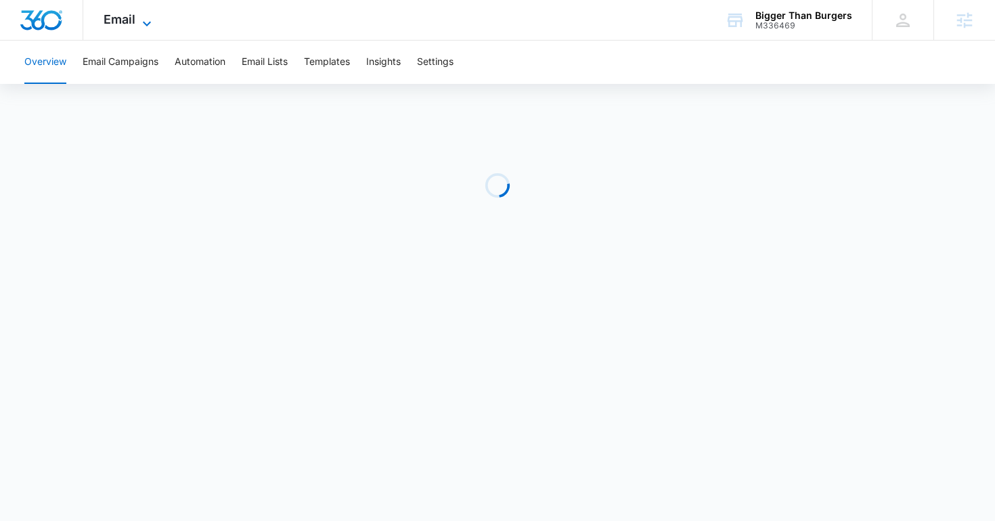
click at [139, 20] on icon at bounding box center [147, 24] width 16 height 16
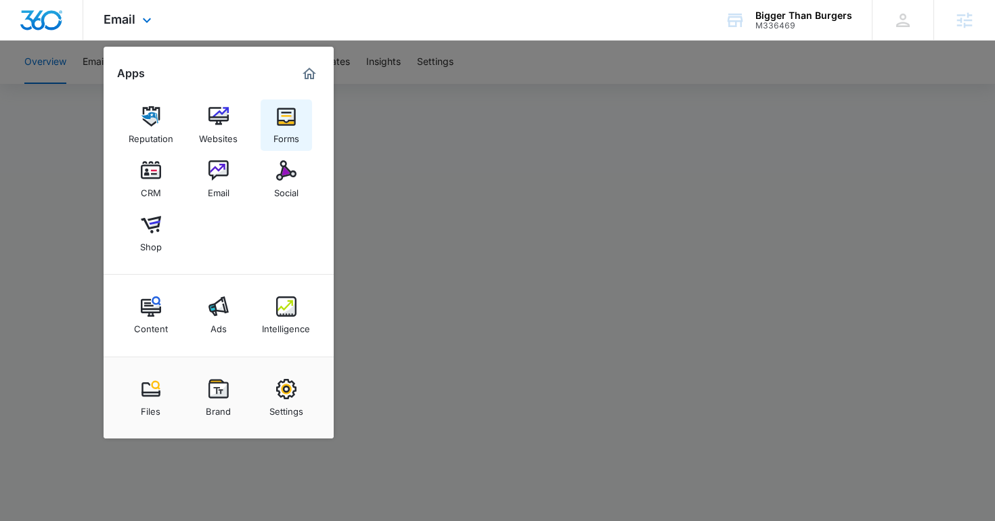
click at [274, 122] on link "Forms" at bounding box center [286, 125] width 51 height 51
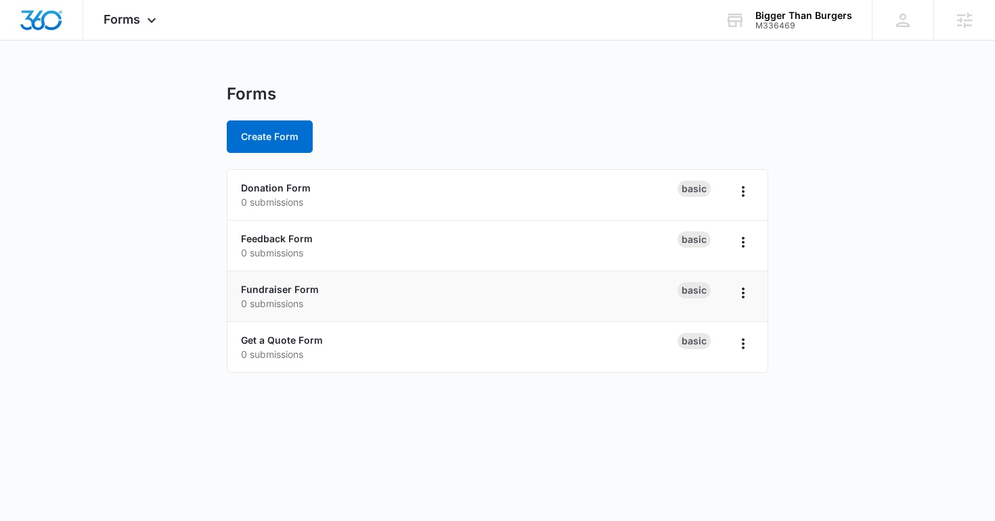
click at [286, 296] on p "0 submissions" at bounding box center [459, 303] width 437 height 14
click at [271, 290] on link "Fundraiser Form" at bounding box center [280, 290] width 78 height 12
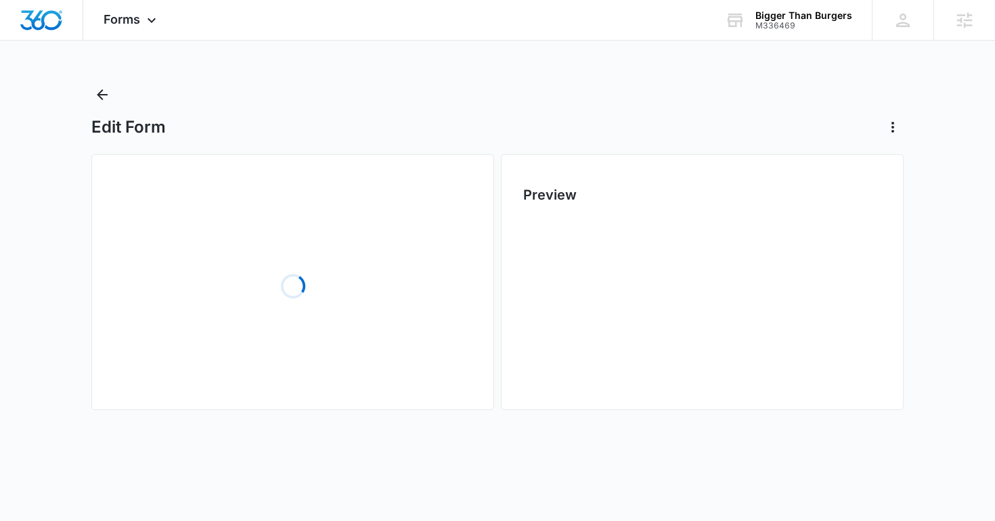
click at [210, 234] on div "Loading" at bounding box center [293, 286] width 358 height 203
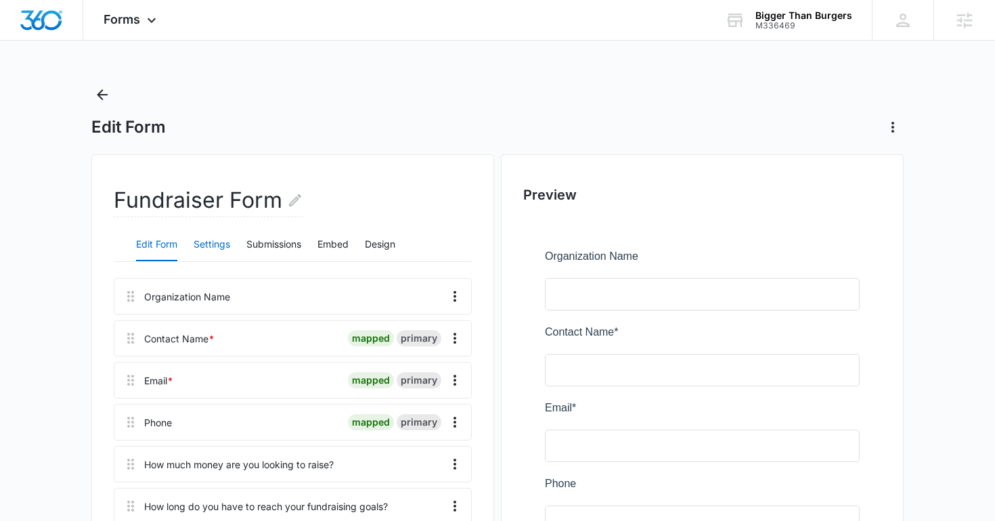
click at [207, 246] on button "Settings" at bounding box center [212, 245] width 37 height 32
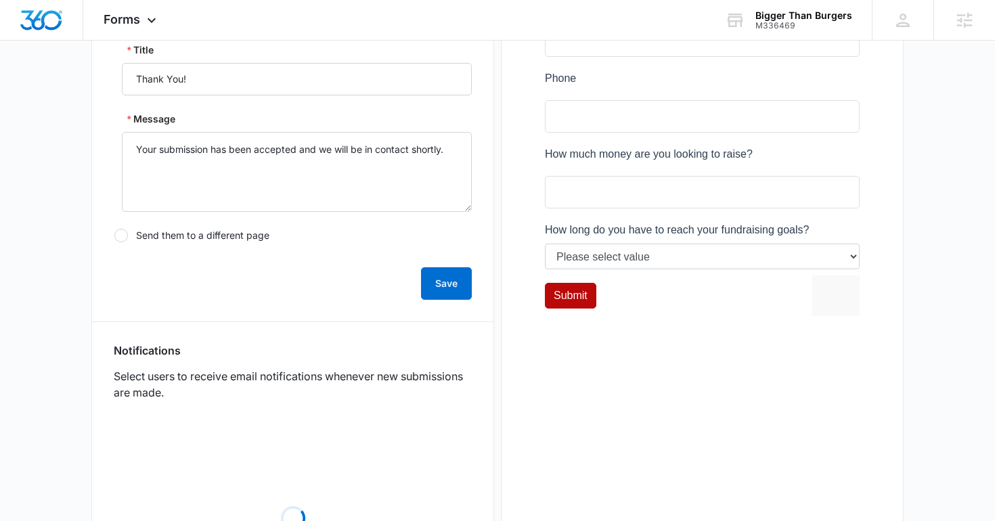
scroll to position [427, 0]
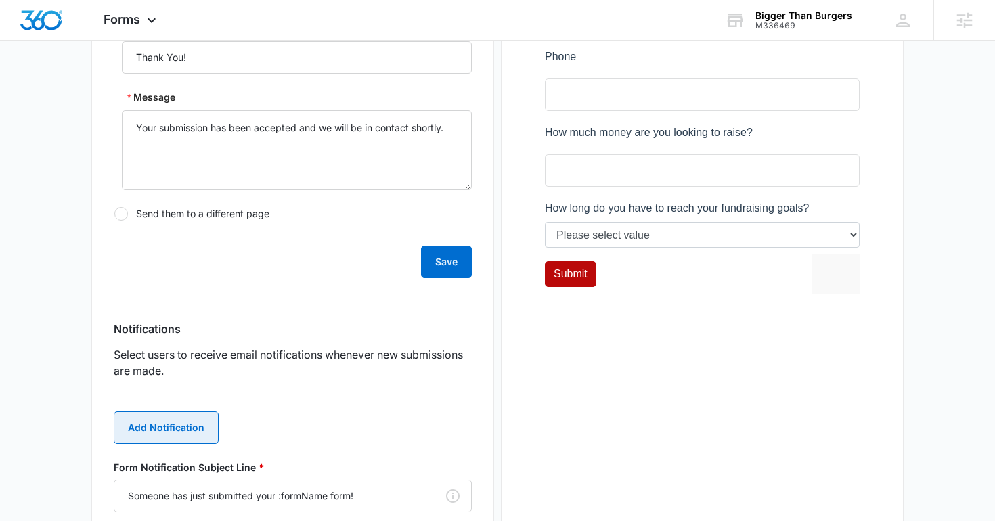
click at [198, 429] on button "Add Notification" at bounding box center [166, 428] width 105 height 32
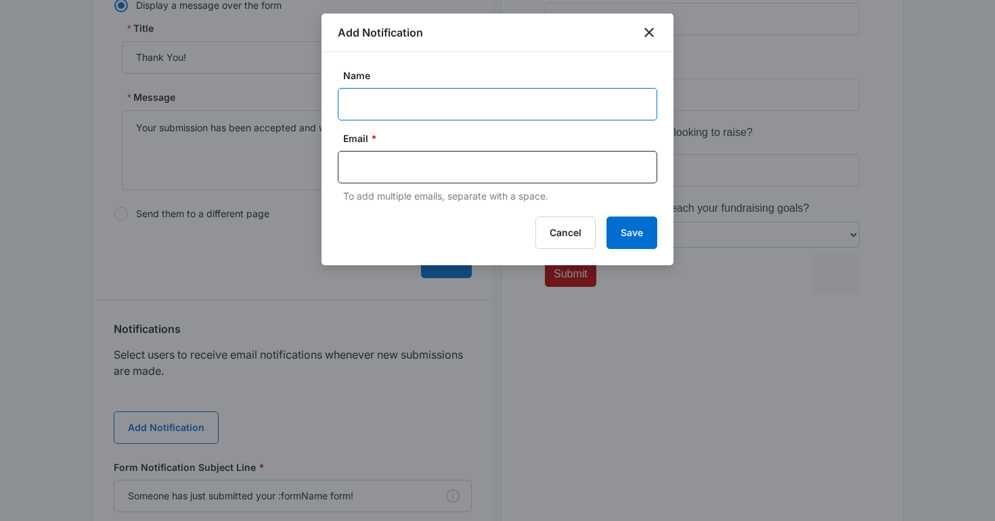
click at [352, 118] on input "Name" at bounding box center [498, 104] width 320 height 32
type input "Client Notification"
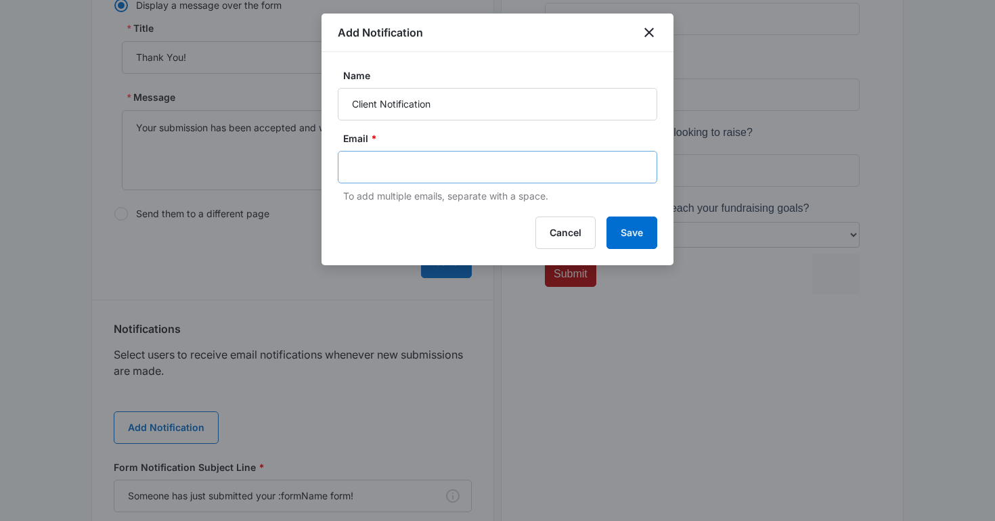
click at [398, 179] on div at bounding box center [498, 167] width 320 height 32
click at [389, 175] on input "text" at bounding box center [499, 167] width 294 height 20
type input "paul@uselitebaseball.com"
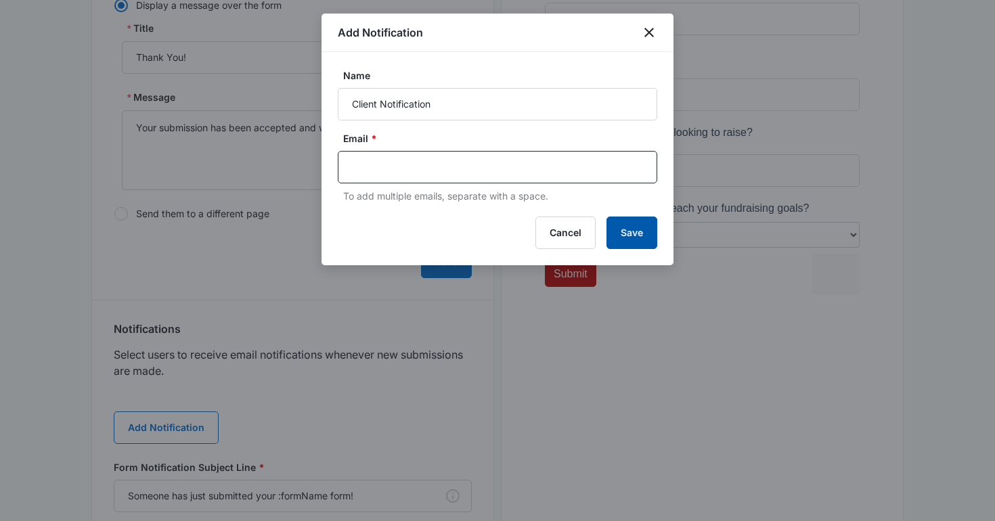
click at [617, 229] on button "Save" at bounding box center [632, 233] width 51 height 32
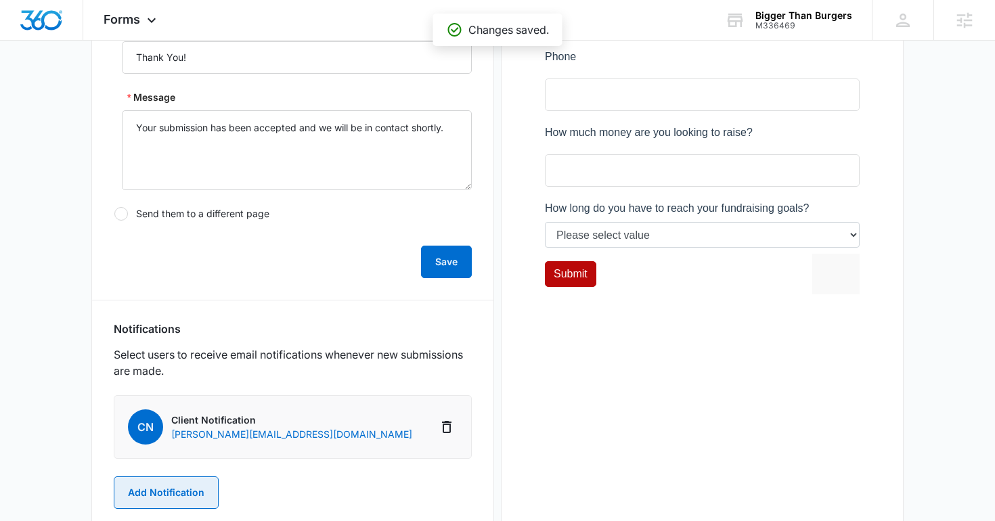
click at [175, 487] on button "Add Notification" at bounding box center [166, 493] width 105 height 32
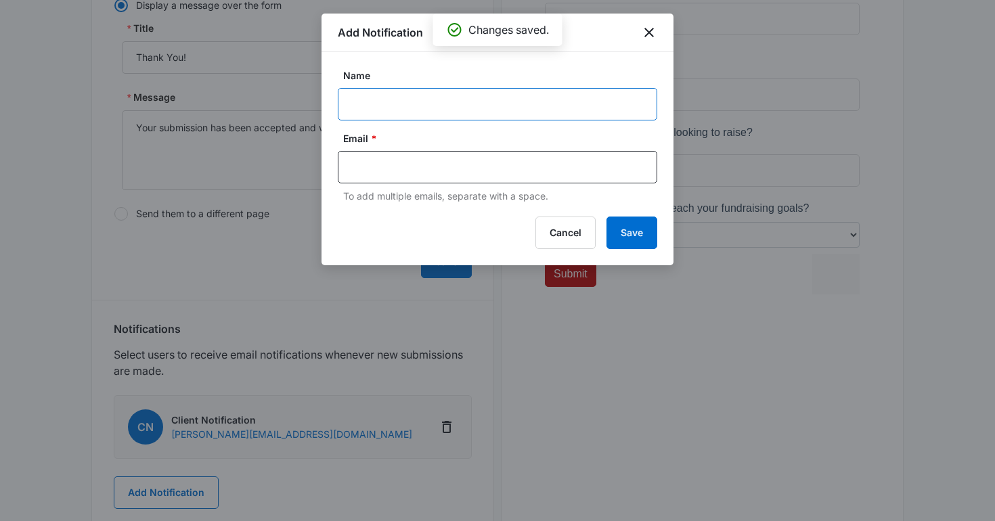
click at [381, 106] on input "Name" at bounding box center [498, 104] width 320 height 32
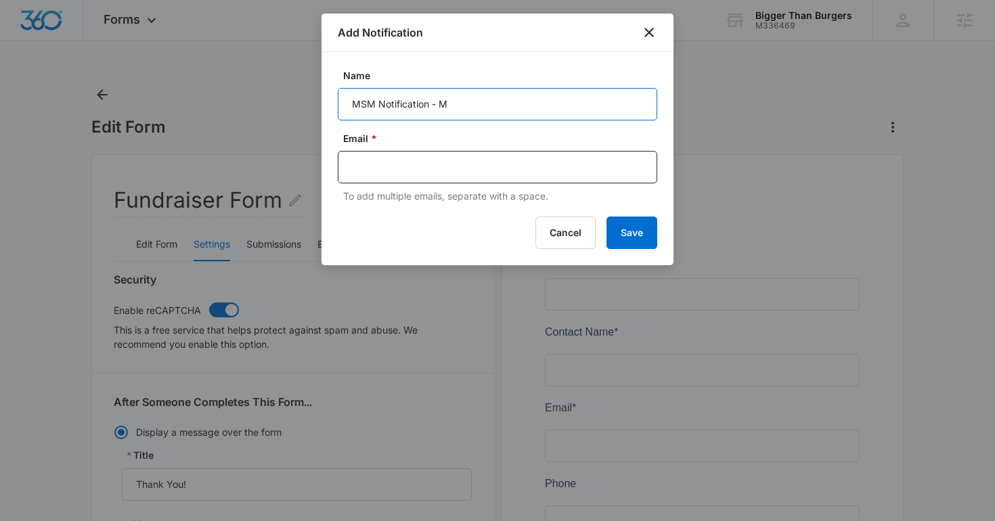
click at [562, 109] on input "MSM Notification - M" at bounding box center [498, 104] width 320 height 32
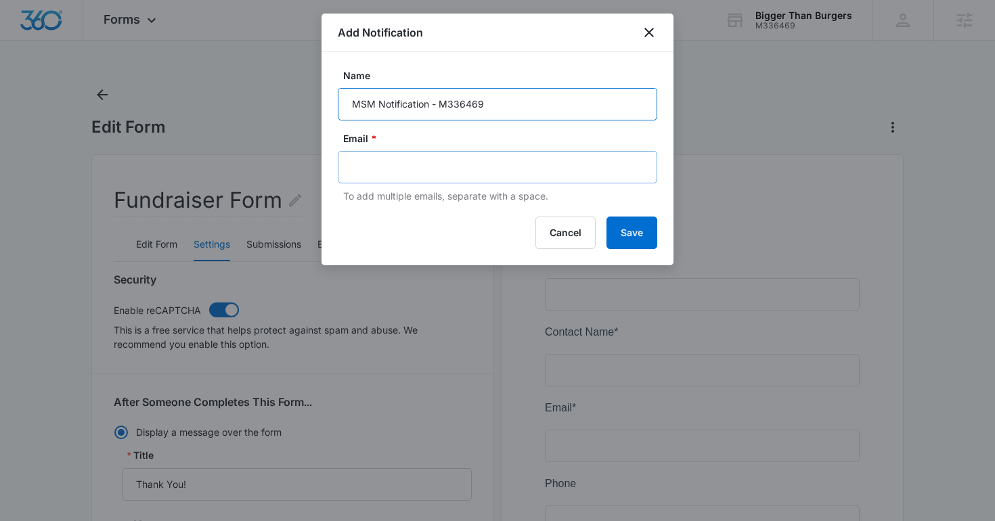
type input "MSM Notification - M336469"
click at [514, 160] on input "text" at bounding box center [499, 167] width 294 height 20
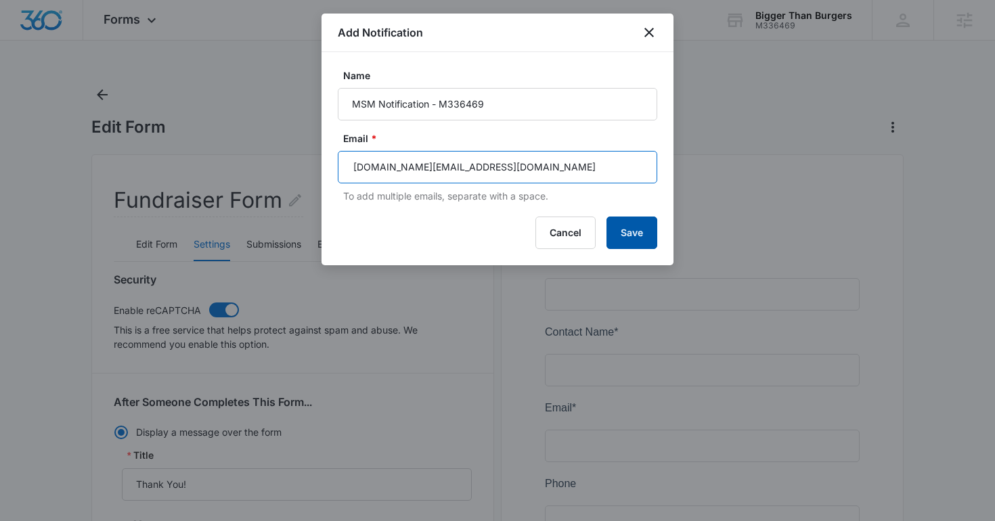
type input "joel.green@madwire.com"
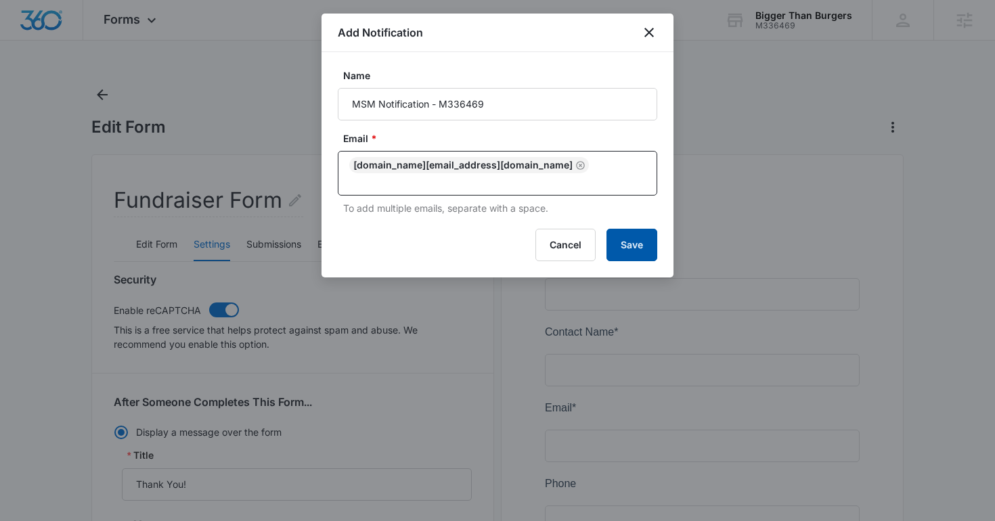
click at [640, 231] on button "Save" at bounding box center [632, 245] width 51 height 32
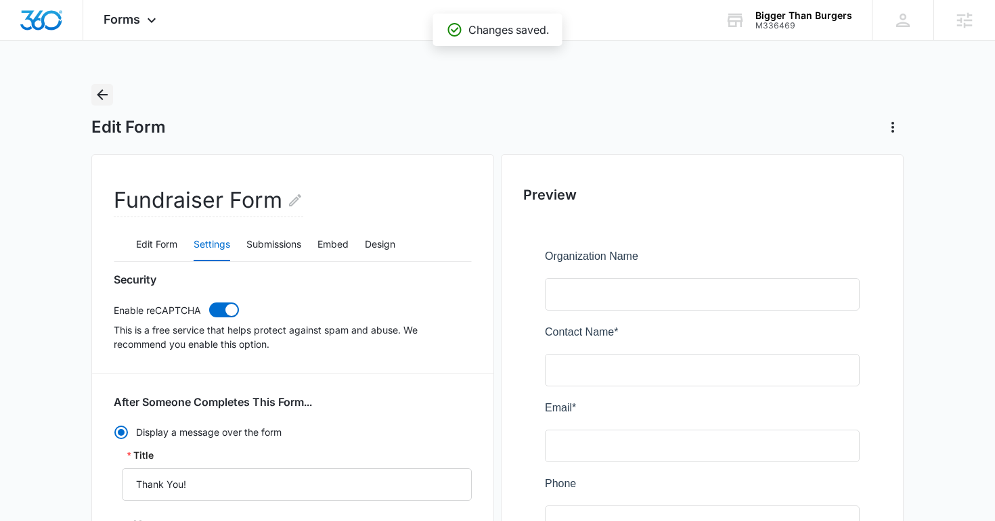
click at [104, 98] on icon "Back" at bounding box center [102, 95] width 16 height 16
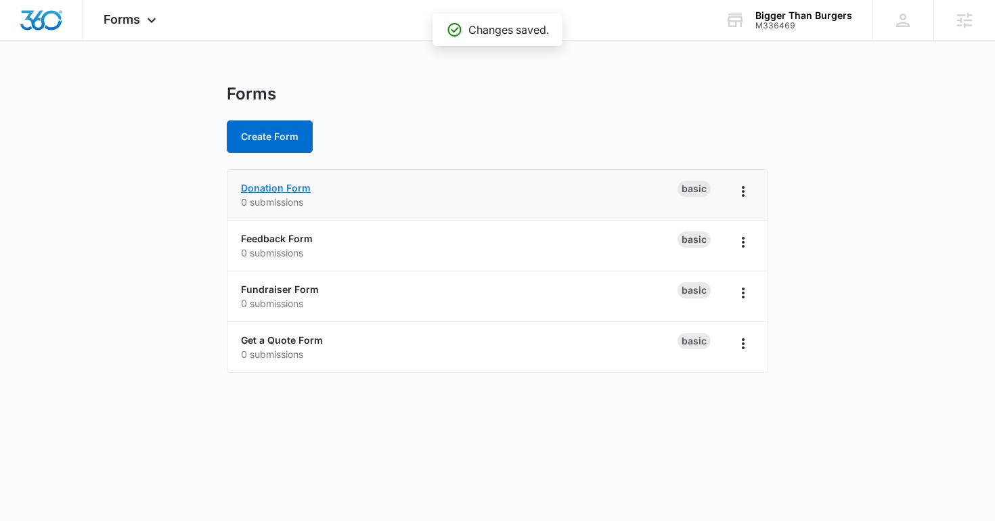
click at [270, 187] on link "Donation Form" at bounding box center [276, 188] width 70 height 12
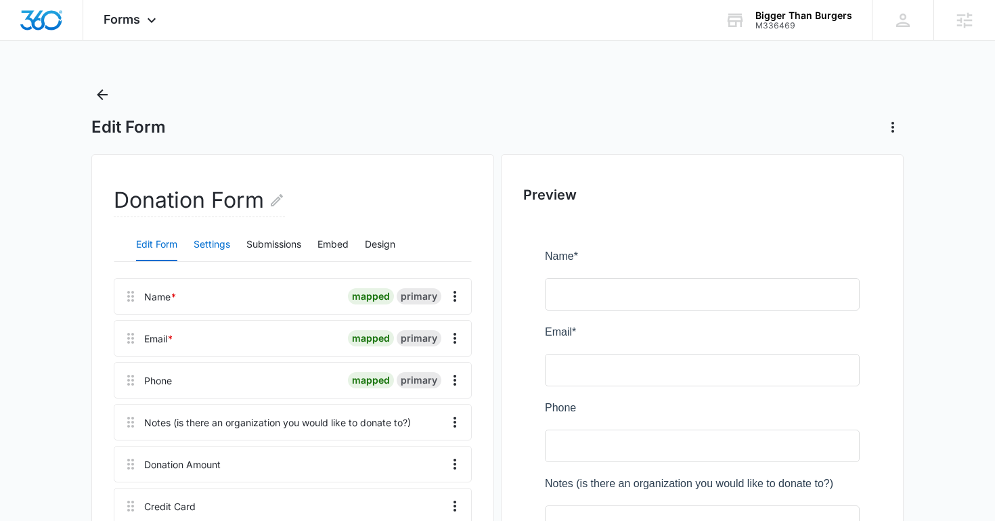
click at [218, 236] on button "Settings" at bounding box center [212, 245] width 37 height 32
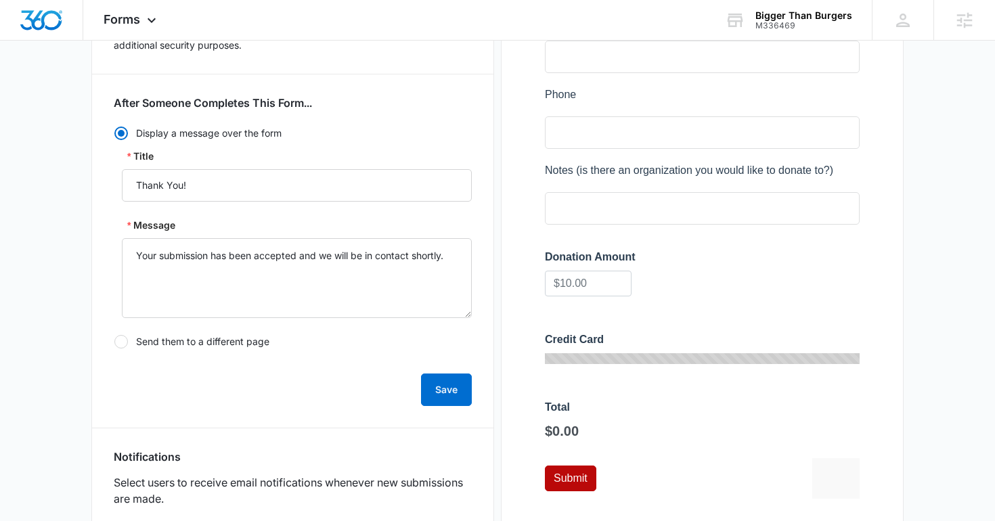
scroll to position [479, 0]
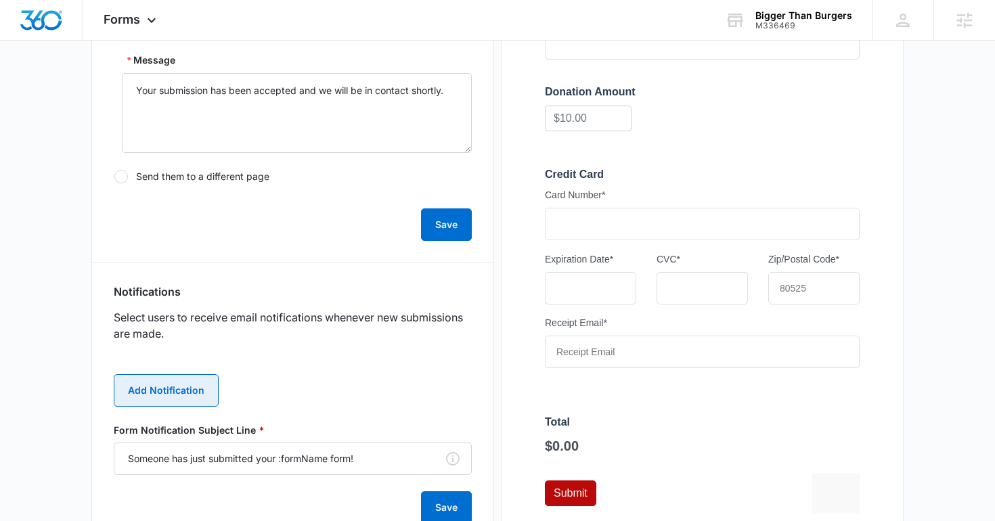
click at [181, 387] on button "Add Notification" at bounding box center [166, 390] width 105 height 32
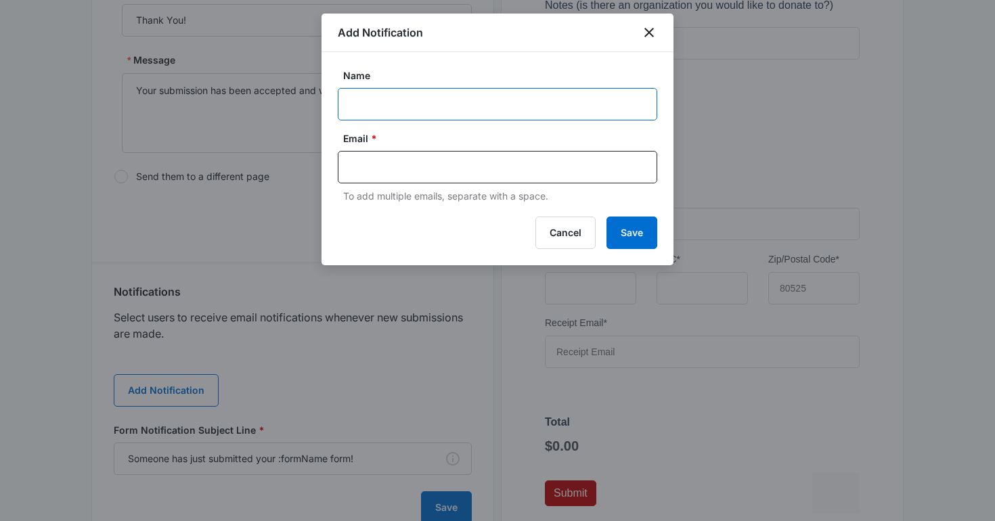
click at [415, 108] on input "Name" at bounding box center [498, 104] width 320 height 32
type input "Client Notification"
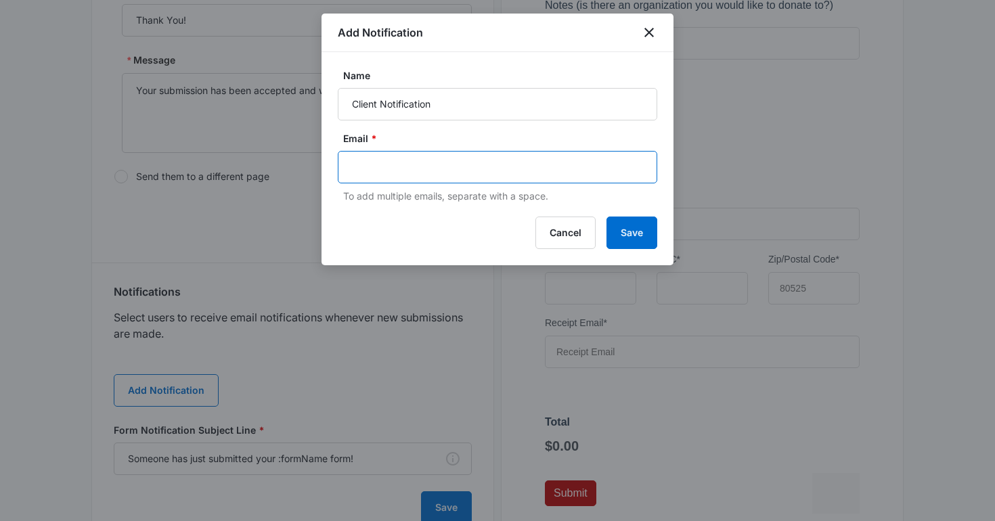
click at [436, 165] on input "text" at bounding box center [499, 167] width 294 height 20
type input "paul@uselitebaseball.com"
click at [619, 232] on button "Save" at bounding box center [632, 233] width 51 height 32
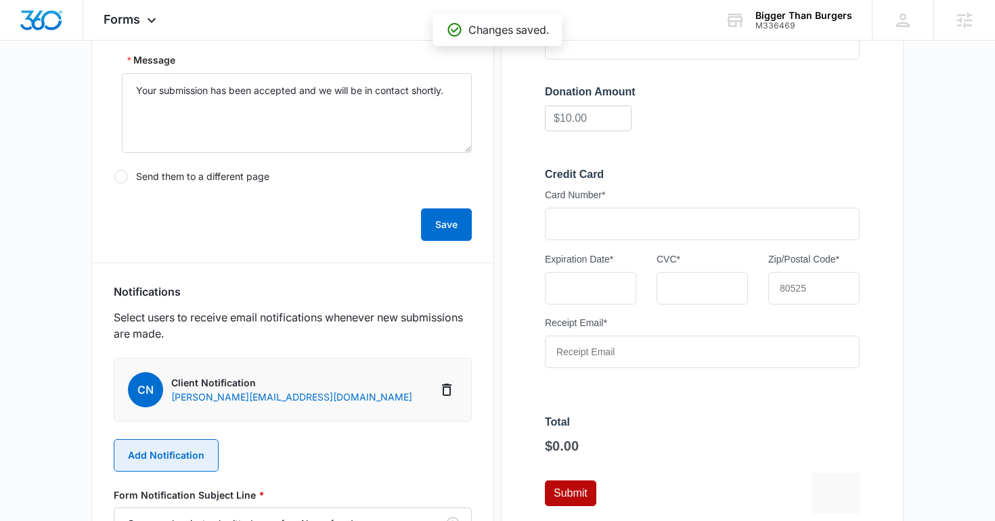
click at [171, 440] on button "Add Notification" at bounding box center [166, 455] width 105 height 32
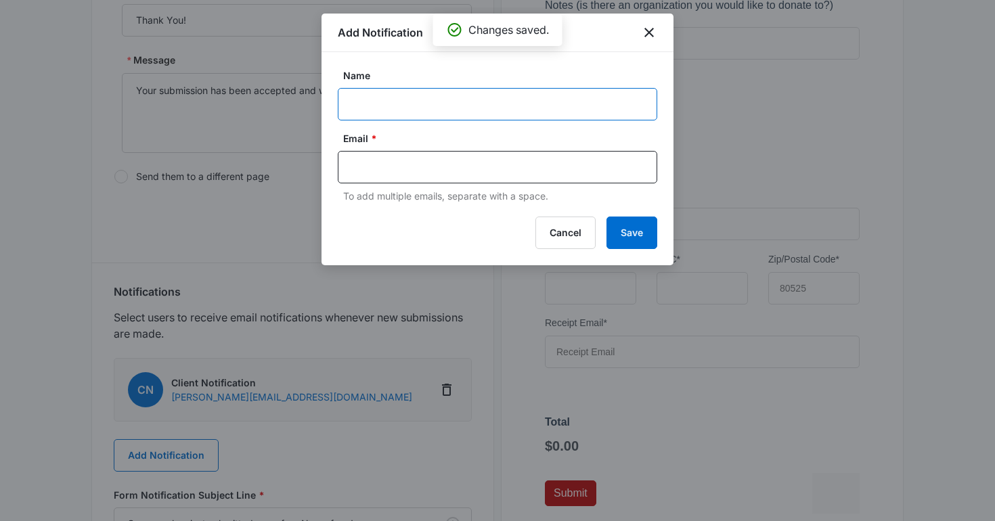
click at [395, 100] on input "Name" at bounding box center [498, 104] width 320 height 32
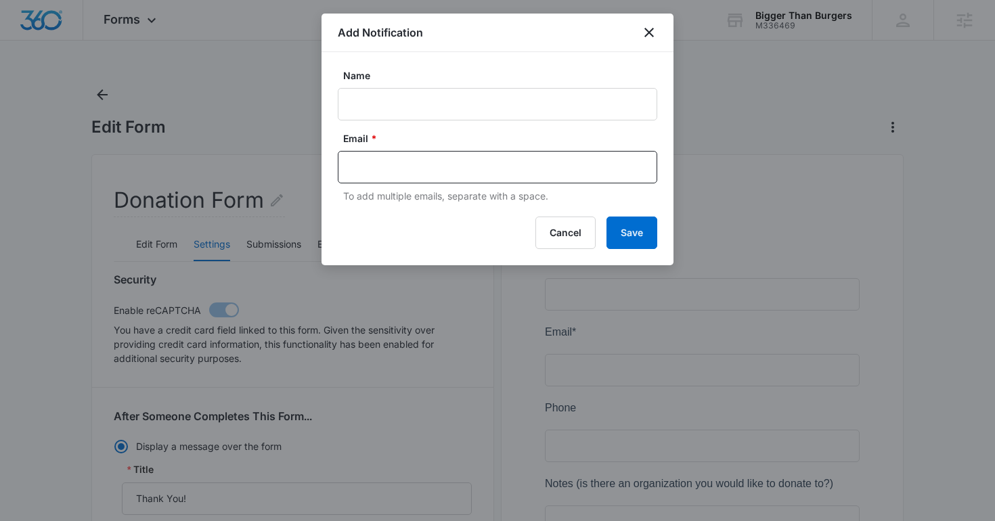
click at [553, 79] on label "Name" at bounding box center [503, 75] width 320 height 14
click at [553, 88] on input "Name" at bounding box center [498, 104] width 320 height 32
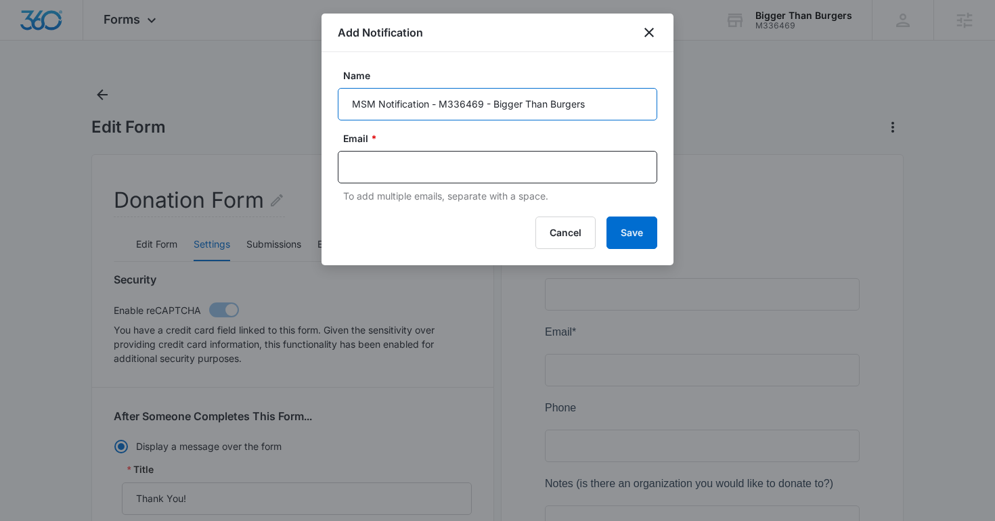
type input "MSM Notification - M336469 - Bigger Than Burgers"
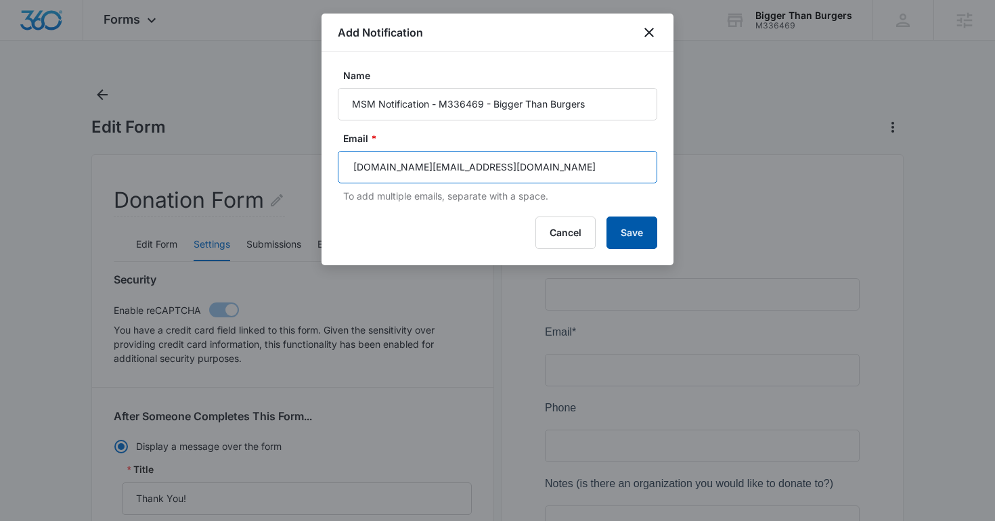
type input "joel.green@madwire.com"
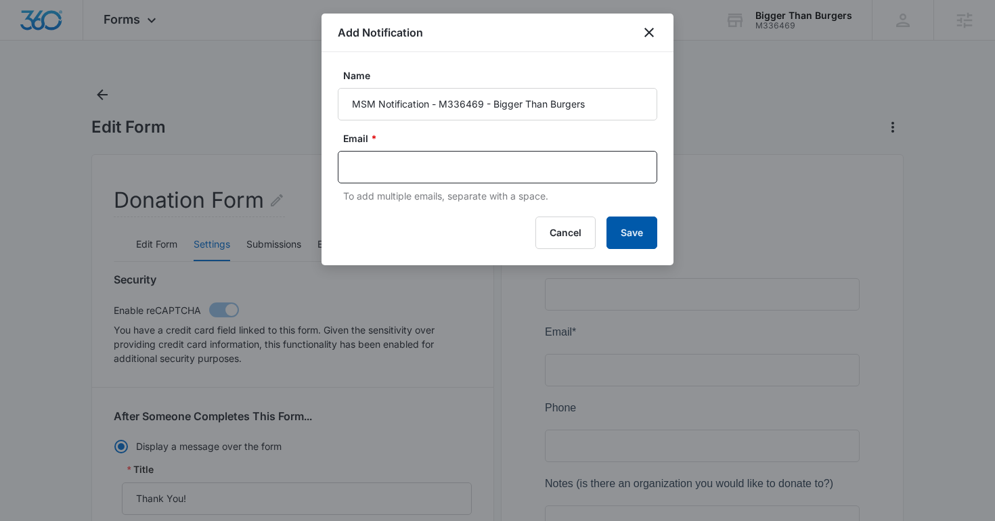
click at [637, 238] on button "Save" at bounding box center [632, 233] width 51 height 32
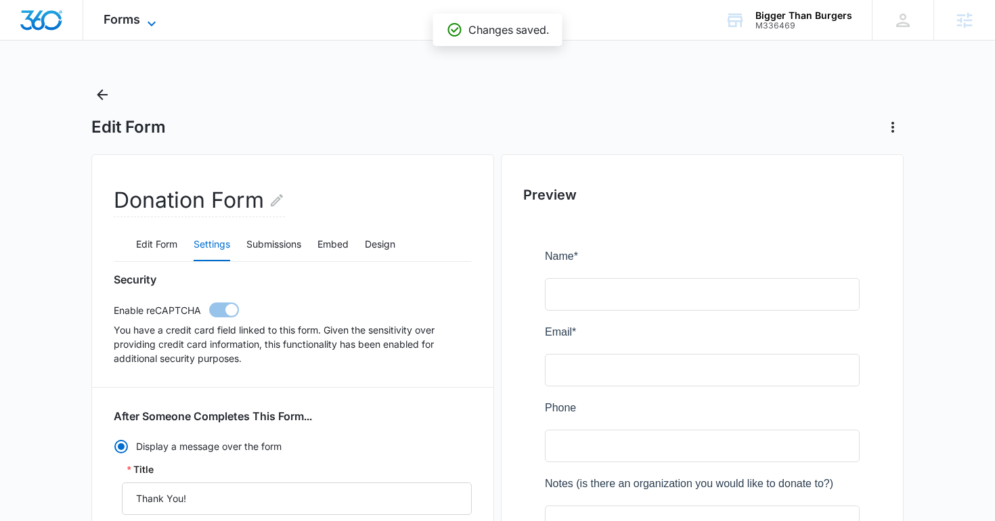
click at [125, 26] on span "Forms" at bounding box center [122, 19] width 37 height 14
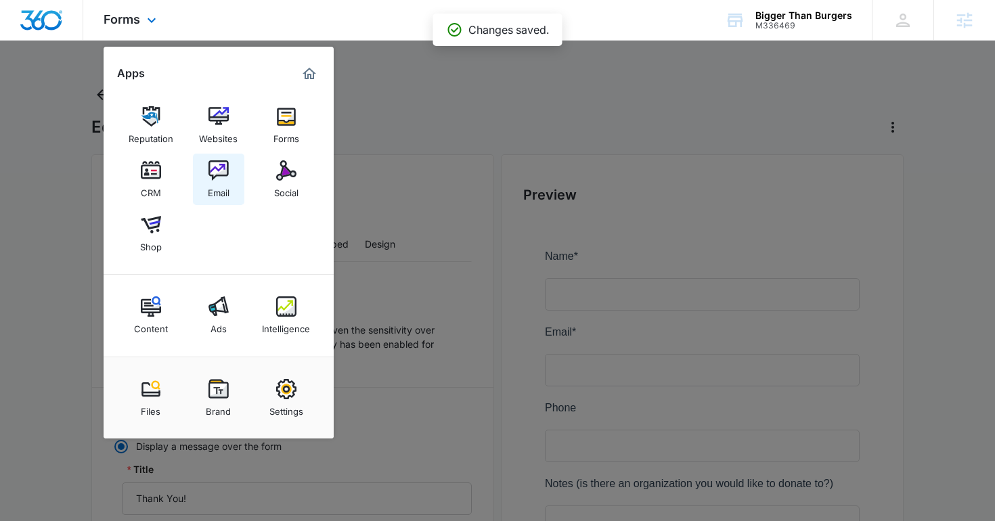
click at [208, 178] on img at bounding box center [218, 170] width 20 height 20
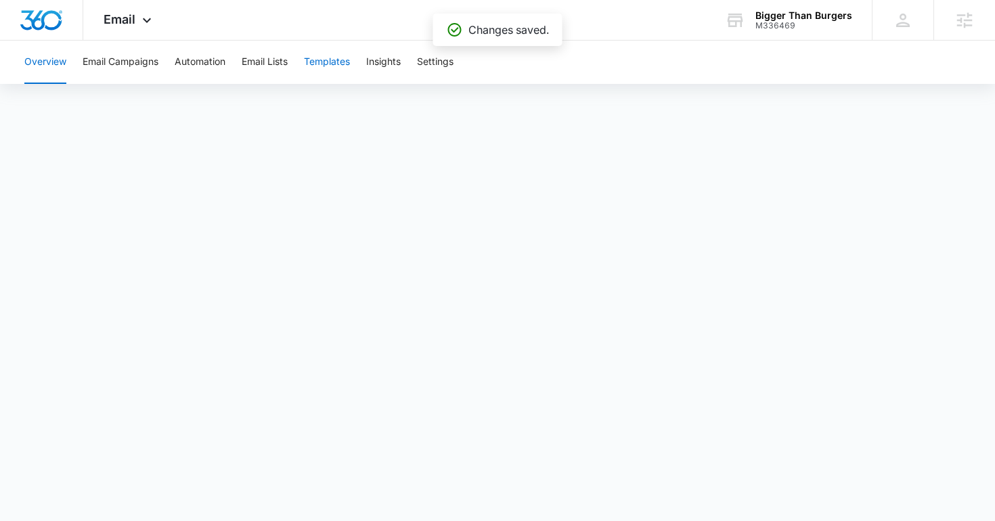
click at [335, 72] on button "Templates" at bounding box center [327, 62] width 46 height 43
click at [224, 61] on button "Automation" at bounding box center [200, 62] width 51 height 43
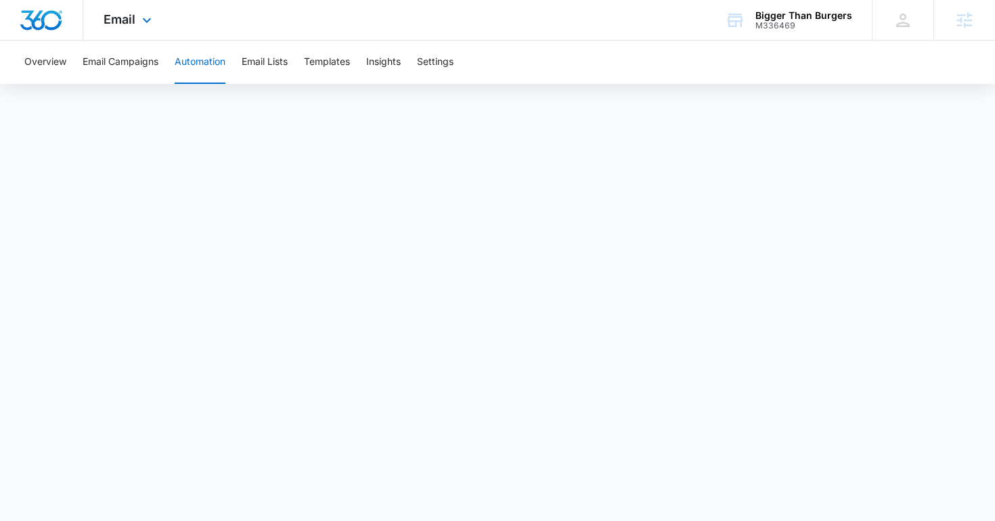
click at [53, 17] on img "Dashboard" at bounding box center [41, 20] width 43 height 20
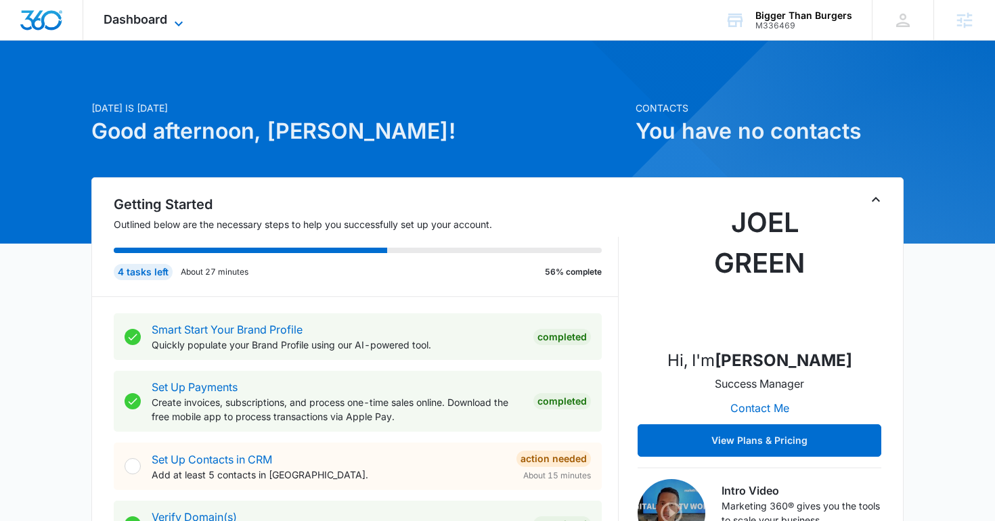
click at [126, 25] on span "Dashboard" at bounding box center [136, 19] width 64 height 14
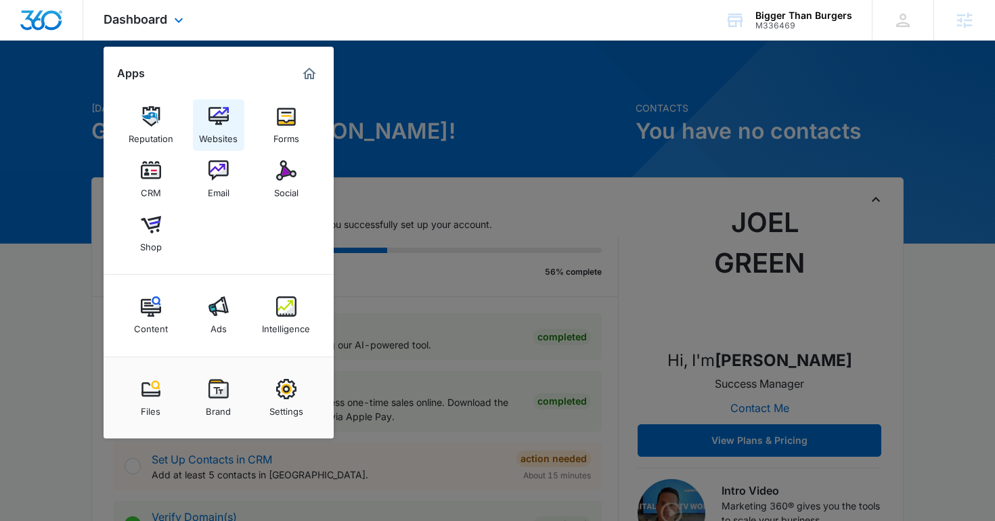
click at [219, 121] on img at bounding box center [218, 116] width 20 height 20
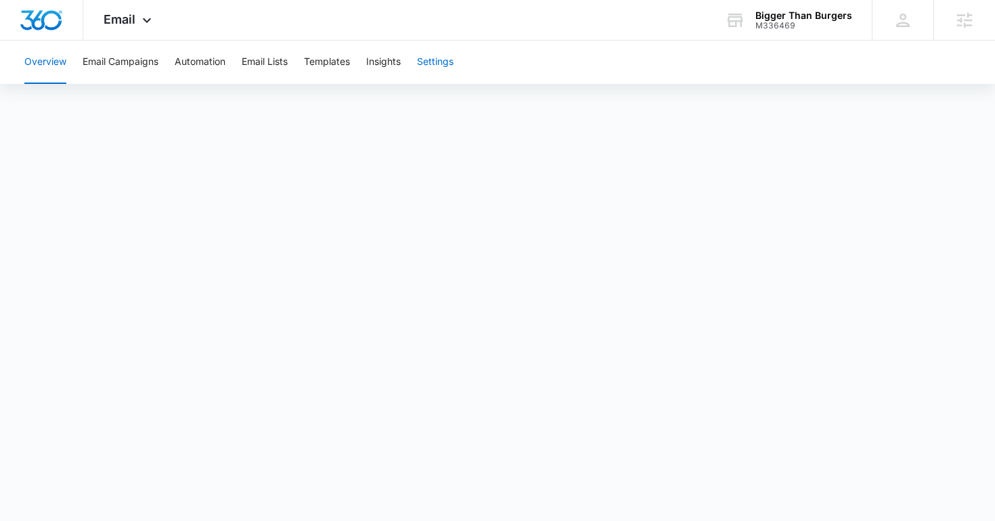
click at [430, 62] on button "Settings" at bounding box center [435, 62] width 37 height 43
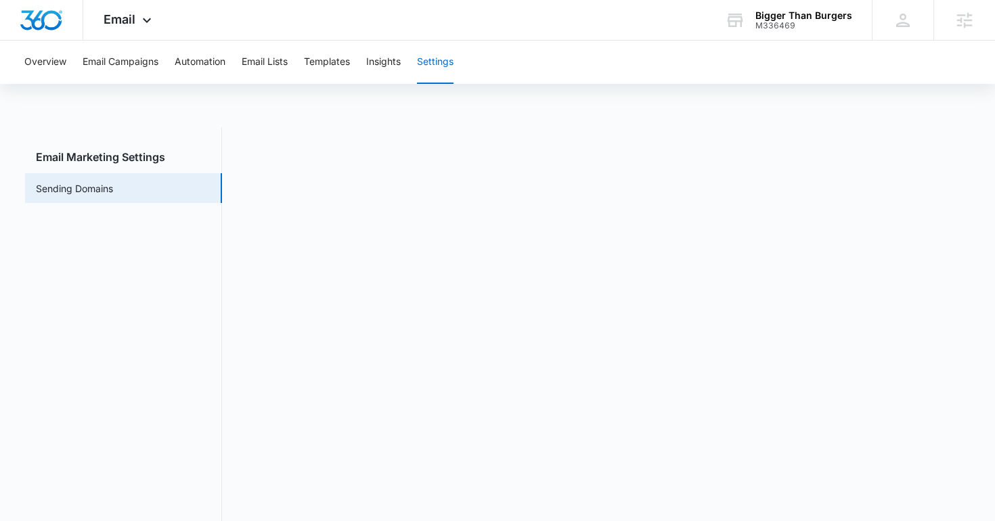
scroll to position [3, 0]
click at [196, 66] on button "Automation" at bounding box center [200, 62] width 51 height 43
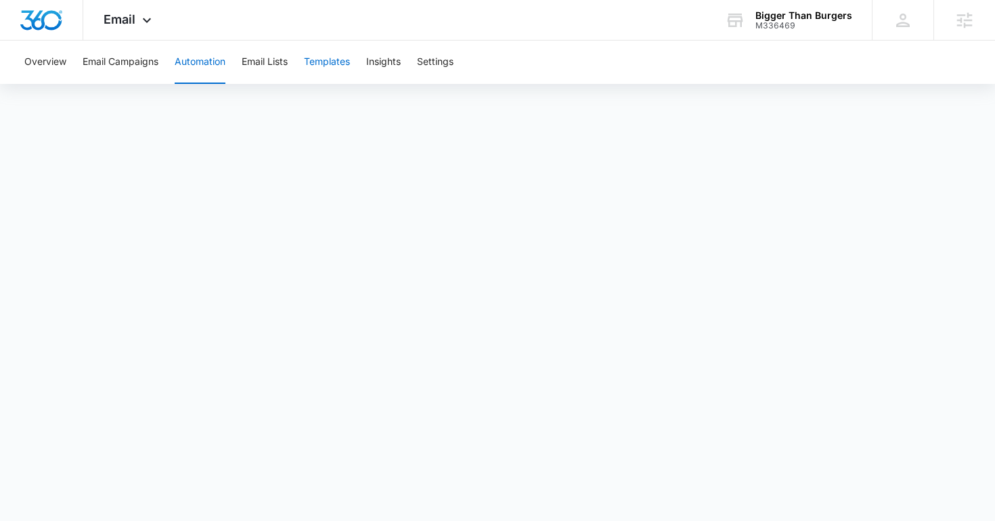
click at [320, 62] on button "Templates" at bounding box center [327, 62] width 46 height 43
click at [198, 60] on button "Automation" at bounding box center [200, 62] width 51 height 43
click at [335, 59] on button "Templates" at bounding box center [327, 62] width 46 height 43
click at [211, 67] on button "Automation" at bounding box center [200, 62] width 51 height 43
click at [102, 22] on div "Email Apps Reputation Websites Forms CRM Email Social Shop Content Ads Intellig…" at bounding box center [129, 20] width 92 height 40
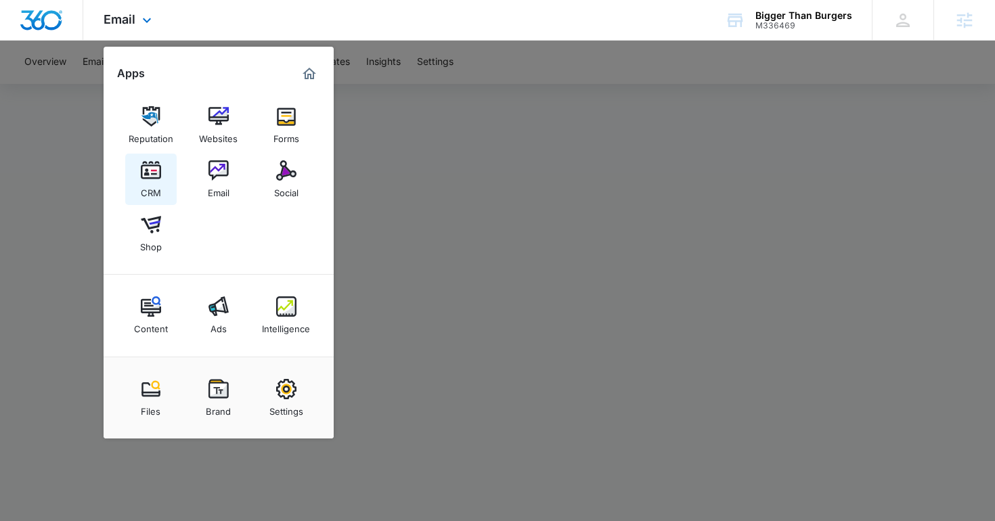
click at [141, 160] on img at bounding box center [151, 170] width 20 height 20
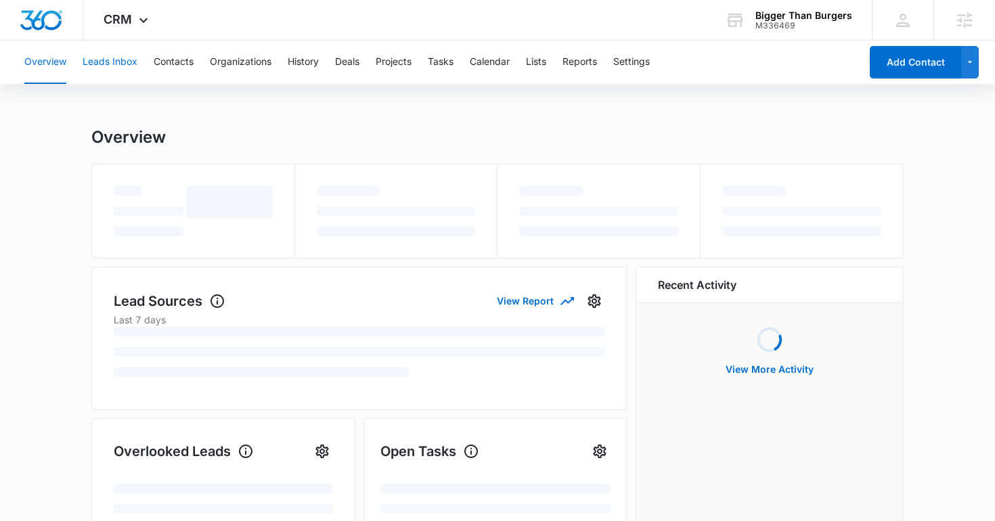
click at [119, 65] on button "Leads Inbox" at bounding box center [110, 62] width 55 height 43
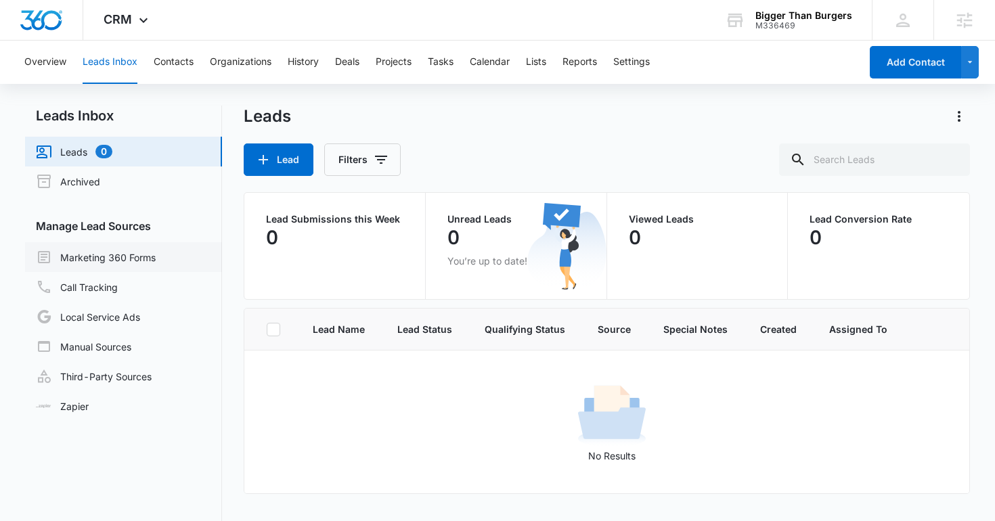
click at [125, 260] on link "Marketing 360 Forms" at bounding box center [96, 257] width 120 height 16
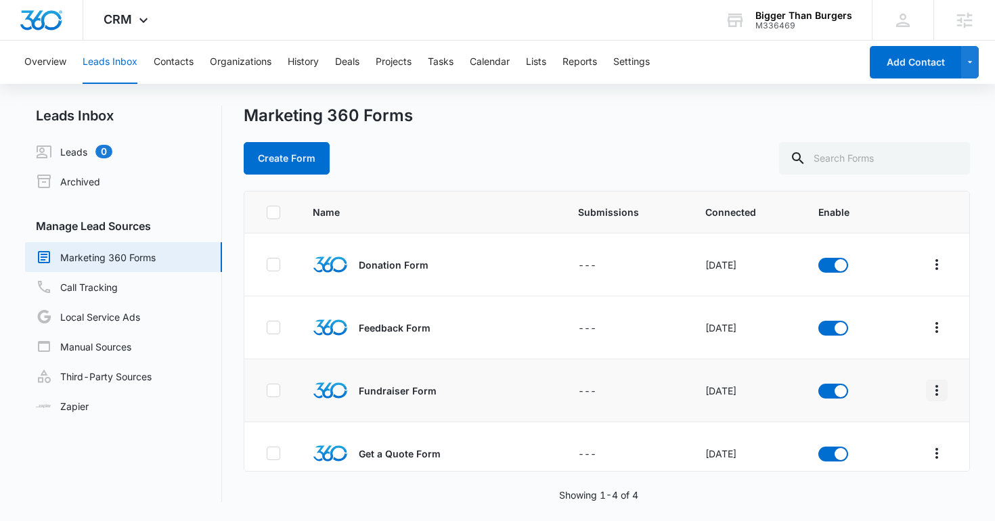
click at [928, 389] on button "Overflow Menu" at bounding box center [937, 391] width 22 height 22
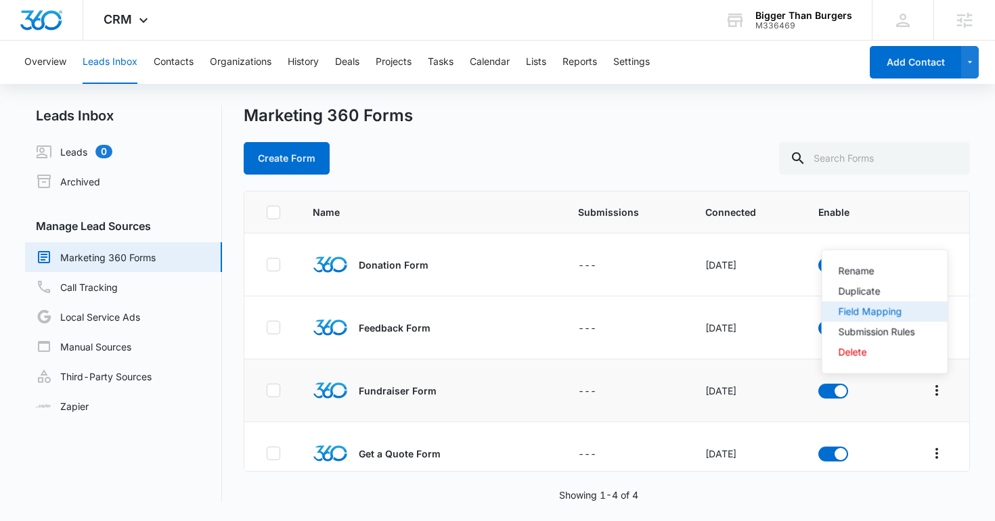
click at [871, 310] on div "Field Mapping" at bounding box center [877, 311] width 76 height 9
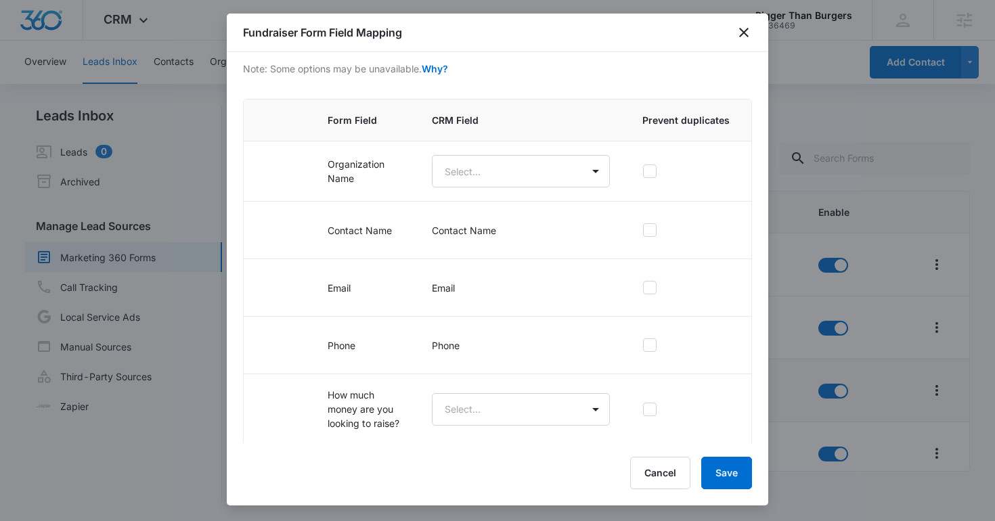
scroll to position [198, 0]
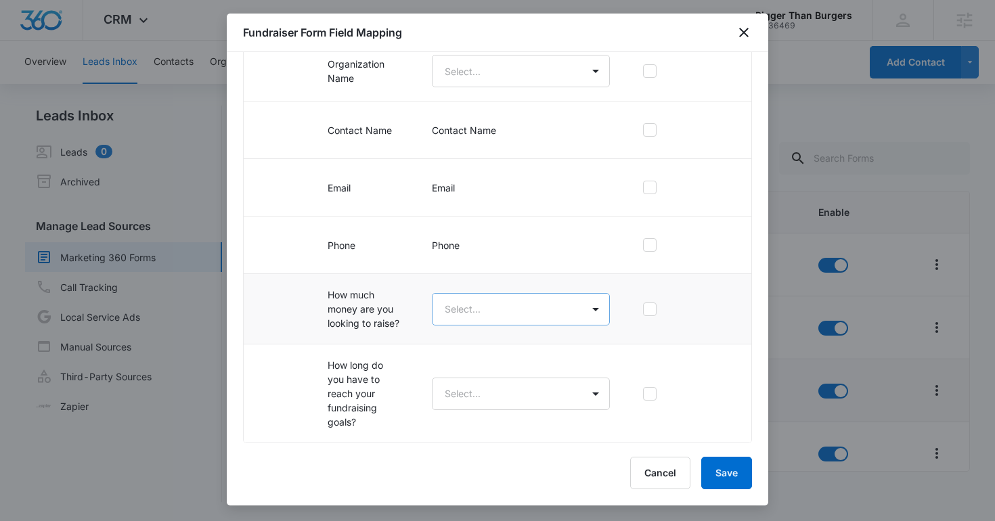
click at [512, 313] on body "CRM Apps Reputation Websites Forms CRM Email Social Shop Content Ads Intelligen…" at bounding box center [497, 260] width 995 height 521
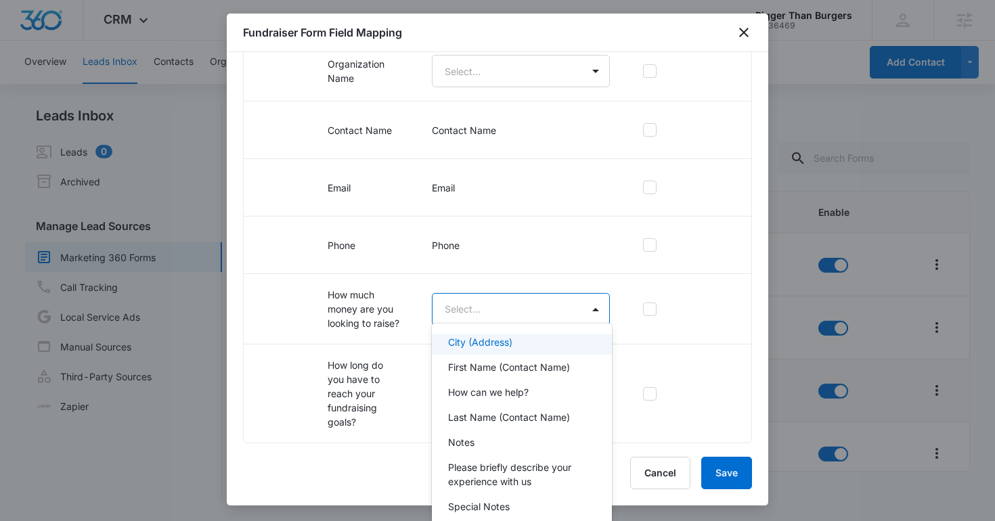
scroll to position [37, 0]
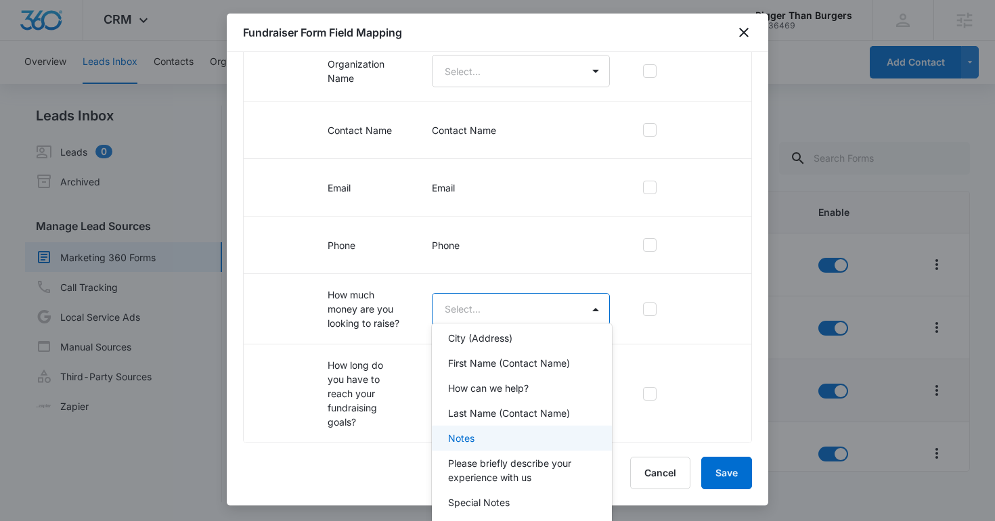
click at [484, 431] on div "Notes" at bounding box center [520, 438] width 144 height 14
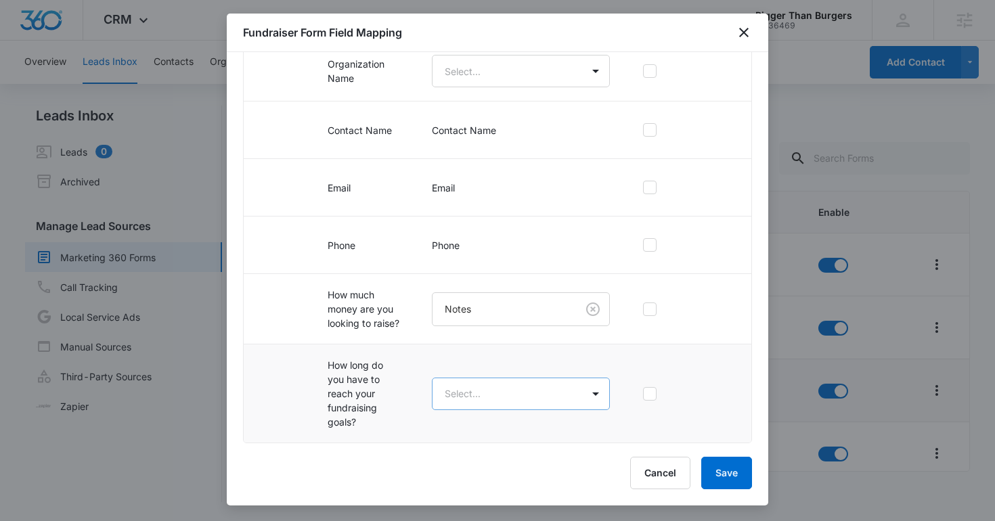
click at [481, 389] on body "CRM Apps Reputation Websites Forms CRM Email Social Shop Content Ads Intelligen…" at bounding box center [497, 260] width 995 height 521
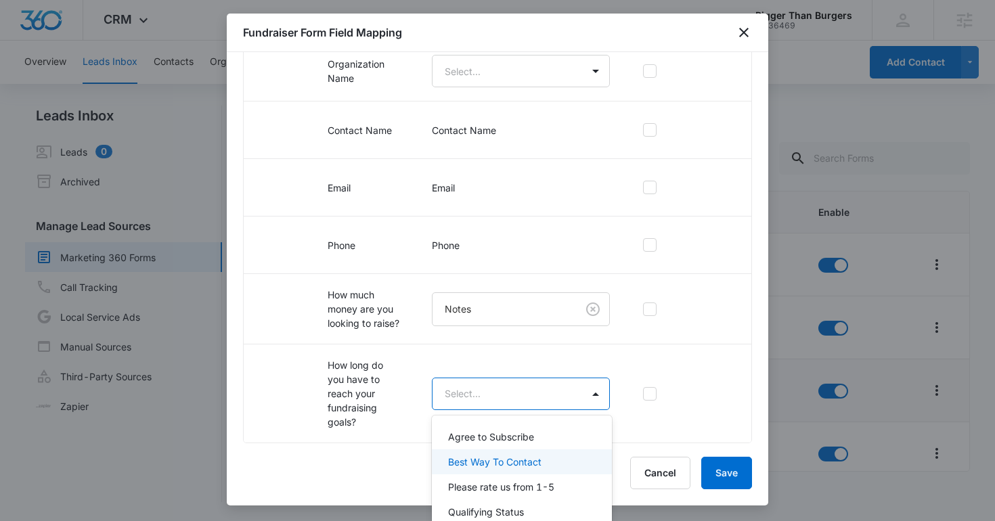
scroll to position [0, 0]
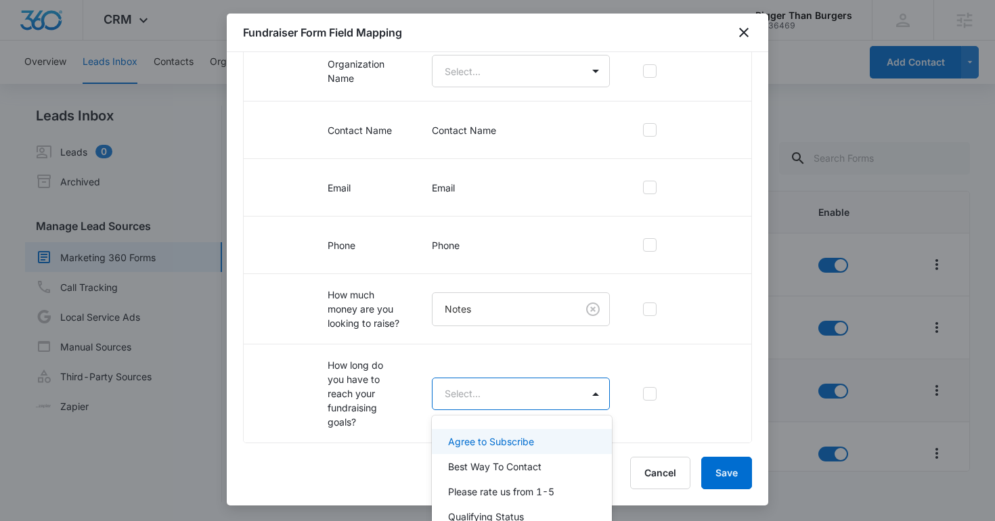
click at [485, 264] on div at bounding box center [497, 260] width 995 height 521
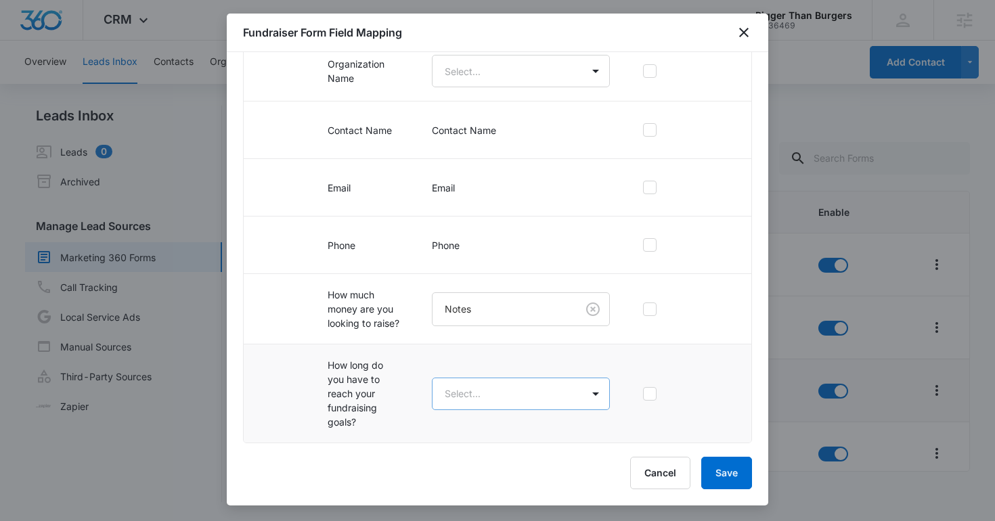
click at [465, 387] on body "CRM Apps Reputation Websites Forms CRM Email Social Shop Content Ads Intelligen…" at bounding box center [497, 260] width 995 height 521
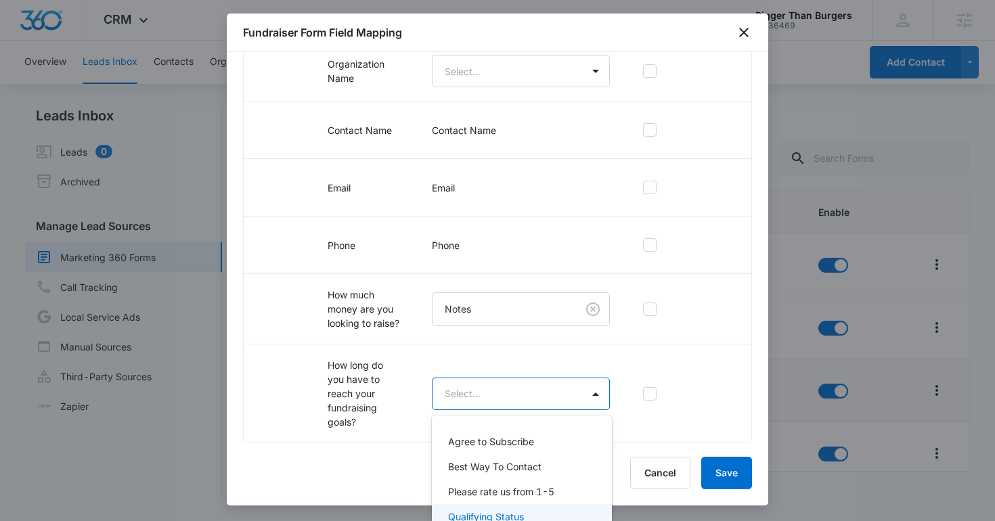
scroll to position [5, 0]
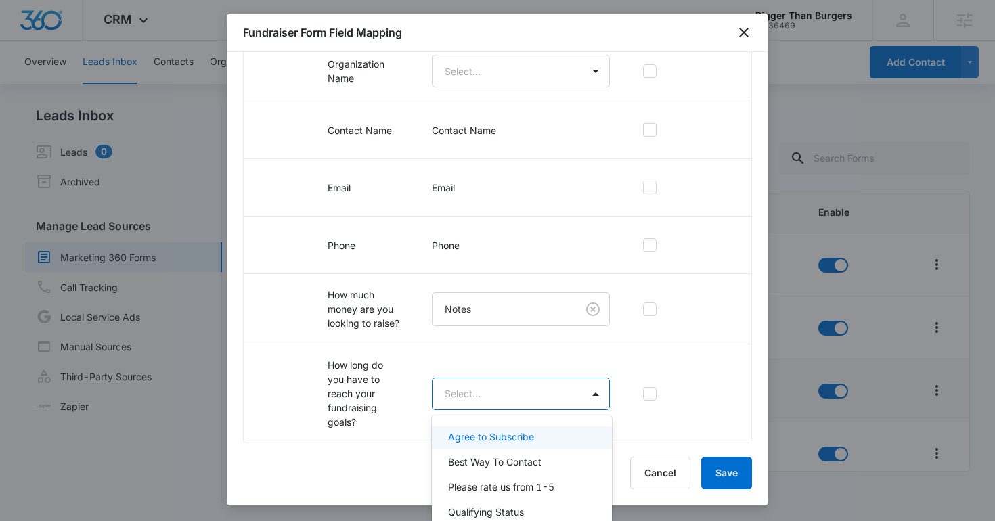
click at [665, 425] on div at bounding box center [497, 260] width 995 height 521
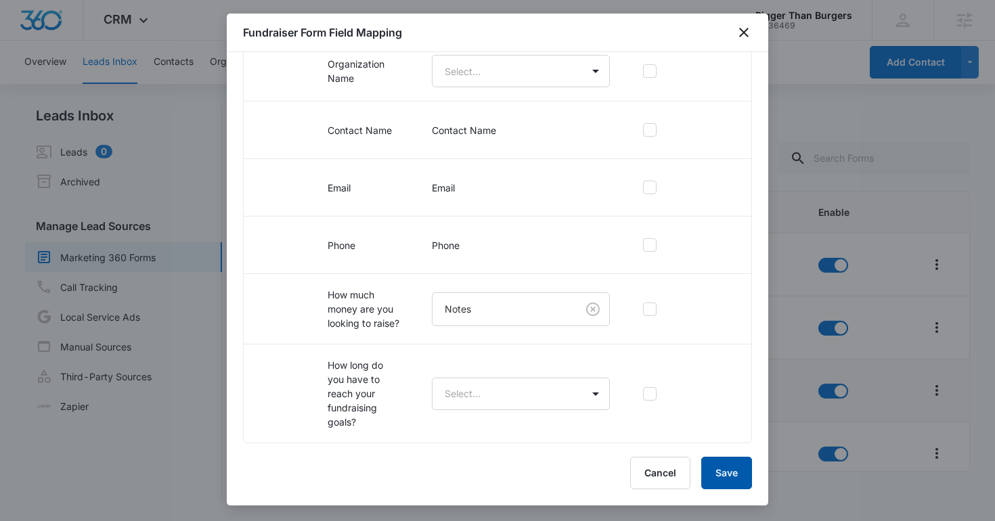
click at [738, 469] on button "Save" at bounding box center [726, 473] width 51 height 32
click at [371, 380] on td "How long do you have to reach your fundraising goals?" at bounding box center [363, 394] width 104 height 99
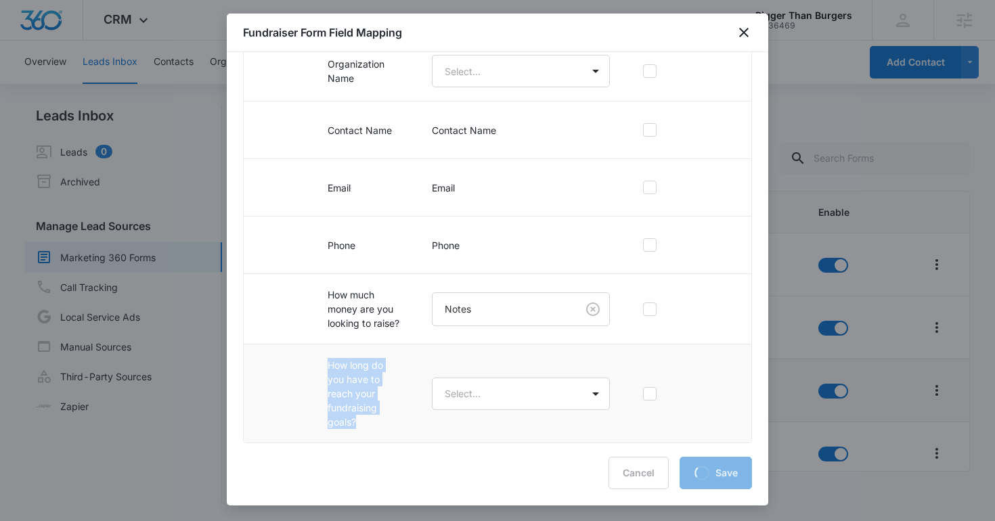
click at [371, 380] on td "How long do you have to reach your fundraising goals?" at bounding box center [363, 394] width 104 height 99
copy tr "How long do you have to reach your fundraising goals?"
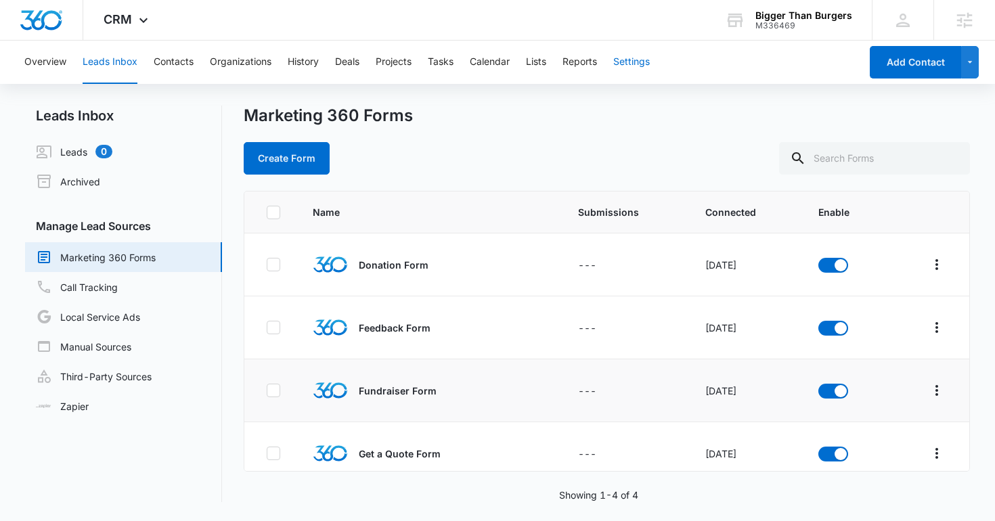
click at [630, 72] on button "Settings" at bounding box center [631, 62] width 37 height 43
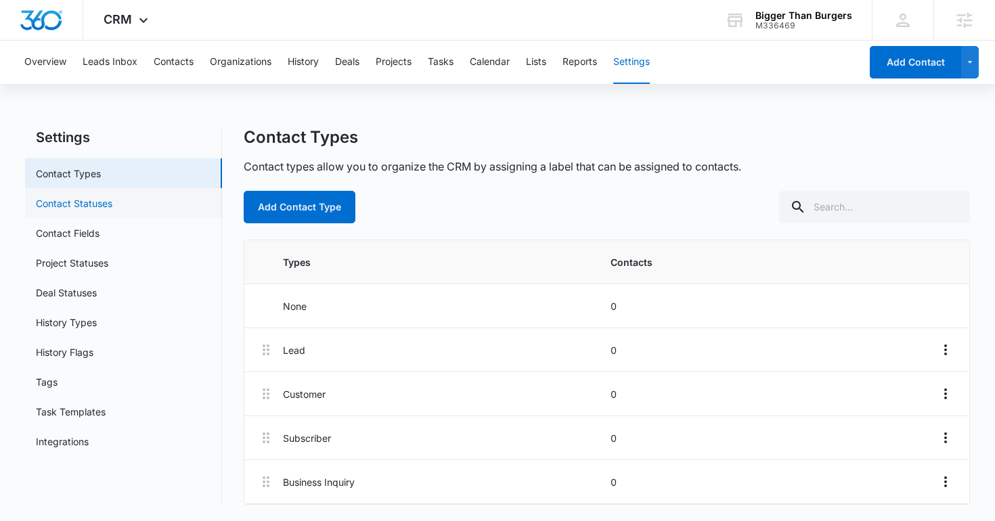
click at [112, 211] on link "Contact Statuses" at bounding box center [74, 203] width 76 height 14
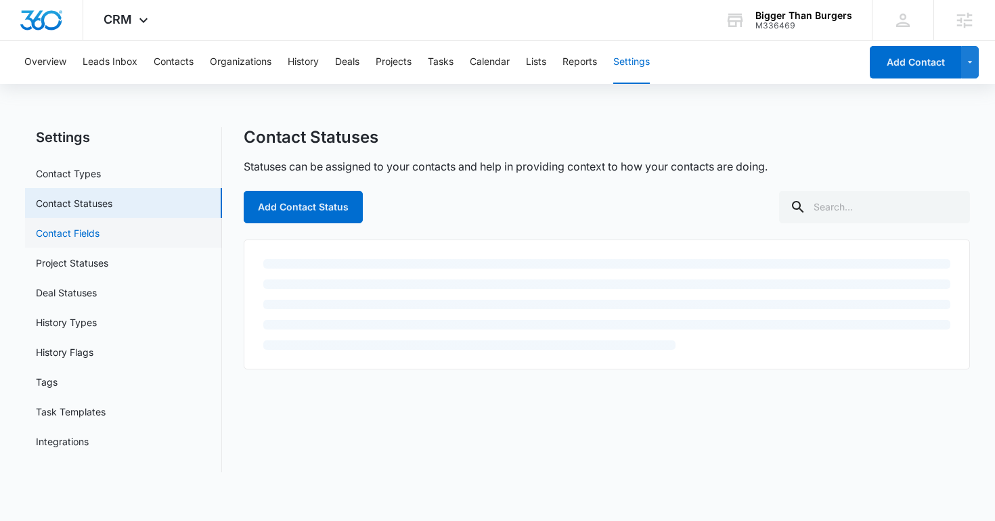
click at [100, 232] on link "Contact Fields" at bounding box center [68, 233] width 64 height 14
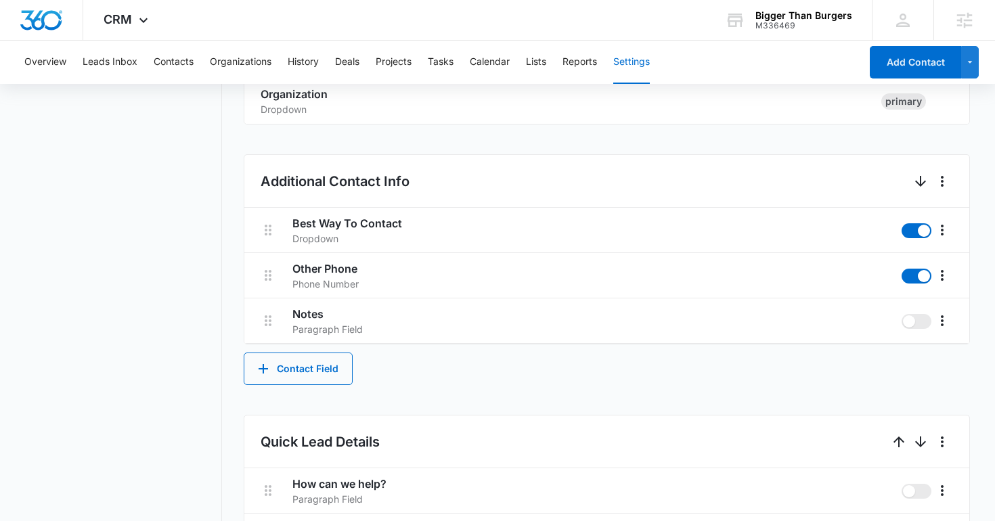
scroll to position [491, 0]
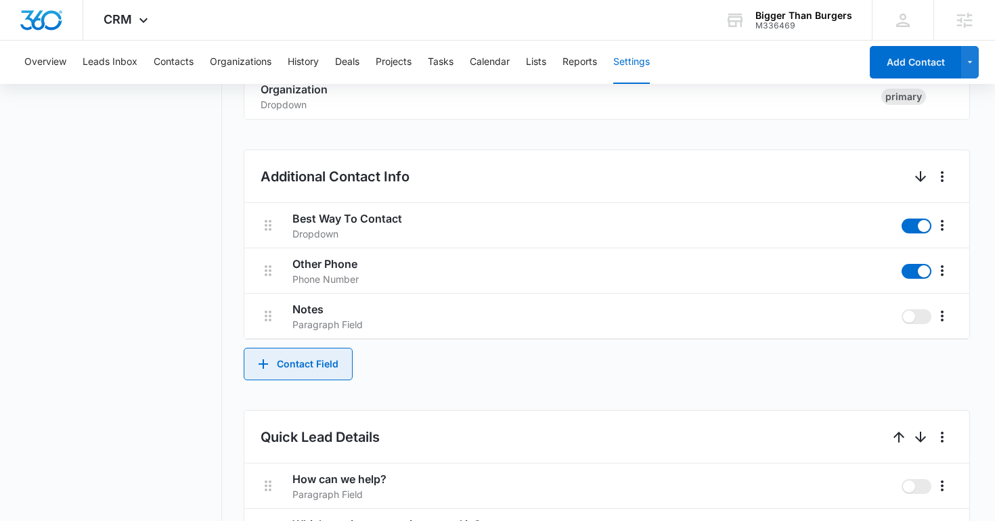
click at [339, 376] on button "Contact Field" at bounding box center [298, 364] width 109 height 32
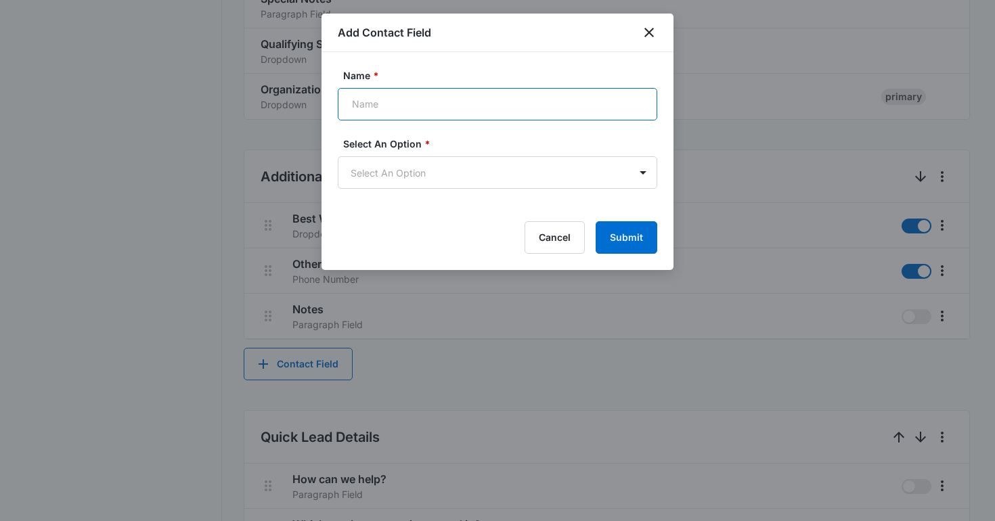
click at [410, 113] on input "Name *" at bounding box center [498, 104] width 320 height 32
click at [372, 114] on input "Name *" at bounding box center [498, 104] width 320 height 32
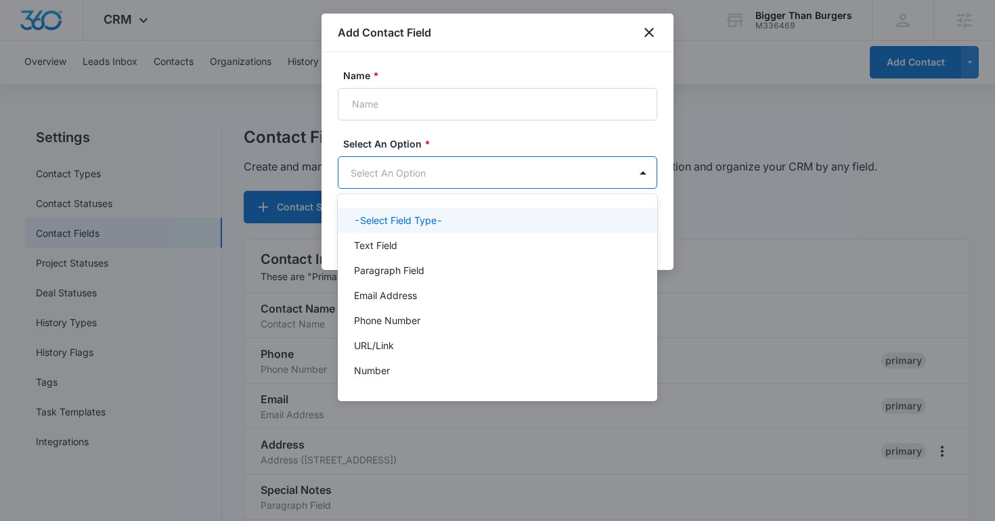
scroll to position [0, 0]
click at [384, 165] on body "CRM Apps Reputation Websites Forms CRM Email Social Shop Content Ads Intelligen…" at bounding box center [497, 260] width 995 height 521
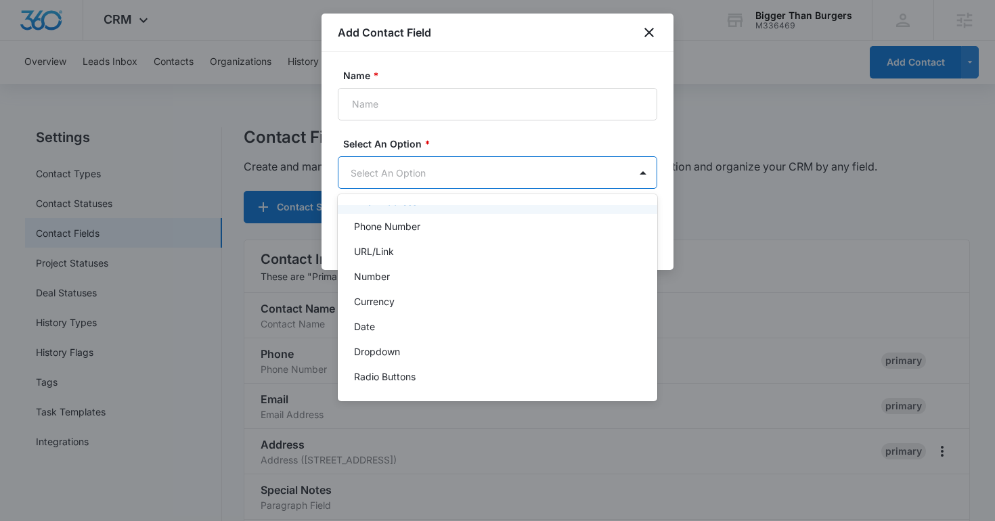
scroll to position [171, 0]
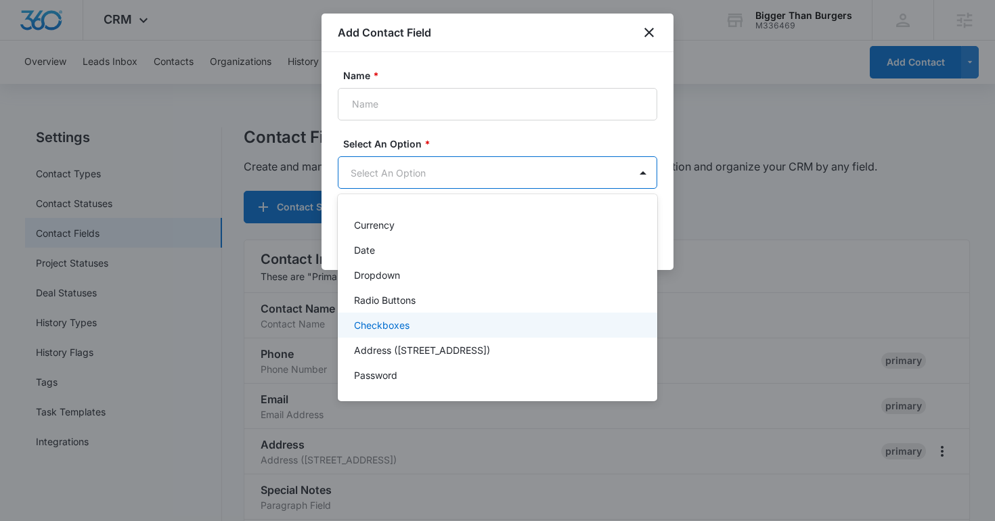
click at [407, 313] on div "Checkboxes" at bounding box center [498, 325] width 320 height 25
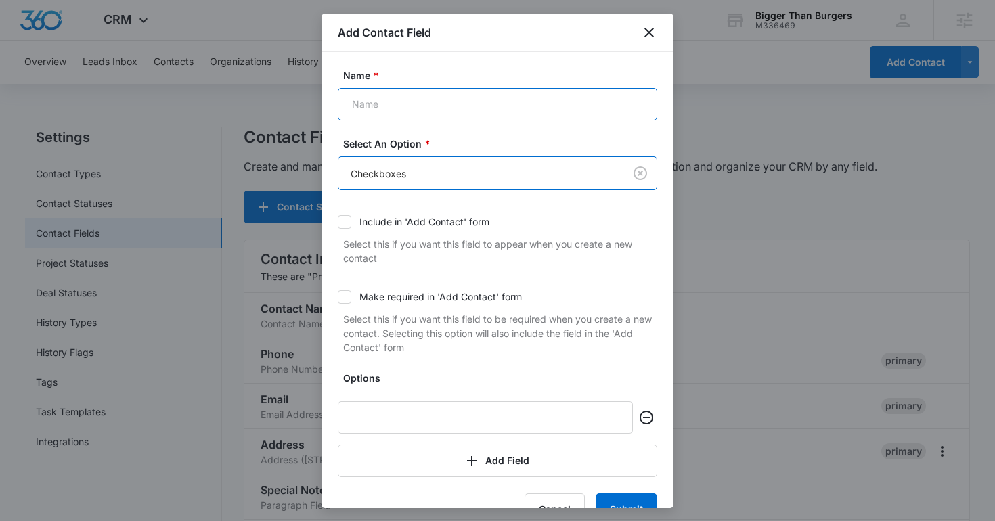
click at [384, 114] on input "Name *" at bounding box center [498, 104] width 320 height 32
paste input "How long do you have to reach your fundraising goals?"
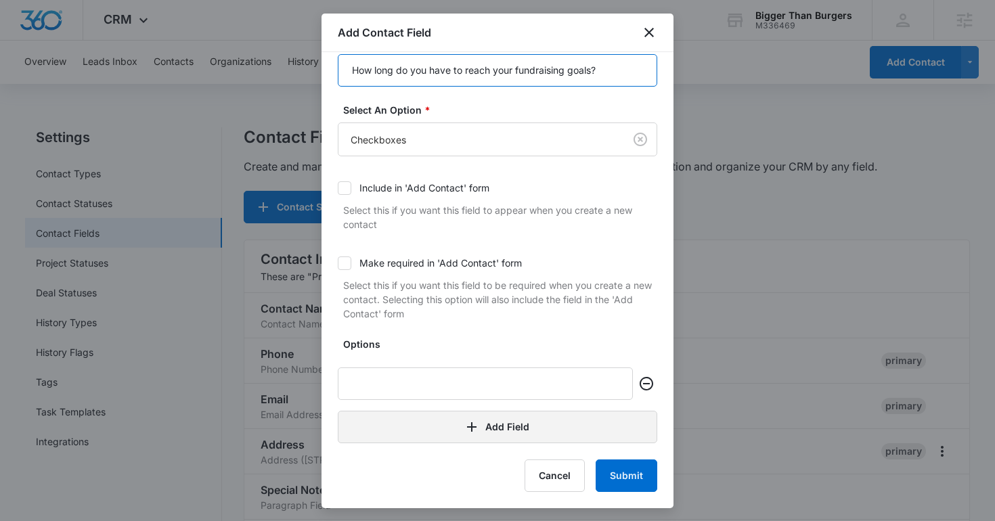
type input "How long do you have to reach your fundraising goals?"
click at [429, 434] on button "Add Field" at bounding box center [498, 427] width 320 height 32
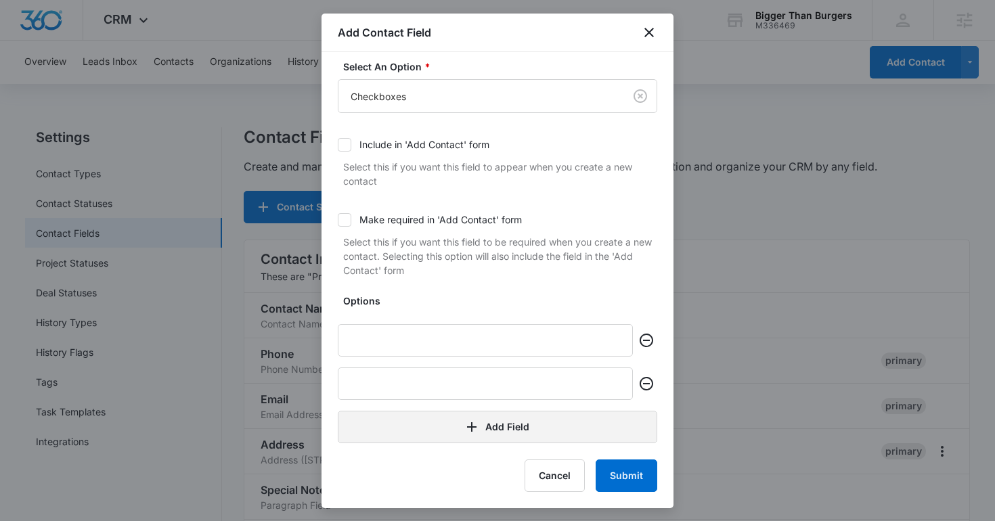
click at [429, 434] on button "Add Field" at bounding box center [498, 427] width 320 height 32
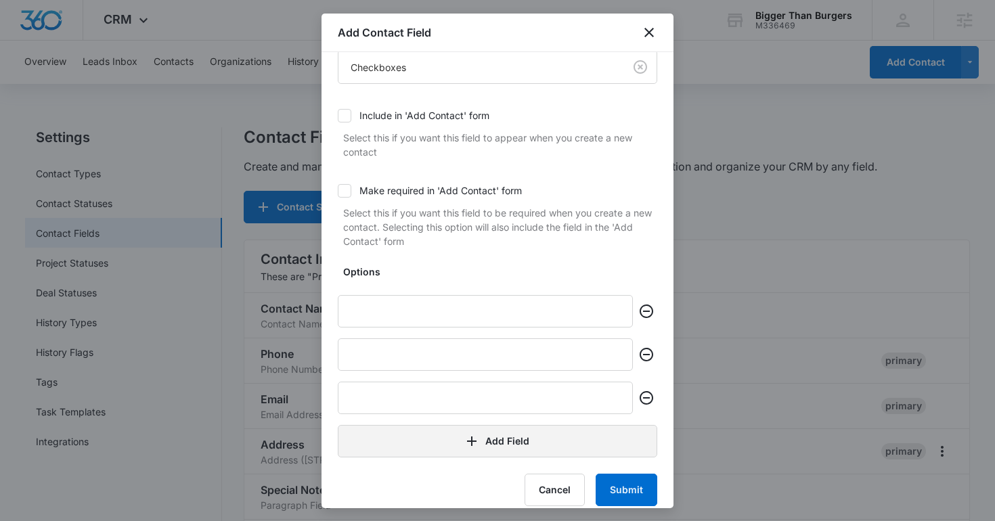
scroll to position [120, 0]
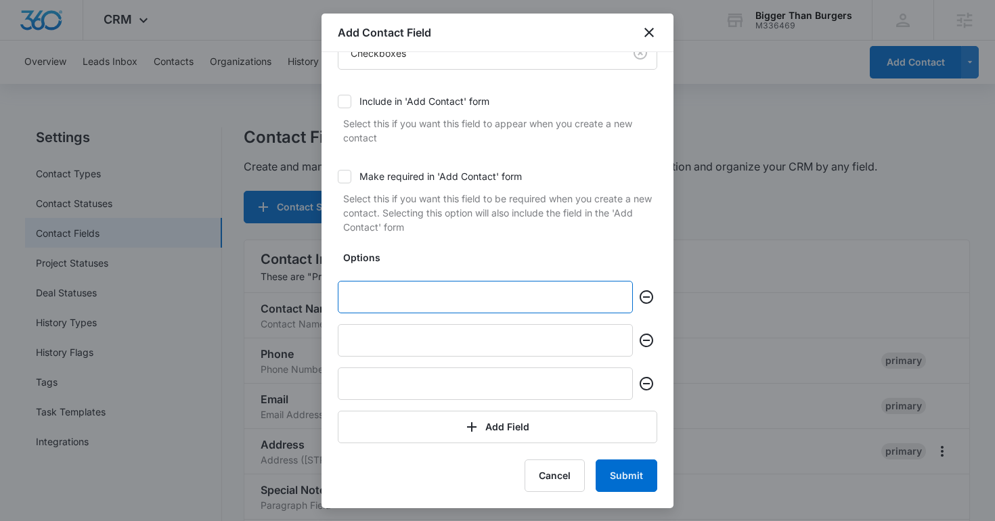
click at [370, 296] on input "text" at bounding box center [485, 297] width 295 height 32
type input "1 month"
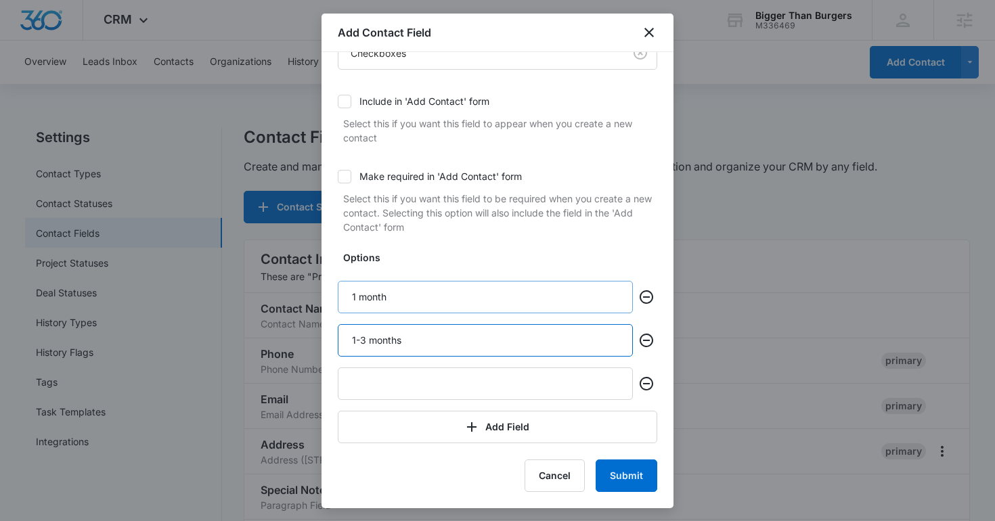
type input "1-3 months"
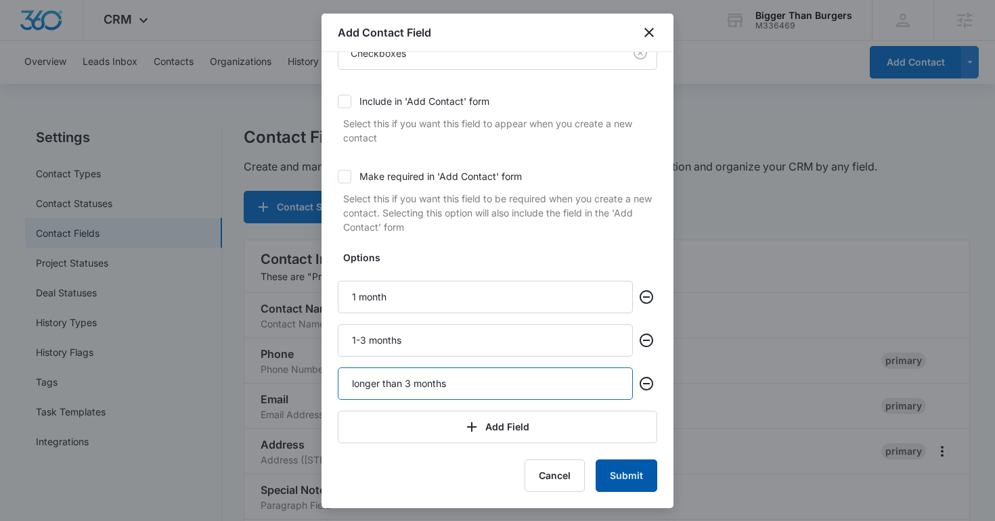
type input "longer than 3 months"
click at [627, 475] on button "Submit" at bounding box center [627, 476] width 62 height 32
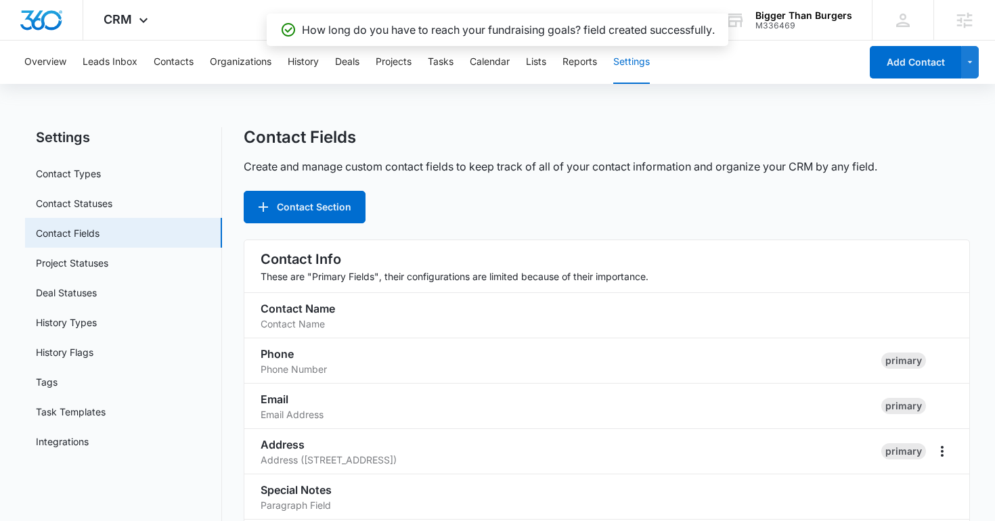
scroll to position [640, 0]
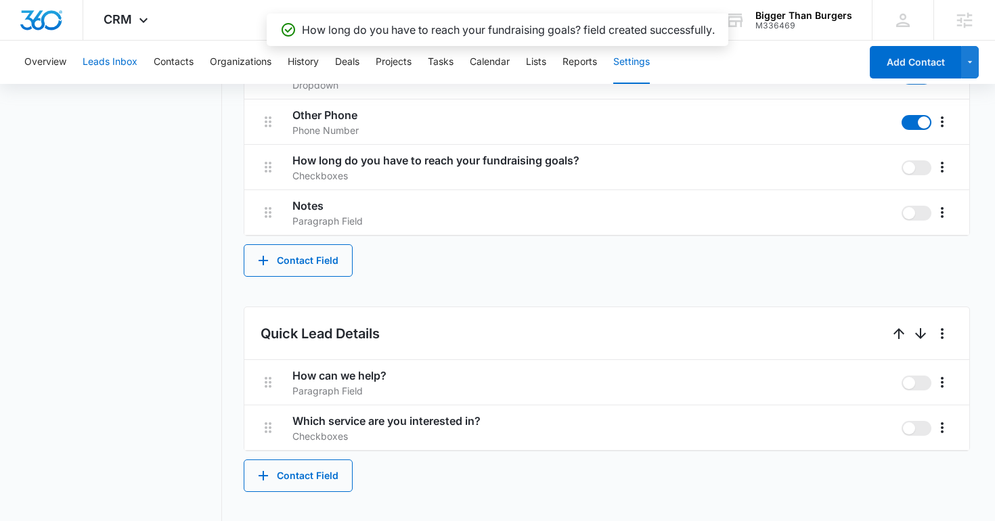
click at [117, 50] on button "Leads Inbox" at bounding box center [110, 62] width 55 height 43
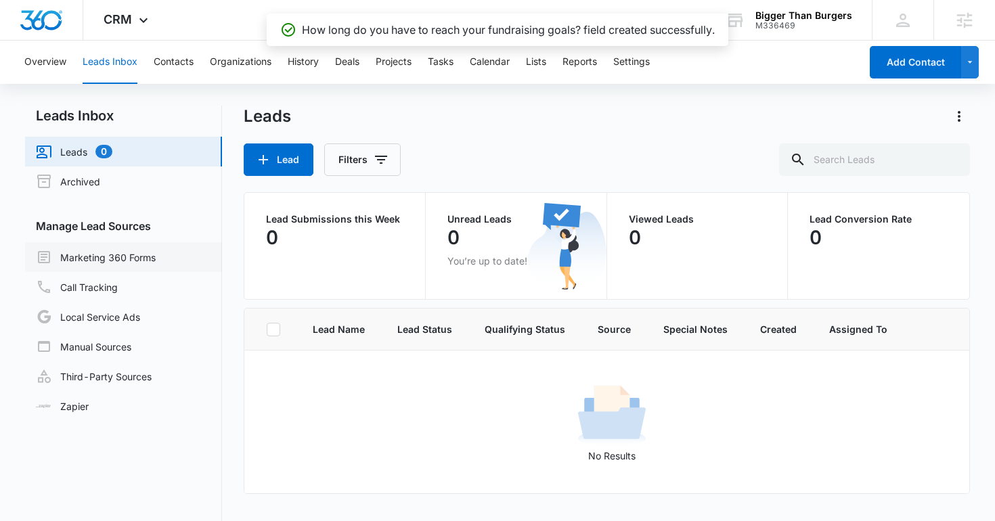
click at [146, 263] on link "Marketing 360 Forms" at bounding box center [96, 257] width 120 height 16
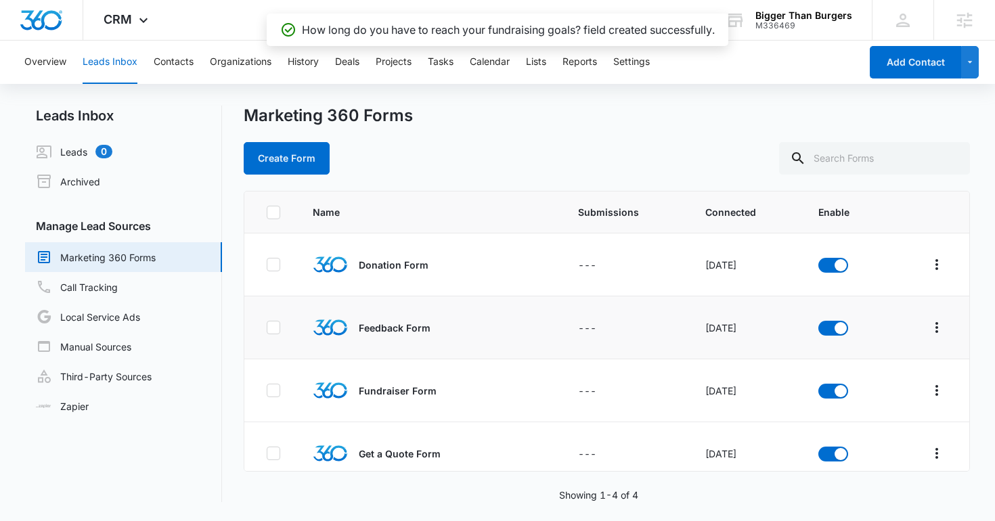
scroll to position [14, 0]
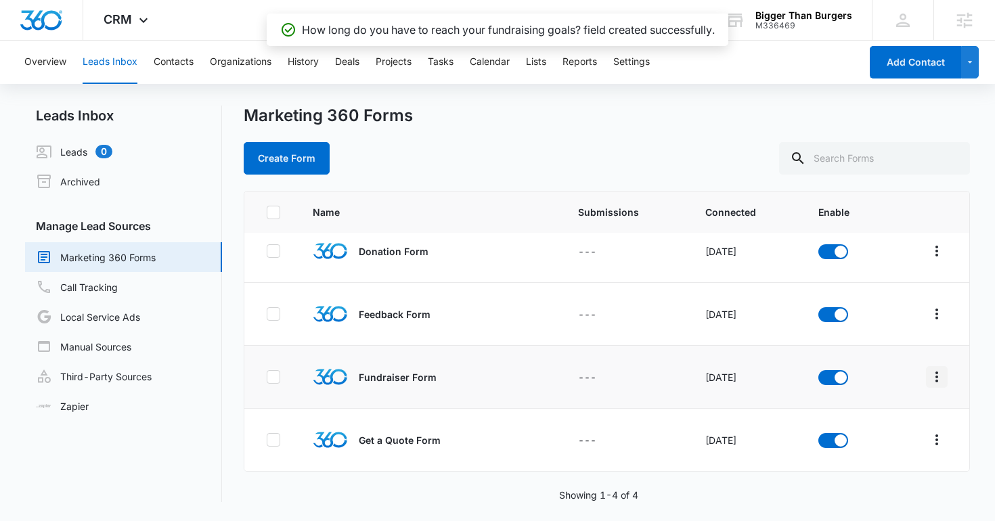
click at [931, 367] on button "Overflow Menu" at bounding box center [937, 377] width 22 height 22
click at [871, 454] on div "Field Mapping" at bounding box center [877, 455] width 76 height 9
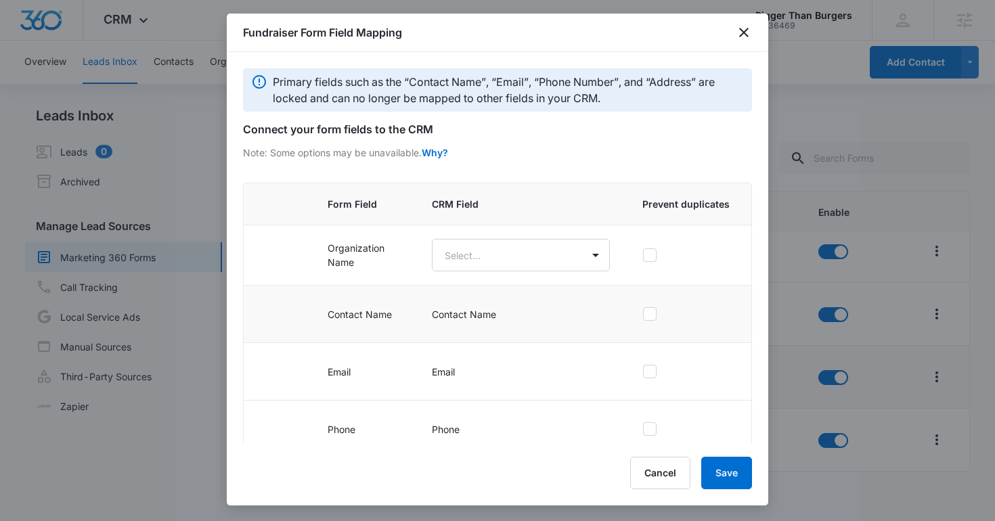
scroll to position [198, 0]
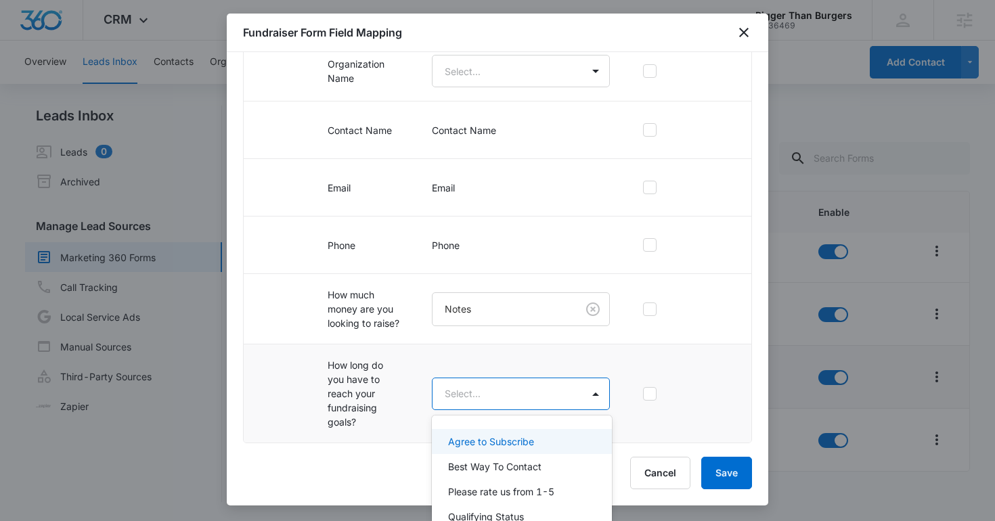
click at [479, 395] on body "CRM Apps Reputation Websites Forms CRM Email Social Shop Content Ads Intelligen…" at bounding box center [497, 260] width 995 height 521
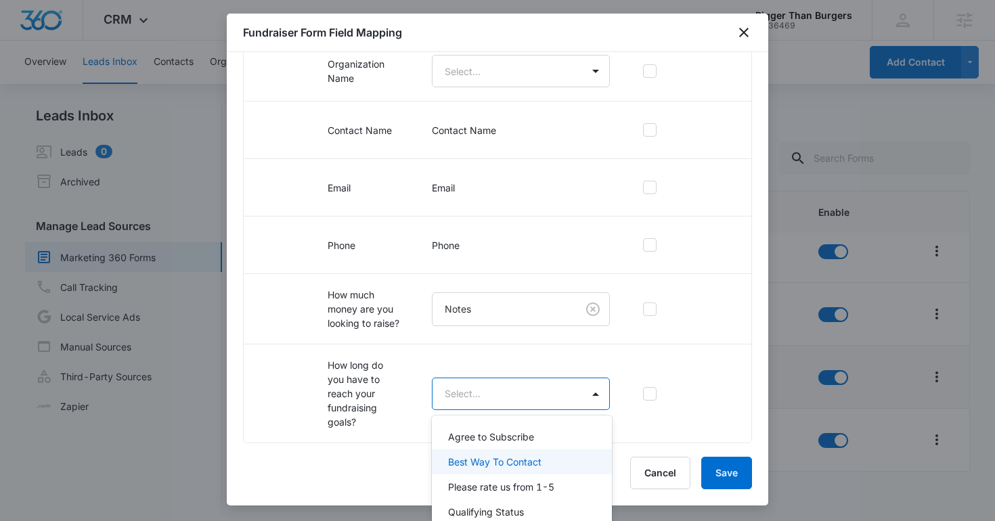
click at [462, 387] on div at bounding box center [497, 260] width 995 height 521
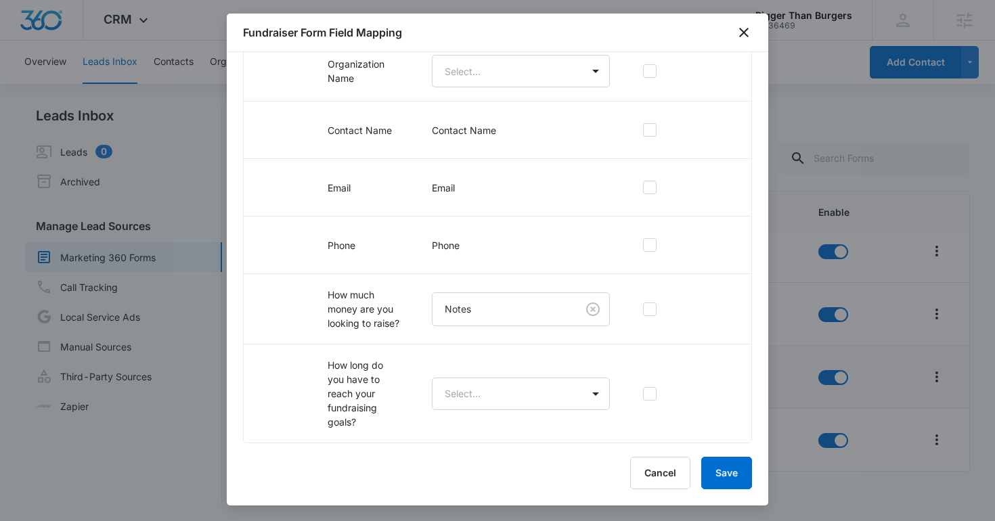
click at [462, 387] on body "CRM Apps Reputation Websites Forms CRM Email Social Shop Content Ads Intelligen…" at bounding box center [497, 260] width 995 height 521
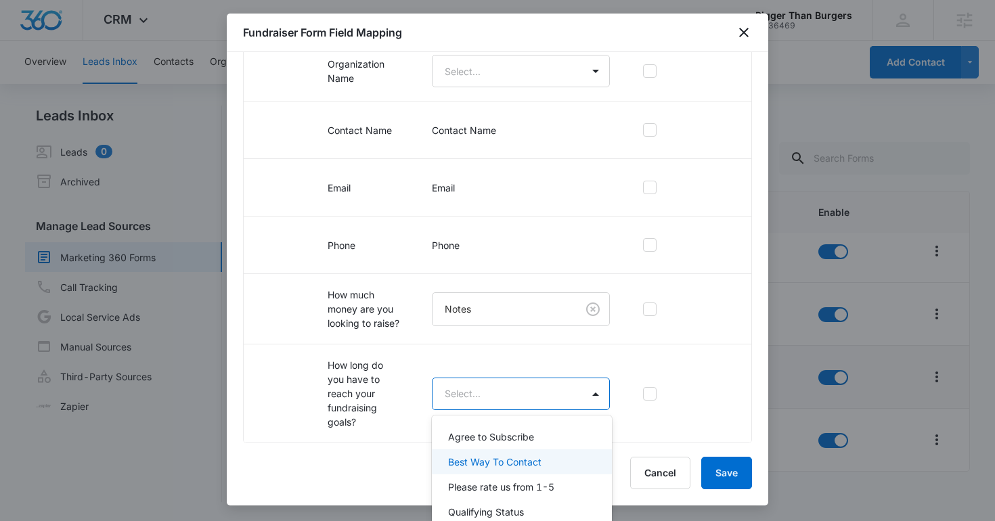
scroll to position [4, 0]
click at [414, 420] on div at bounding box center [497, 260] width 995 height 521
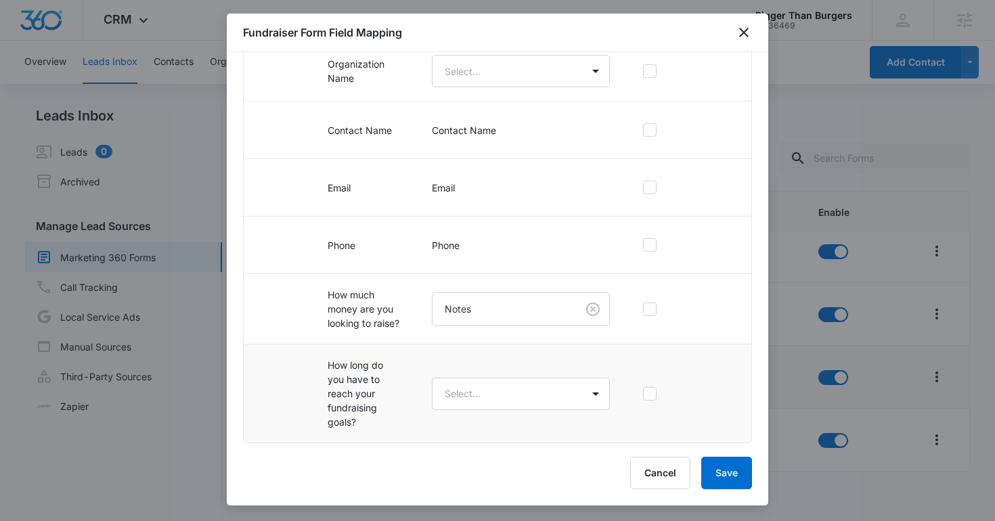
click at [340, 383] on td "How long do you have to reach your fundraising goals?" at bounding box center [363, 394] width 104 height 99
click at [449, 391] on body "CRM Apps Reputation Websites Forms CRM Email Social Shop Content Ads Intelligen…" at bounding box center [497, 260] width 995 height 521
click at [475, 383] on body "CRM Apps Reputation Websites Forms CRM Email Social Shop Content Ads Intelligen…" at bounding box center [497, 260] width 995 height 521
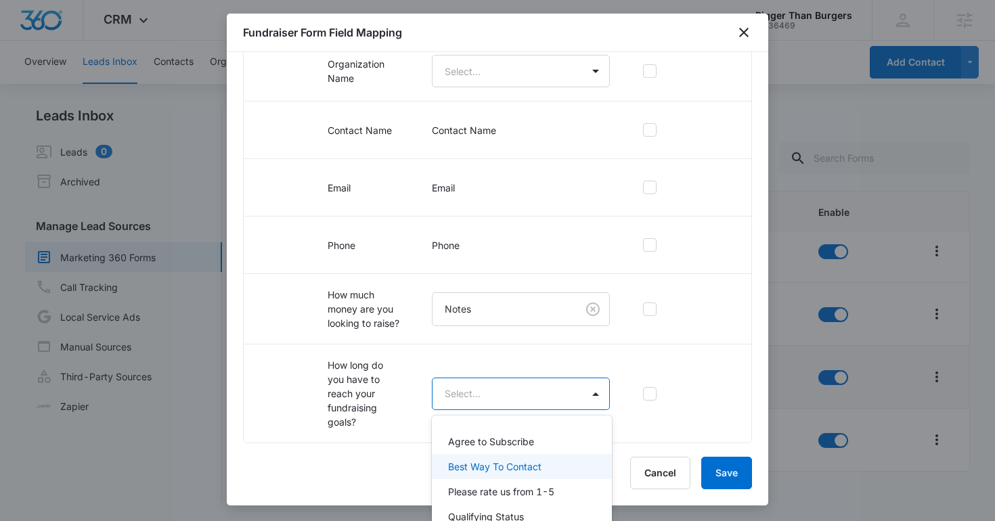
scroll to position [5, 0]
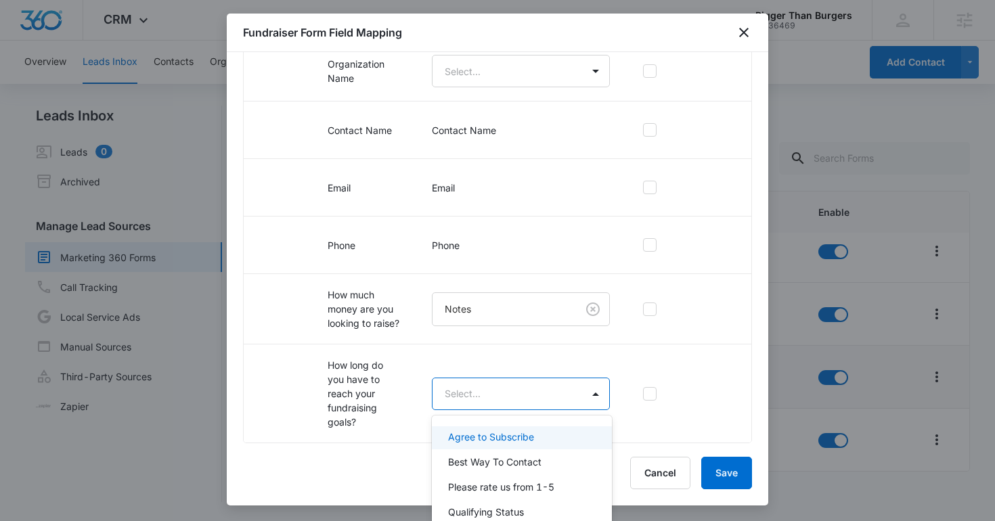
click at [684, 81] on div at bounding box center [497, 260] width 995 height 521
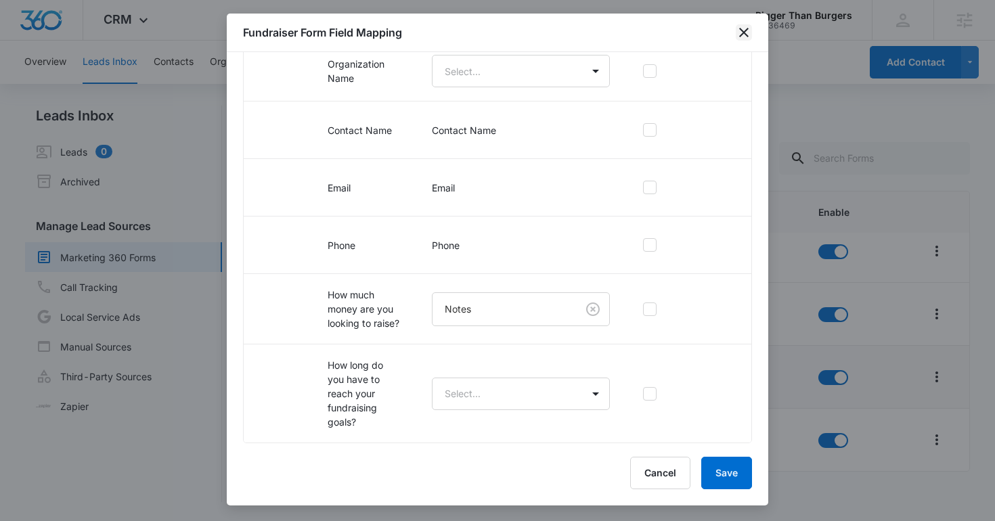
click at [746, 28] on icon "close" at bounding box center [744, 32] width 16 height 16
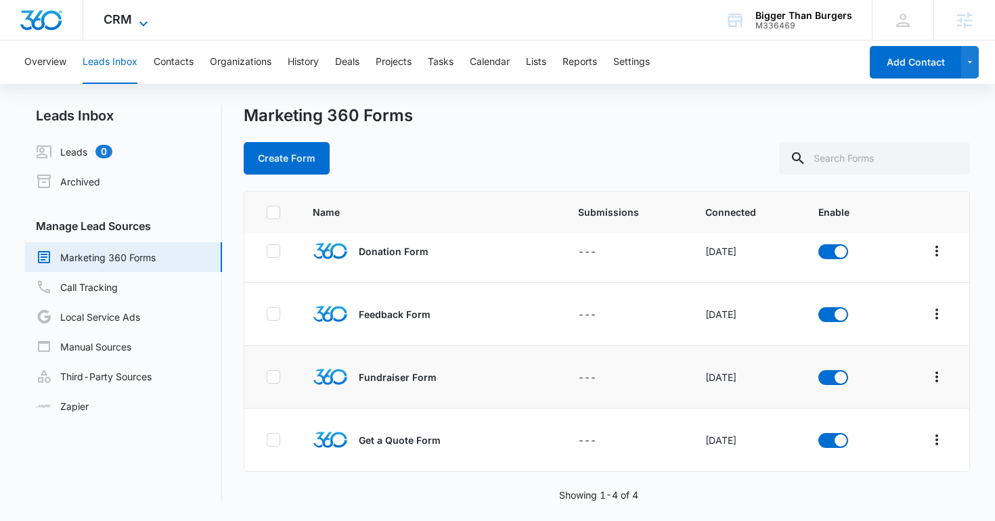
click at [150, 20] on icon at bounding box center [143, 24] width 16 height 16
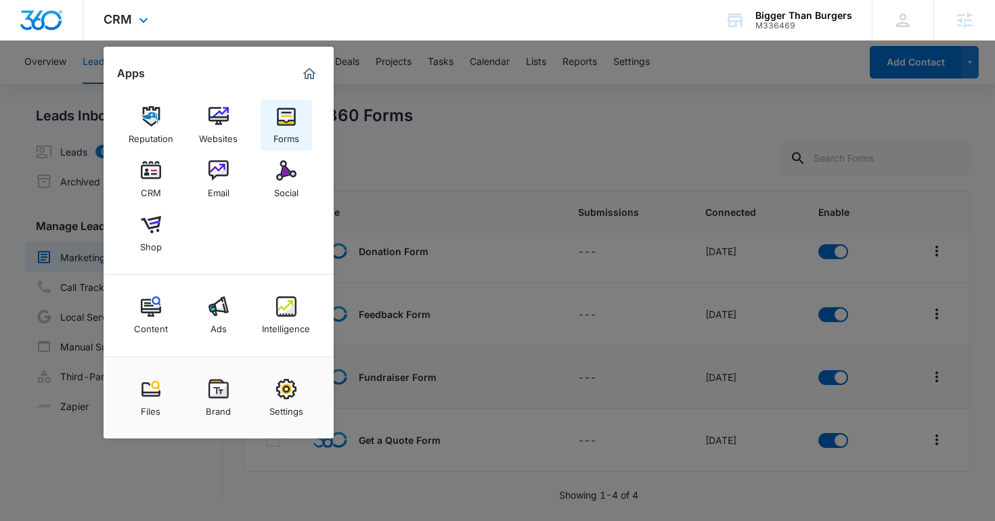
click at [269, 103] on link "Forms" at bounding box center [286, 125] width 51 height 51
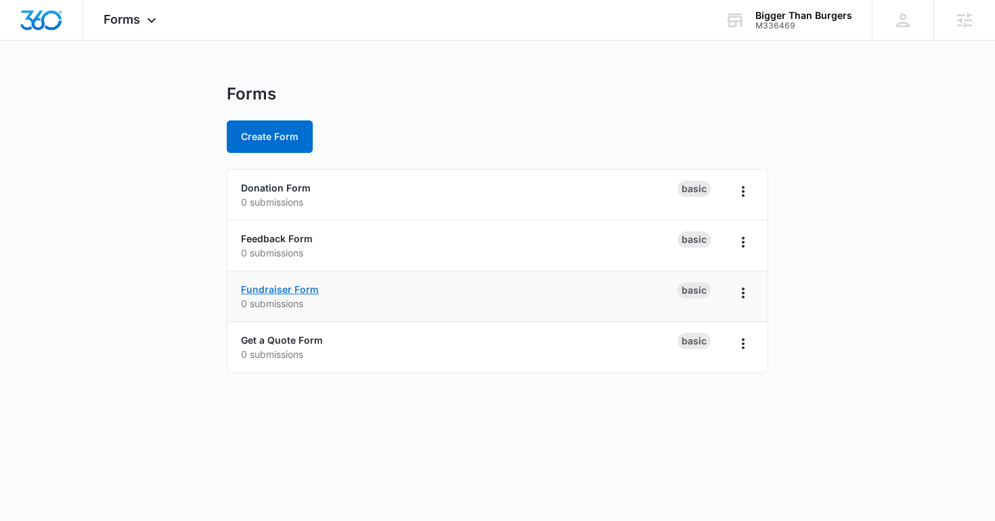
click at [284, 285] on link "Fundraiser Form" at bounding box center [280, 290] width 78 height 12
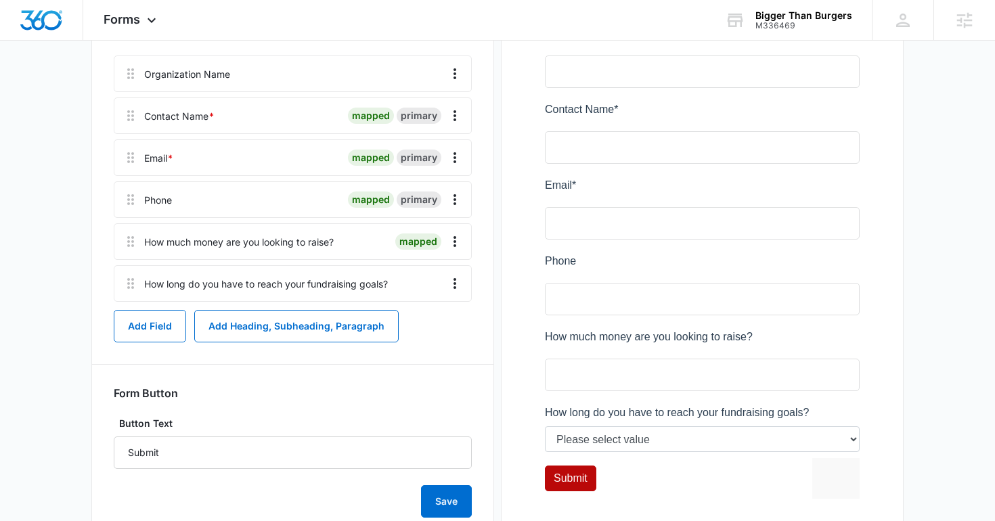
scroll to position [284, 0]
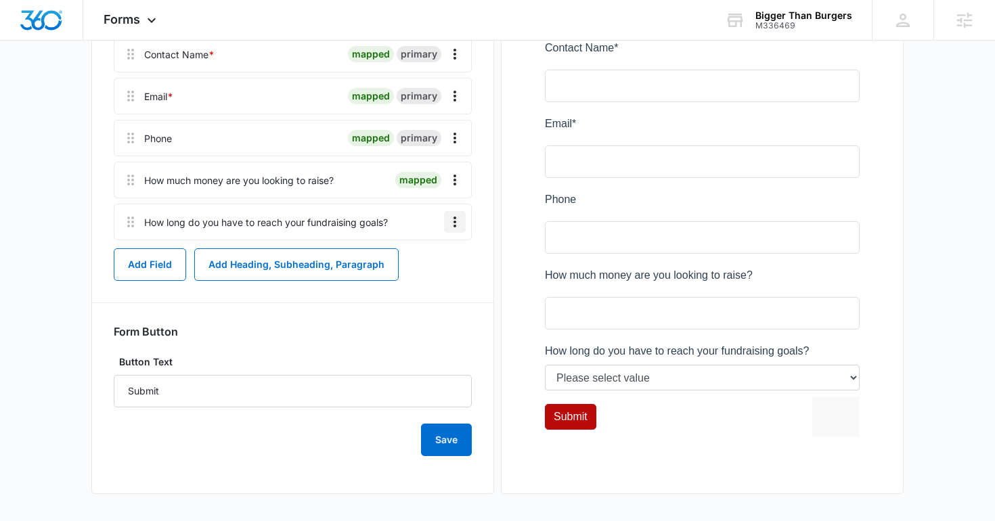
click at [451, 223] on icon "Overflow Menu" at bounding box center [455, 222] width 16 height 16
click at [448, 257] on button "Edit" at bounding box center [426, 260] width 77 height 20
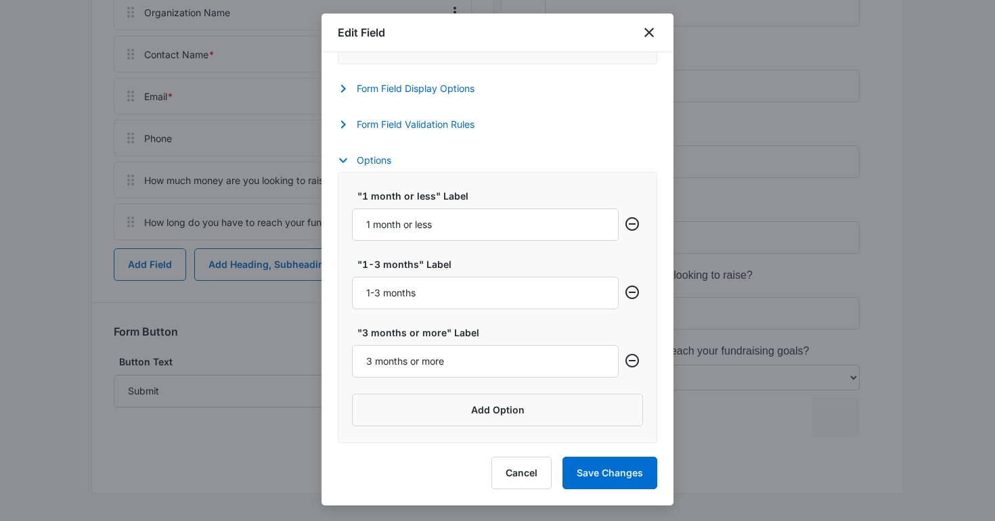
scroll to position [458, 0]
click at [650, 37] on icon "close" at bounding box center [649, 32] width 16 height 16
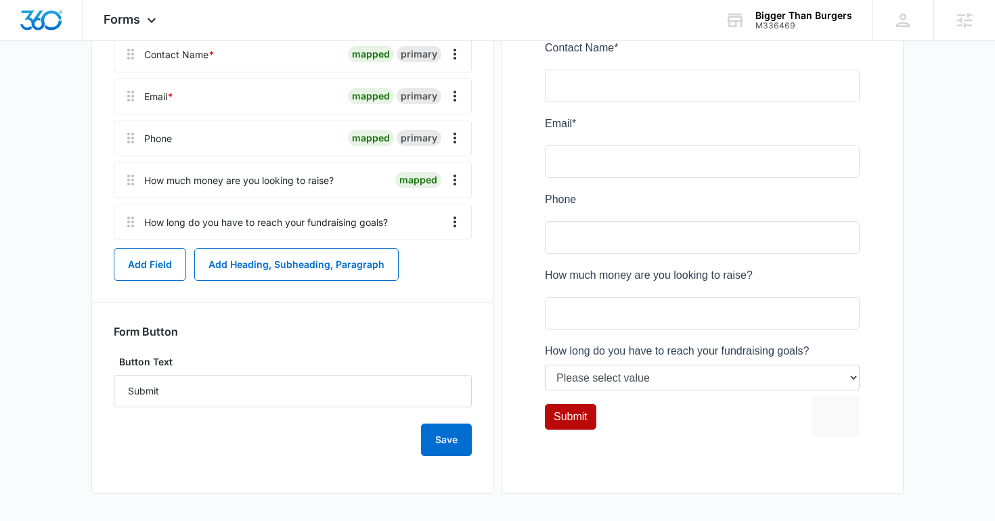
scroll to position [0, 0]
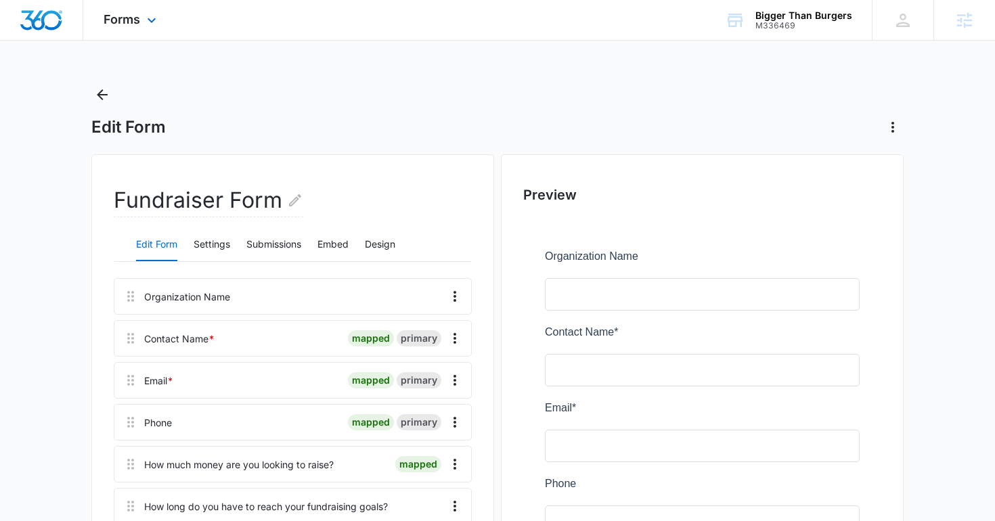
click at [58, 28] on img "Dashboard" at bounding box center [41, 20] width 43 height 20
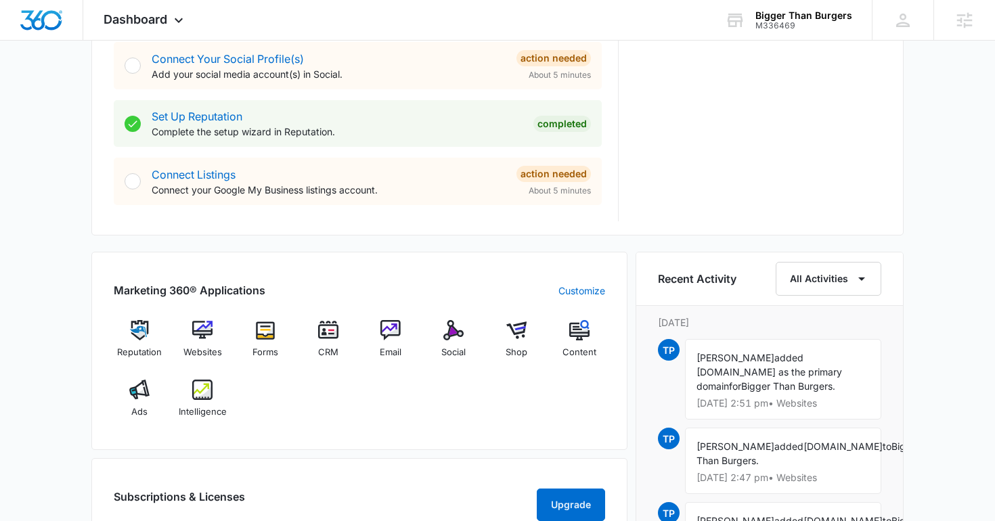
scroll to position [634, 0]
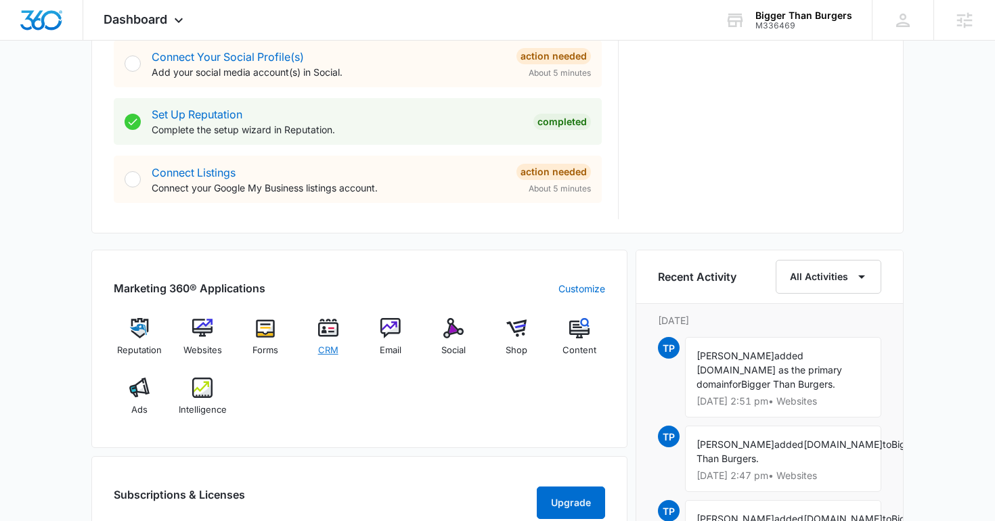
click at [331, 333] on img at bounding box center [328, 328] width 20 height 20
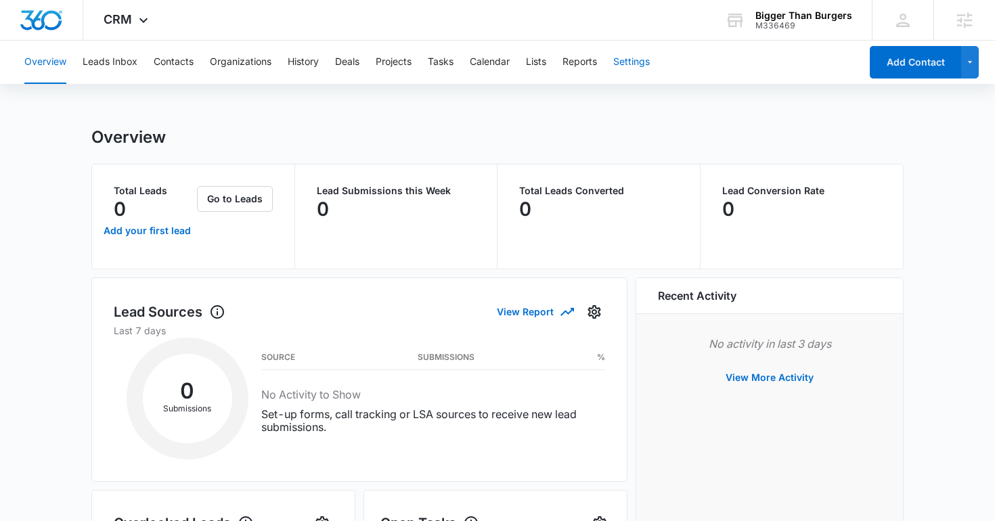
click at [636, 60] on button "Settings" at bounding box center [631, 62] width 37 height 43
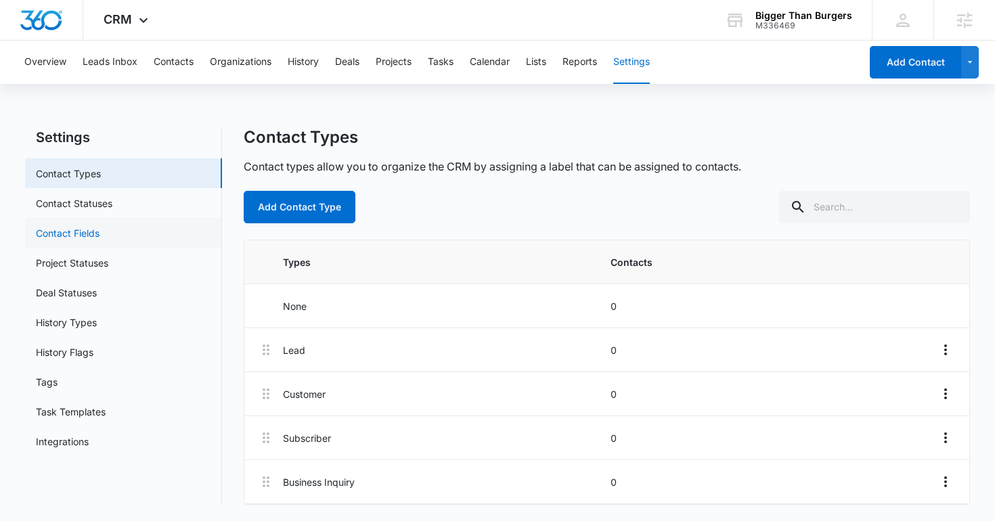
click at [100, 239] on link "Contact Fields" at bounding box center [68, 233] width 64 height 14
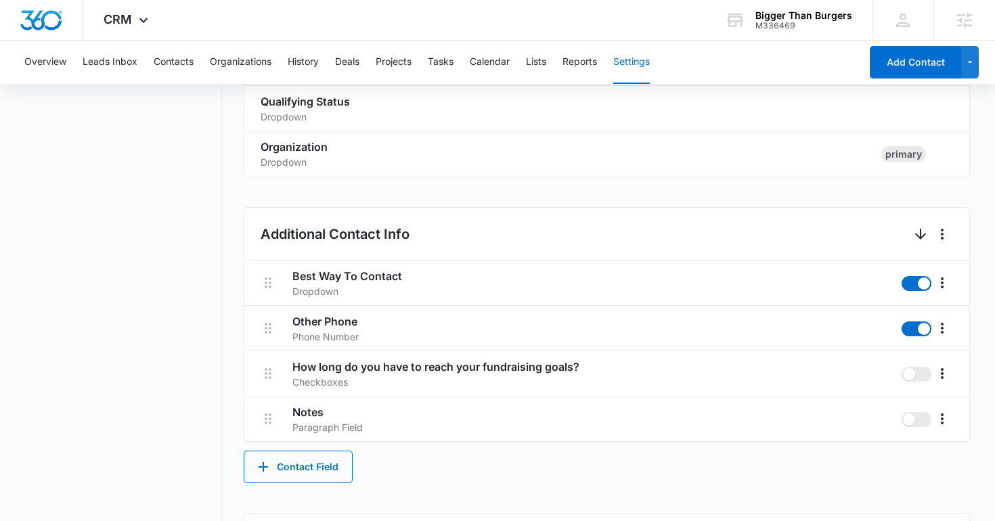
scroll to position [480, 0]
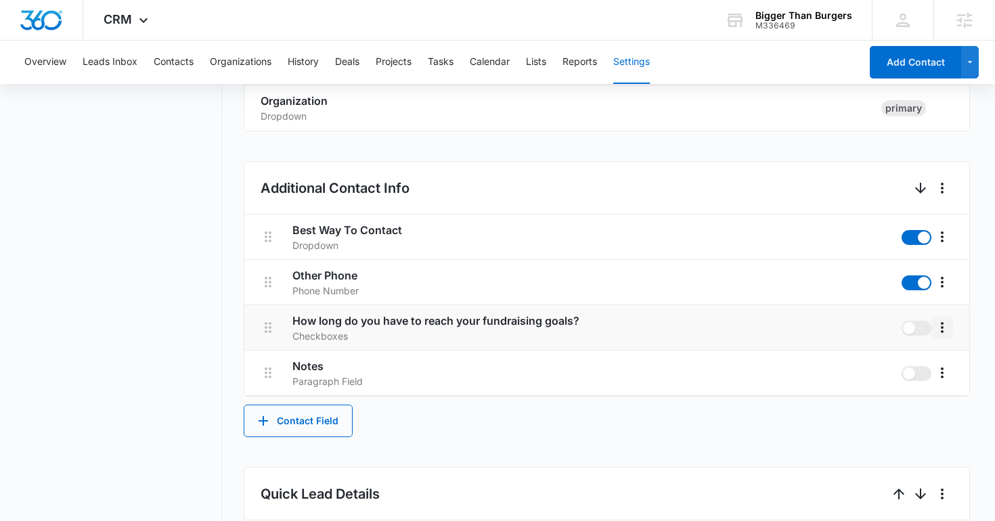
click at [952, 324] on button "More" at bounding box center [942, 328] width 22 height 22
click at [909, 394] on button "Delete" at bounding box center [914, 386] width 77 height 20
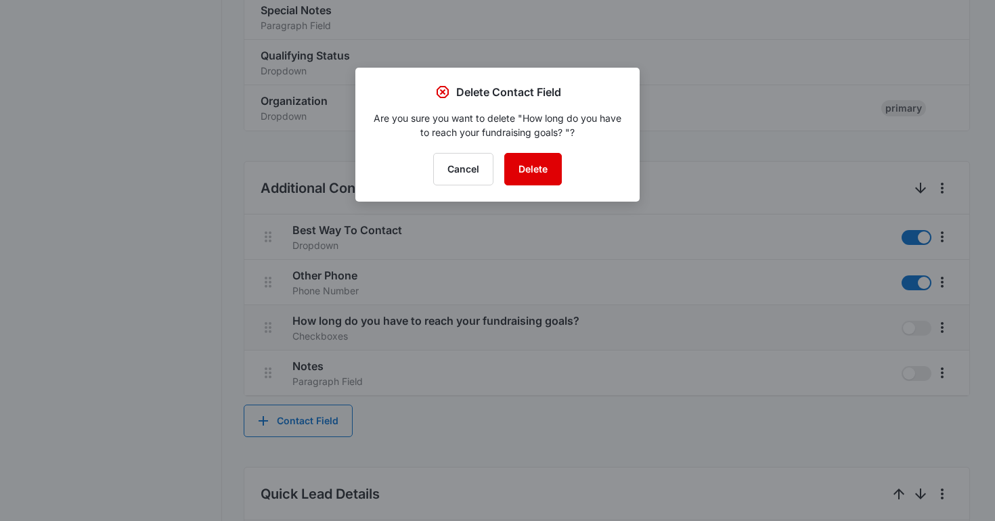
click at [541, 160] on button "Delete" at bounding box center [533, 169] width 58 height 32
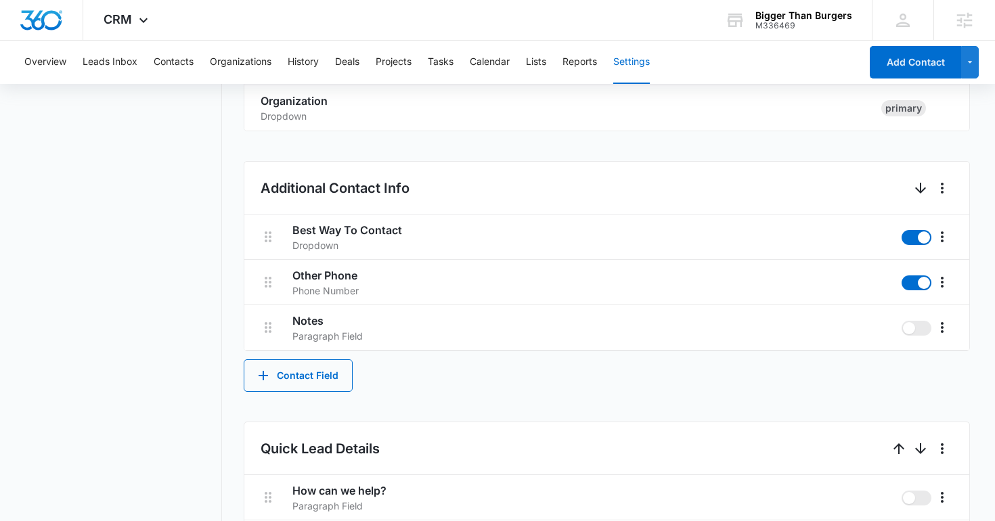
click at [311, 426] on li "Quick Lead Details" at bounding box center [607, 448] width 726 height 53
click at [303, 391] on button "Contact Field" at bounding box center [298, 375] width 109 height 32
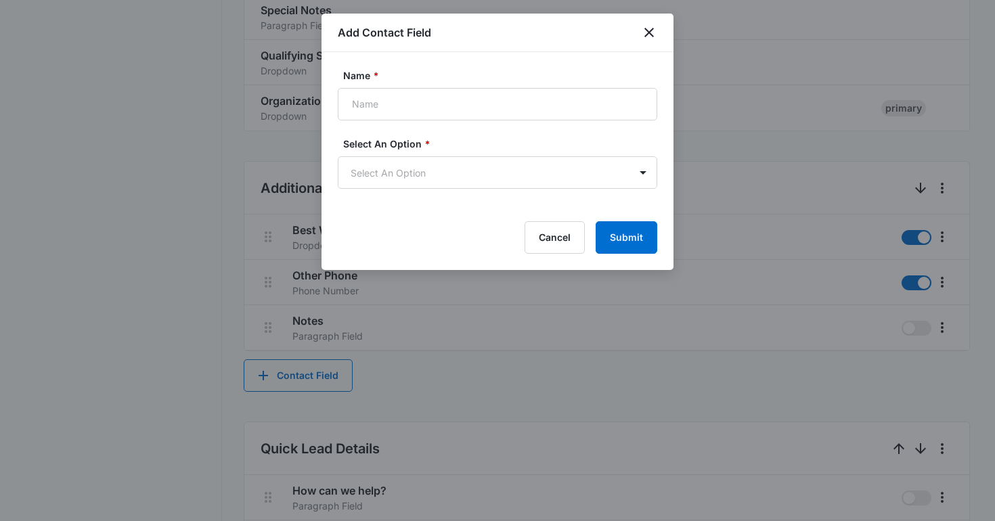
click at [408, 123] on form "Name * Select An Option * Select An Option Cancel Submit" at bounding box center [498, 160] width 320 height 185
click at [391, 111] on input "Name *" at bounding box center [498, 104] width 320 height 32
paste input "How long do you have to reach your fundraising goals?"
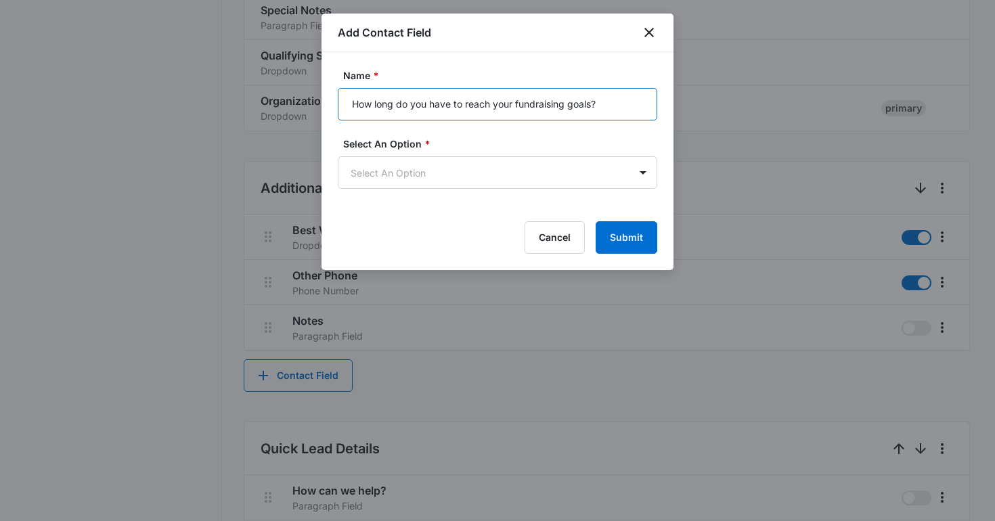
type input "How long do you have to reach your fundraising goals?"
click at [388, 152] on div "Select An Option * Select An Option" at bounding box center [498, 163] width 320 height 52
click at [394, 188] on body "CRM Apps Reputation Websites Forms CRM Email Social Shop Content Ads Intelligen…" at bounding box center [497, 287] width 995 height 1534
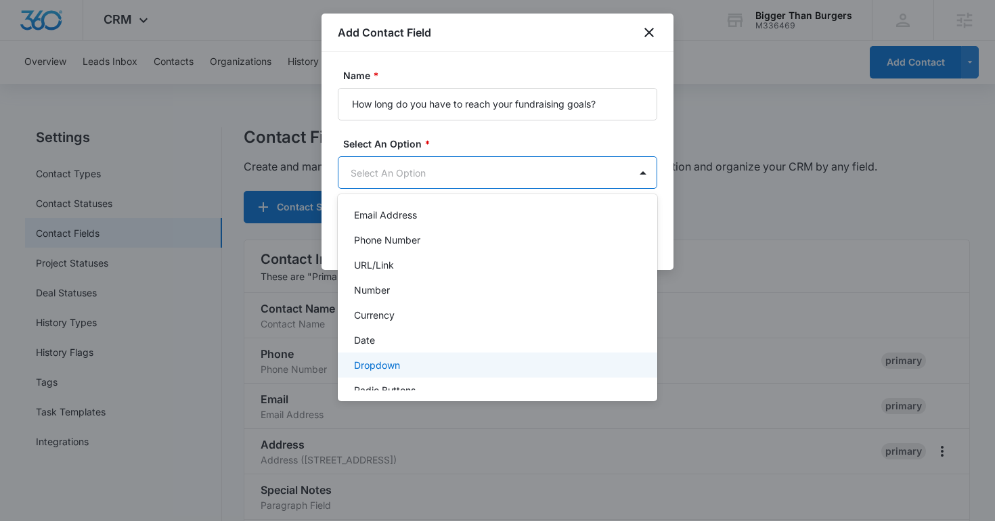
scroll to position [171, 0]
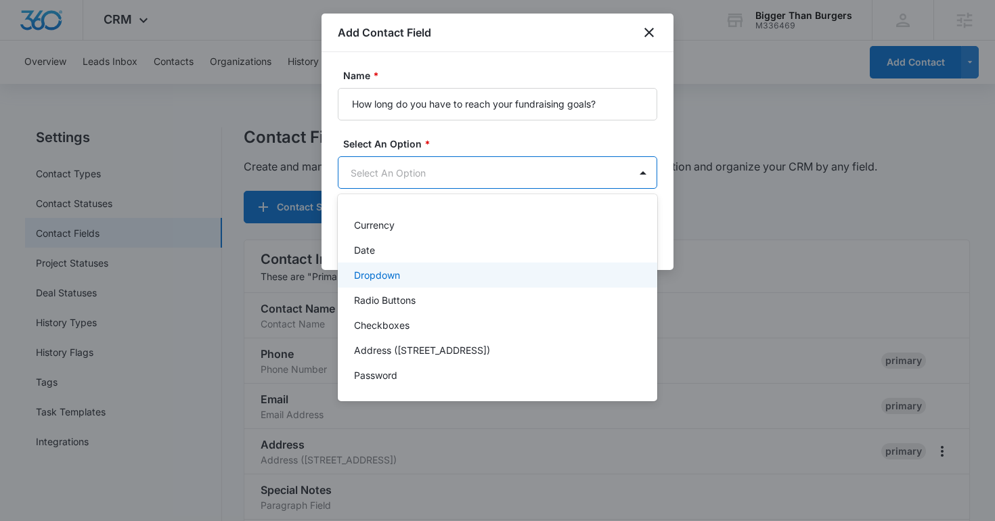
click at [395, 277] on p "Dropdown" at bounding box center [377, 275] width 46 height 14
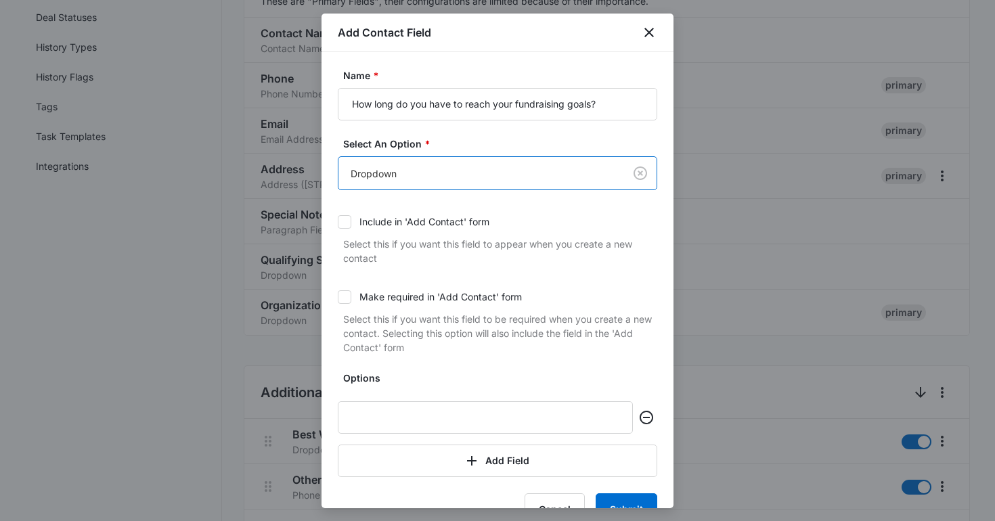
scroll to position [294, 0]
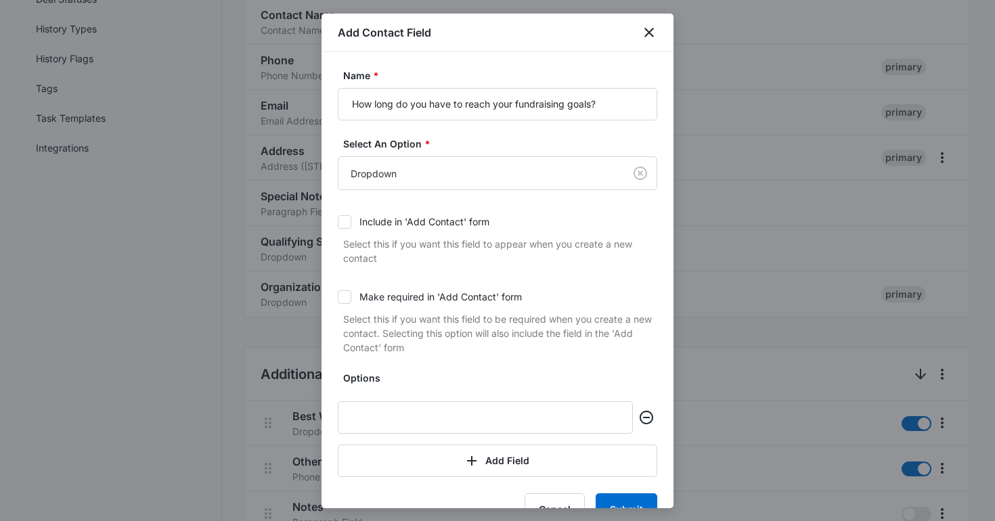
click at [395, 393] on div "Options Add Field" at bounding box center [498, 424] width 320 height 106
click at [393, 420] on input "text" at bounding box center [485, 417] width 295 height 32
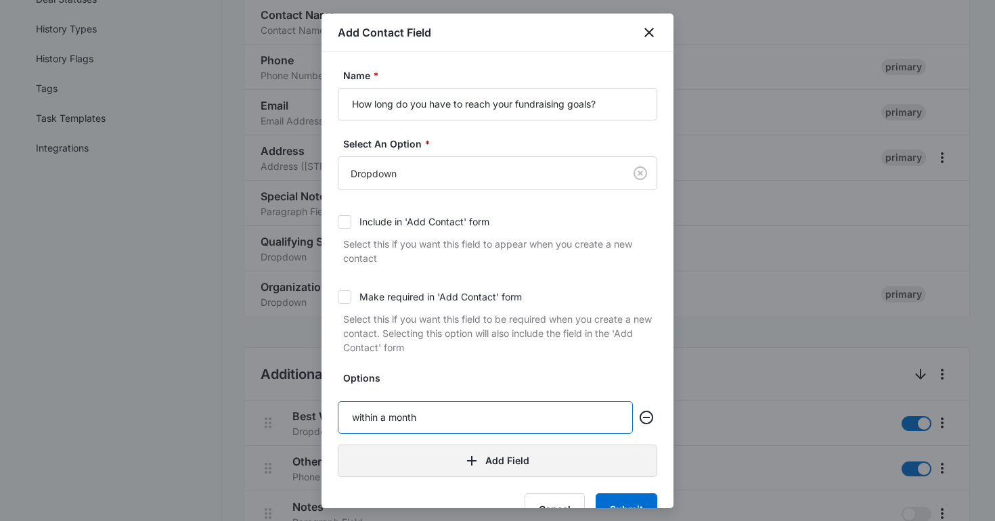
type input "within a month"
click at [420, 464] on button "Add Field" at bounding box center [498, 461] width 320 height 32
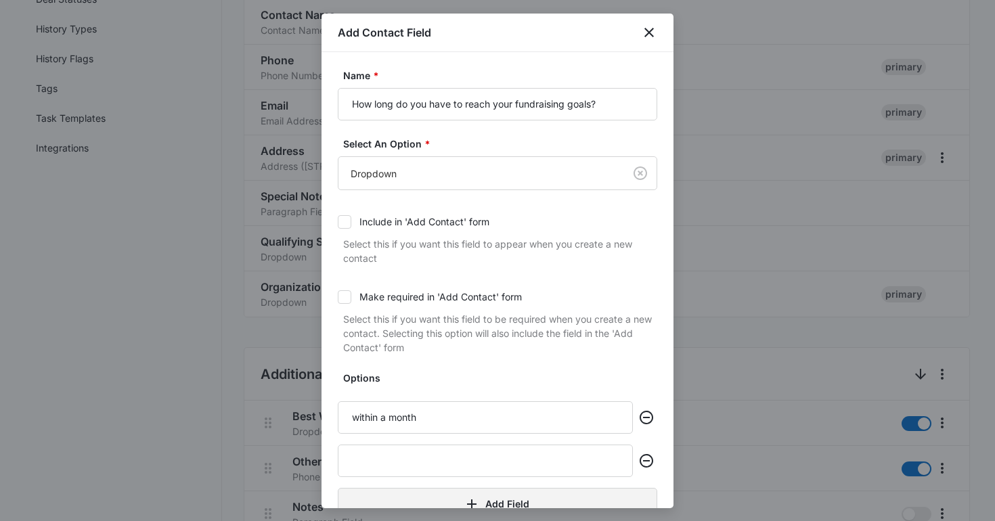
scroll to position [77, 0]
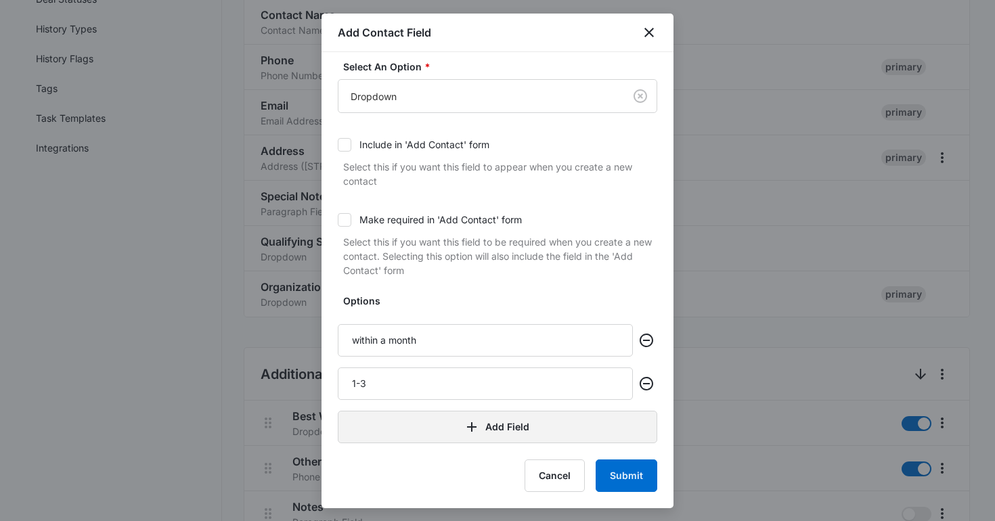
type input "1-3 months"
click at [453, 429] on button "Add Field" at bounding box center [498, 427] width 320 height 32
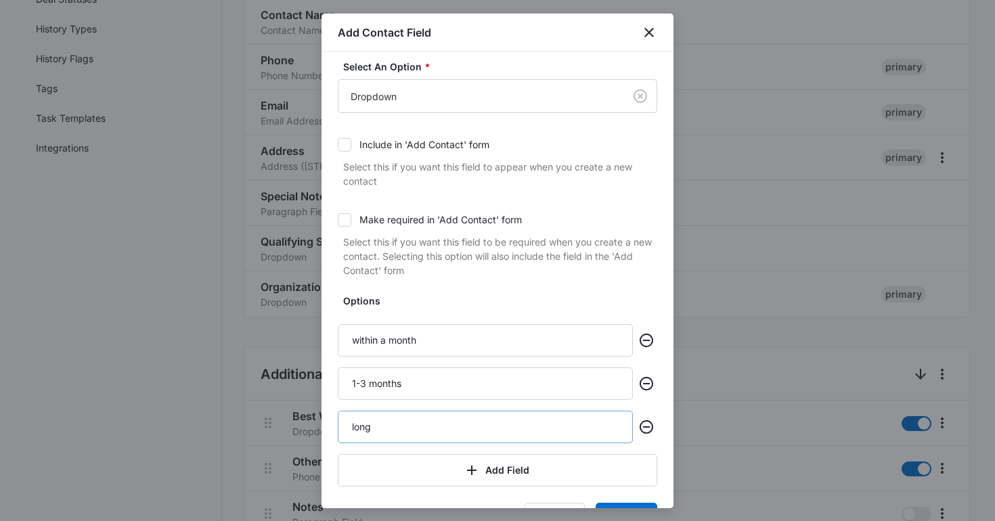
type input "longer than 3 months"
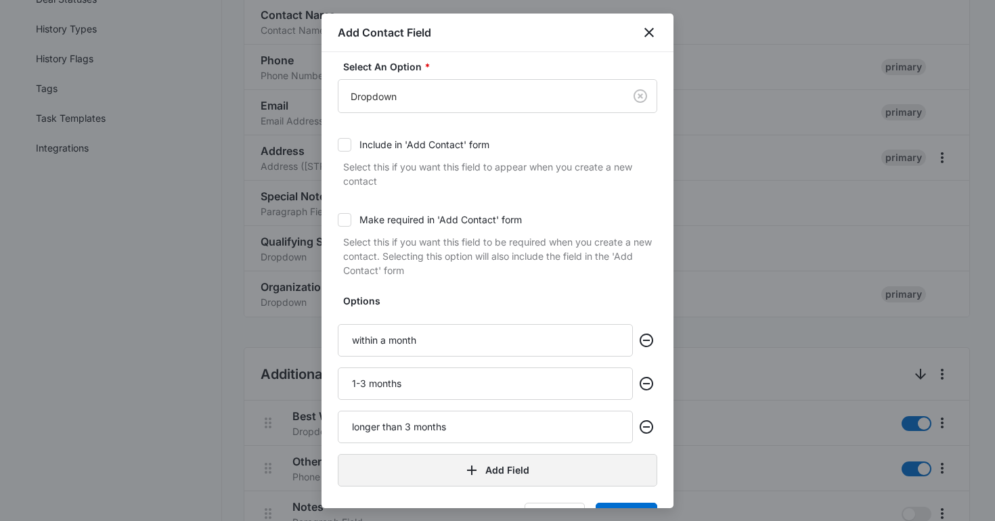
scroll to position [120, 0]
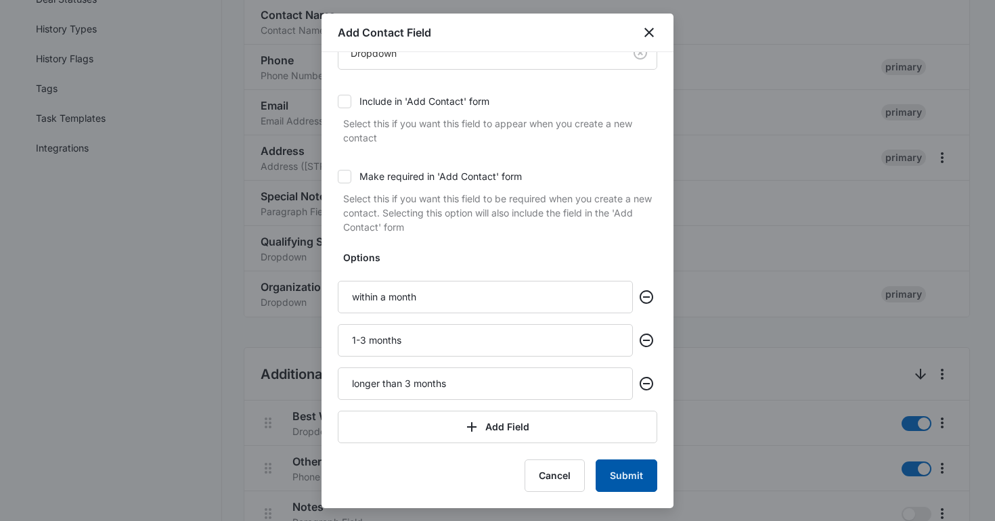
click at [623, 473] on button "Submit" at bounding box center [627, 476] width 62 height 32
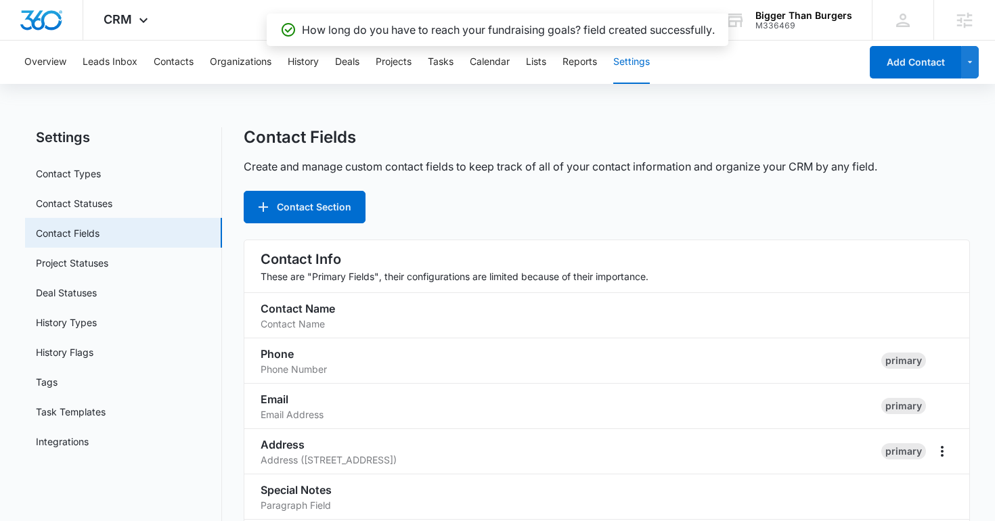
scroll to position [640, 0]
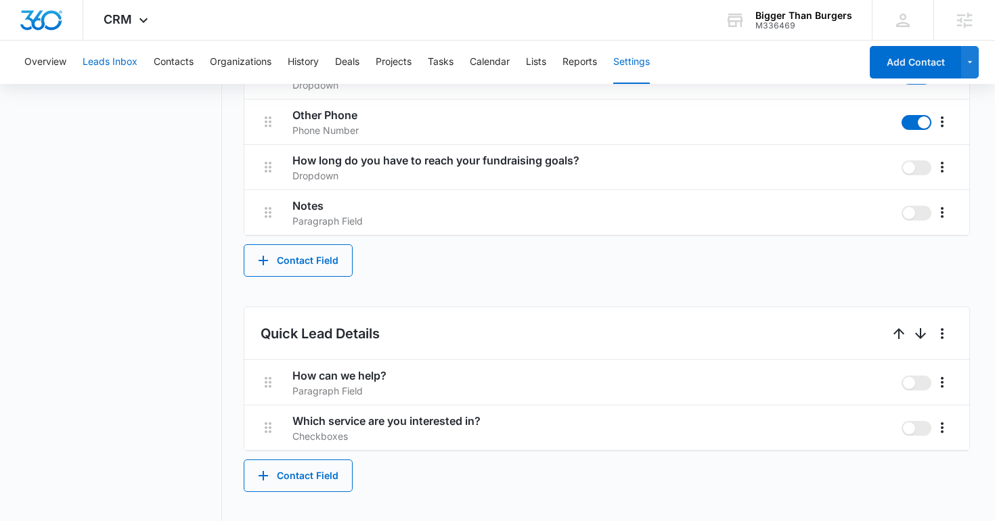
click at [129, 62] on button "Leads Inbox" at bounding box center [110, 62] width 55 height 43
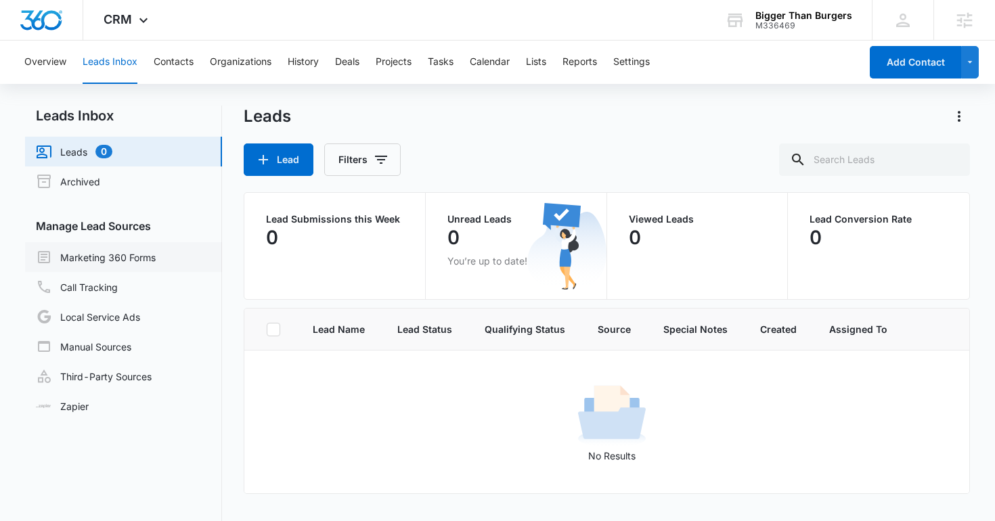
click at [143, 249] on link "Marketing 360 Forms" at bounding box center [96, 257] width 120 height 16
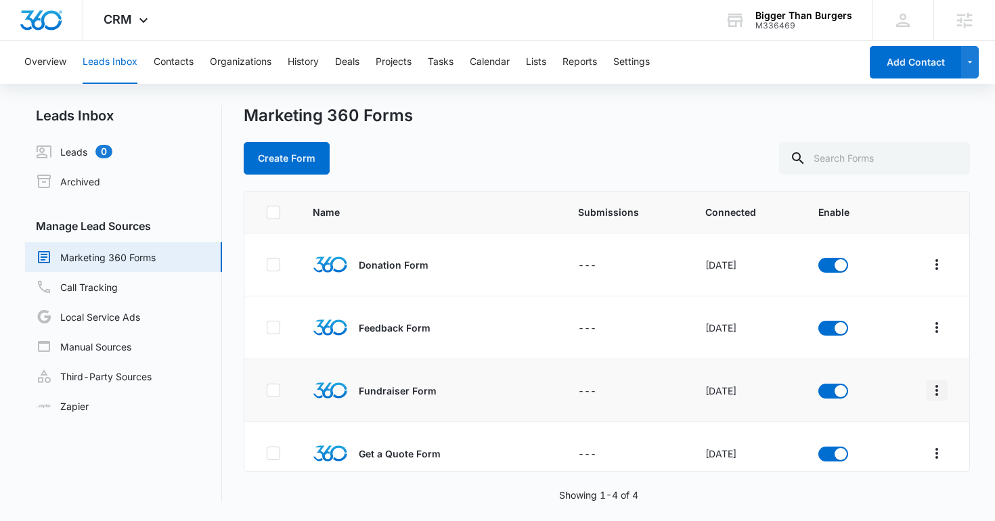
click at [944, 387] on icon "Overflow Menu" at bounding box center [937, 390] width 16 height 16
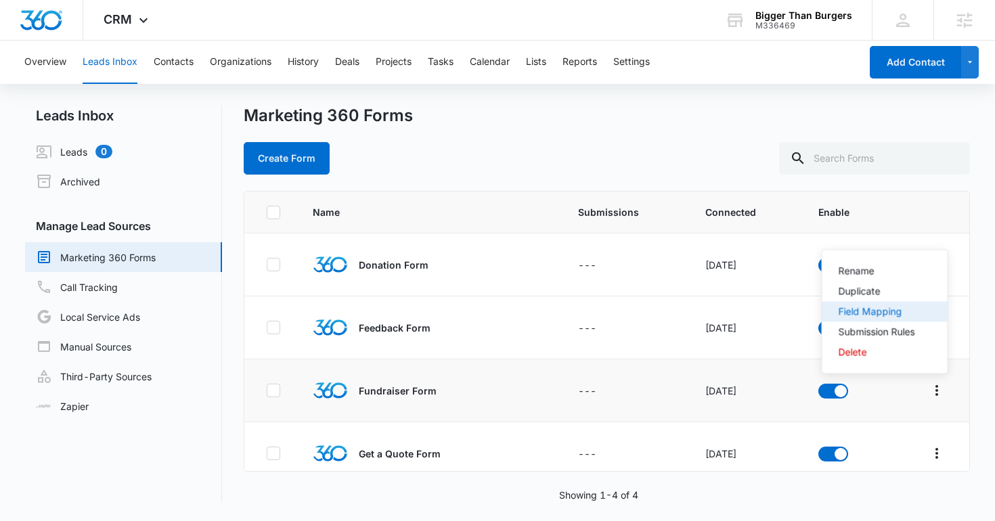
click at [882, 304] on button "Field Mapping" at bounding box center [884, 312] width 125 height 20
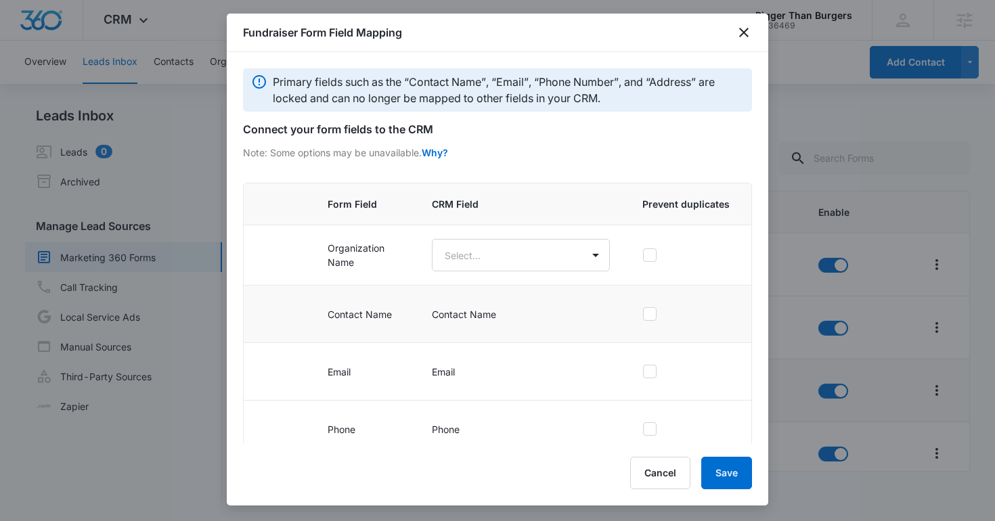
scroll to position [198, 0]
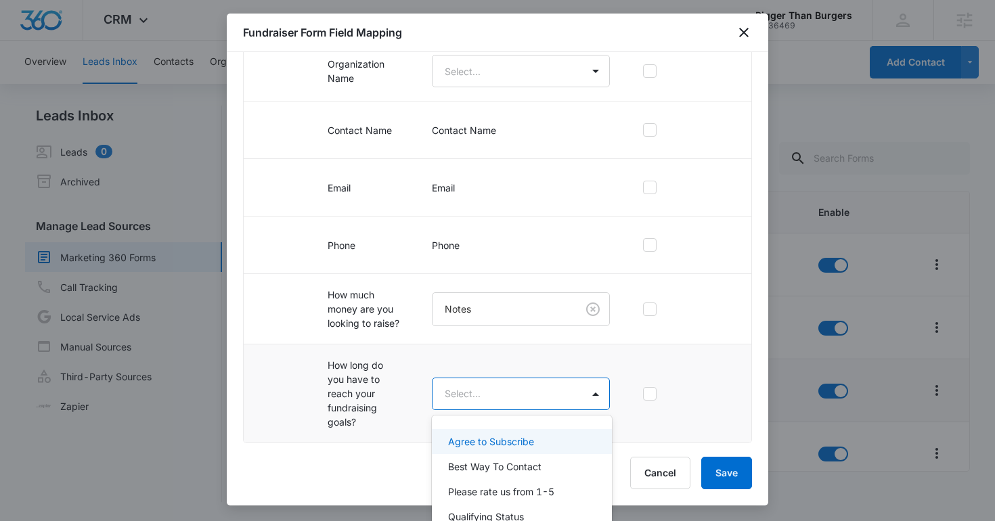
click at [506, 387] on body "CRM Apps Reputation Websites Forms CRM Email Social Shop Content Ads Intelligen…" at bounding box center [497, 260] width 995 height 521
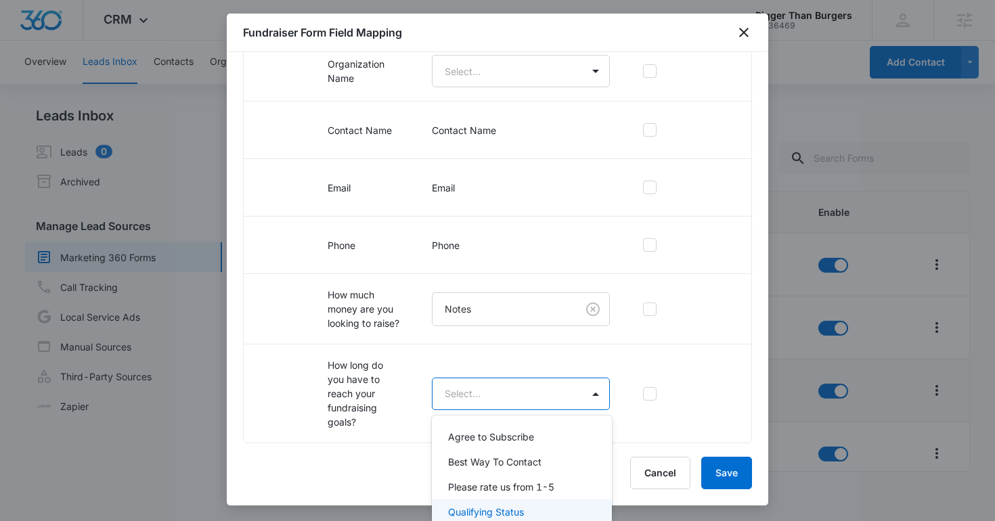
click at [528, 501] on div "Qualifying Status" at bounding box center [521, 512] width 179 height 25
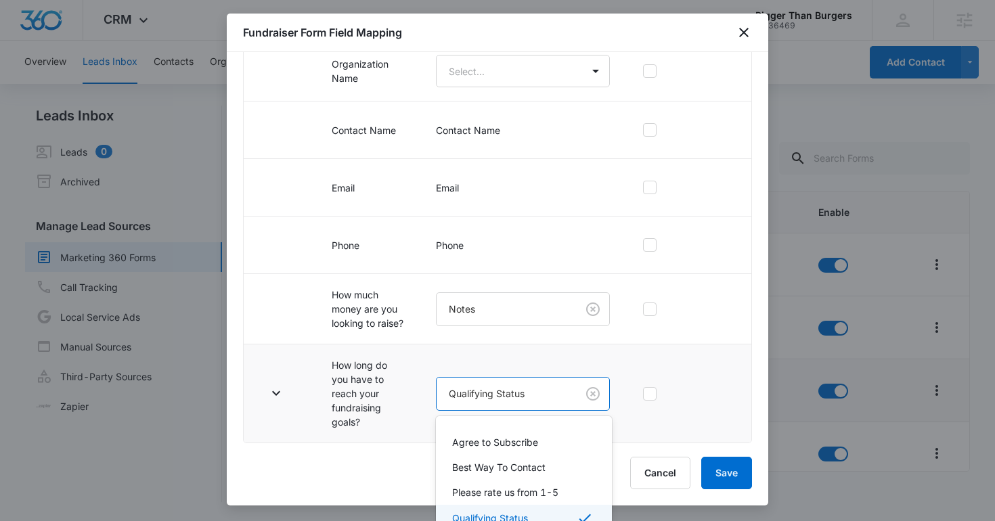
click at [504, 392] on body "CRM Apps Reputation Websites Forms CRM Email Social Shop Content Ads Intelligen…" at bounding box center [497, 260] width 995 height 521
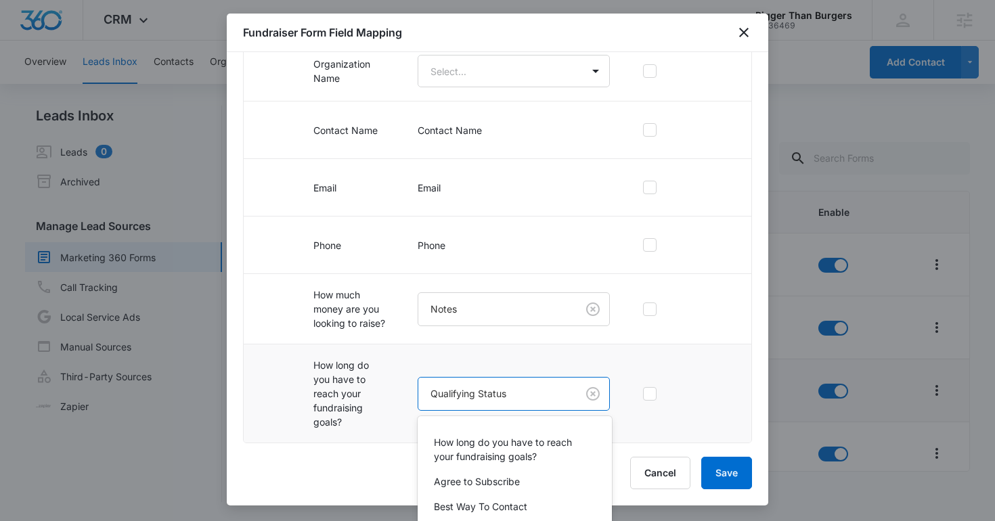
click at [535, 400] on body "CRM Apps Reputation Websites Forms CRM Email Social Shop Content Ads Intelligen…" at bounding box center [497, 260] width 995 height 521
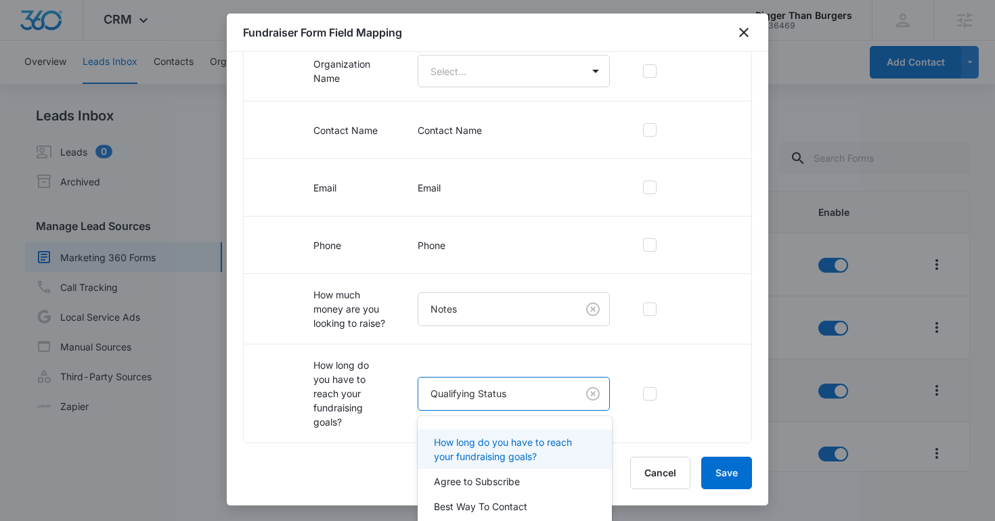
click at [503, 436] on p "How long do you have to reach your fundraising goals?" at bounding box center [513, 449] width 159 height 28
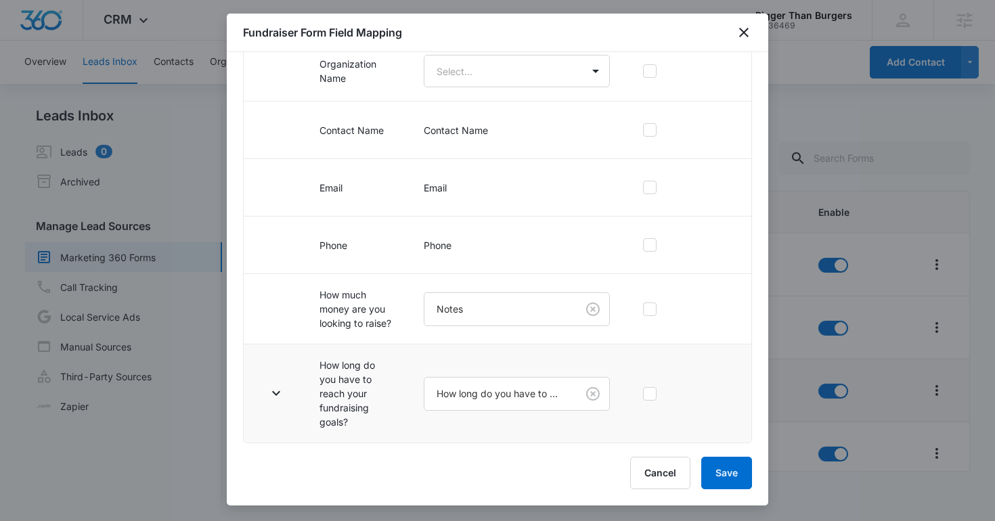
click at [291, 380] on td at bounding box center [274, 394] width 60 height 99
click at [284, 395] on icon "button" at bounding box center [276, 393] width 16 height 16
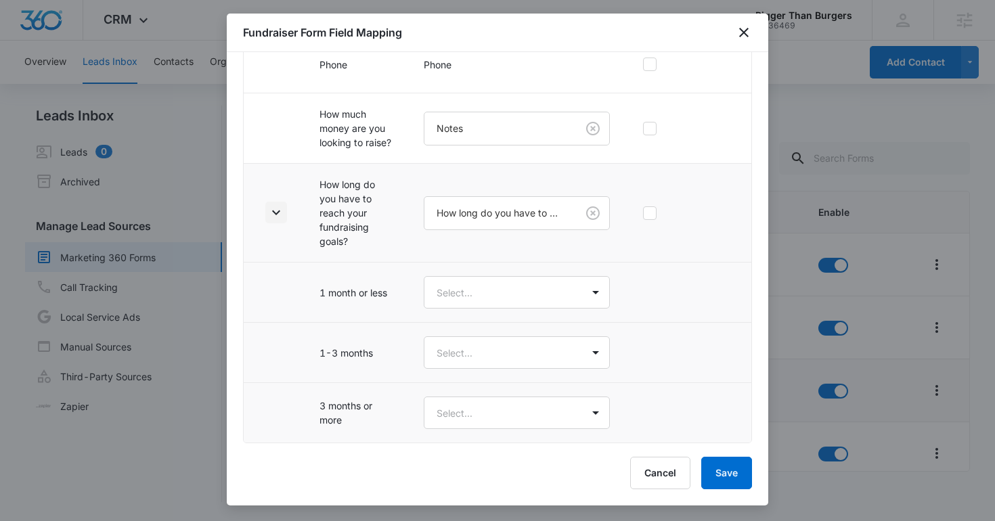
scroll to position [379, 0]
click at [523, 257] on td "How long do you have to reach your fundraising goals?" at bounding box center [517, 213] width 219 height 99
click at [505, 286] on body "CRM Apps Reputation Websites Forms CRM Email Social Shop Content Ads Intelligen…" at bounding box center [497, 260] width 995 height 521
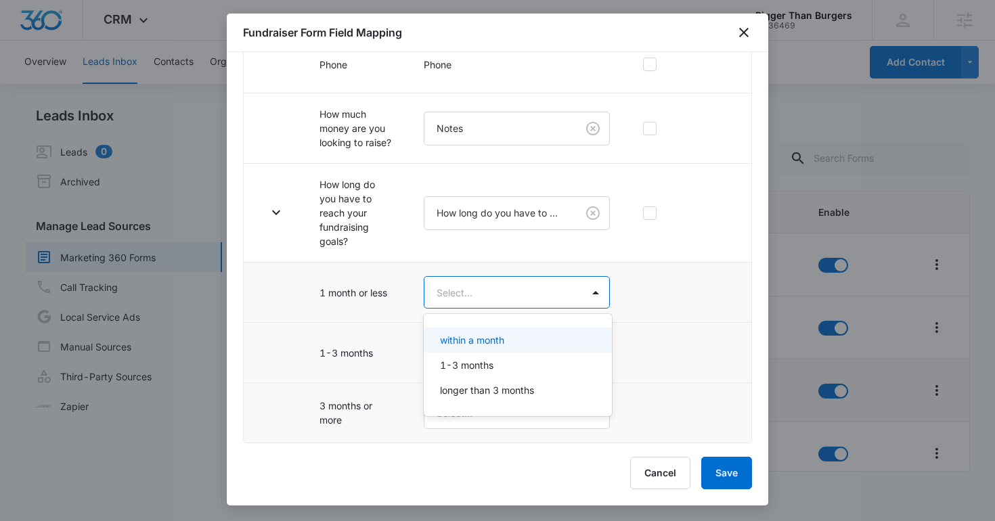
click at [485, 336] on p "within a month" at bounding box center [472, 340] width 64 height 14
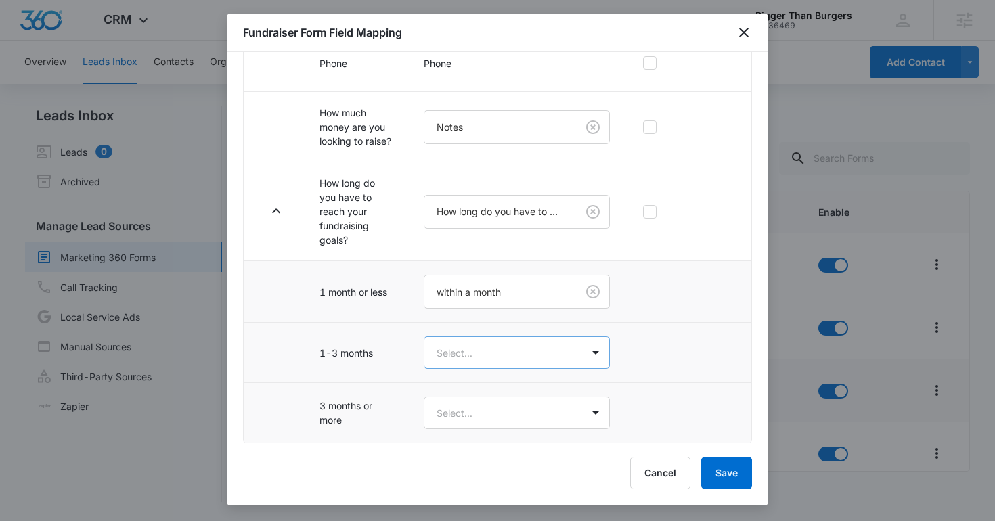
click at [480, 361] on body "CRM Apps Reputation Websites Forms CRM Email Social Shop Content Ads Intelligen…" at bounding box center [497, 260] width 995 height 521
click at [468, 430] on p "1-3 months" at bounding box center [466, 427] width 53 height 14
click at [468, 430] on body "CRM Apps Reputation Websites Forms CRM Email Social Shop Content Ads Intelligen…" at bounding box center [497, 260] width 995 height 521
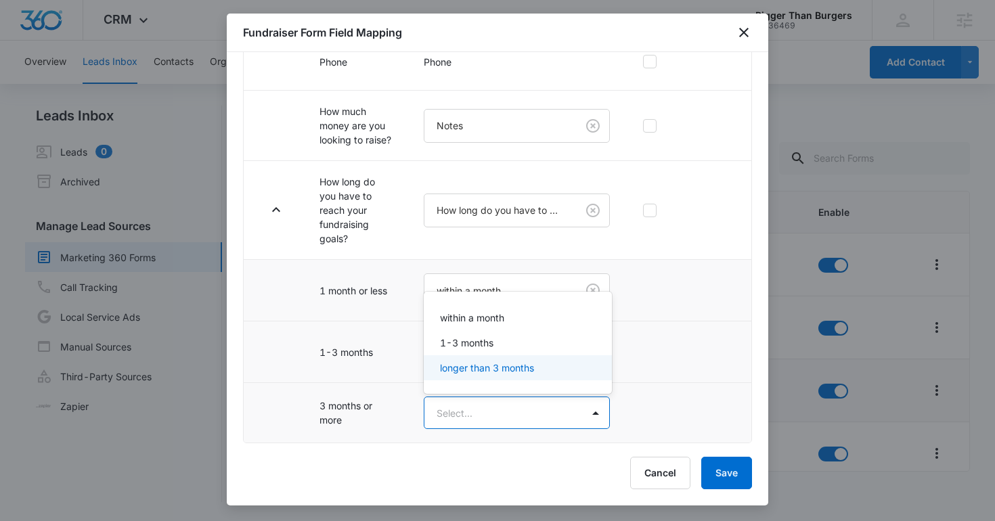
click at [490, 365] on p "longer than 3 months" at bounding box center [487, 368] width 94 height 14
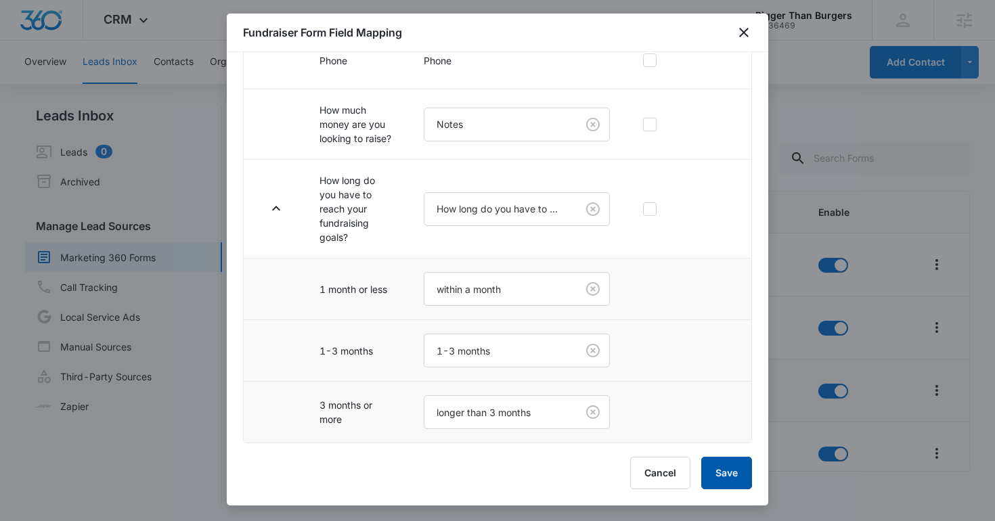
click at [724, 485] on button "Save" at bounding box center [726, 473] width 51 height 32
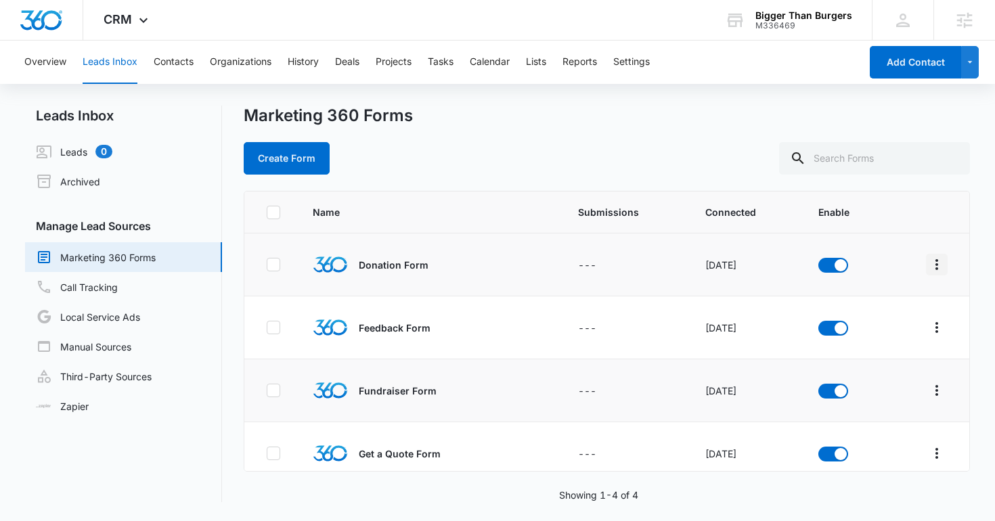
click at [932, 257] on icon "Overflow Menu" at bounding box center [937, 265] width 16 height 16
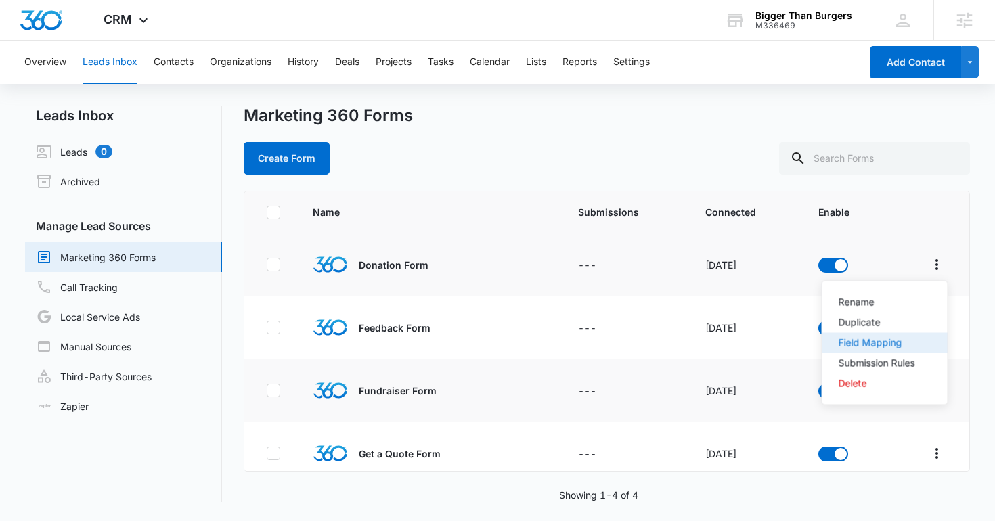
click at [885, 350] on button "Field Mapping" at bounding box center [884, 343] width 125 height 20
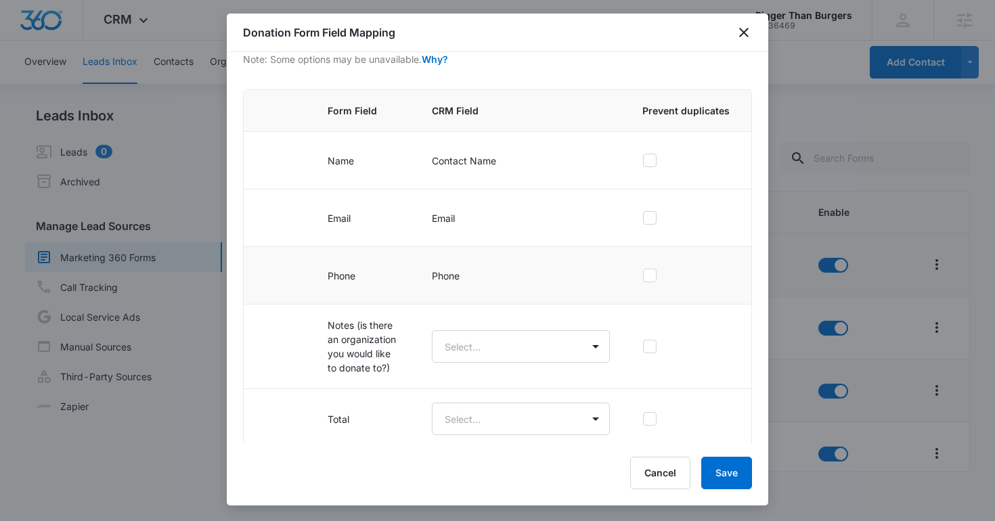
scroll to position [89, 0]
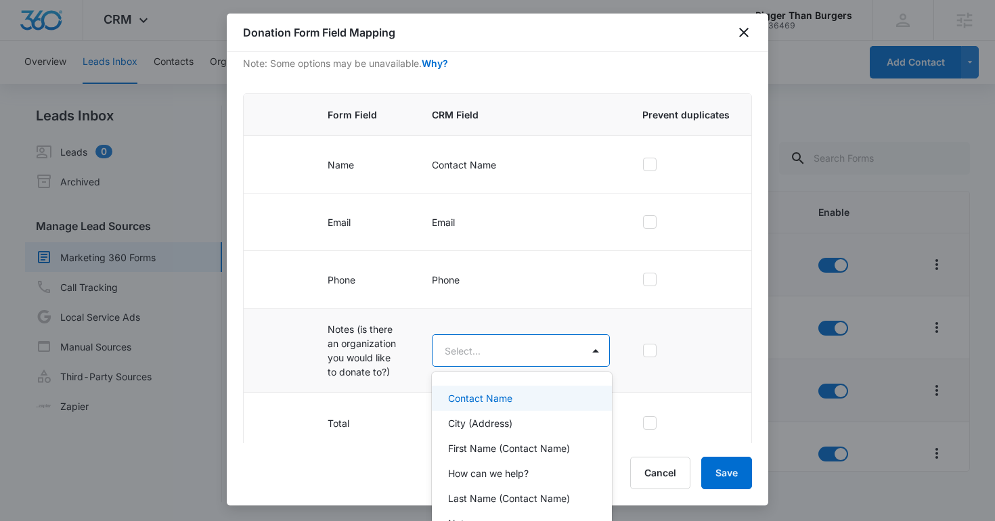
click at [559, 347] on body "CRM Apps Reputation Websites Forms CRM Email Social Shop Content Ads Intelligen…" at bounding box center [497, 260] width 995 height 521
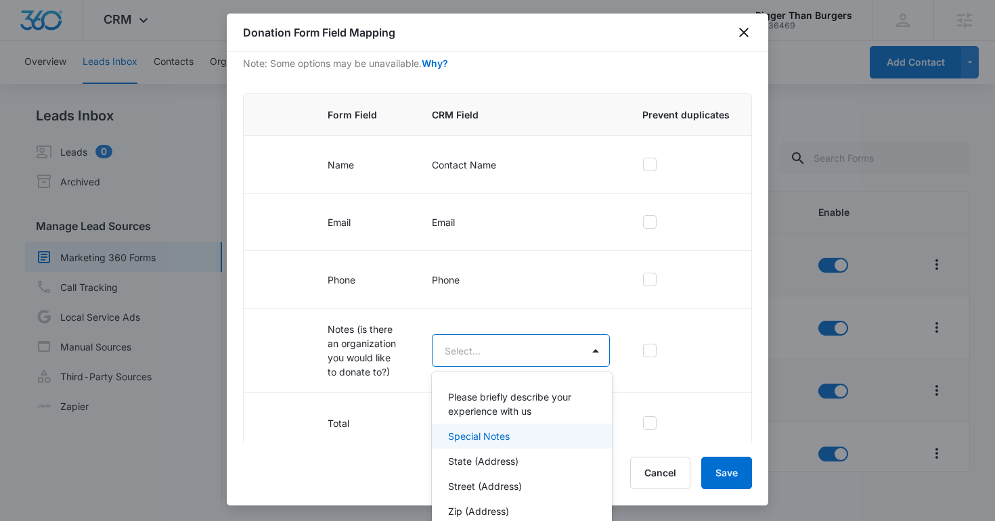
scroll to position [112, 0]
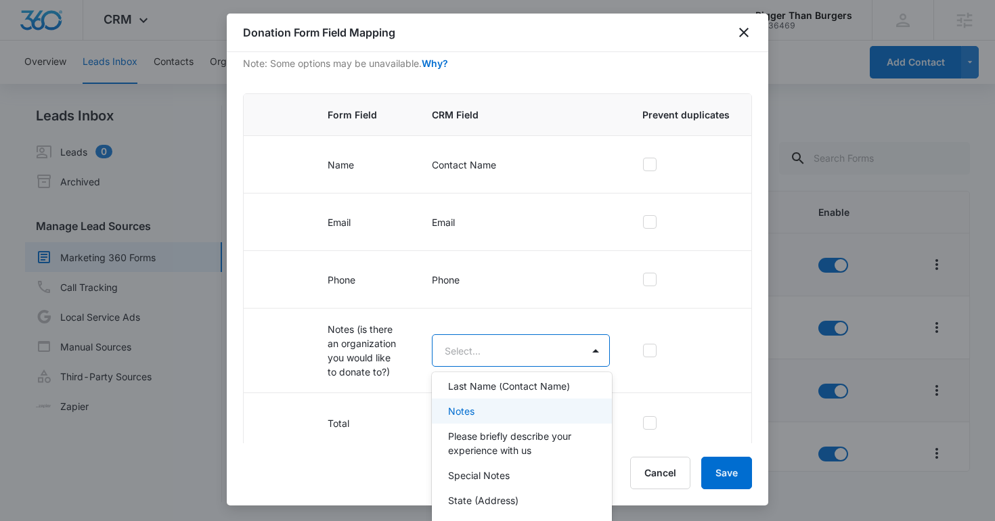
click at [466, 404] on p "Notes" at bounding box center [461, 411] width 26 height 14
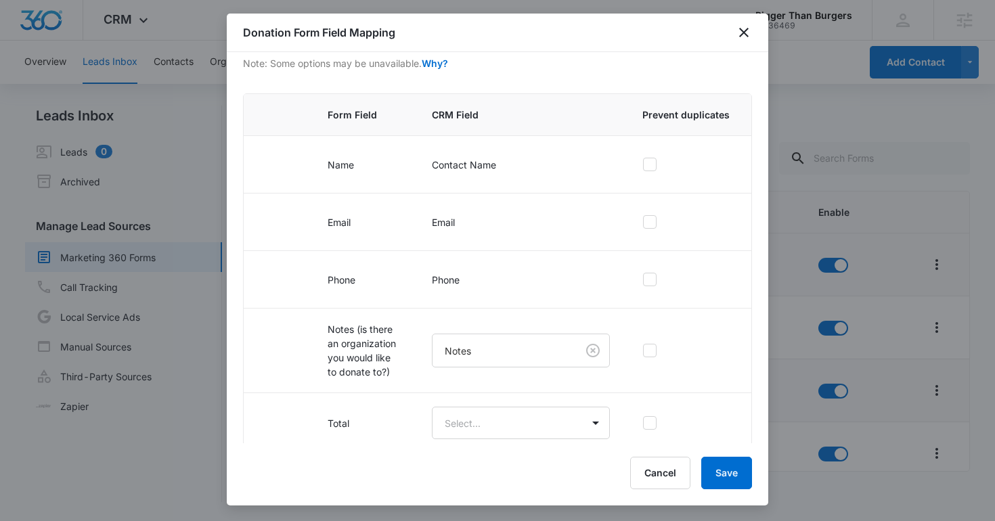
scroll to position [100, 0]
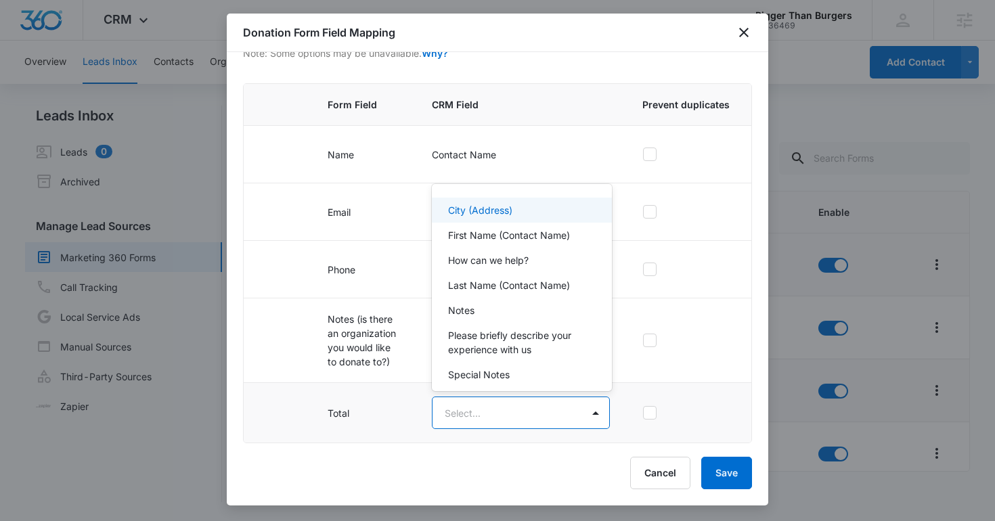
click at [465, 405] on body "CRM Apps Reputation Websites Forms CRM Email Social Shop Content Ads Intelligen…" at bounding box center [497, 260] width 995 height 521
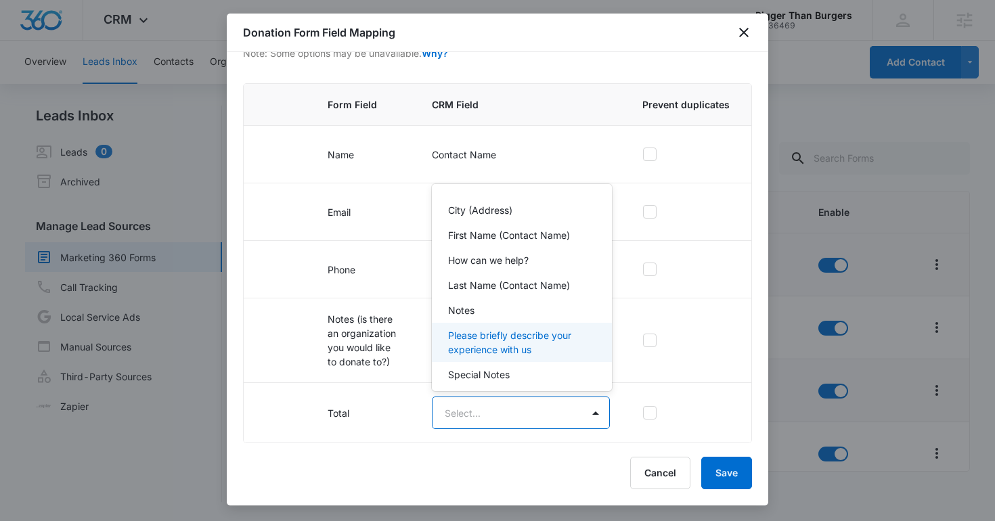
scroll to position [30, 0]
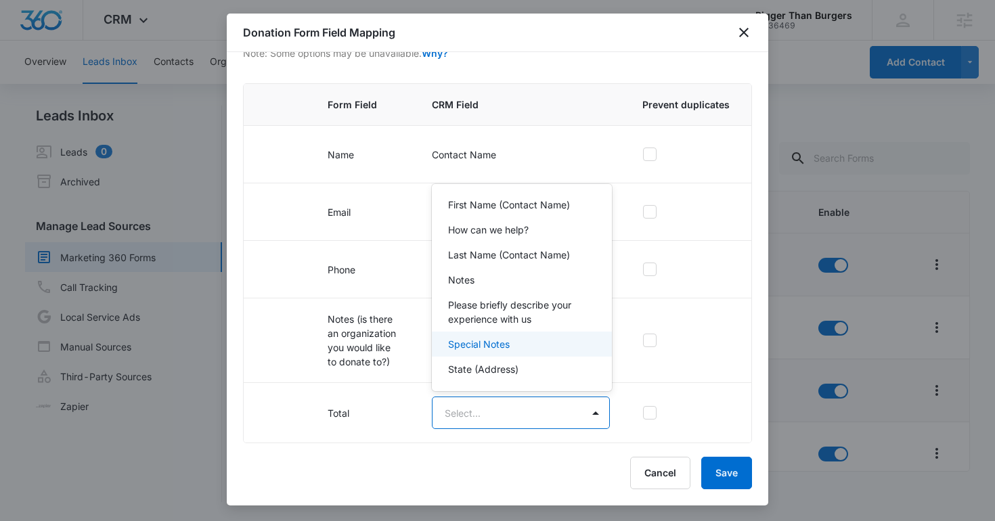
click at [466, 343] on p "Special Notes" at bounding box center [479, 344] width 62 height 14
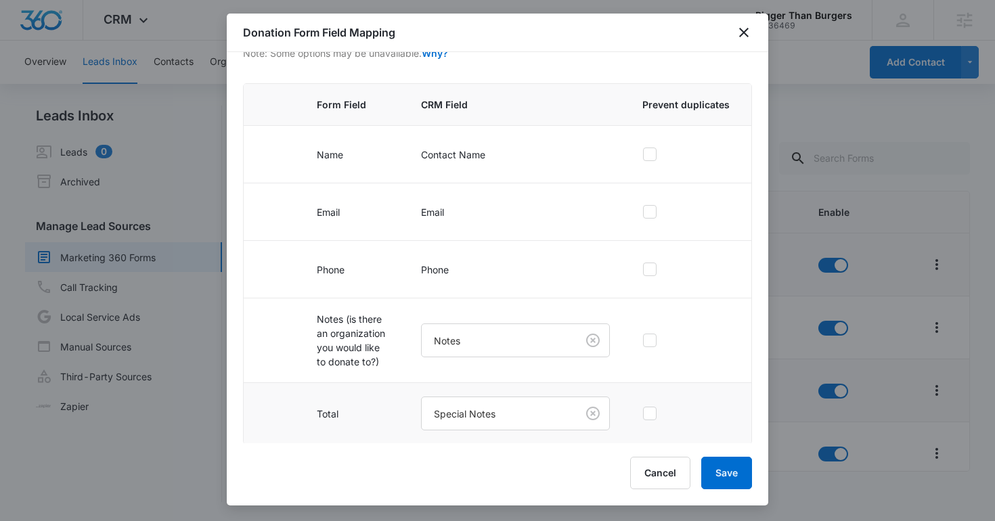
click at [646, 410] on icon at bounding box center [650, 414] width 12 height 12
click at [643, 414] on input "checkbox" at bounding box center [642, 414] width 1 height 1
click at [646, 410] on icon at bounding box center [650, 414] width 12 height 12
click at [643, 414] on input "checkbox" at bounding box center [642, 414] width 1 height 1
checkbox input "false"
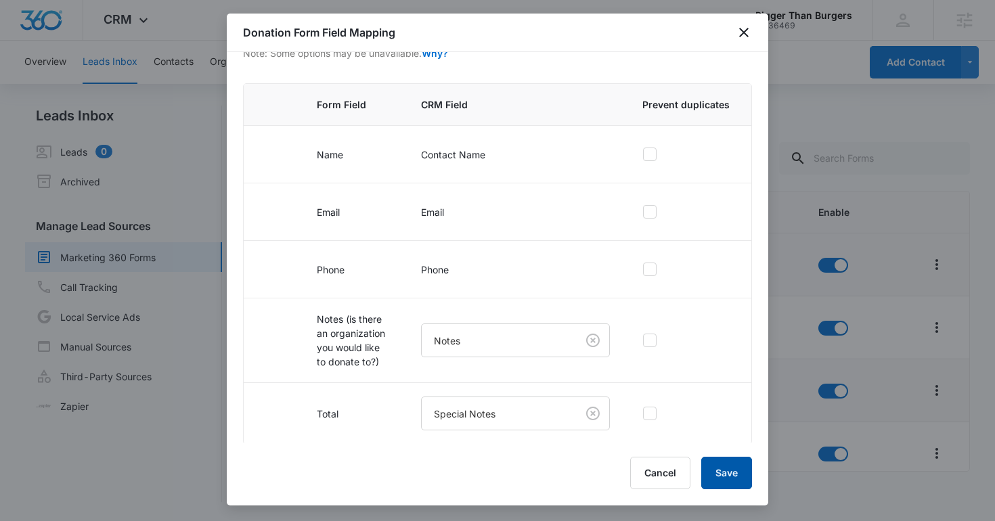
click at [731, 481] on button "Save" at bounding box center [726, 473] width 51 height 32
